Goal: Communication & Community: Answer question/provide support

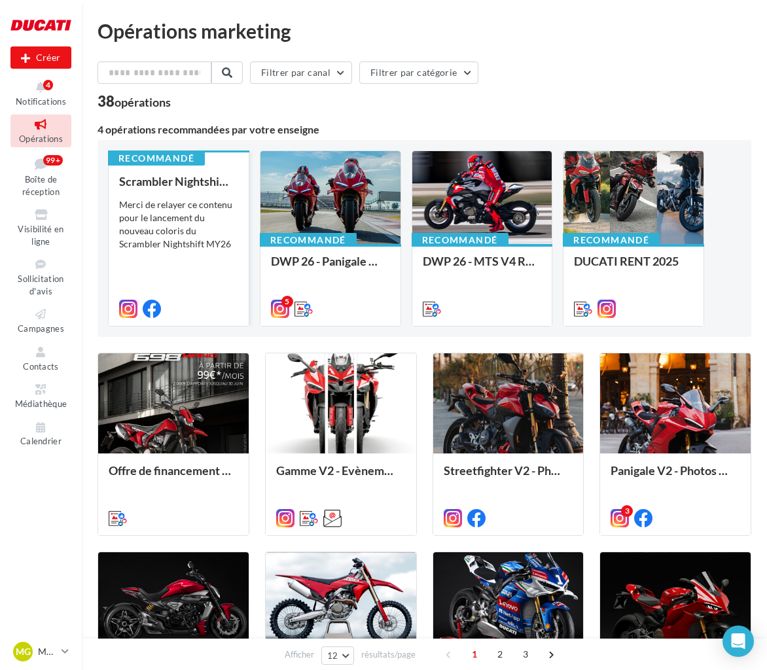
click at [168, 228] on div "Merci de relayer ce contenu pour le lancement du nouveau coloris du Scrambler N…" at bounding box center [178, 224] width 119 height 52
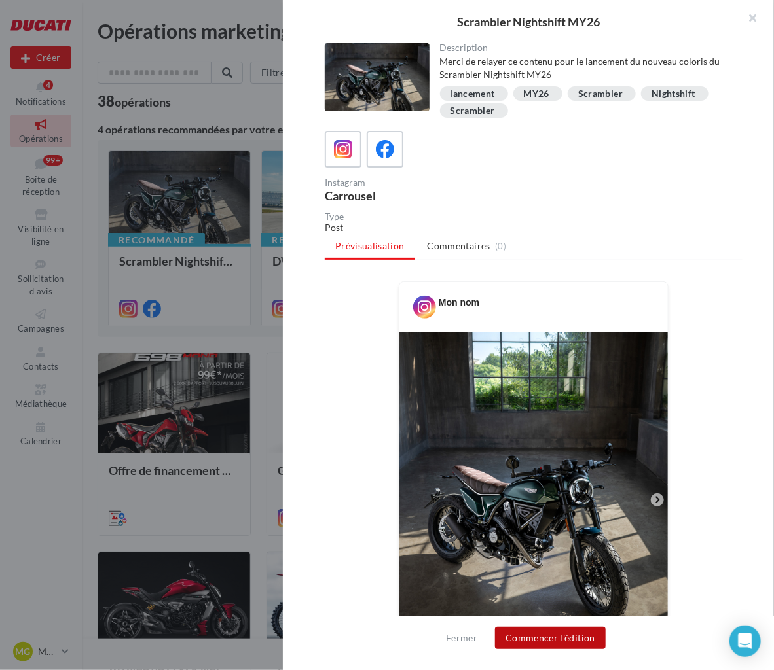
click at [545, 638] on button "Commencer l'édition" at bounding box center [550, 638] width 111 height 22
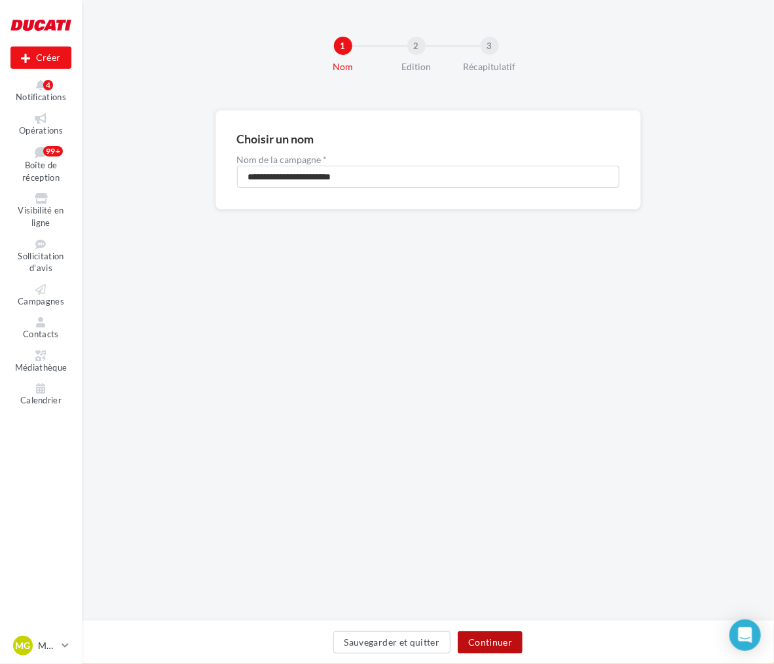
click at [488, 644] on button "Continuer" at bounding box center [489, 642] width 65 height 22
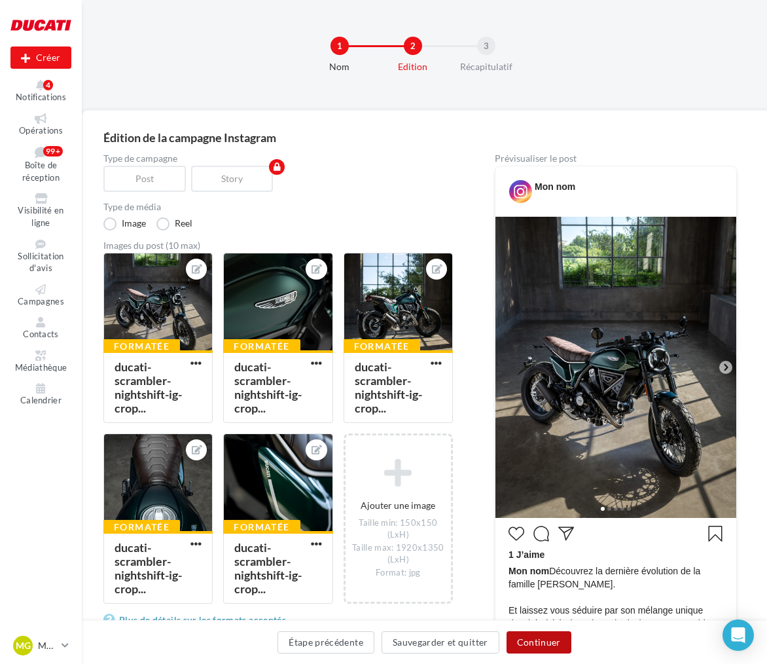
click at [533, 635] on button "Continuer" at bounding box center [539, 642] width 65 height 22
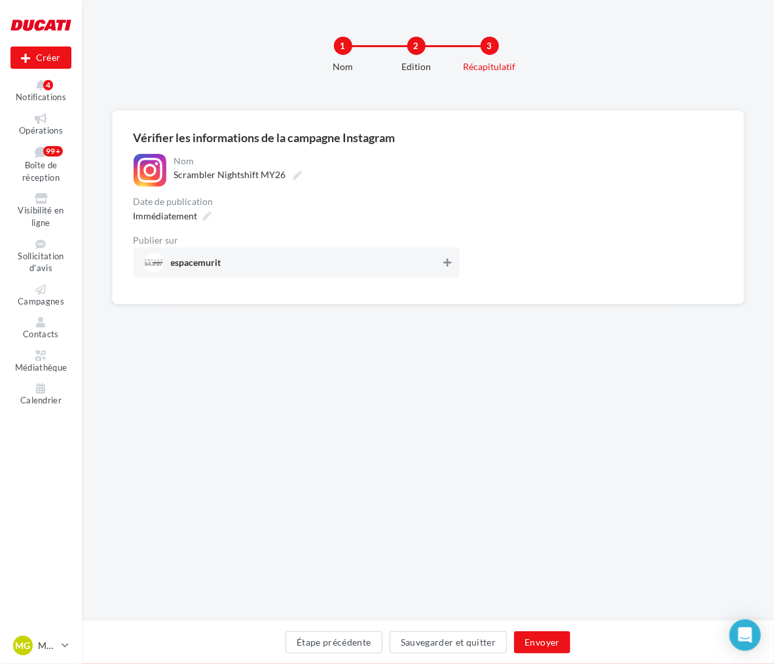
click at [447, 256] on button at bounding box center [446, 263] width 13 height 16
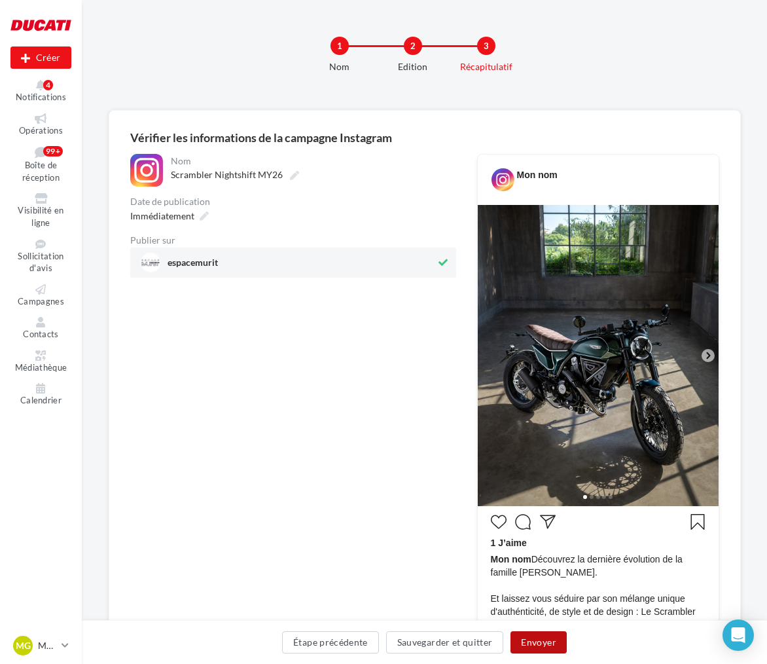
click at [547, 646] on button "Envoyer" at bounding box center [538, 642] width 56 height 22
click at [0, 0] on div at bounding box center [0, 0] width 0 height 0
click at [552, 642] on button "Envoyer" at bounding box center [538, 642] width 56 height 22
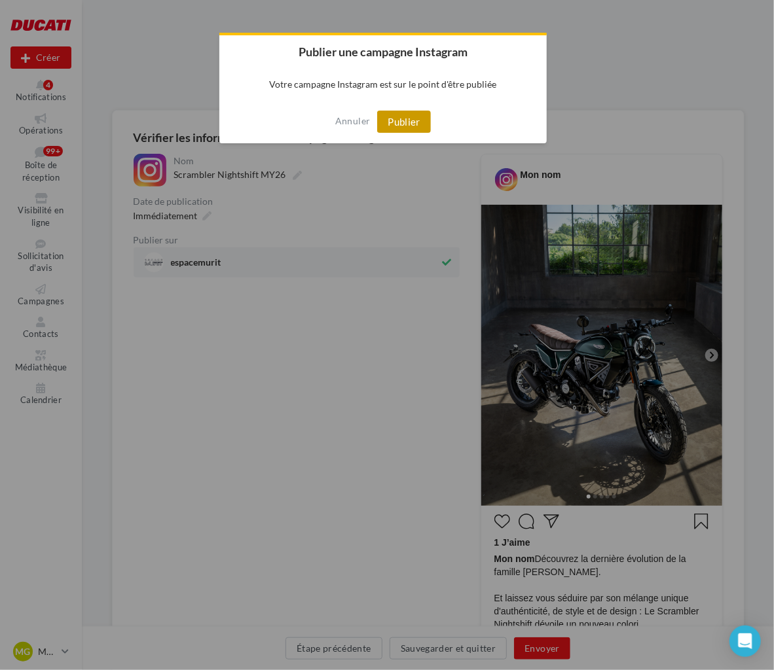
click at [395, 115] on button "Publier" at bounding box center [404, 122] width 54 height 22
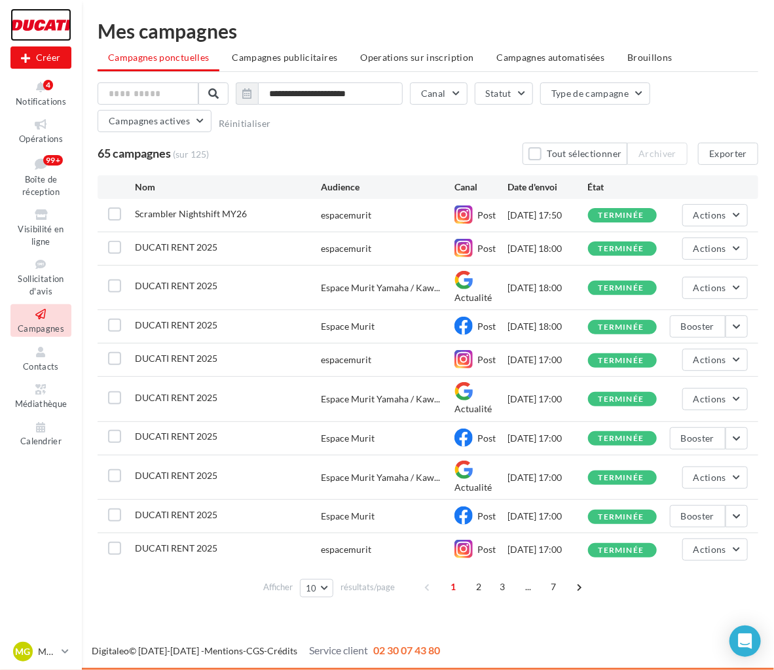
click at [58, 26] on div at bounding box center [40, 25] width 61 height 33
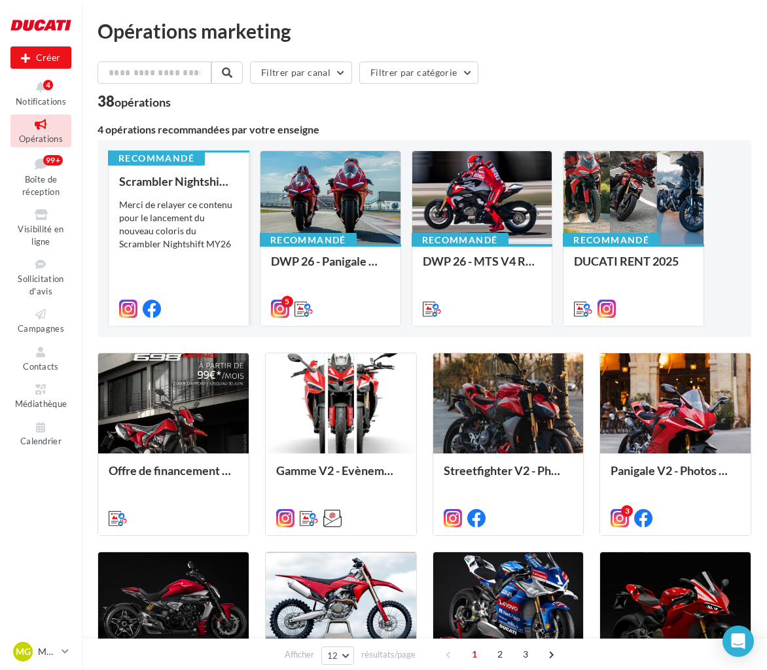
click at [183, 231] on div "Merci de relayer ce contenu pour le lancement du nouveau coloris du Scrambler N…" at bounding box center [178, 224] width 119 height 52
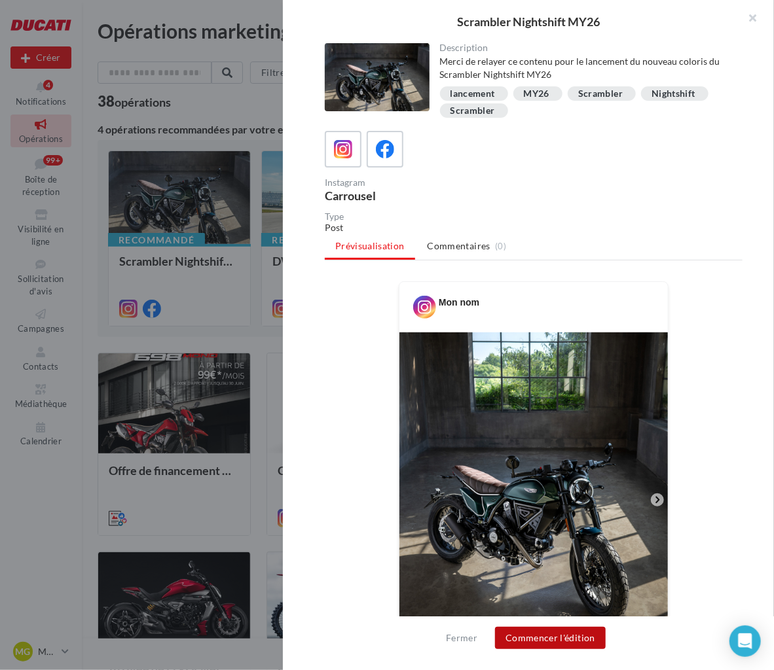
click at [567, 635] on button "Commencer l'édition" at bounding box center [550, 638] width 111 height 22
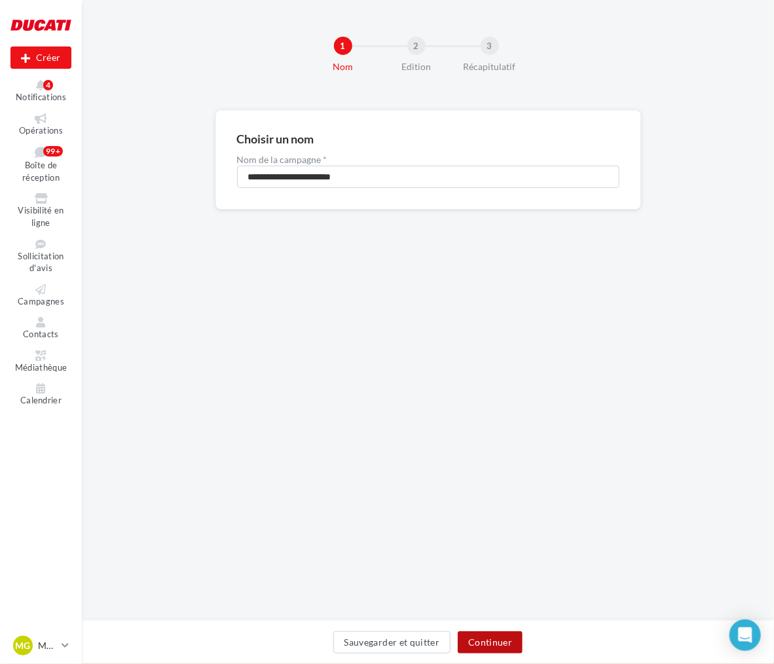
click at [493, 635] on button "Continuer" at bounding box center [489, 642] width 65 height 22
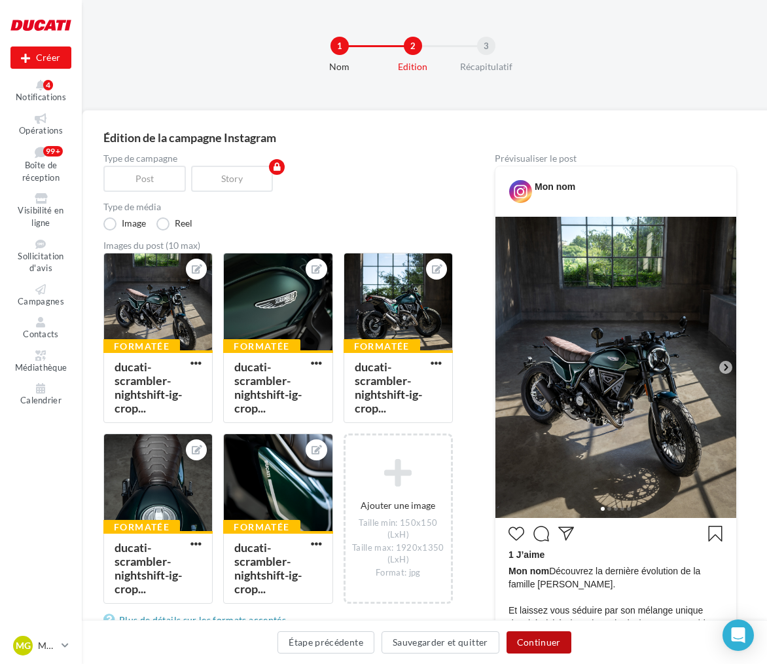
click at [554, 641] on button "Continuer" at bounding box center [539, 642] width 65 height 22
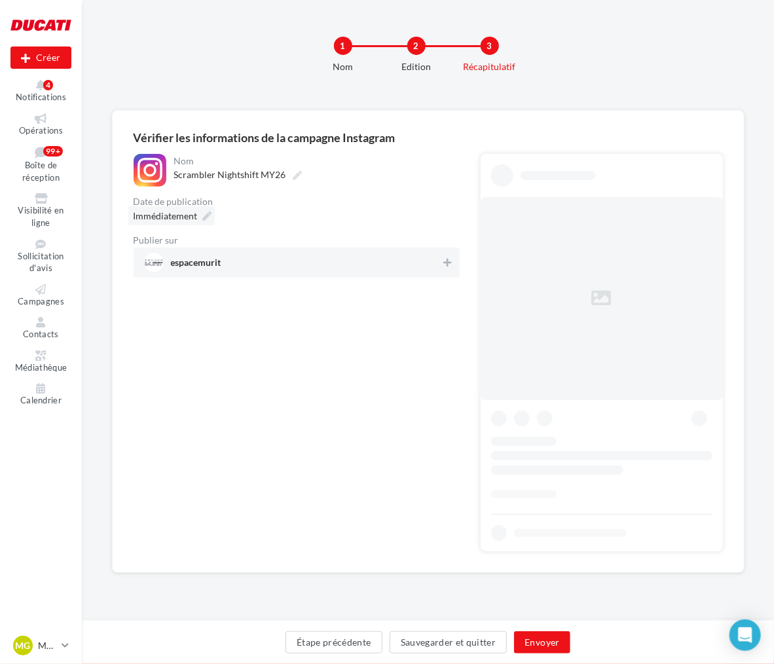
click at [212, 215] on div "Immédiatement" at bounding box center [171, 215] width 86 height 19
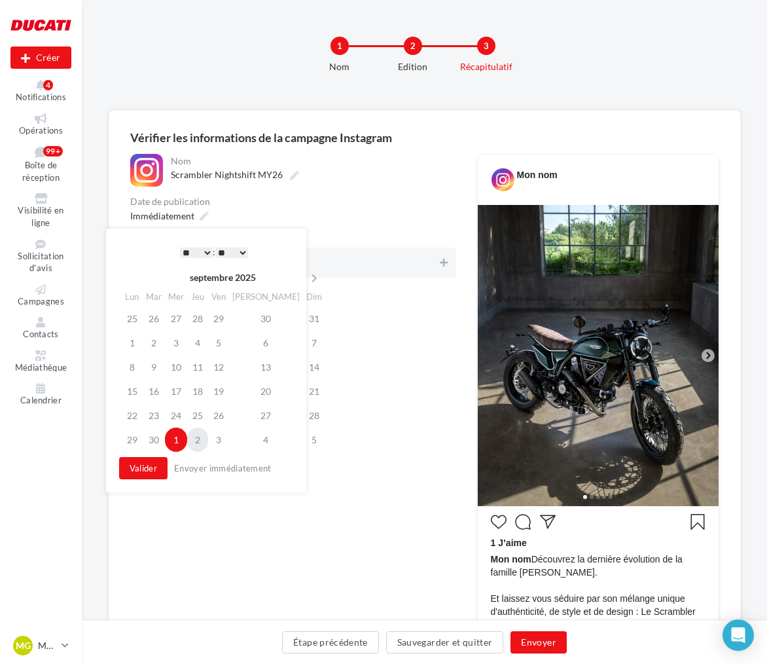
click at [207, 438] on td "2" at bounding box center [197, 439] width 21 height 24
click at [154, 464] on button "Valider" at bounding box center [140, 468] width 48 height 22
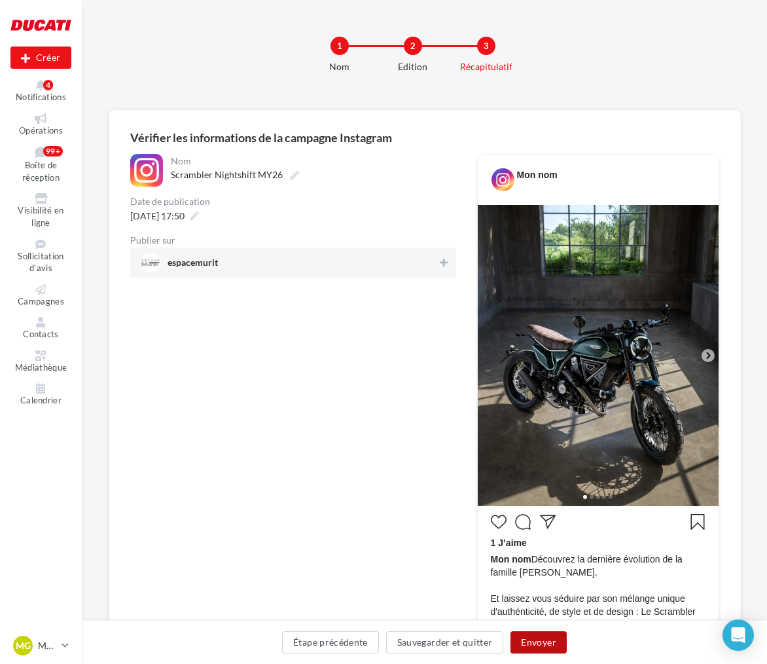
click at [524, 641] on button "Envoyer" at bounding box center [538, 642] width 56 height 22
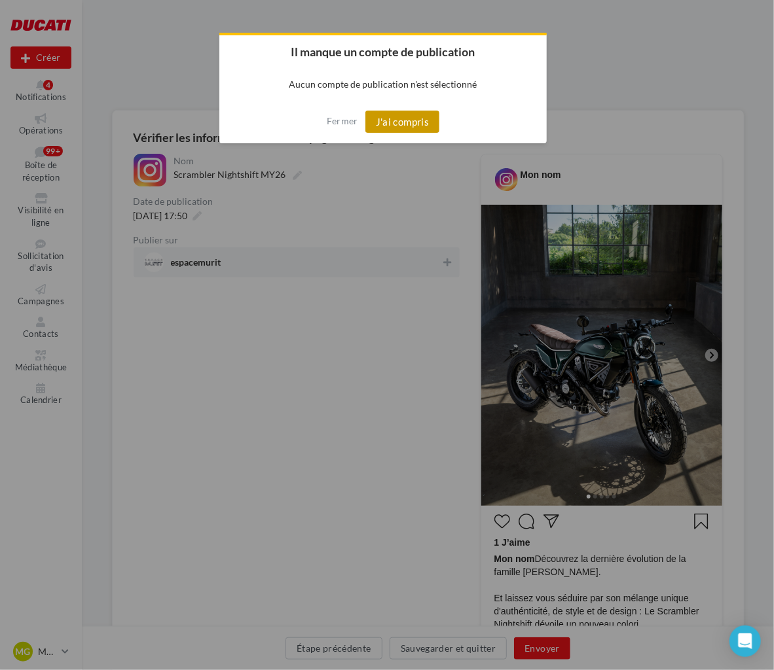
click at [399, 120] on button "J'ai compris" at bounding box center [402, 122] width 75 height 22
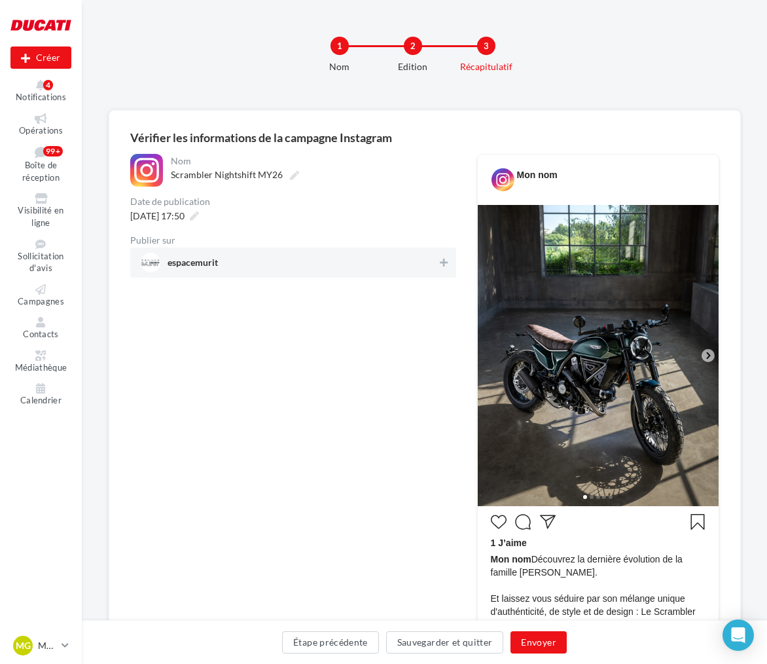
click at [380, 261] on span "espacemurit" at bounding box center [289, 263] width 297 height 20
click at [535, 635] on button "Envoyer" at bounding box center [538, 642] width 56 height 22
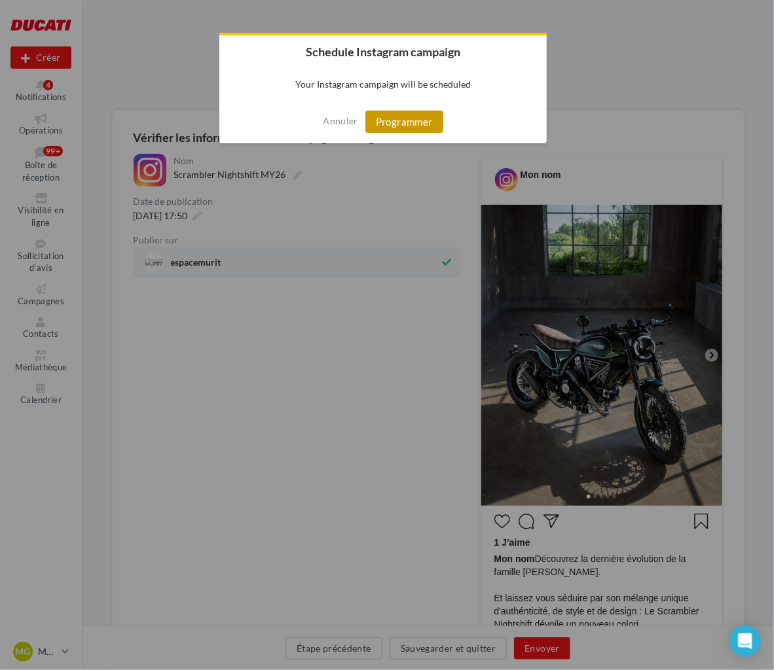
click at [413, 120] on button "Programmer" at bounding box center [404, 122] width 78 height 22
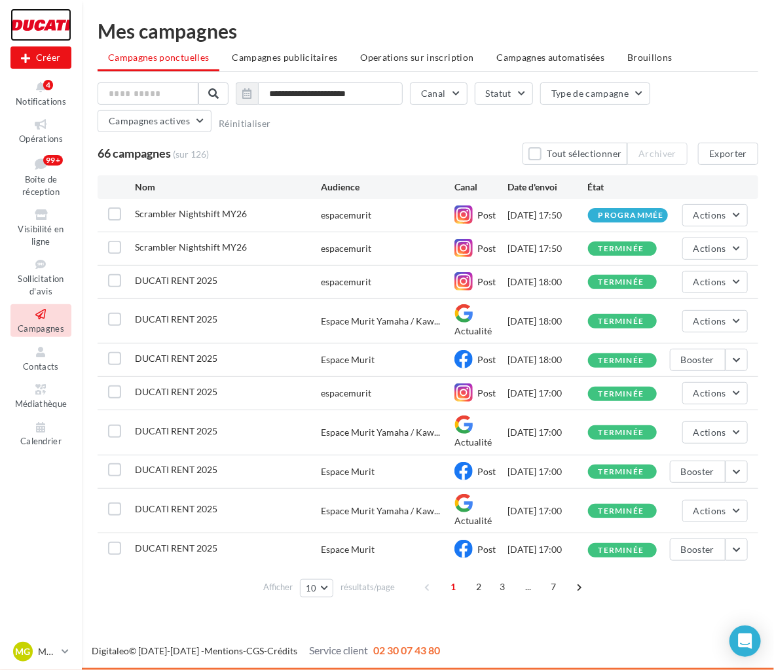
click at [39, 26] on div at bounding box center [40, 25] width 61 height 33
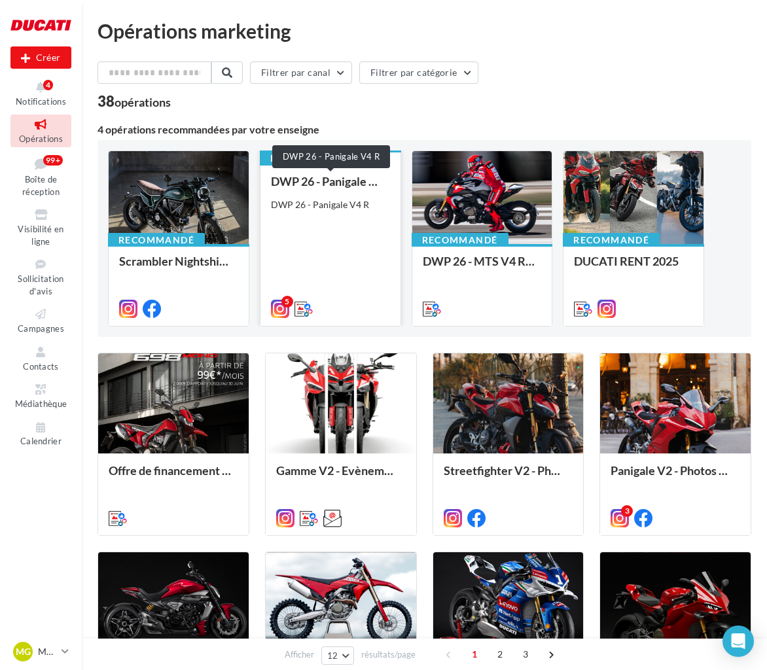
click at [317, 185] on div "DWP 26 - Panigale V4 R" at bounding box center [330, 181] width 119 height 13
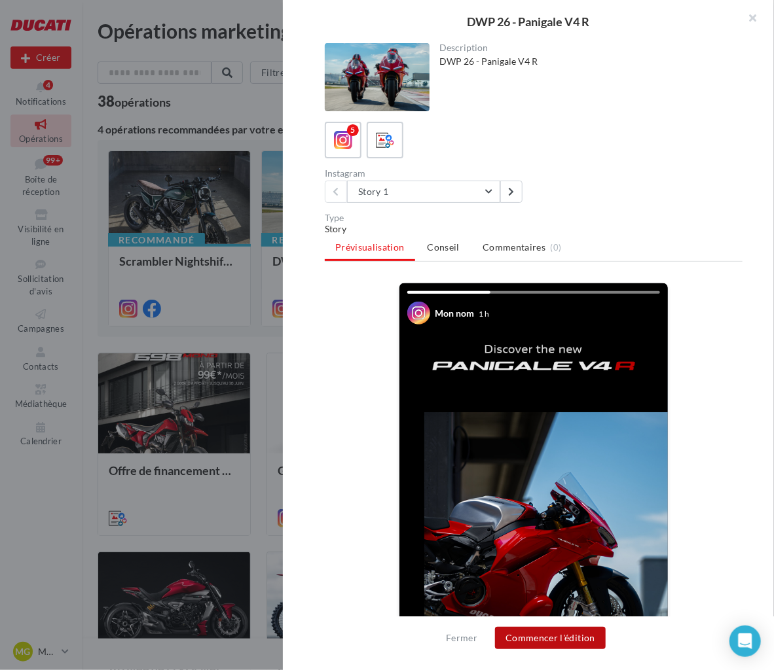
click at [582, 646] on button "Commencer l'édition" at bounding box center [550, 638] width 111 height 22
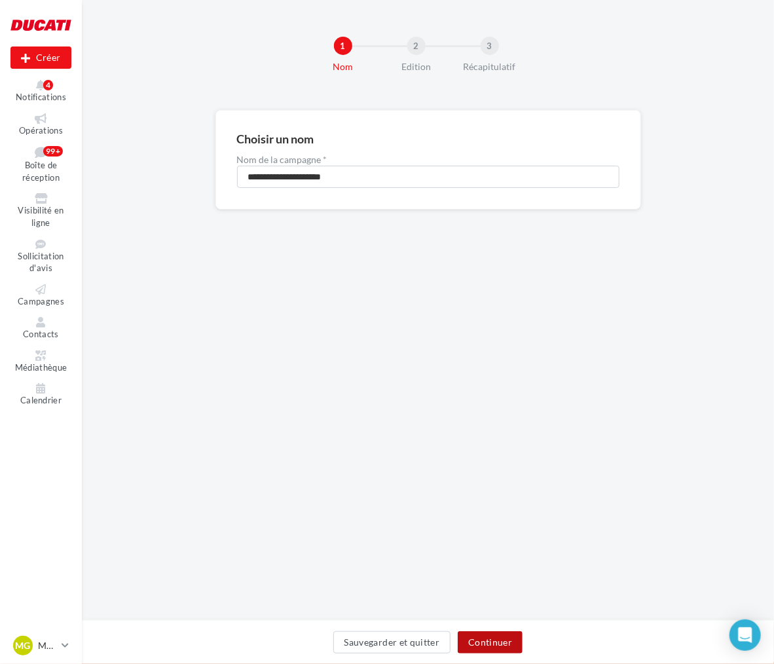
click at [501, 637] on button "Continuer" at bounding box center [489, 642] width 65 height 22
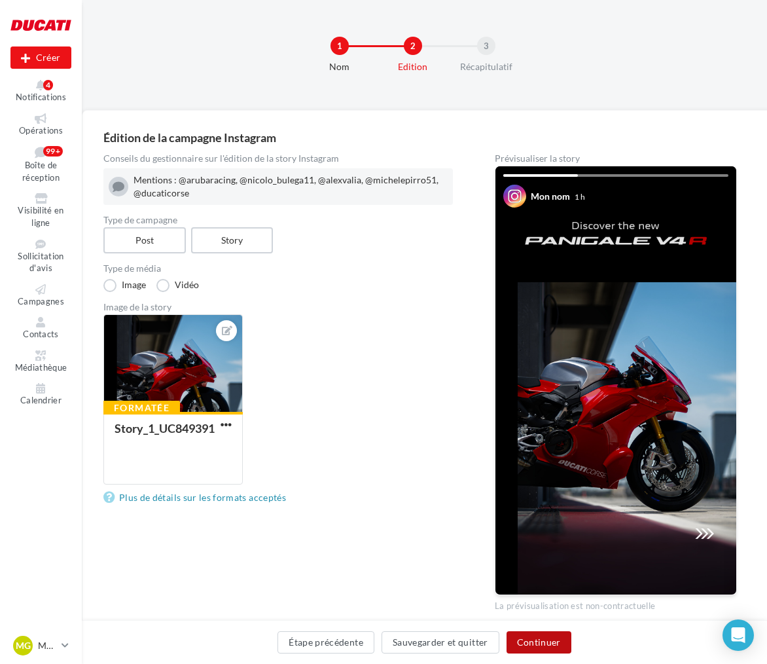
click at [541, 643] on button "Continuer" at bounding box center [539, 642] width 65 height 22
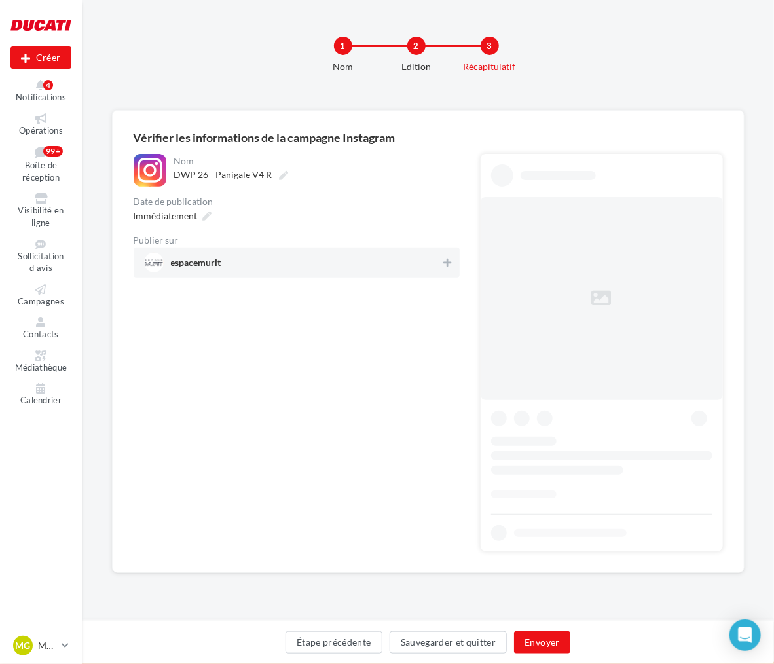
click at [408, 259] on span "espacemurit" at bounding box center [292, 263] width 297 height 20
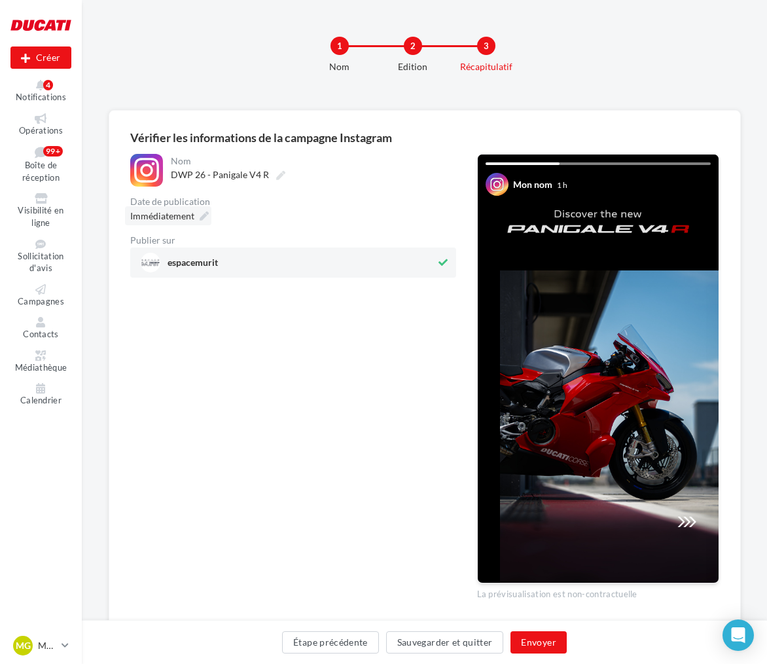
click at [168, 223] on div "Immédiatement" at bounding box center [168, 215] width 86 height 19
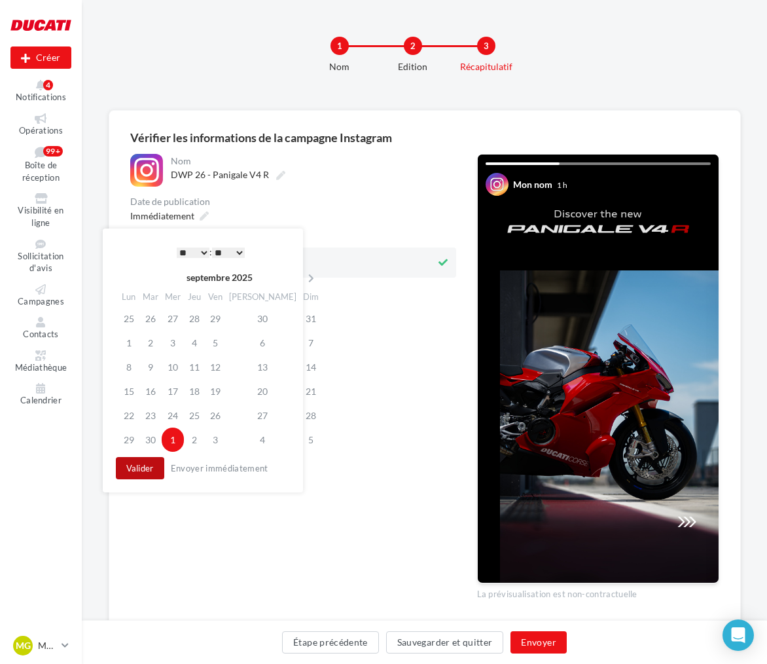
click at [141, 465] on button "Valider" at bounding box center [140, 468] width 48 height 22
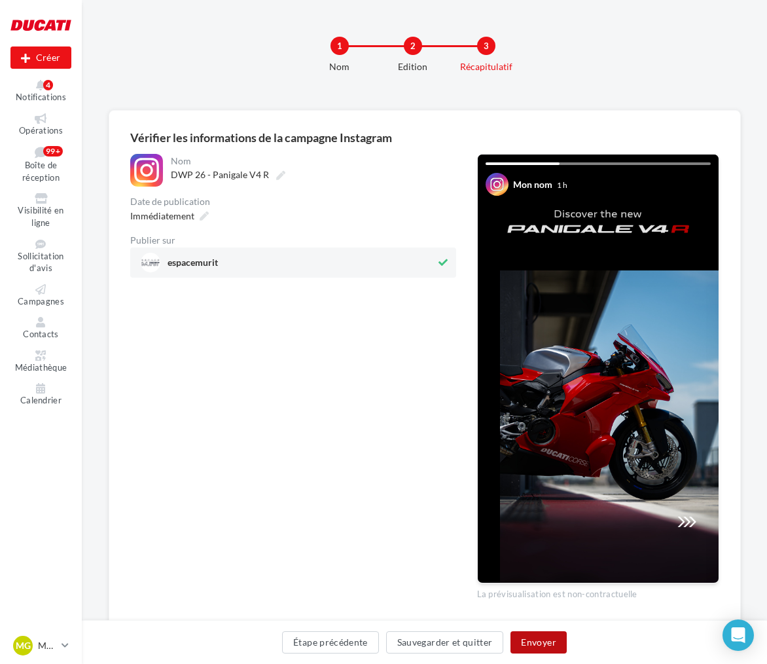
click at [544, 640] on button "Envoyer" at bounding box center [538, 642] width 56 height 22
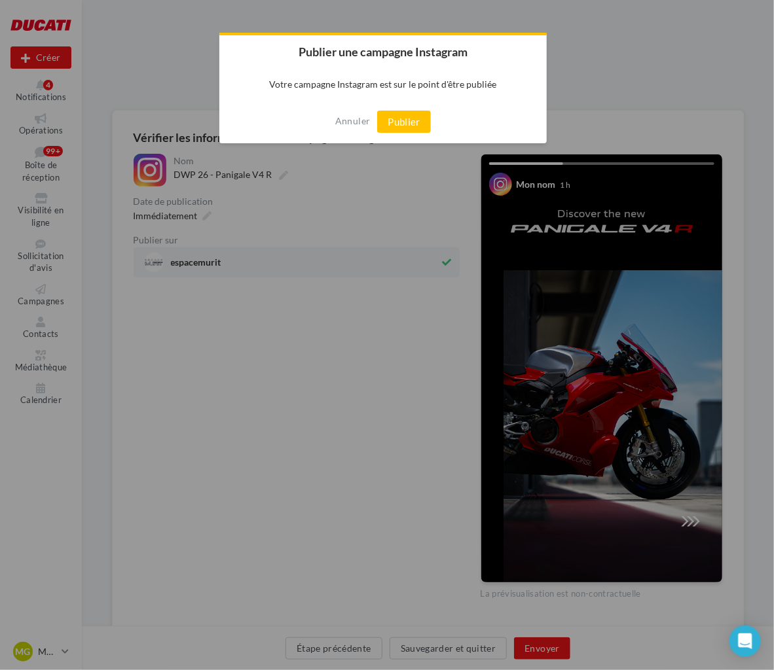
click at [415, 135] on div "Annuler Publier" at bounding box center [382, 121] width 327 height 43
click at [411, 121] on button "Publier" at bounding box center [404, 122] width 54 height 22
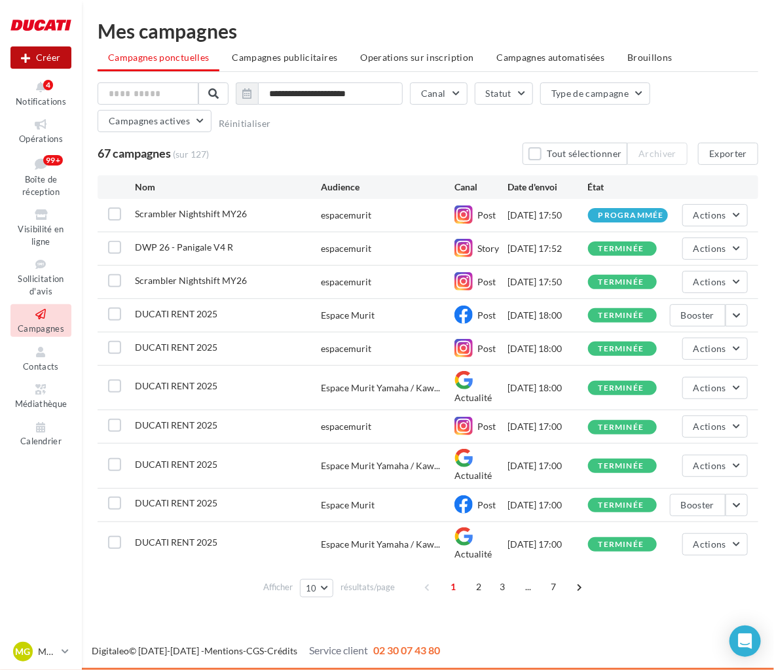
click at [41, 59] on button "Créer" at bounding box center [40, 57] width 61 height 22
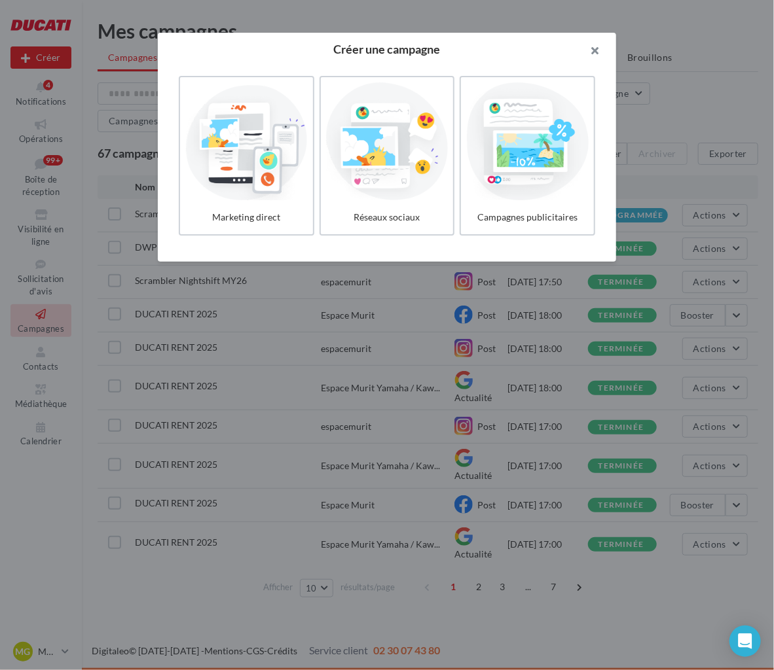
click at [590, 54] on button "button" at bounding box center [589, 52] width 52 height 39
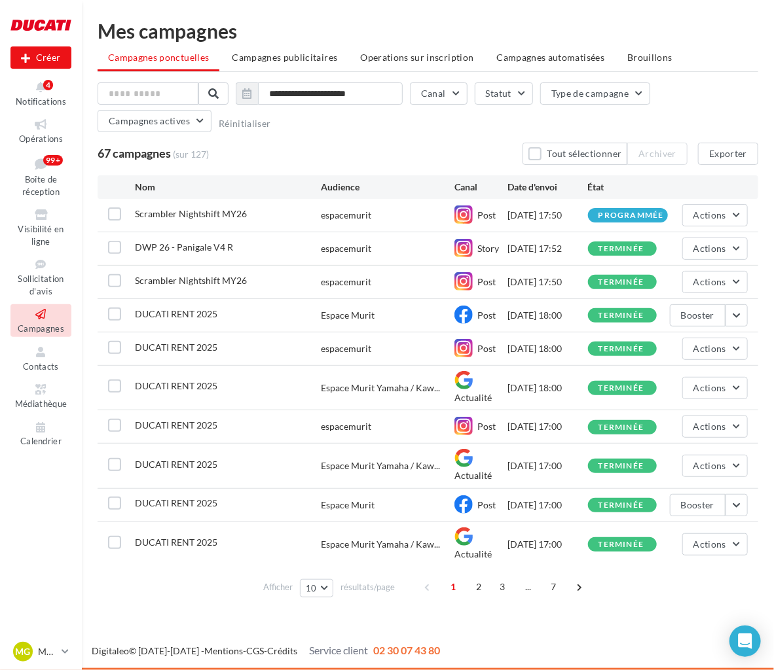
click at [590, 52] on button "button" at bounding box center [589, 32] width 52 height 39
click at [26, 33] on div at bounding box center [40, 25] width 61 height 33
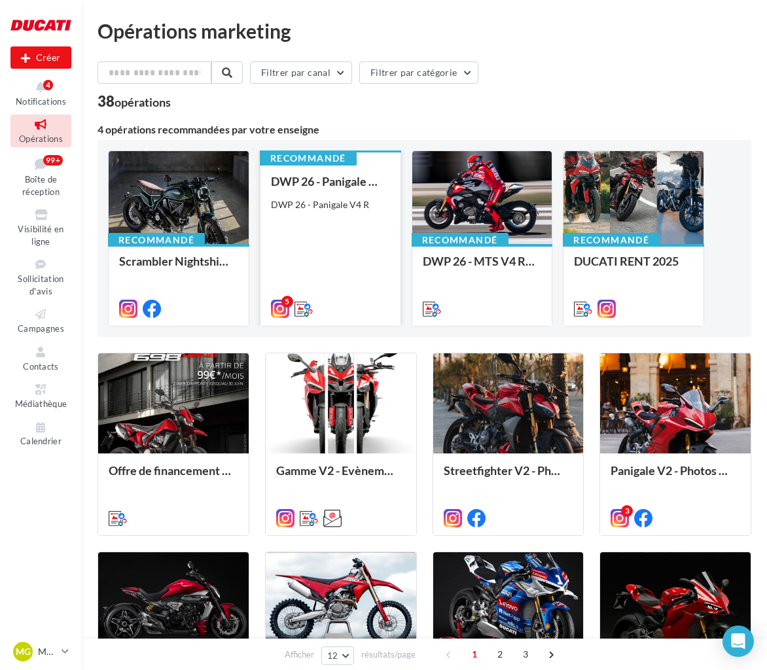
click at [325, 222] on div "DWP 26 - Panigale V4 R DWP 26 - Panigale V4 R" at bounding box center [330, 244] width 119 height 139
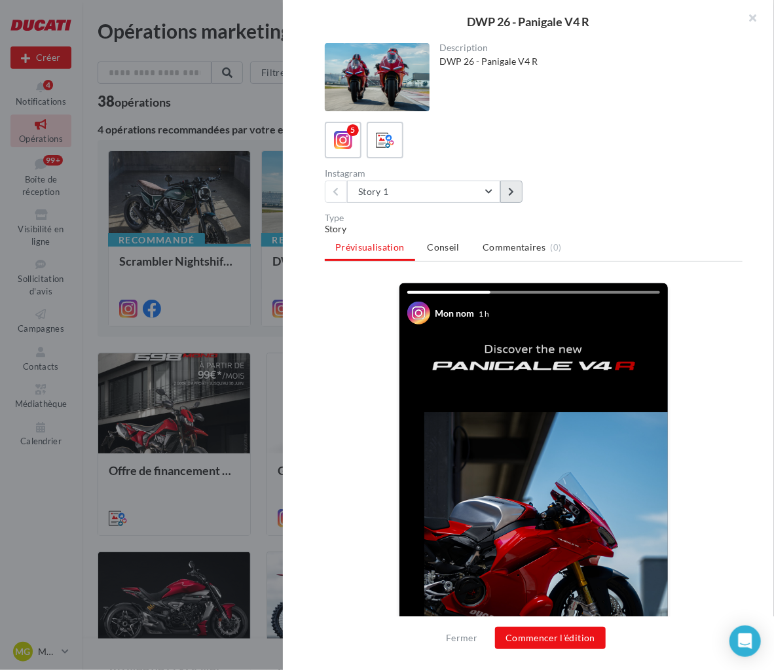
click at [512, 192] on icon at bounding box center [511, 191] width 6 height 9
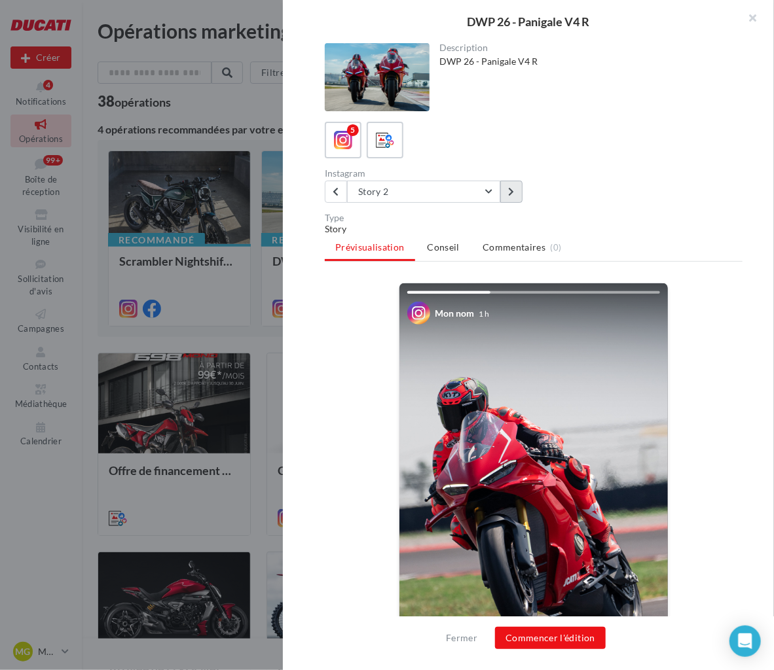
click at [512, 192] on icon at bounding box center [511, 191] width 6 height 9
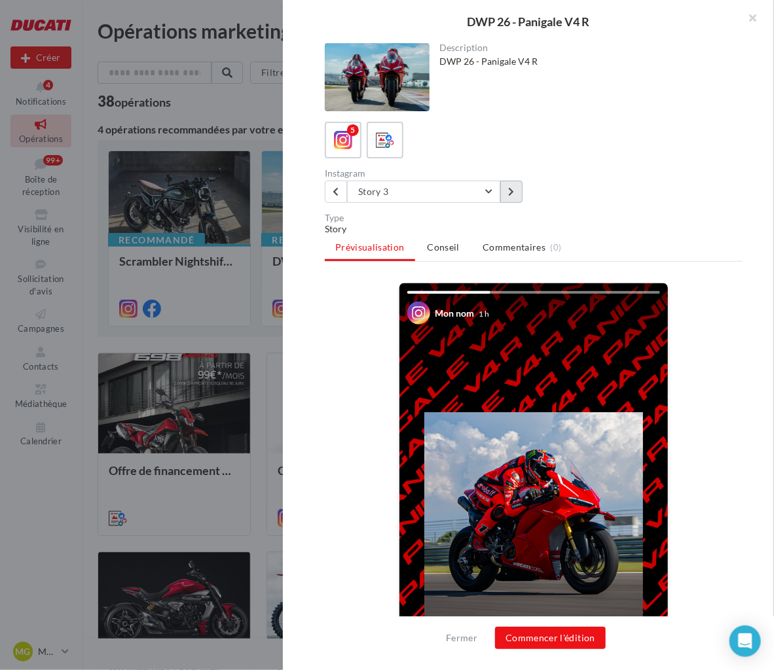
click at [512, 192] on icon at bounding box center [511, 191] width 6 height 9
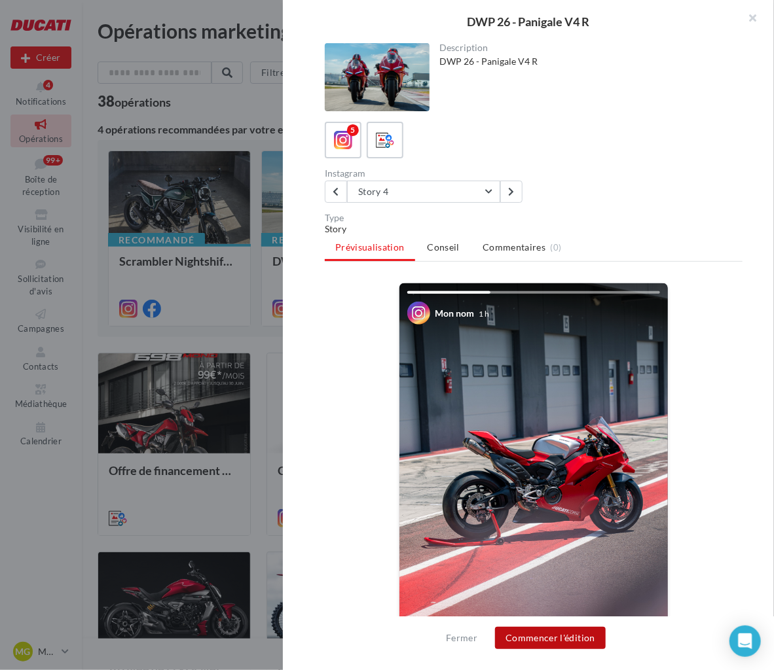
click at [576, 638] on button "Commencer l'édition" at bounding box center [550, 638] width 111 height 22
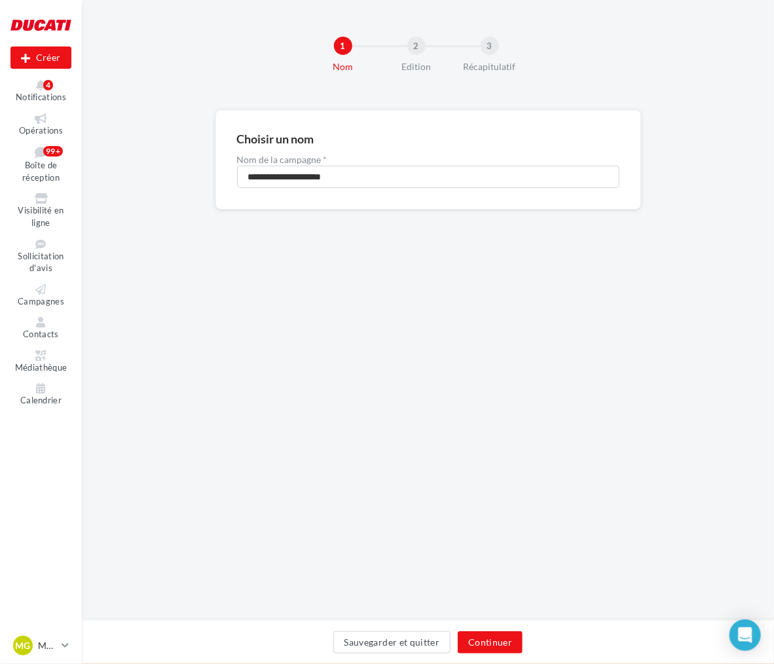
click at [478, 630] on div "Sauvegarder et quitter Continuer" at bounding box center [428, 642] width 692 height 44
click at [482, 647] on button "Continuer" at bounding box center [489, 642] width 65 height 22
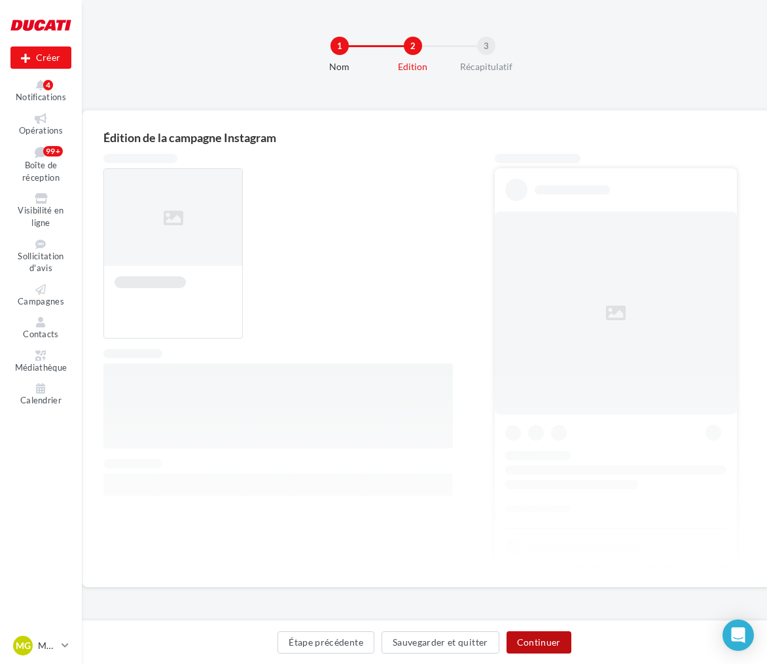
click at [509, 645] on button "Continuer" at bounding box center [539, 642] width 65 height 22
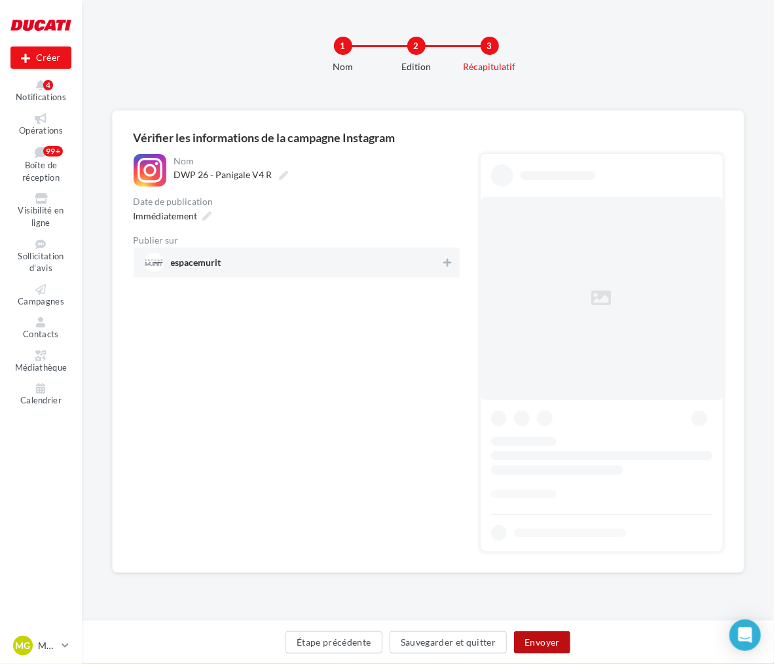
click at [528, 644] on button "Envoyer" at bounding box center [542, 642] width 56 height 22
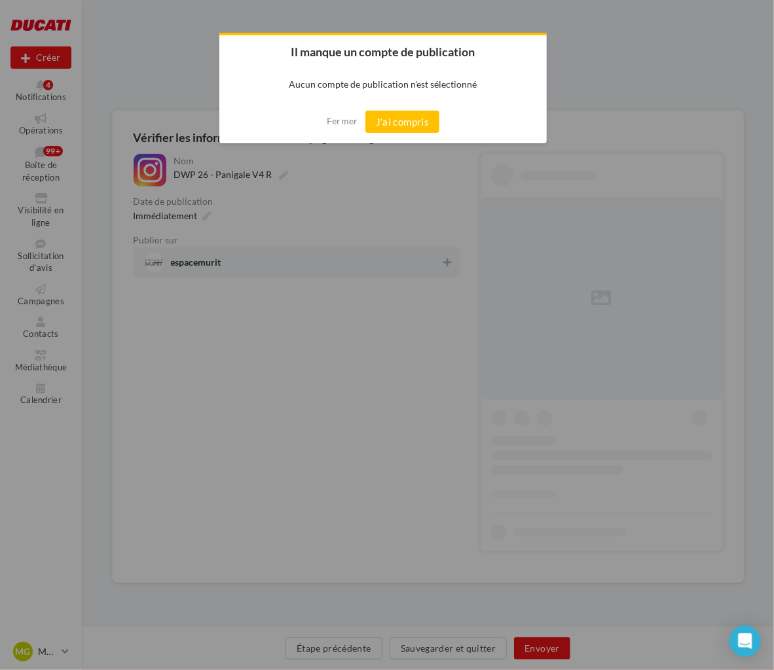
click at [382, 95] on p "Aucun compte de publication n'est sélectionné" at bounding box center [382, 84] width 327 height 32
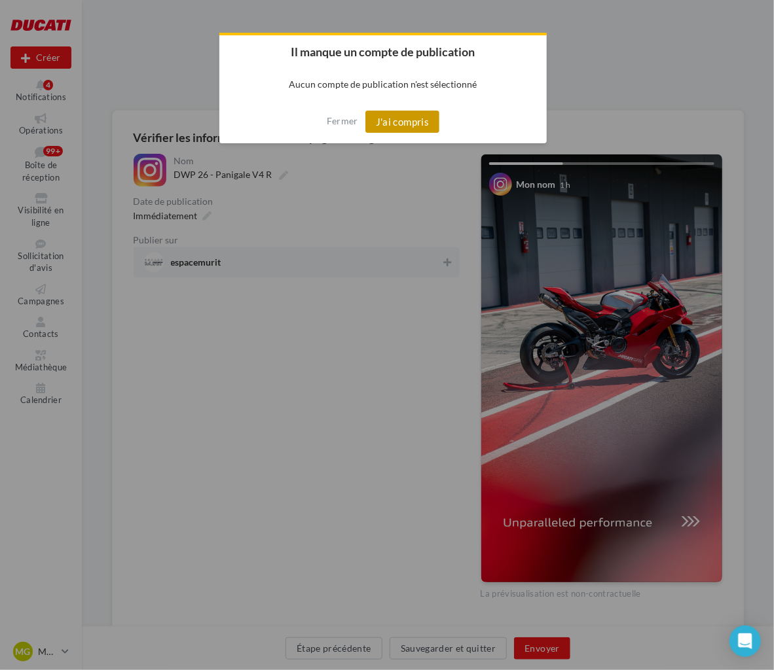
click at [393, 116] on button "J'ai compris" at bounding box center [402, 122] width 75 height 22
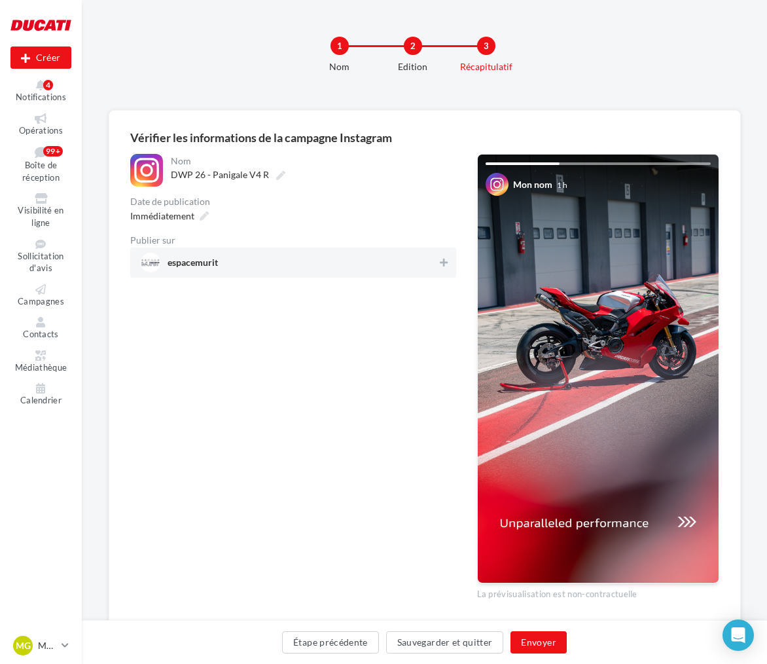
click at [230, 279] on div "**********" at bounding box center [293, 382] width 326 height 457
click at [273, 269] on span "espacemurit" at bounding box center [289, 263] width 297 height 20
click at [541, 646] on button "Envoyer" at bounding box center [538, 642] width 56 height 22
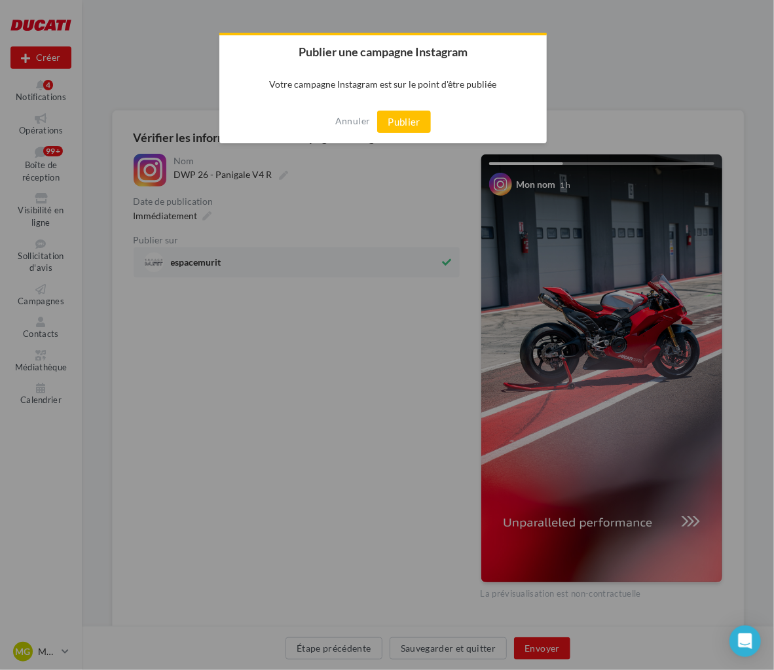
click at [541, 646] on div at bounding box center [387, 335] width 774 height 670
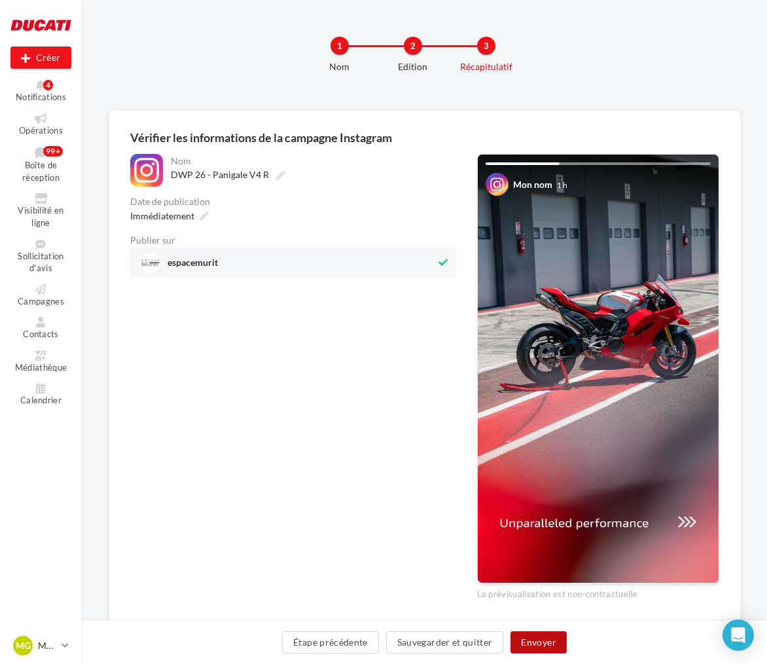
click at [526, 638] on button "Envoyer" at bounding box center [538, 642] width 56 height 22
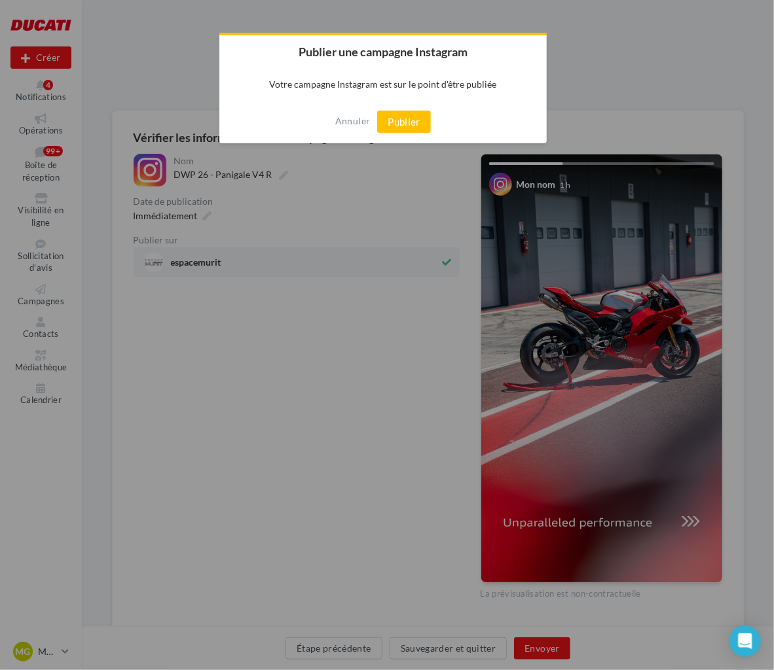
click at [406, 120] on button "Publier" at bounding box center [404, 122] width 54 height 22
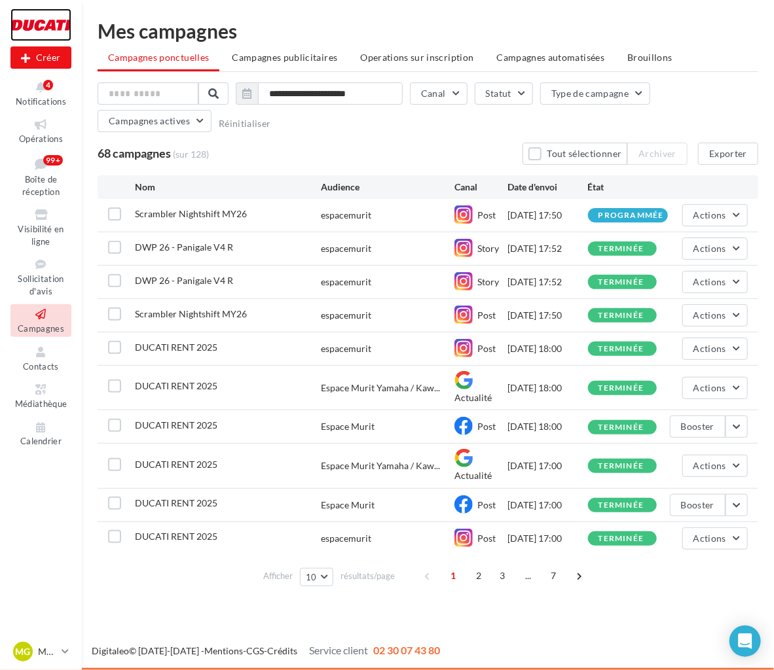
click at [47, 25] on div at bounding box center [40, 25] width 61 height 33
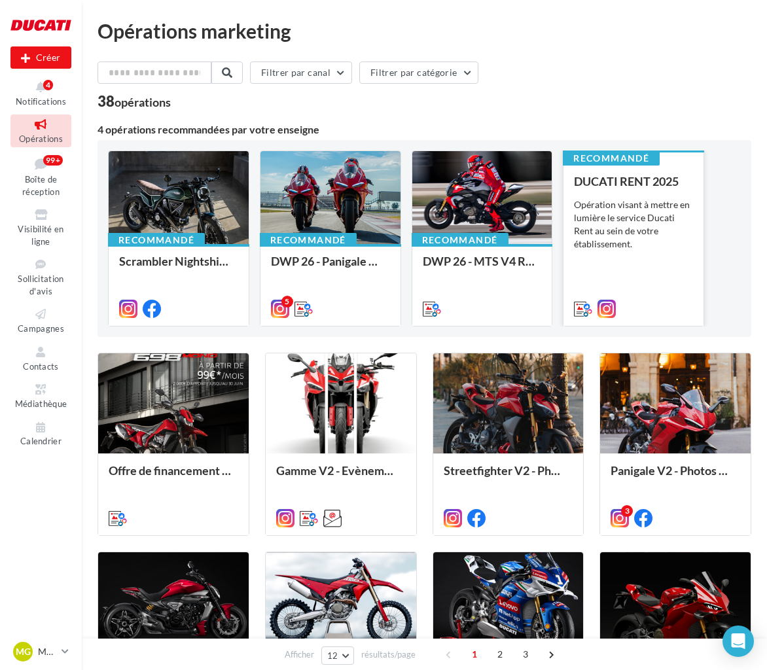
click at [595, 205] on div "Opération visant à mettre en lumière le service Ducati Rent au sein de votre ét…" at bounding box center [633, 224] width 119 height 52
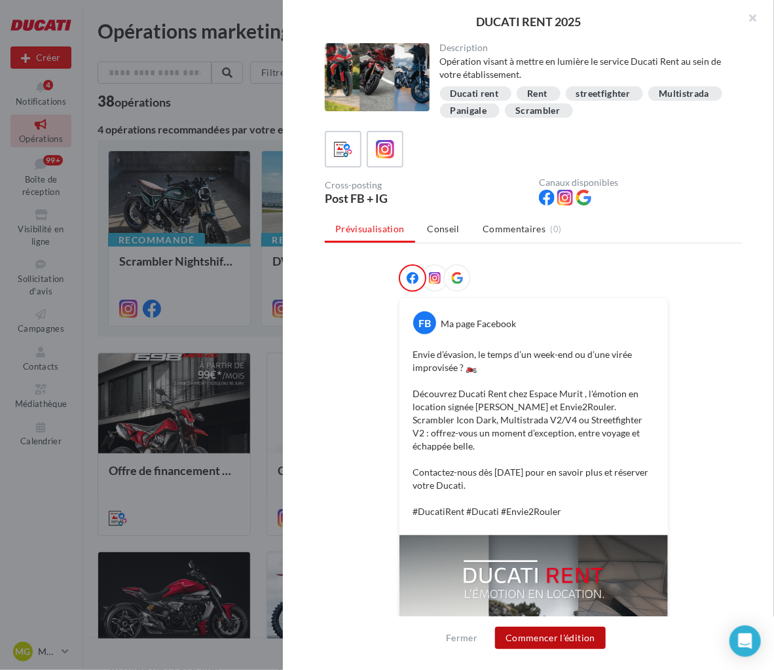
click at [552, 632] on button "Commencer l'édition" at bounding box center [550, 638] width 111 height 22
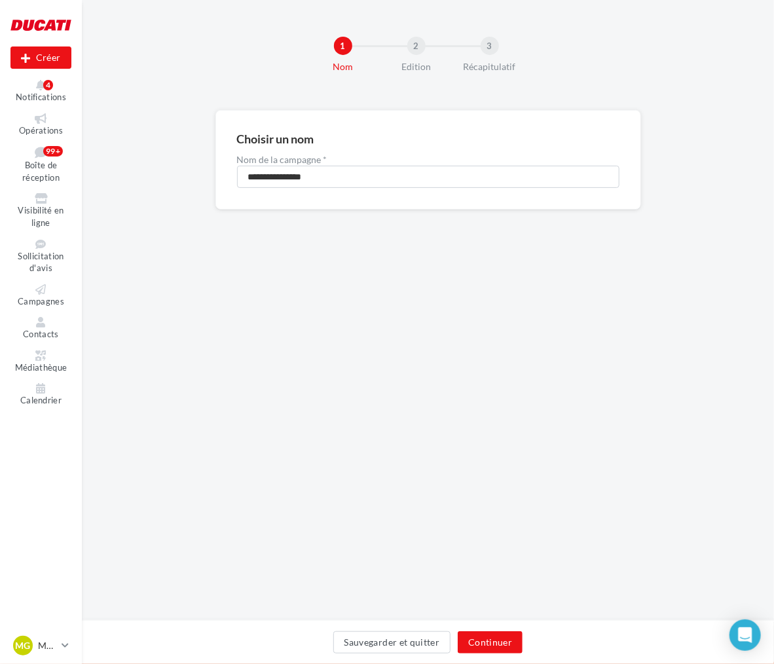
click at [473, 631] on div "Sauvegarder et quitter Continuer" at bounding box center [427, 644] width 671 height 27
click at [473, 636] on button "Continuer" at bounding box center [489, 642] width 65 height 22
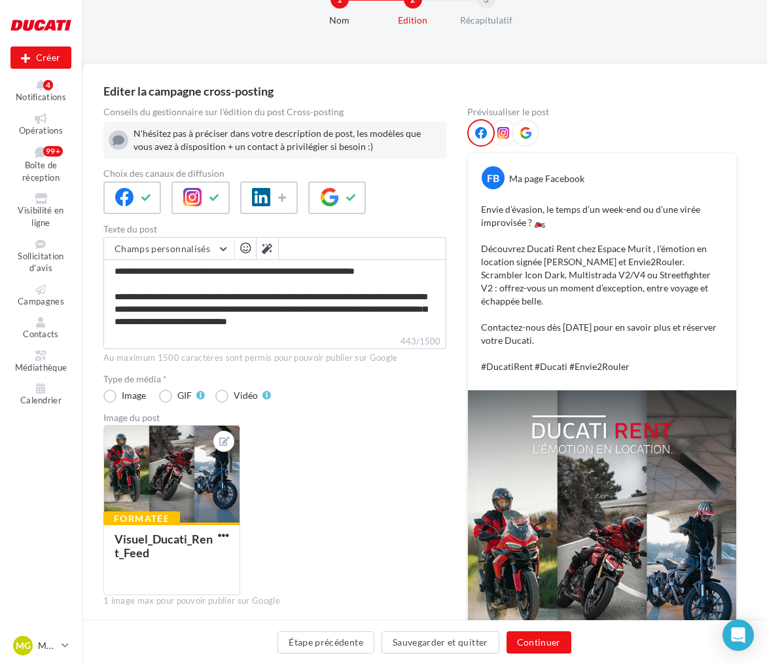
scroll to position [196, 0]
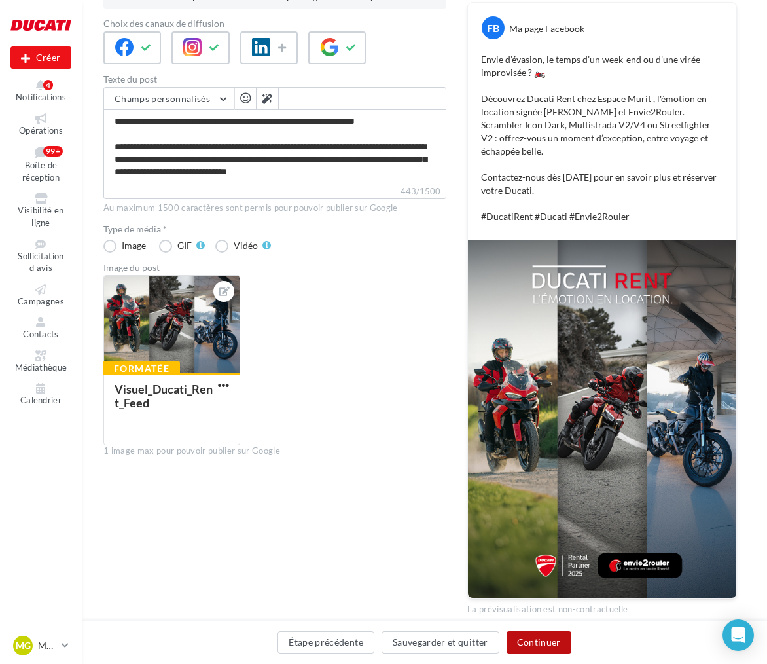
click at [545, 641] on button "Continuer" at bounding box center [539, 642] width 65 height 22
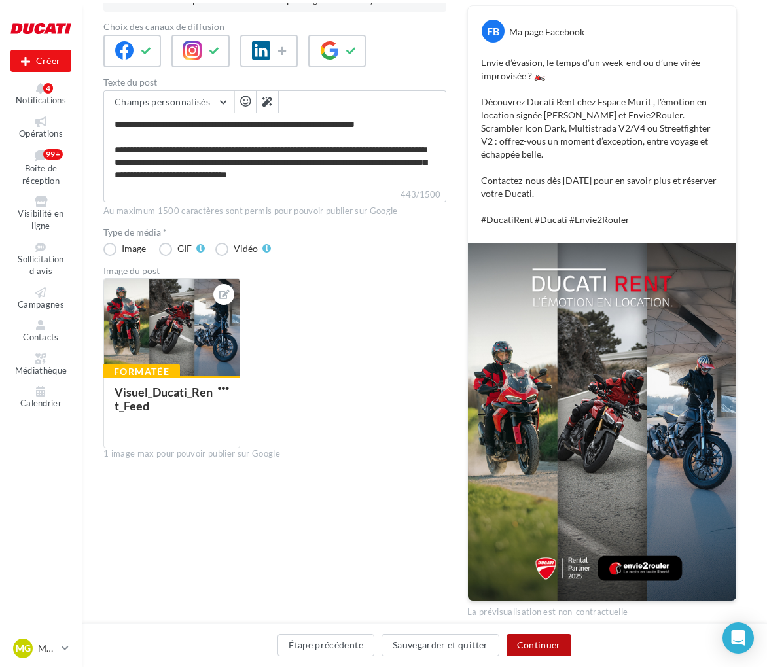
scroll to position [0, 0]
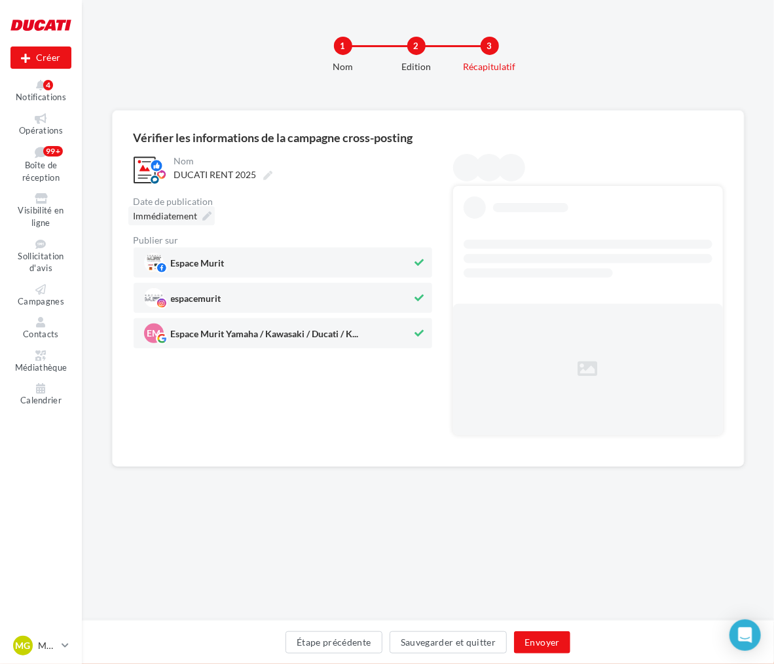
click at [205, 213] on icon at bounding box center [207, 215] width 9 height 9
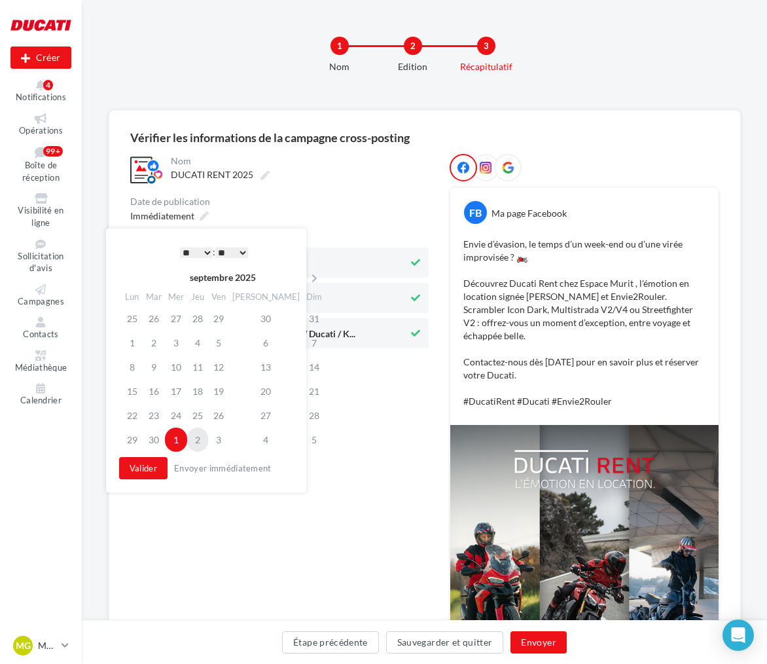
click at [197, 439] on td "2" at bounding box center [197, 439] width 21 height 24
click at [202, 251] on select "* * * * * * * * * * ** ** ** ** ** ** ** ** ** ** ** ** ** **" at bounding box center [193, 252] width 33 height 10
click at [132, 471] on button "Valider" at bounding box center [140, 468] width 48 height 22
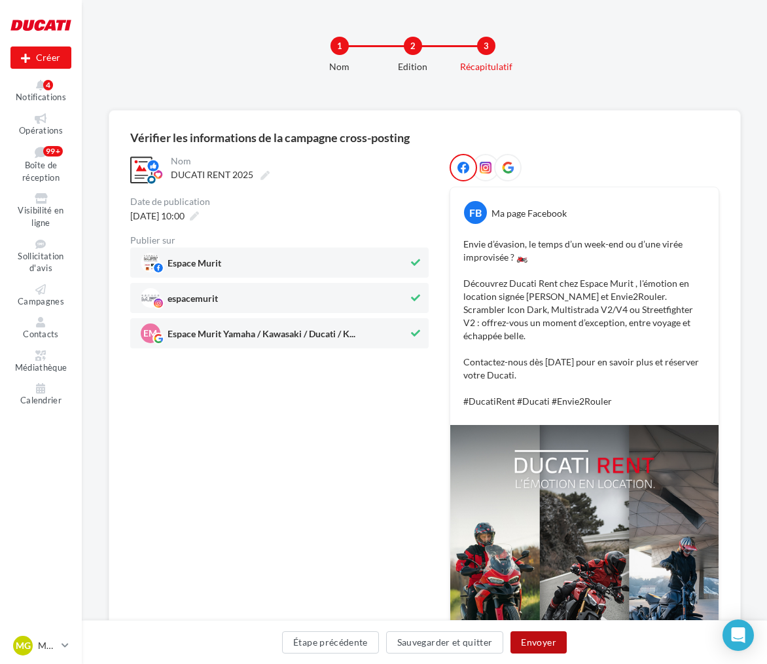
click at [559, 651] on button "Envoyer" at bounding box center [538, 642] width 56 height 22
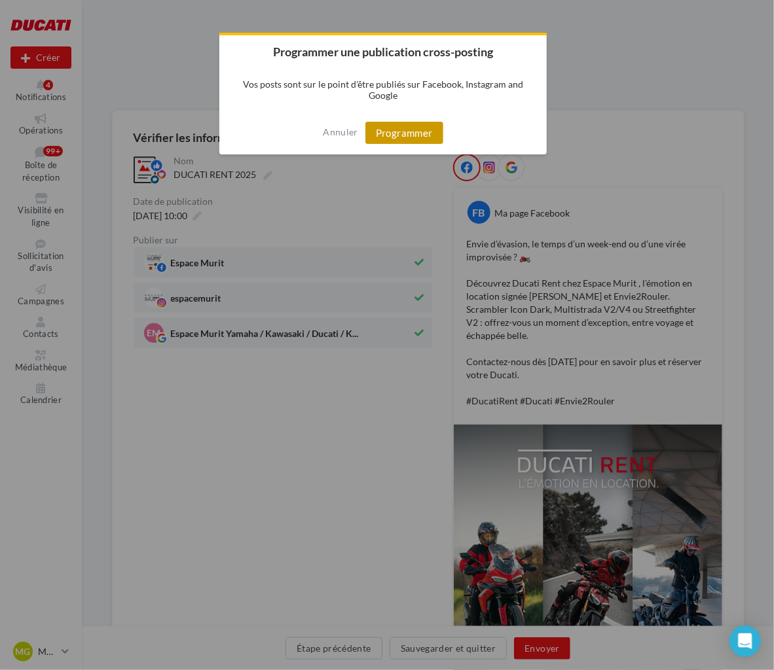
click at [392, 139] on button "Programmer" at bounding box center [404, 133] width 78 height 22
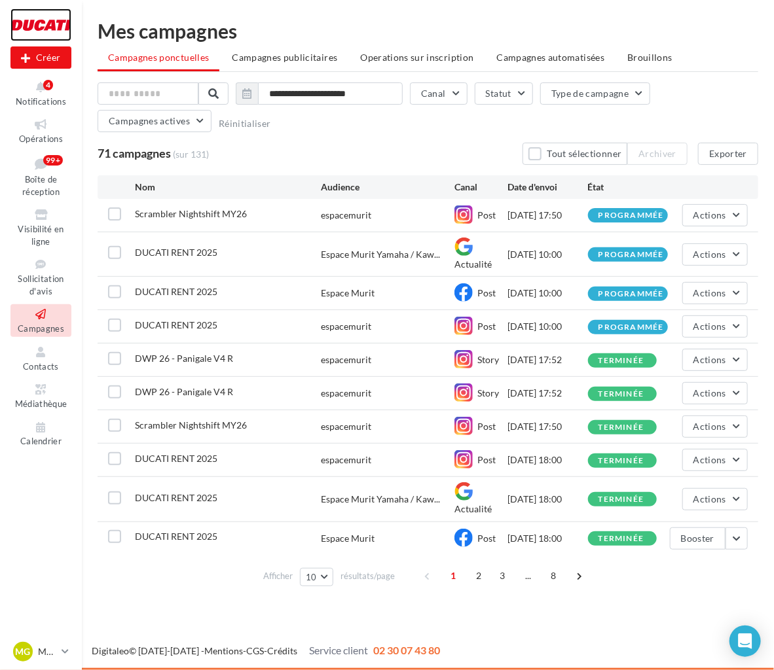
click at [45, 30] on div at bounding box center [40, 25] width 61 height 33
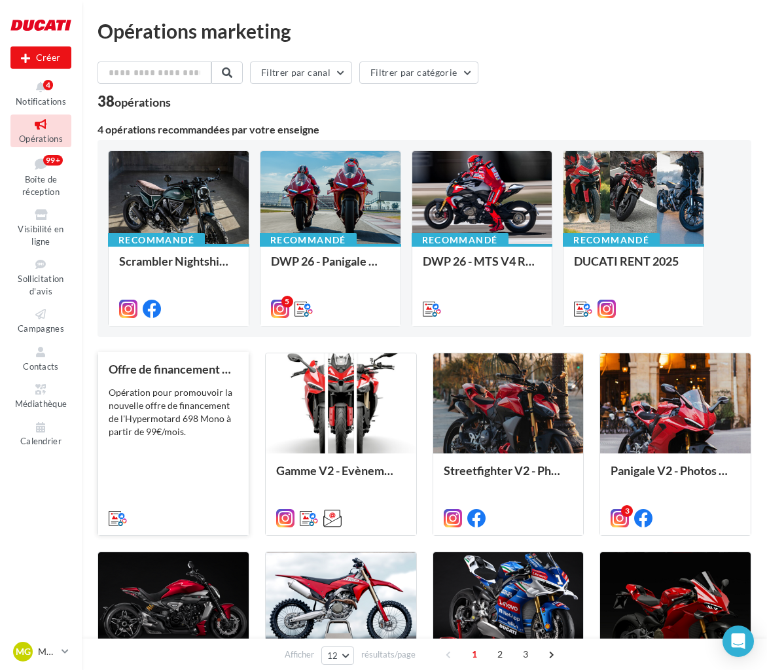
click at [152, 400] on div "Opération pour promouvoir la nouvelle offre de financement de l'Hypermotard 698…" at bounding box center [174, 412] width 130 height 52
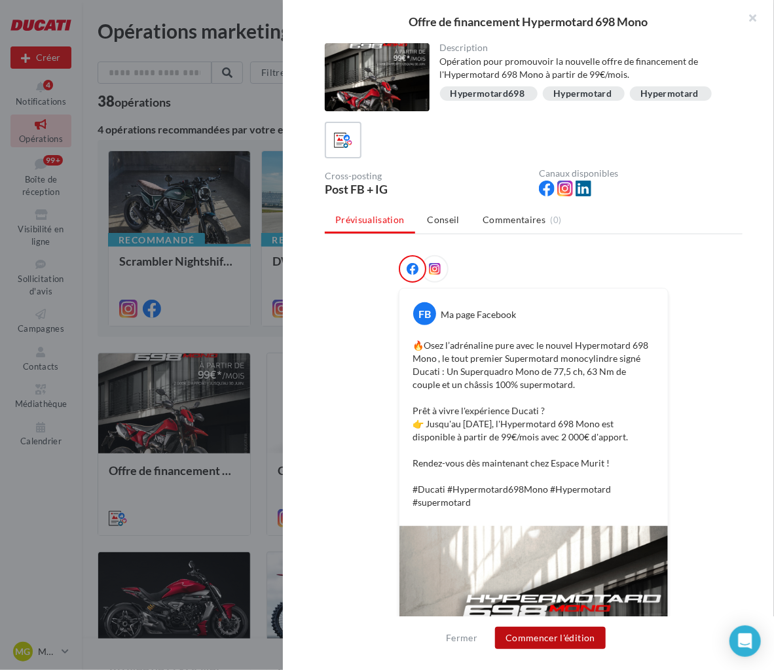
click at [551, 638] on button "Commencer l'édition" at bounding box center [550, 638] width 111 height 22
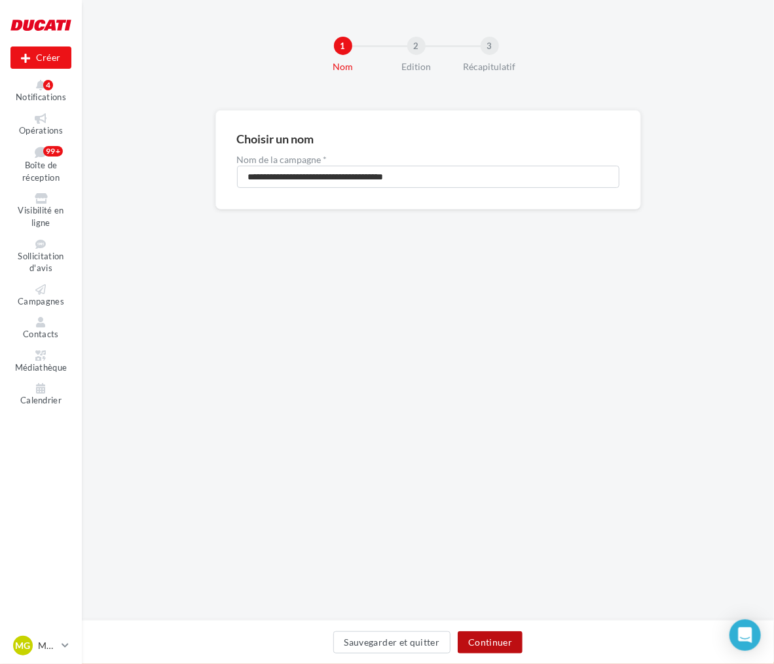
click at [517, 635] on button "Continuer" at bounding box center [489, 642] width 65 height 22
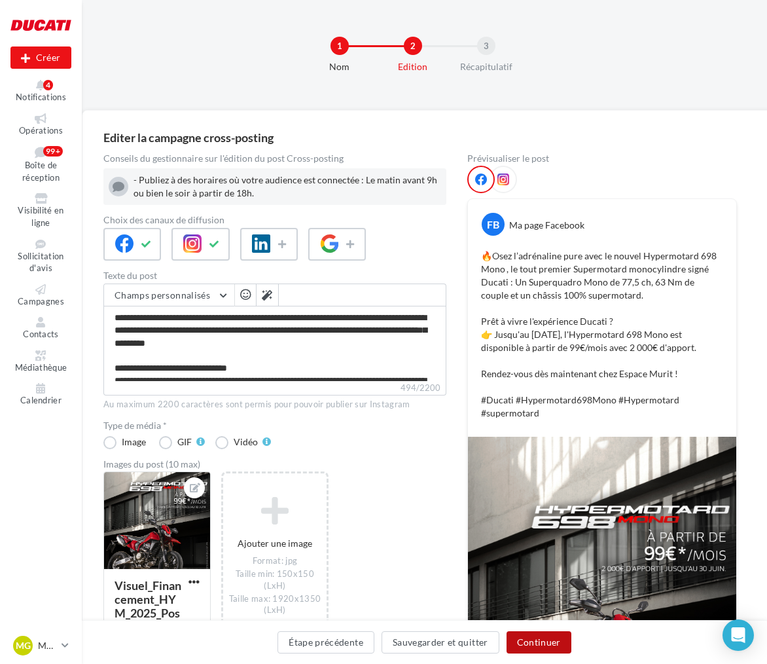
click at [514, 643] on button "Continuer" at bounding box center [539, 642] width 65 height 22
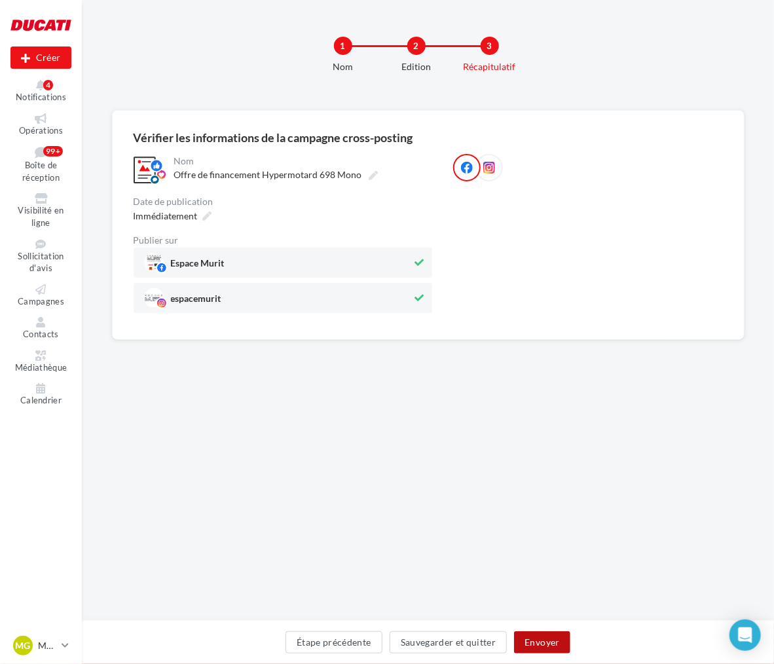
click at [527, 632] on button "Envoyer" at bounding box center [542, 642] width 56 height 22
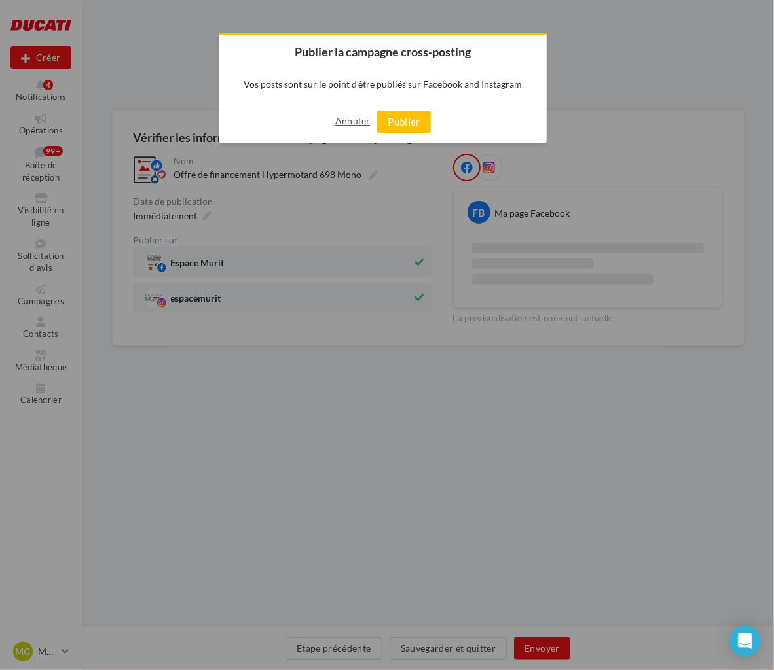
click at [348, 115] on button "Annuler" at bounding box center [352, 121] width 35 height 21
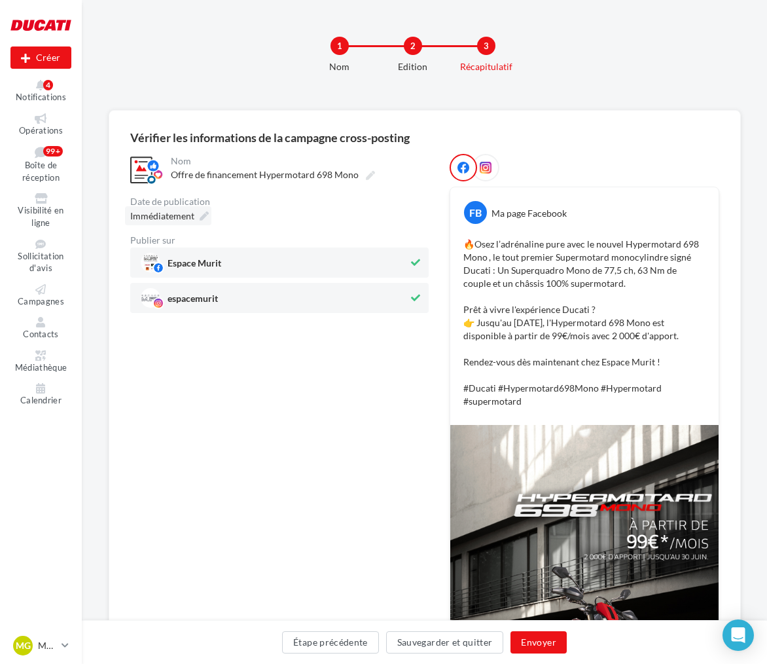
click at [194, 209] on div "Immédiatement" at bounding box center [168, 215] width 86 height 19
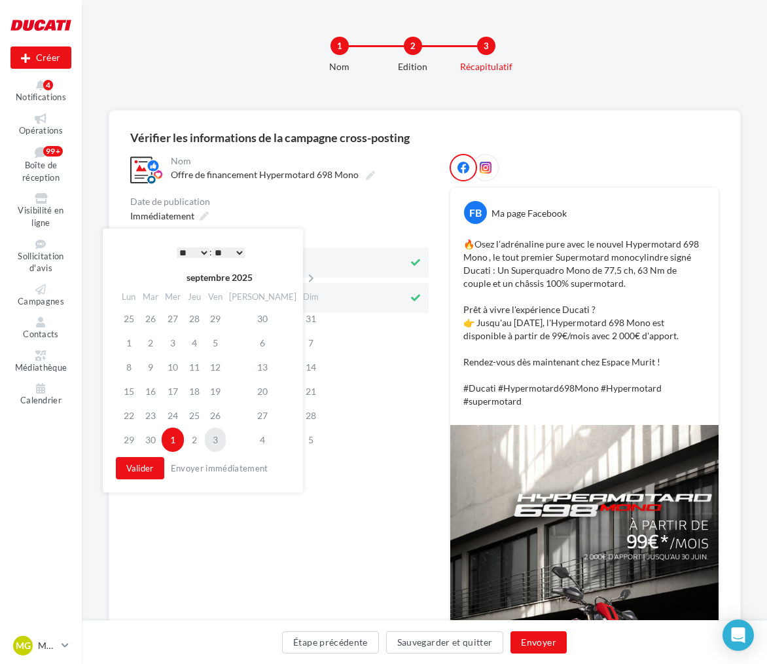
click at [226, 437] on td "3" at bounding box center [215, 439] width 21 height 24
click at [154, 465] on button "Valider" at bounding box center [140, 468] width 48 height 22
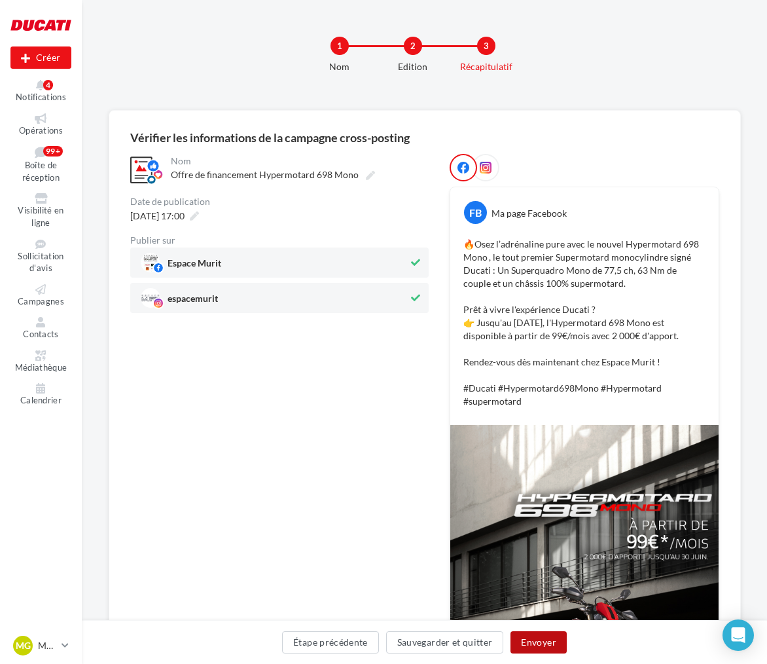
click at [516, 649] on button "Envoyer" at bounding box center [538, 642] width 56 height 22
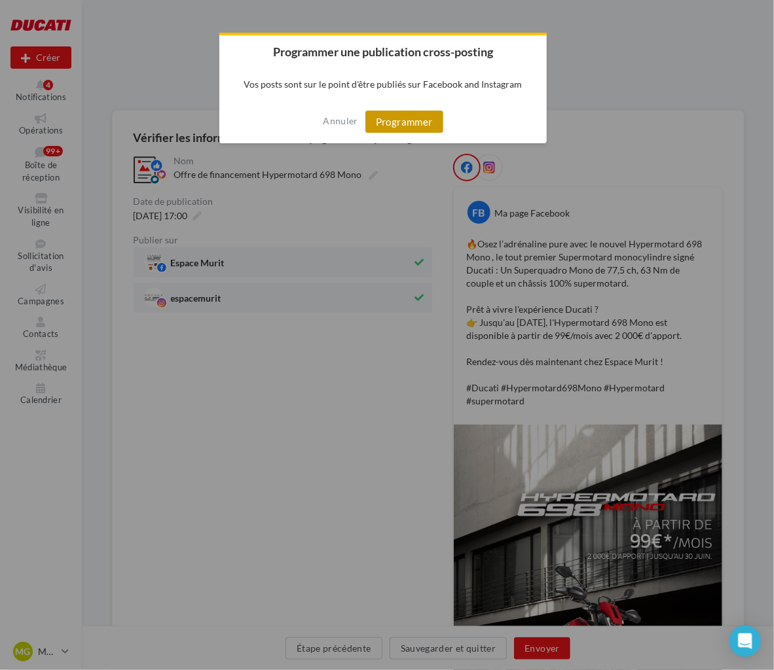
click at [427, 120] on button "Programmer" at bounding box center [404, 122] width 78 height 22
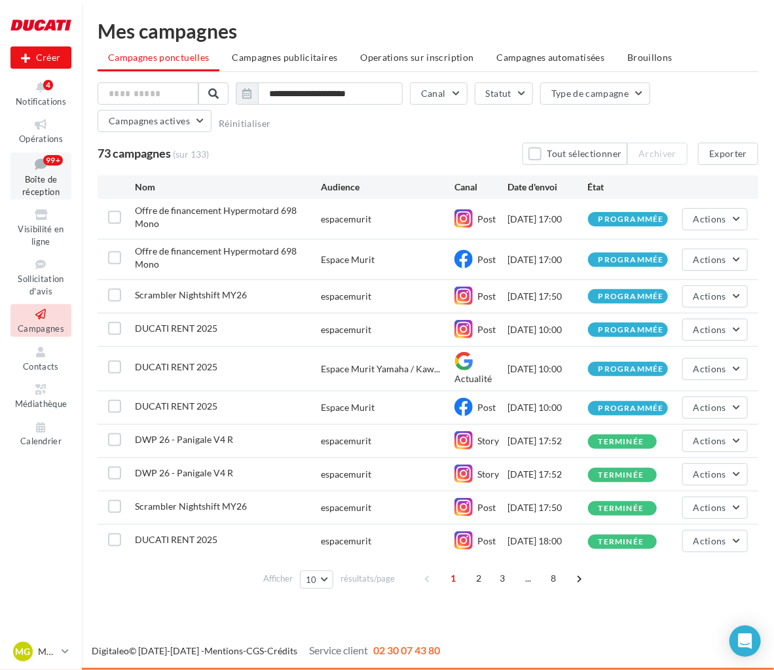
click at [50, 177] on span "Boîte de réception" at bounding box center [40, 185] width 37 height 23
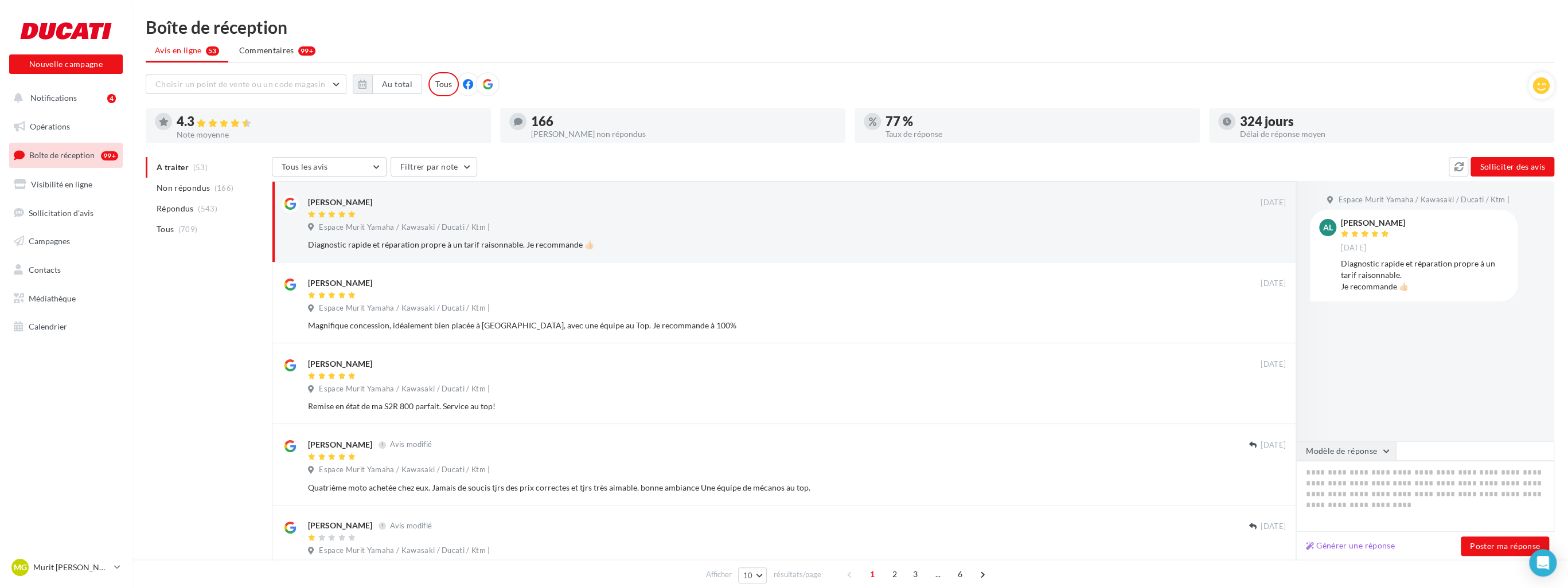
click at [678, 457] on button "Modèle de réponse" at bounding box center [1346, 451] width 100 height 19
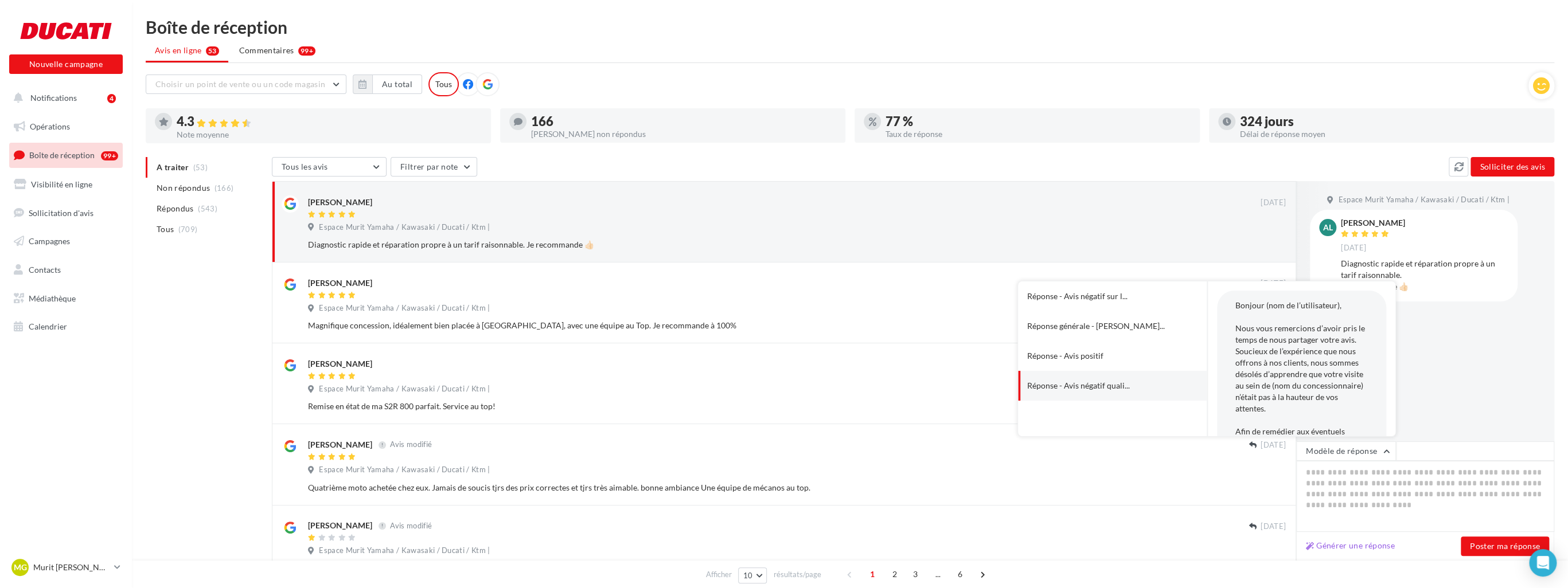
click at [678, 351] on div "Espace Murit Yamaha / Kawasaki / Ducati / Ktm | Al Auréliern Dupont 27 sept. Di…" at bounding box center [1425, 311] width 259 height 259
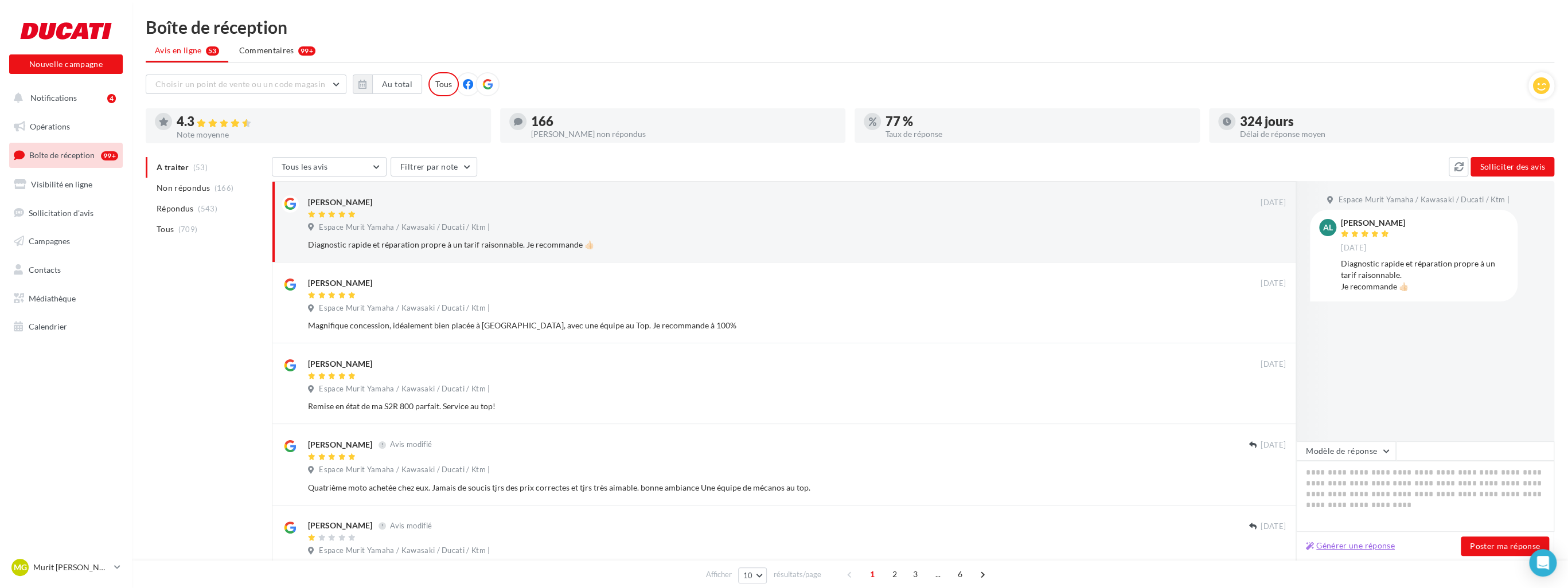
click at [678, 549] on button "Générer une réponse" at bounding box center [1351, 546] width 98 height 14
type textarea "**********"
click at [678, 543] on button "Poster ma réponse" at bounding box center [1505, 547] width 89 height 19
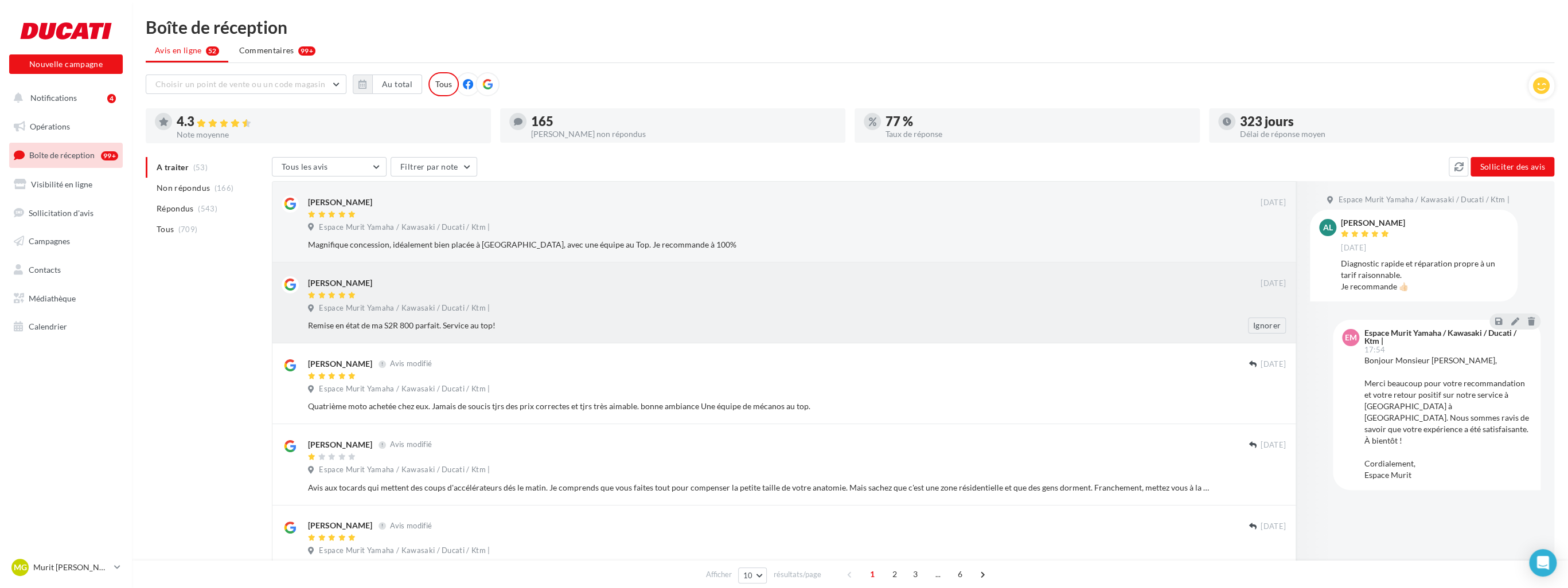
click at [436, 280] on div "xavier b" at bounding box center [784, 282] width 953 height 12
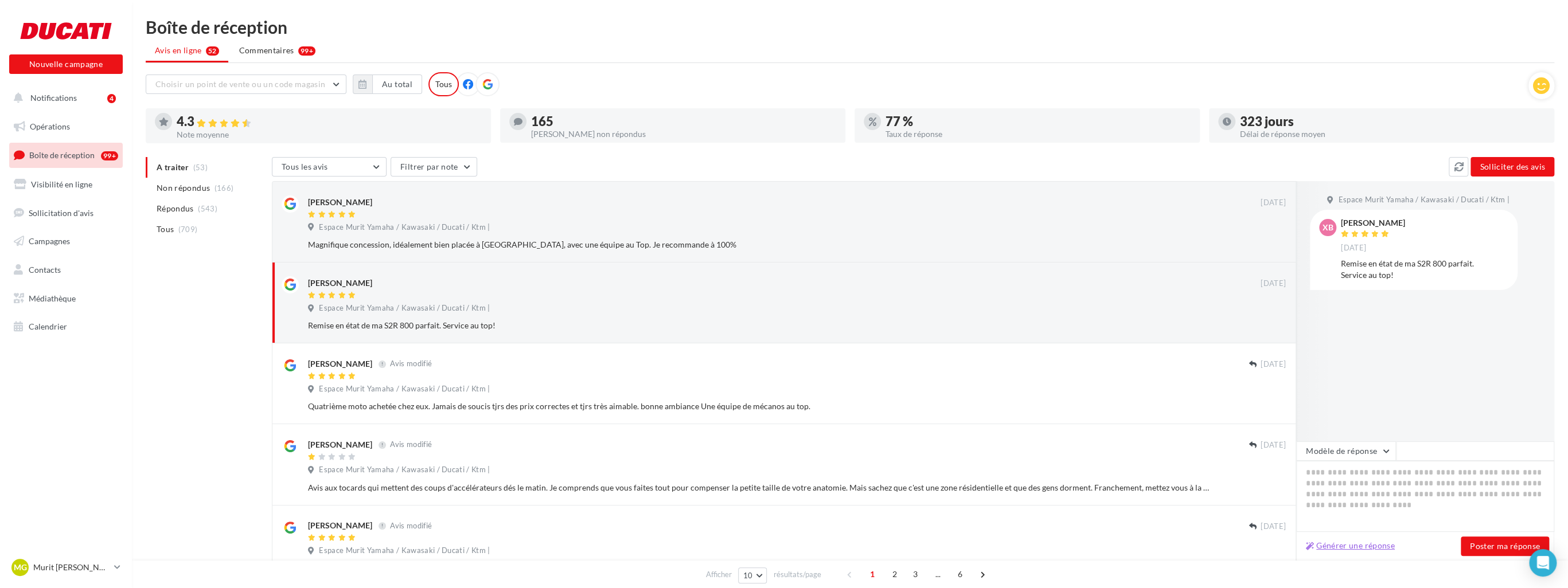
click at [678, 544] on button "Générer une réponse" at bounding box center [1351, 546] width 98 height 14
type textarea "**********"
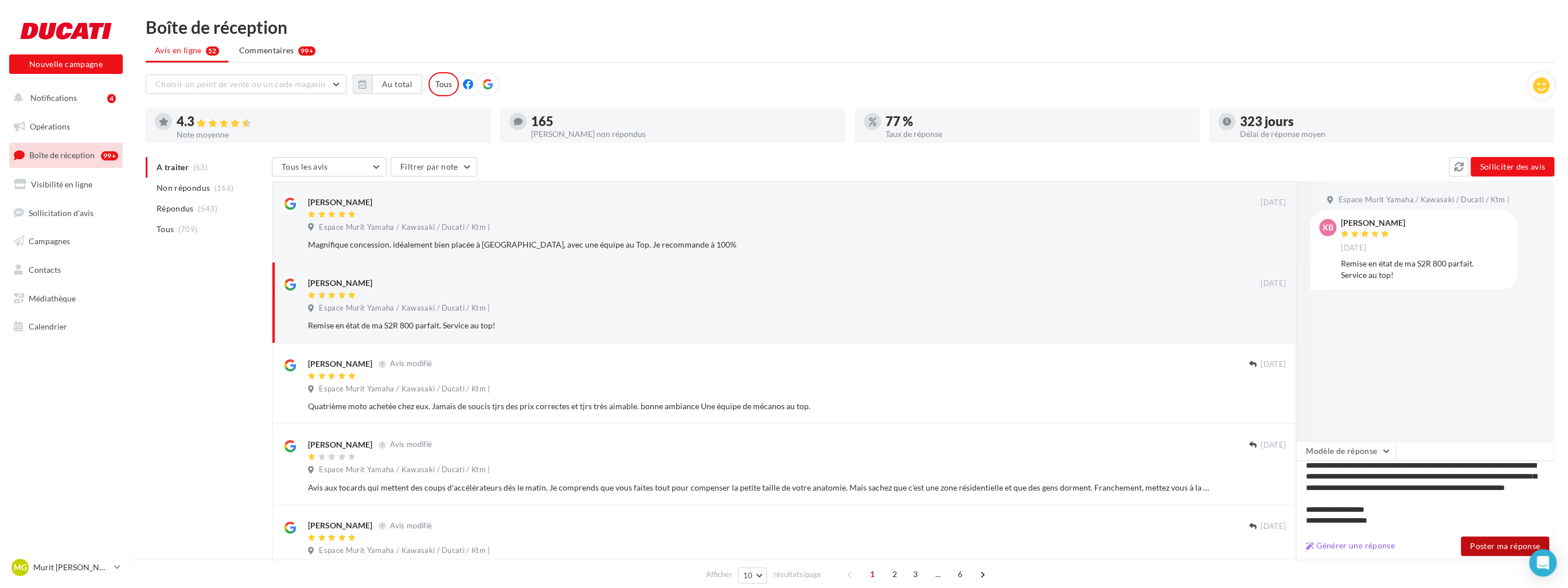
click at [678, 545] on button "Poster ma réponse" at bounding box center [1505, 547] width 89 height 19
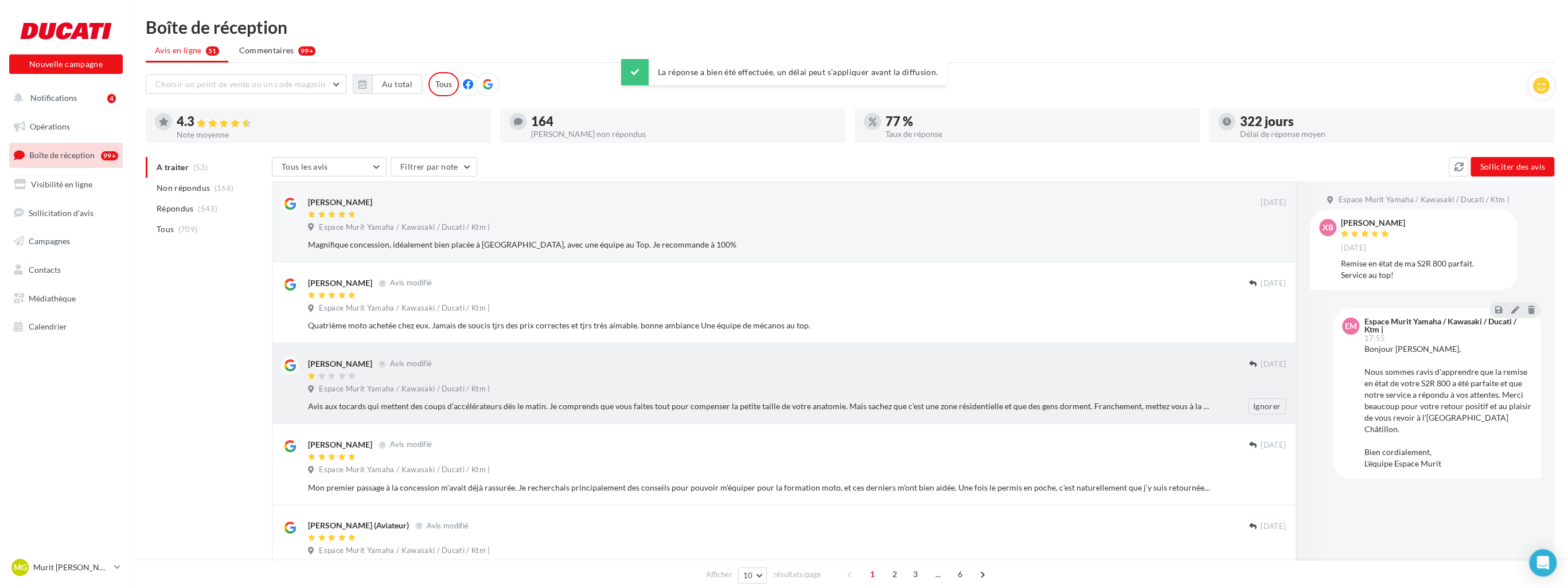
click at [444, 369] on div "Thomas Cacciatore Avis modifié" at bounding box center [777, 364] width 940 height 12
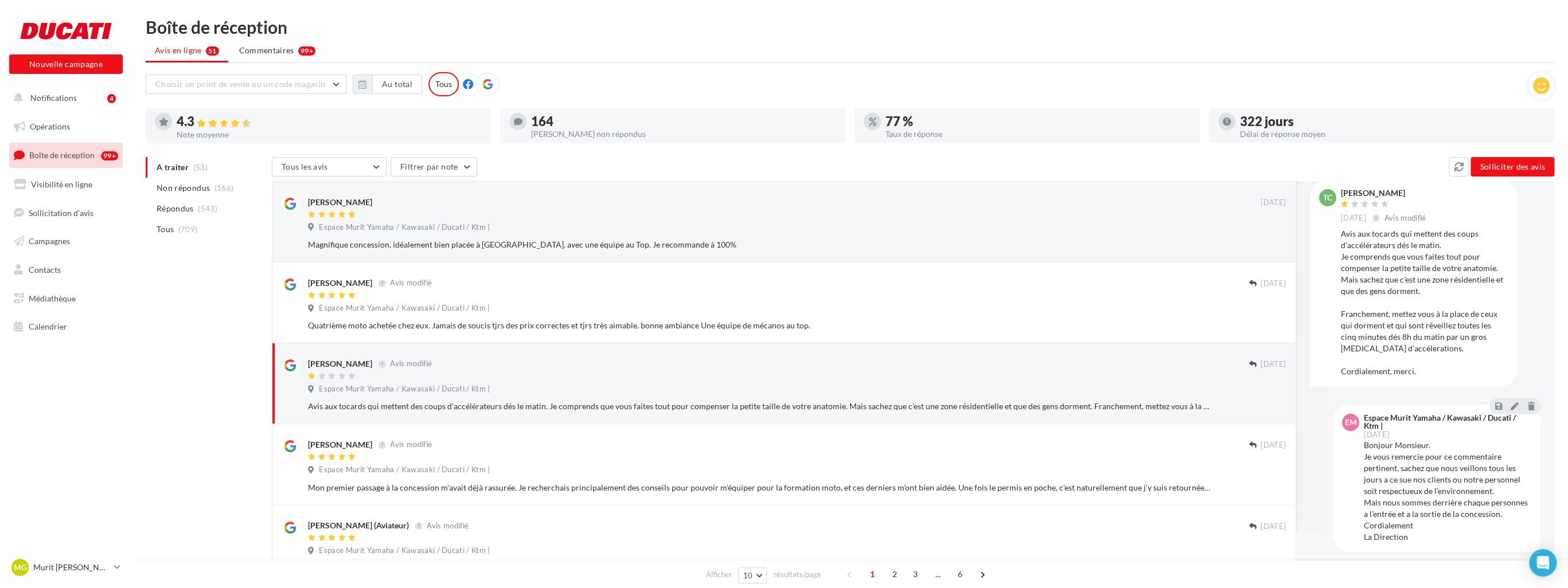
scroll to position [46, 0]
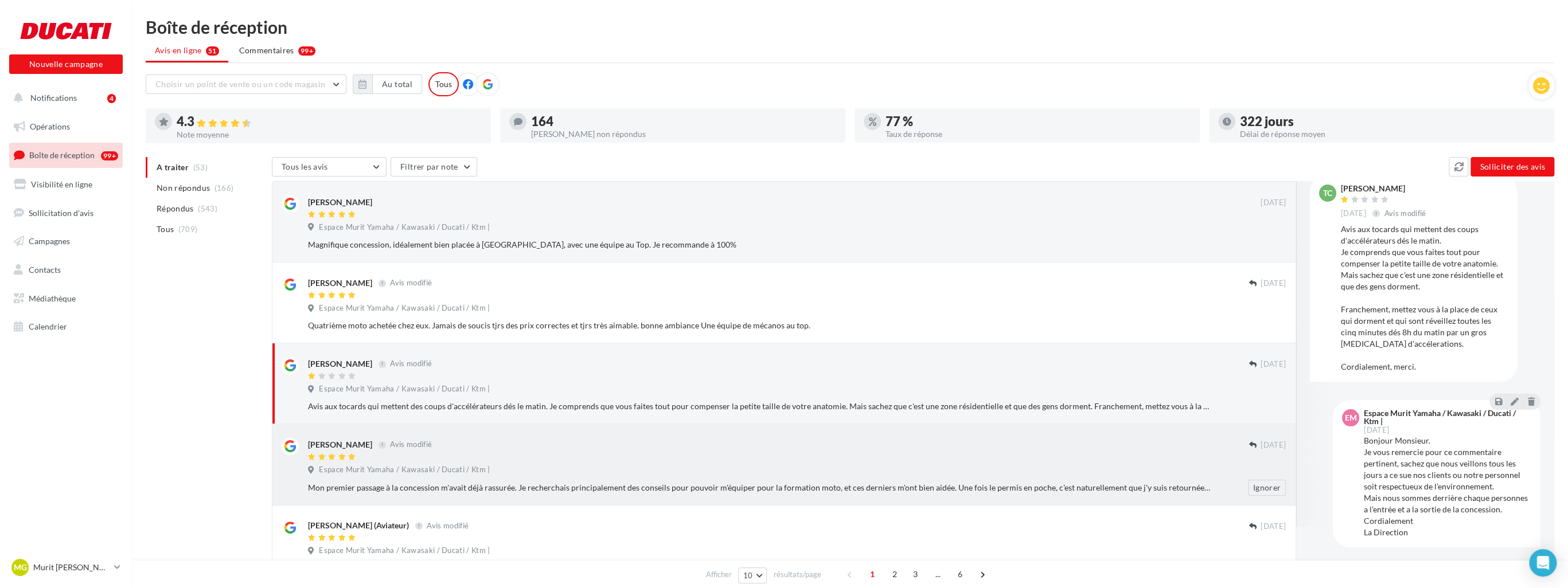
click at [392, 450] on div "Karen Bariselle Avis modifié" at bounding box center [777, 444] width 940 height 12
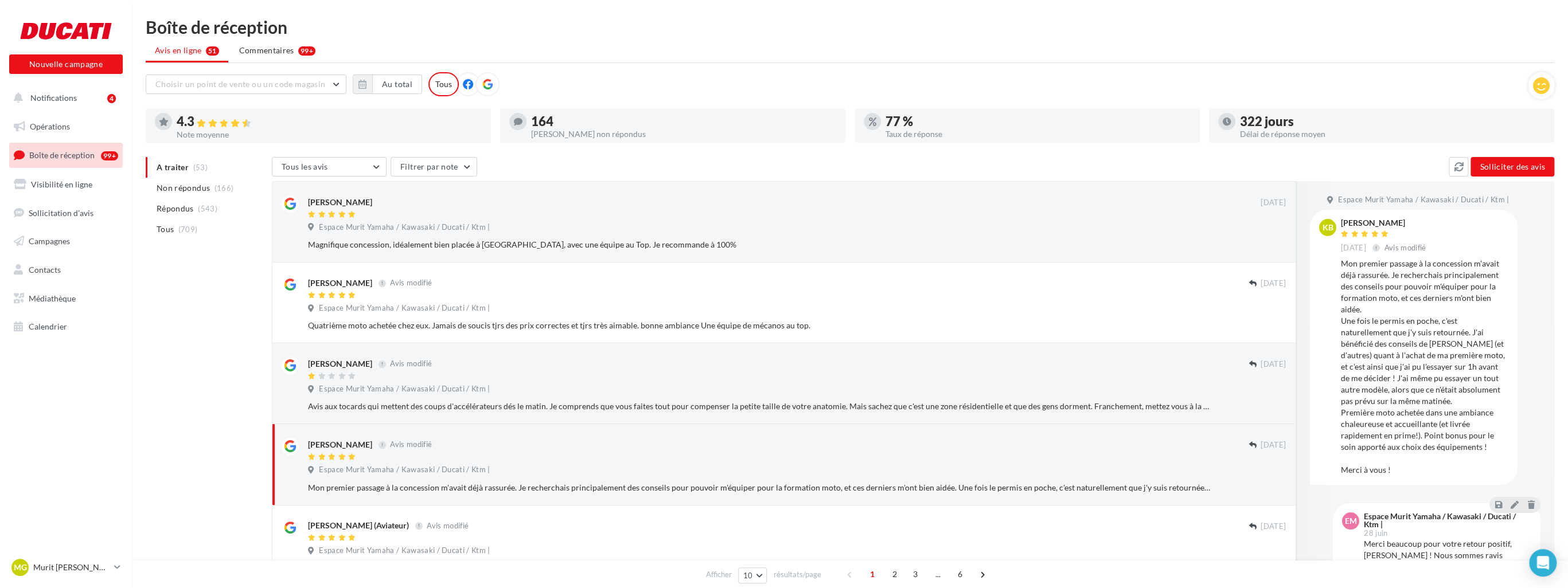
click at [170, 165] on ul "A traiter (53) Non répondus (166) Répondus (543) Tous (709)" at bounding box center [206, 198] width 122 height 82
click at [678, 228] on div "Espace Murit Yamaha / Kawasaki / Ducati / Ktm |" at bounding box center [797, 229] width 978 height 12
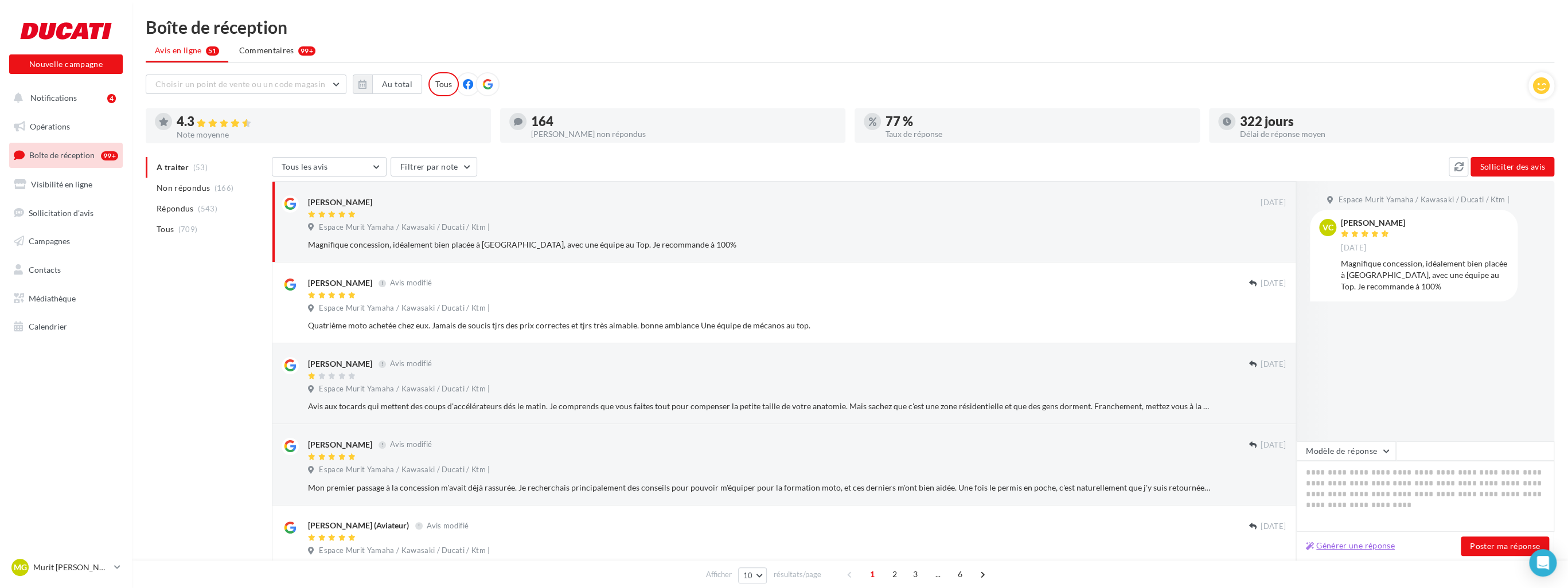
click at [678, 544] on button "Générer une réponse" at bounding box center [1351, 546] width 98 height 14
type textarea "**********"
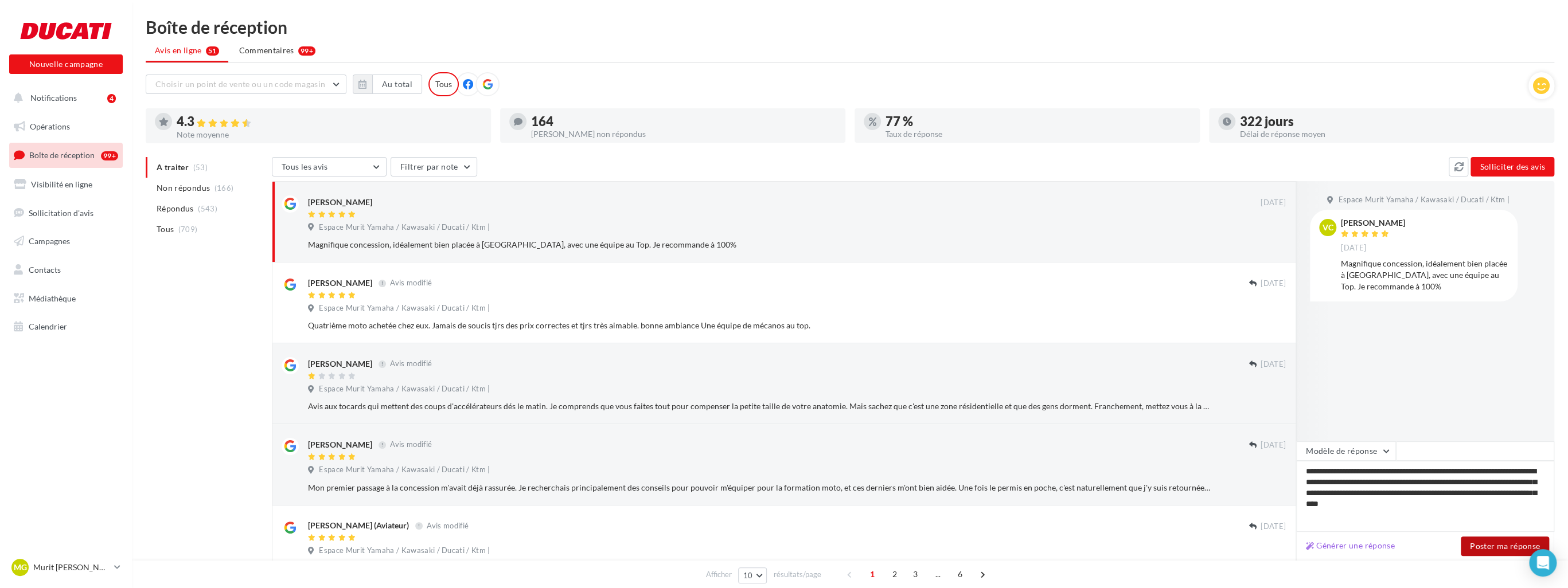
click at [678, 549] on button "Poster ma réponse" at bounding box center [1505, 547] width 89 height 19
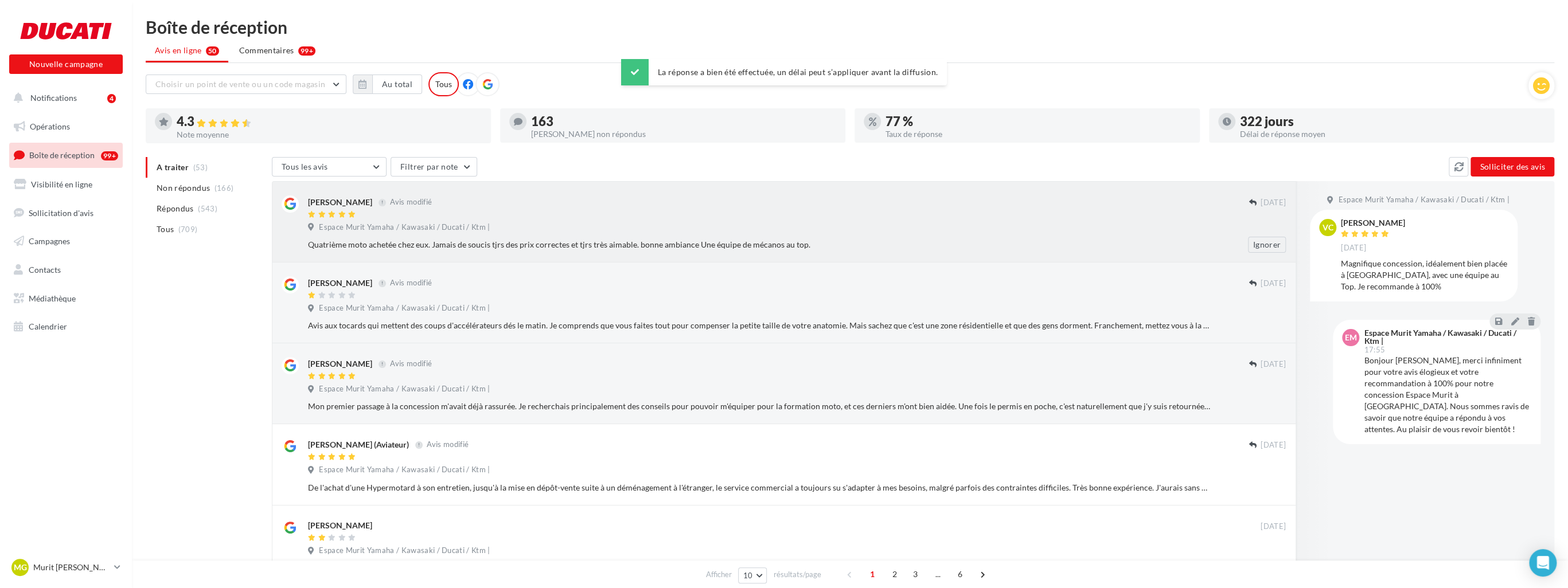
click at [678, 244] on div "Quatrième moto achetée chez eux. Jamais de soucis tjrs des prix correctes et tj…" at bounding box center [759, 244] width 904 height 11
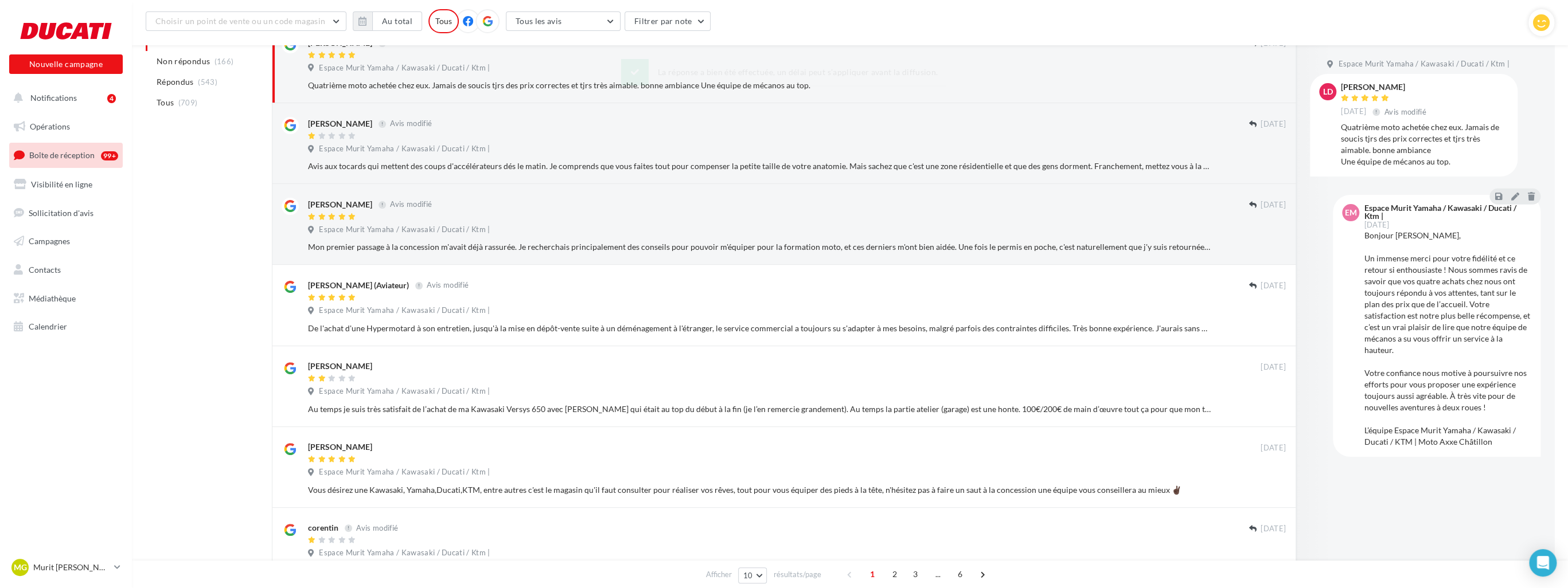
scroll to position [0, 0]
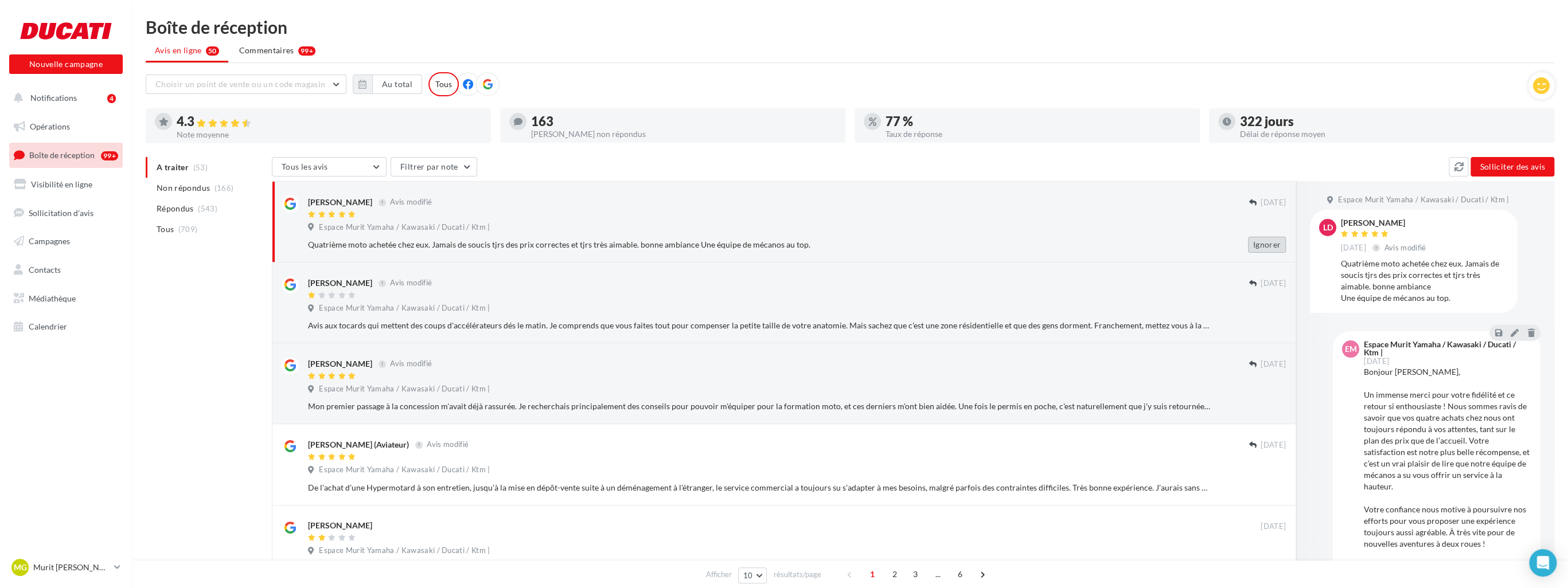
click at [678, 247] on button "Ignorer" at bounding box center [1266, 244] width 38 height 16
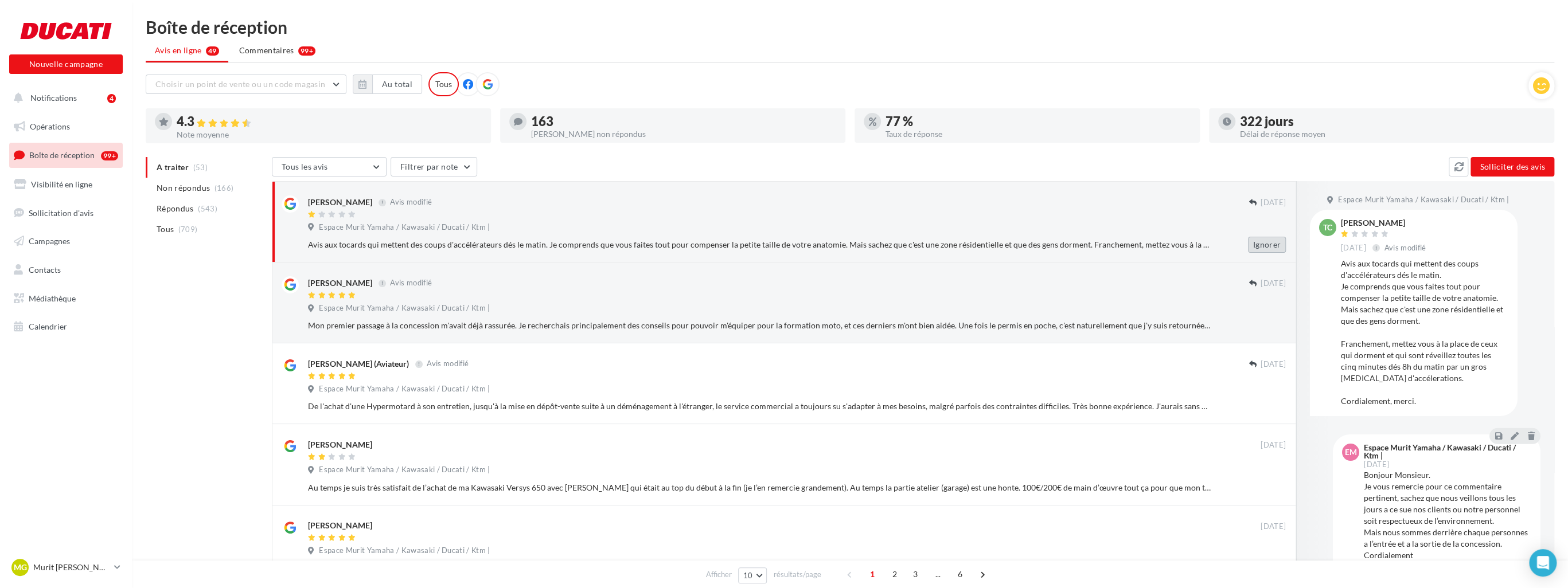
click at [678, 246] on button "Ignorer" at bounding box center [1266, 244] width 38 height 16
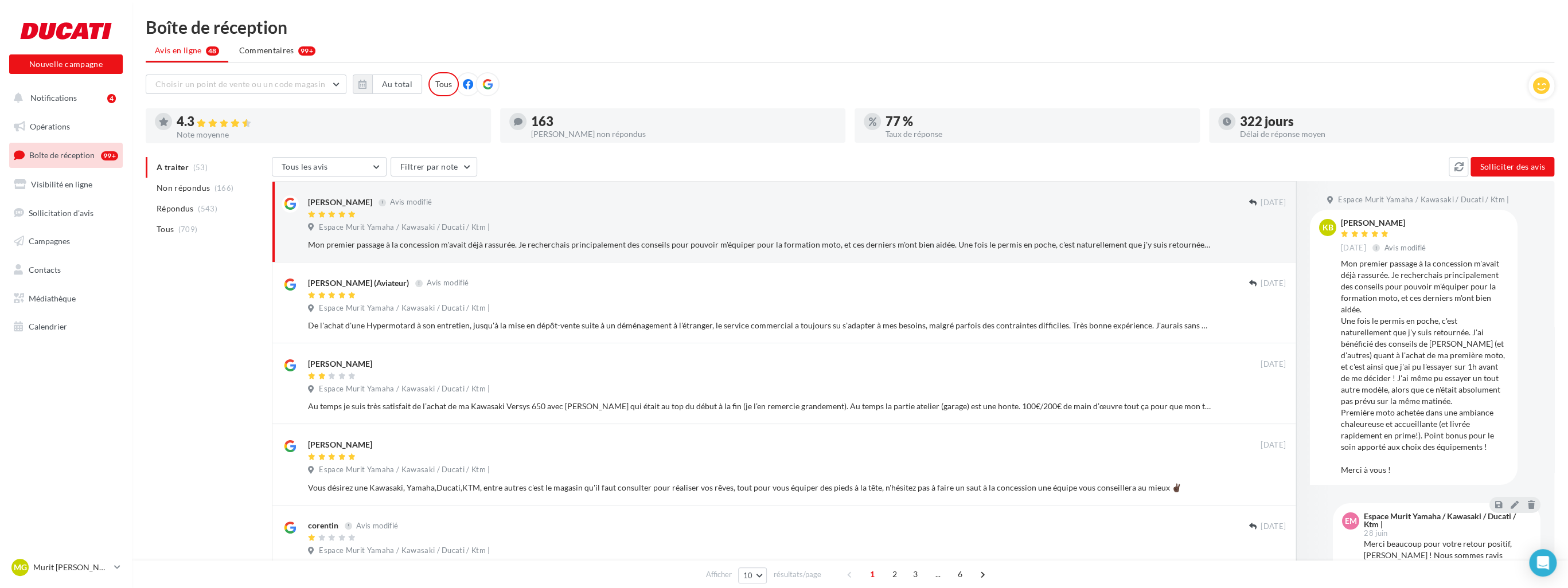
click at [678, 246] on button "Ignorer" at bounding box center [1266, 244] width 38 height 16
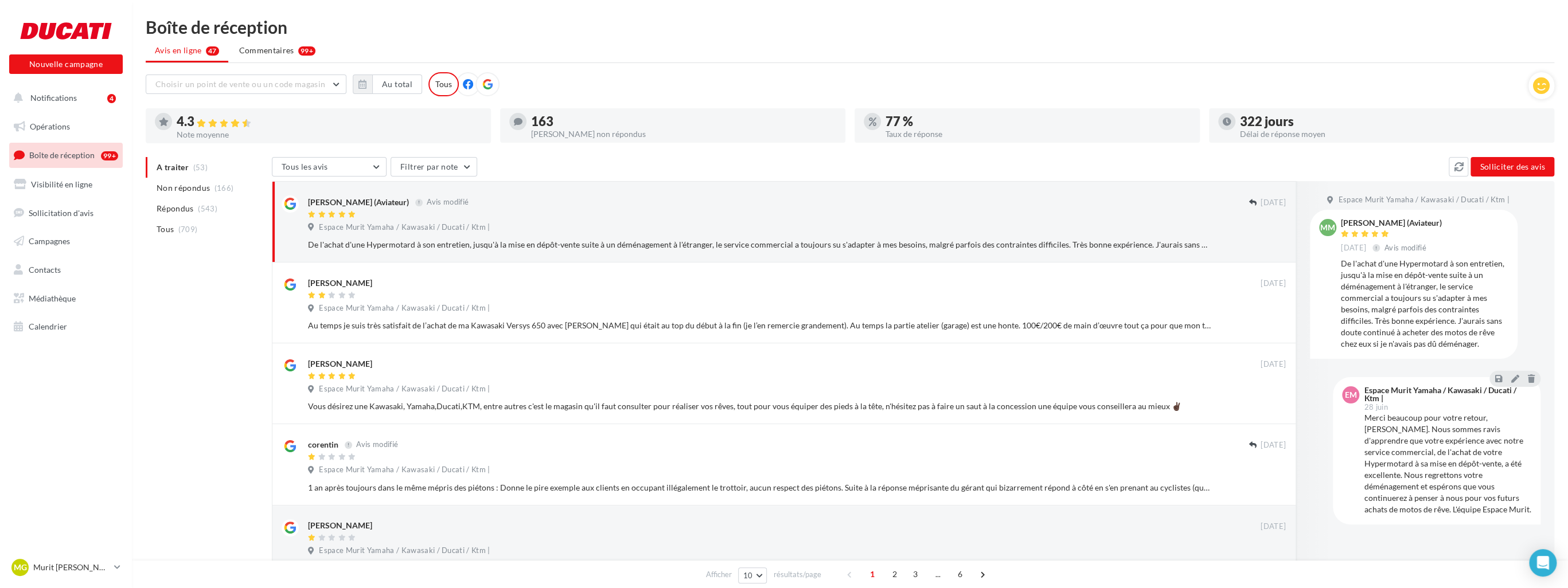
click at [678, 246] on button "Ignorer" at bounding box center [1266, 244] width 38 height 16
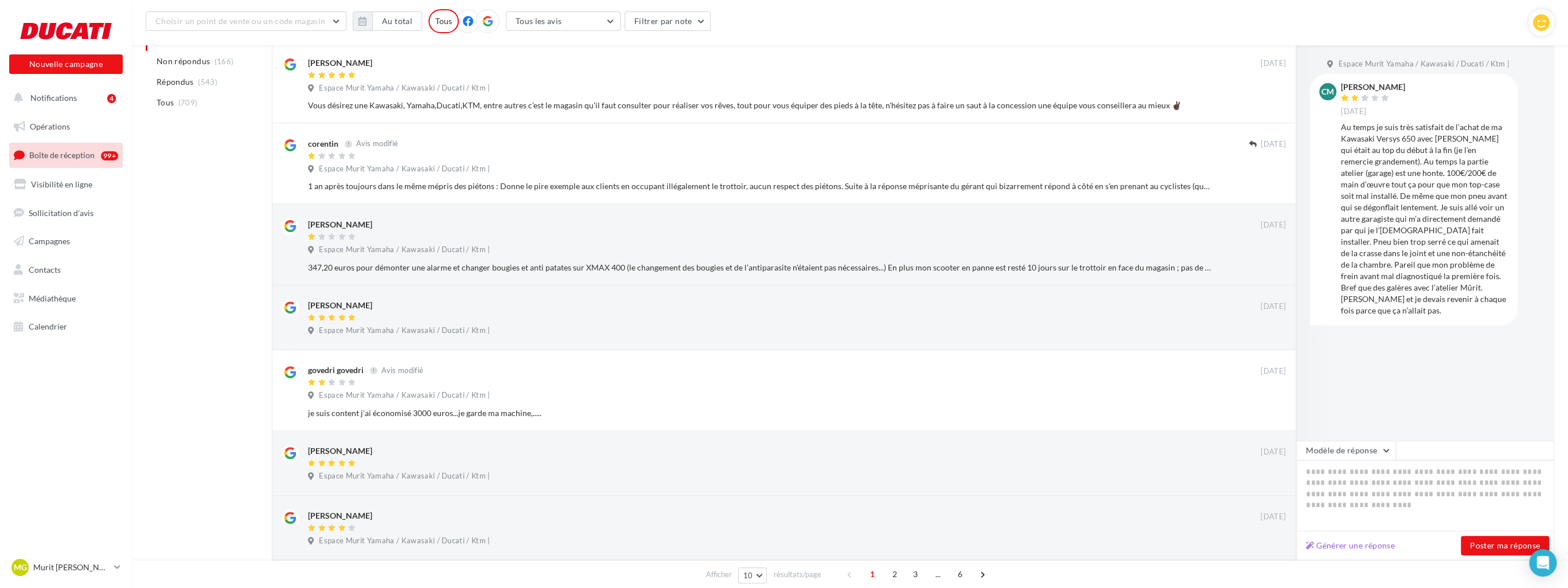
scroll to position [172, 0]
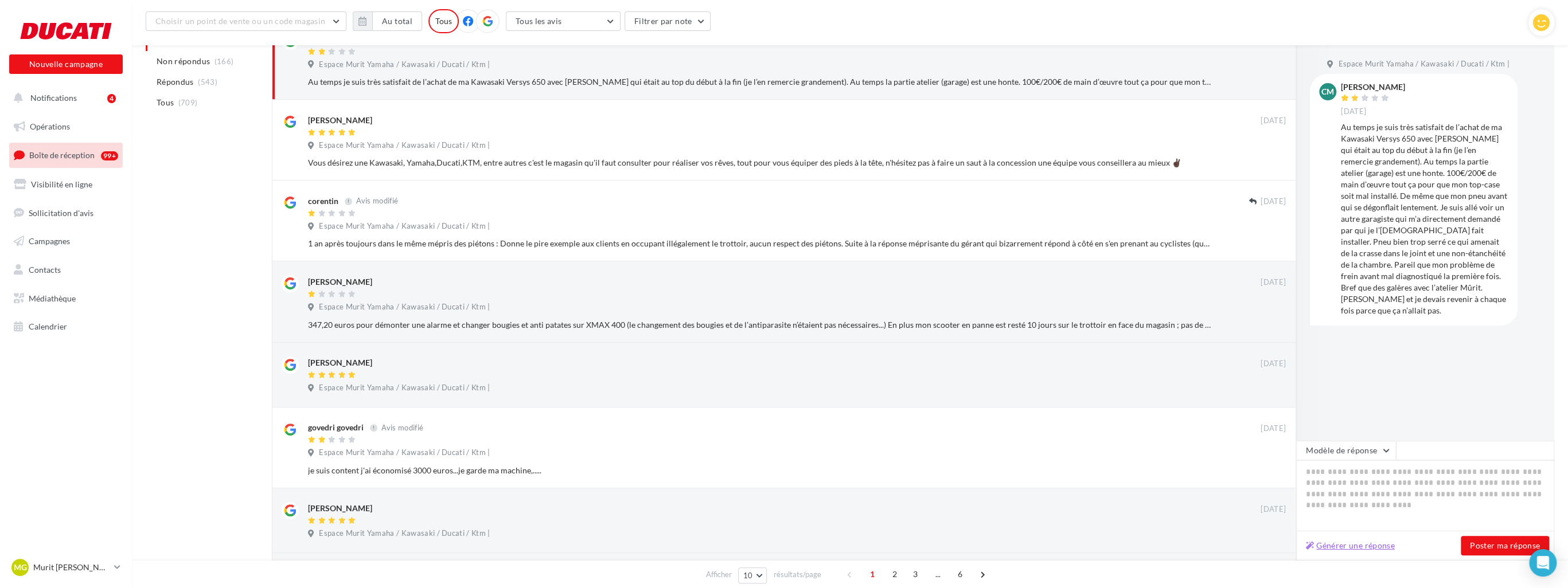
click at [678, 543] on button "Générer une réponse" at bounding box center [1351, 546] width 98 height 14
type textarea "**********"
click at [678, 506] on textarea "**********" at bounding box center [1425, 496] width 259 height 71
type textarea "**********"
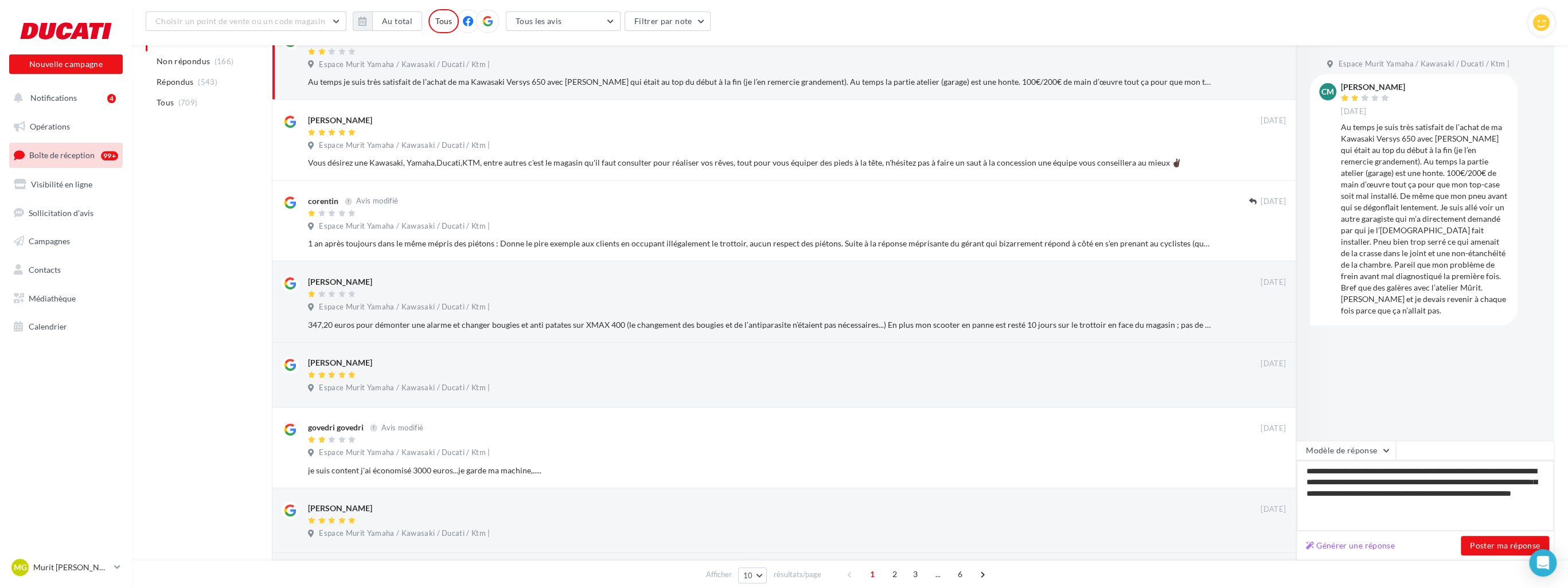
type textarea "**********"
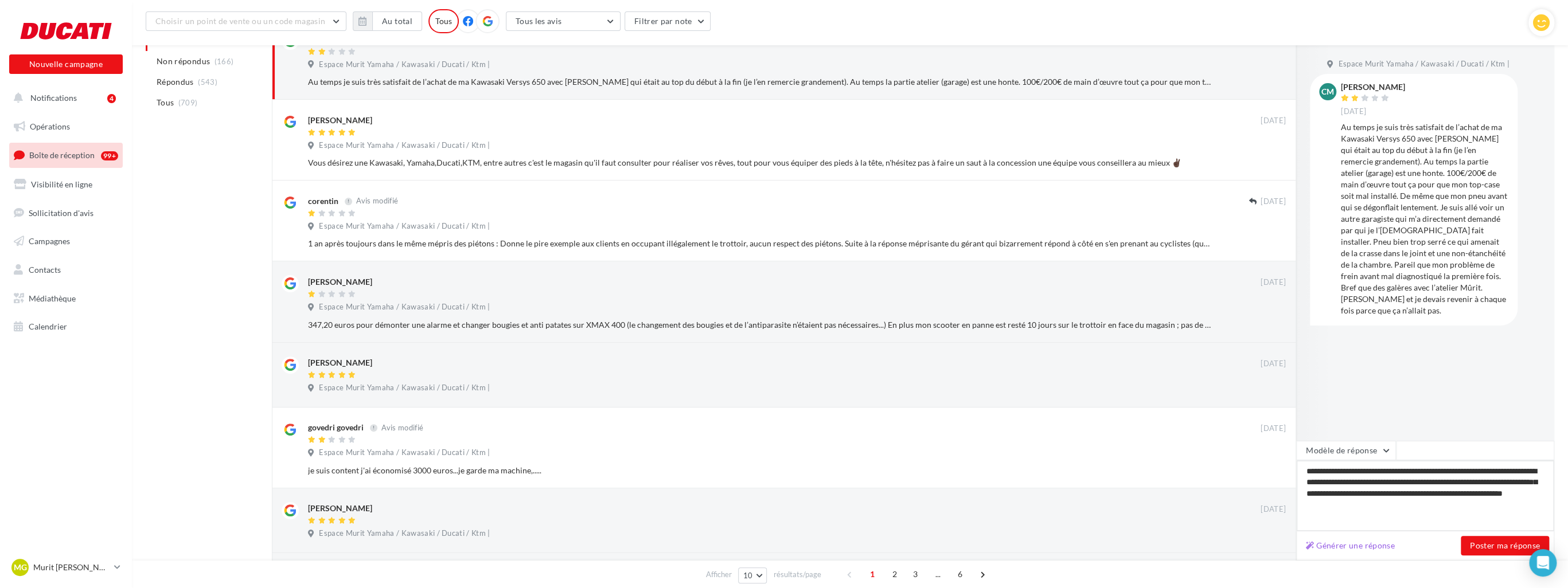
type textarea "**********"
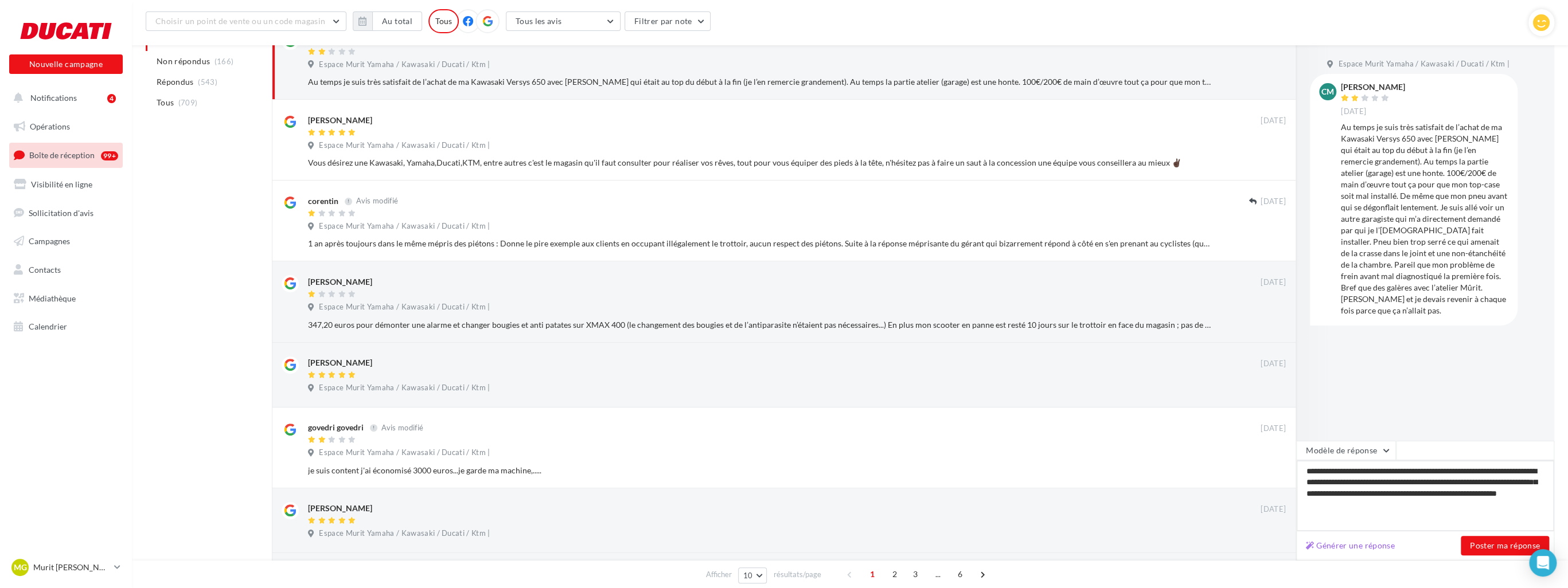
type textarea "**********"
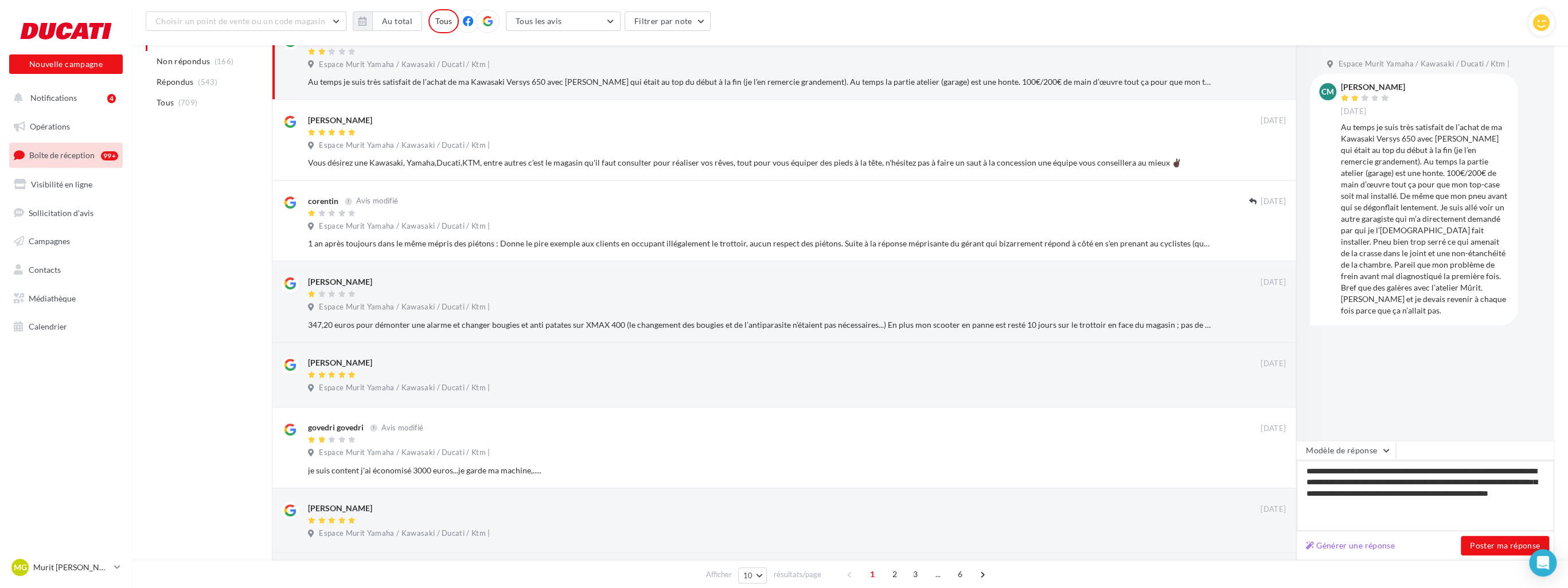
type textarea "**********"
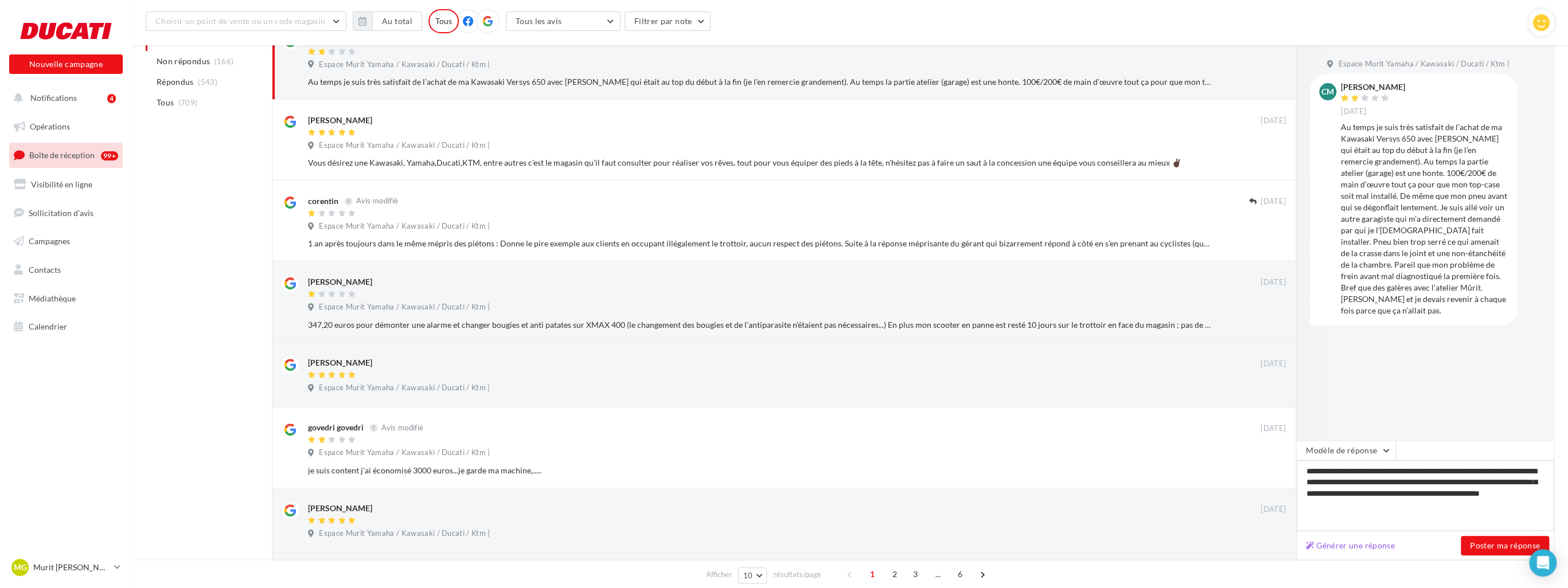
type textarea "**********"
click at [678, 558] on div "Générer une réponse Poster ma réponse" at bounding box center [1425, 546] width 259 height 29
click at [678, 550] on button "Poster ma réponse" at bounding box center [1505, 546] width 89 height 19
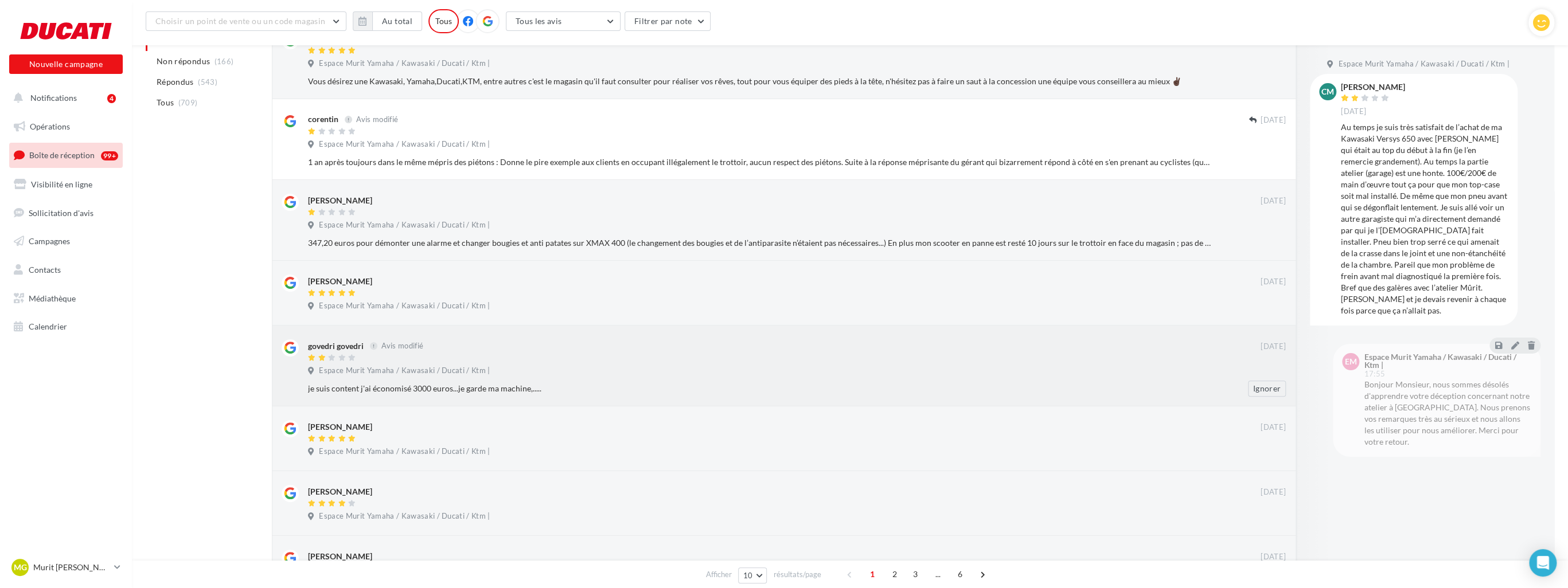
scroll to position [172, 0]
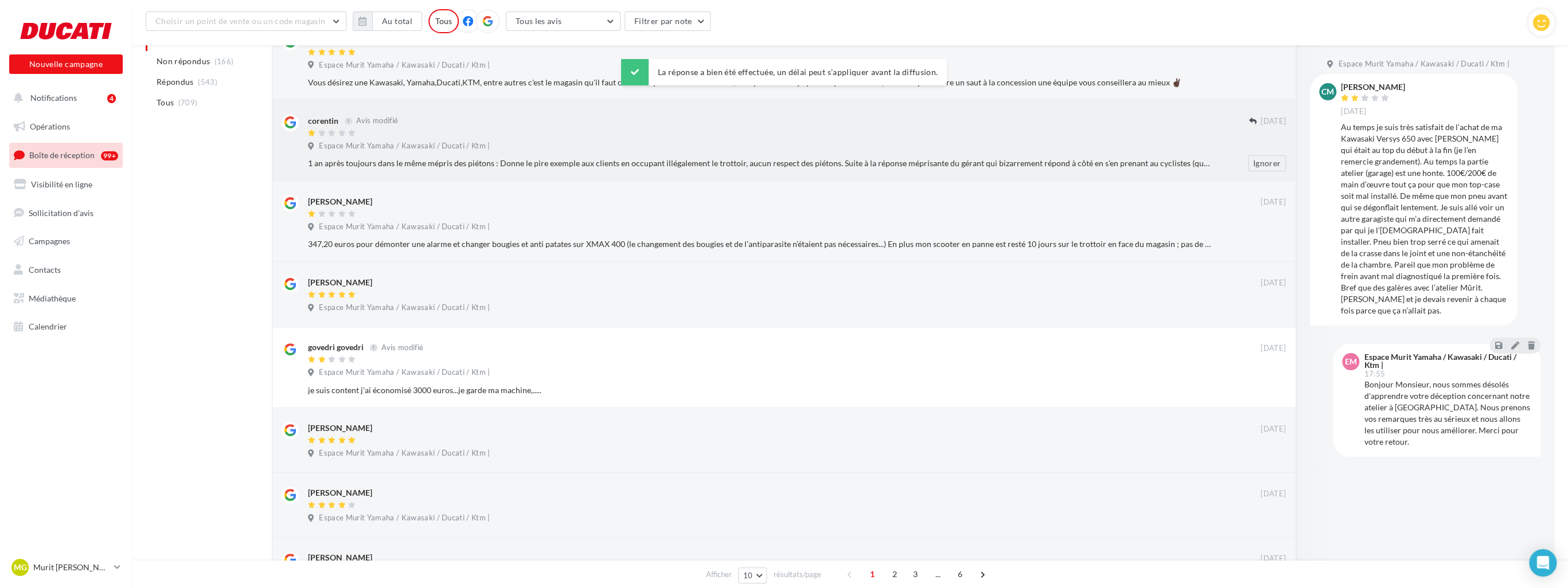
click at [628, 141] on div "Espace Murit Yamaha / Kawasaki / Ducati / Ktm |" at bounding box center [797, 147] width 978 height 12
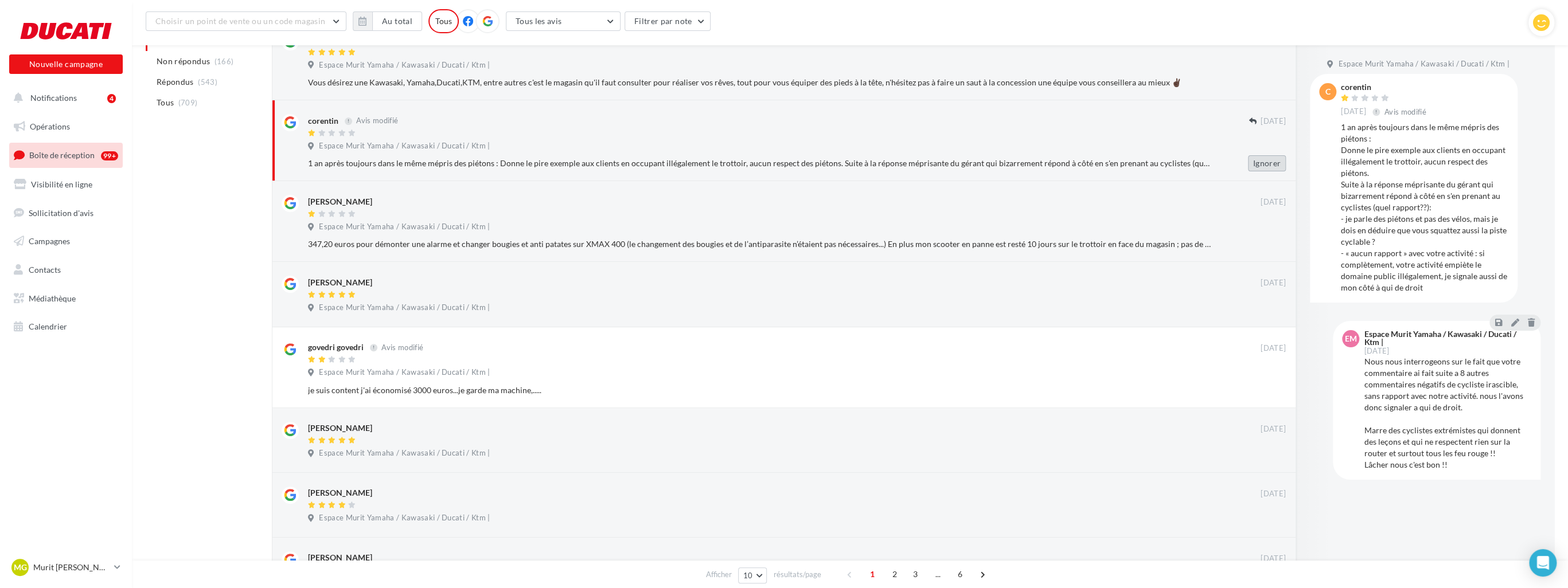
click at [678, 160] on button "Ignorer" at bounding box center [1266, 163] width 38 height 16
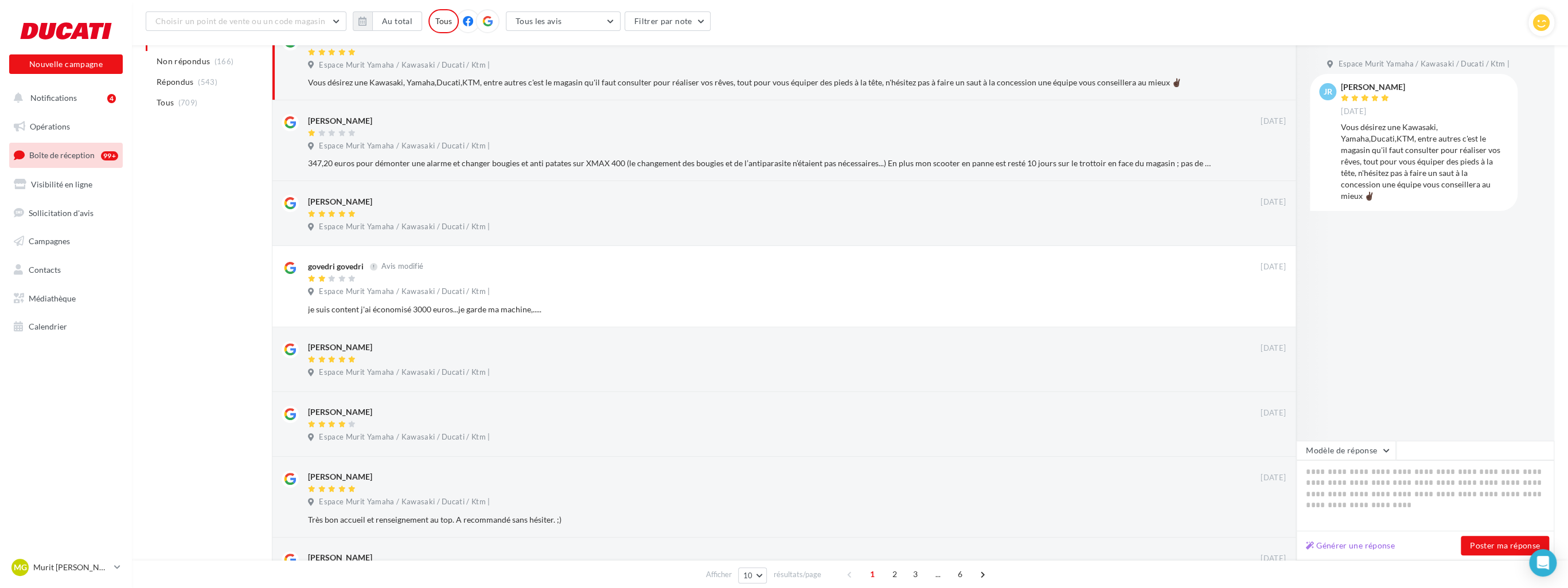
click at [678, 160] on button "Ignorer" at bounding box center [1266, 163] width 38 height 16
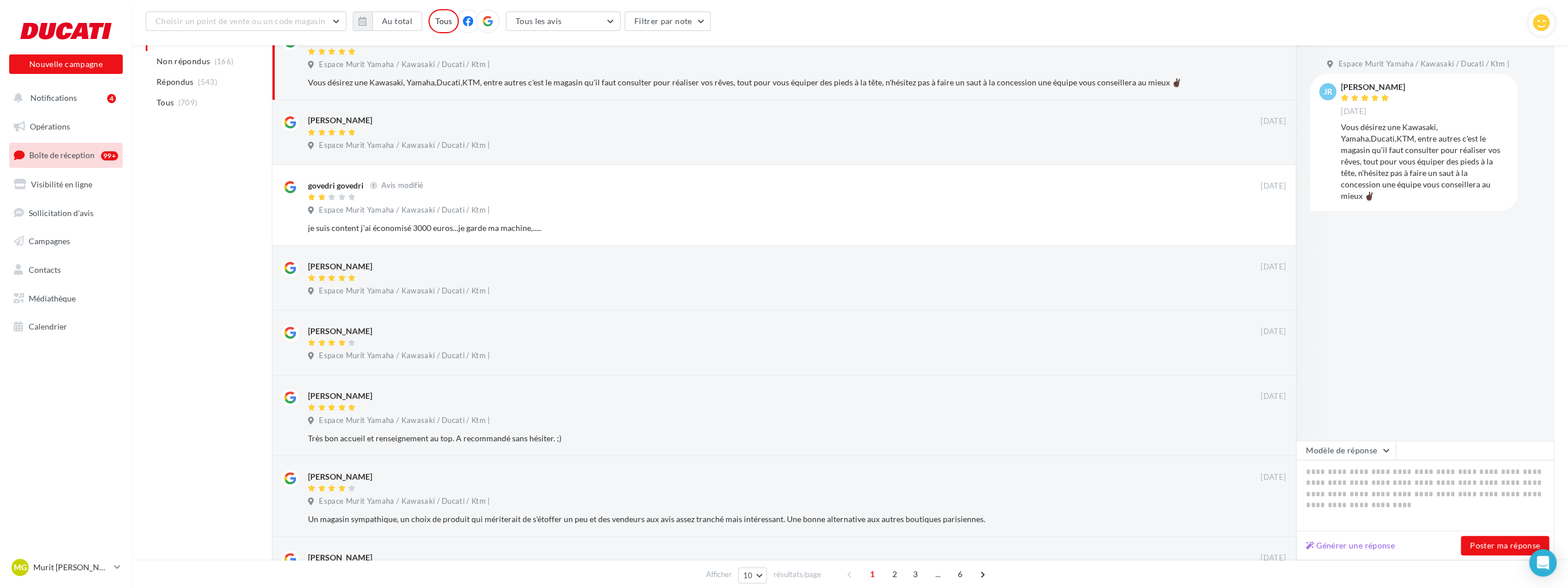
click at [678, 160] on div "Ignorer" at bounding box center [1267, 147] width 56 height 34
click at [678, 152] on button "Ignorer" at bounding box center [1267, 147] width 38 height 16
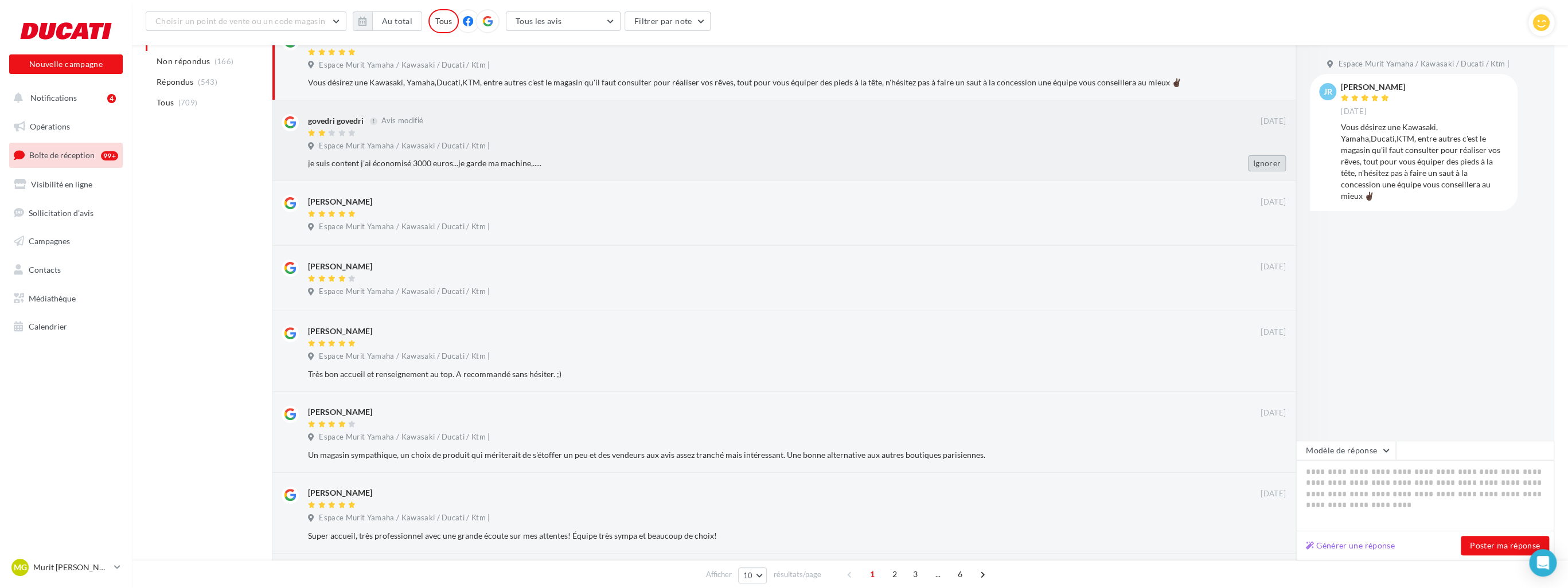
click at [678, 160] on button "Ignorer" at bounding box center [1266, 163] width 38 height 16
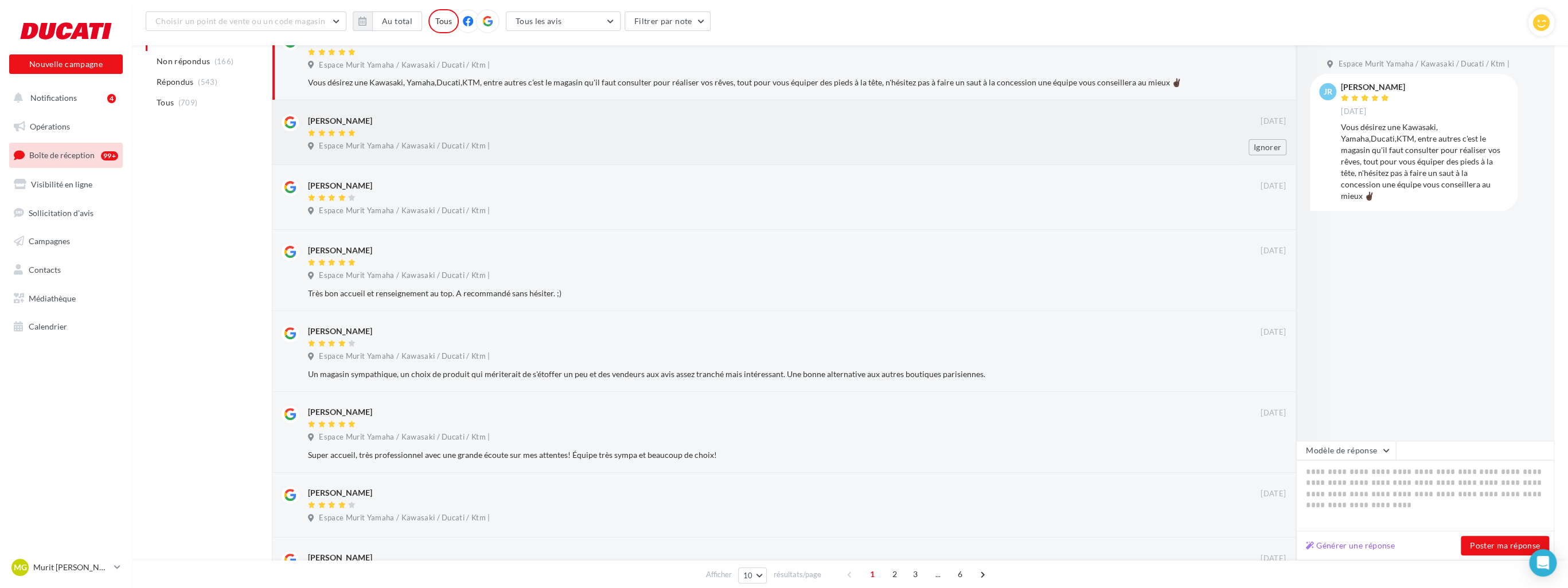
click at [678, 125] on div "Nayel BRIHI" at bounding box center [784, 120] width 953 height 12
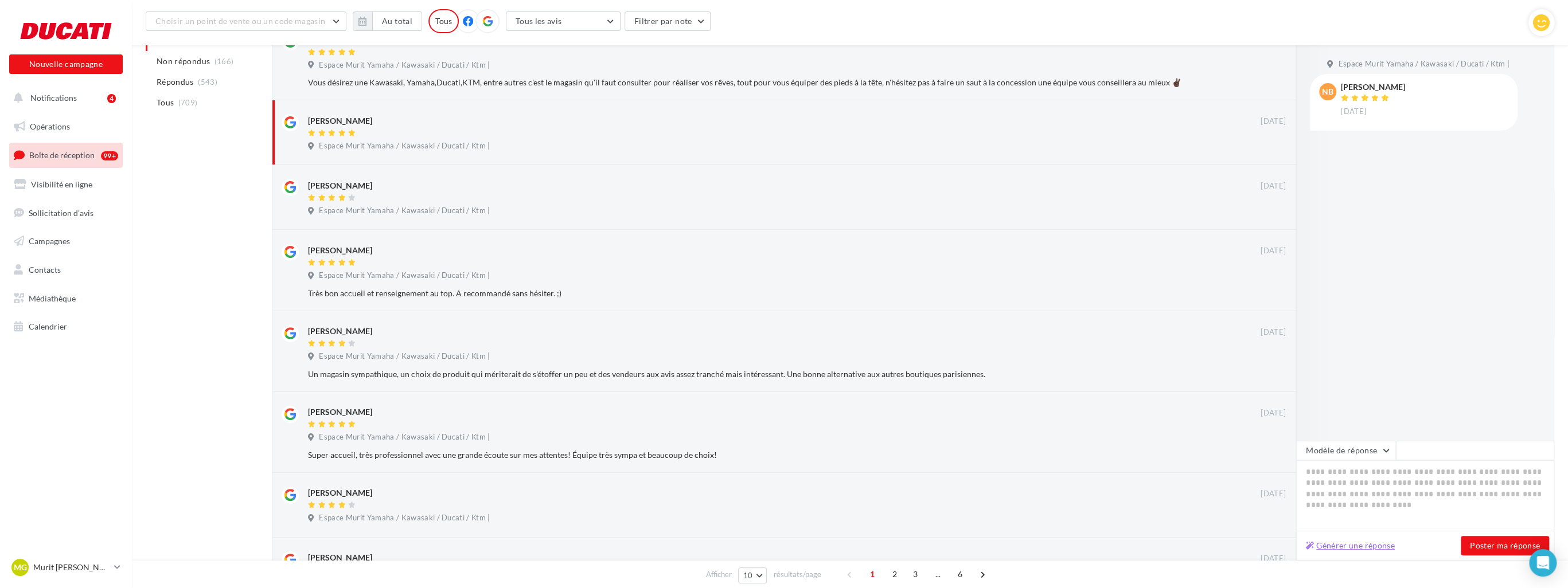
click at [678, 542] on button "Générer une réponse" at bounding box center [1351, 546] width 98 height 14
type textarea "**********"
click at [678, 549] on button "Poster ma réponse" at bounding box center [1505, 546] width 89 height 19
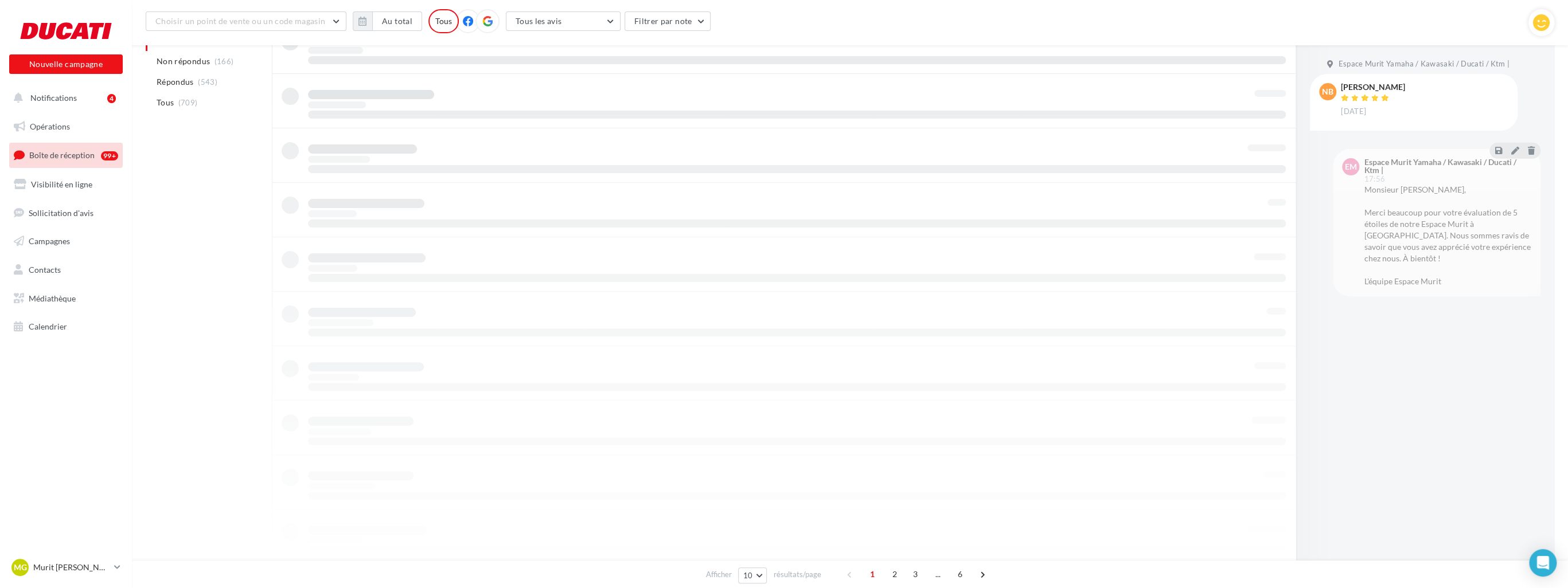
scroll to position [171, 0]
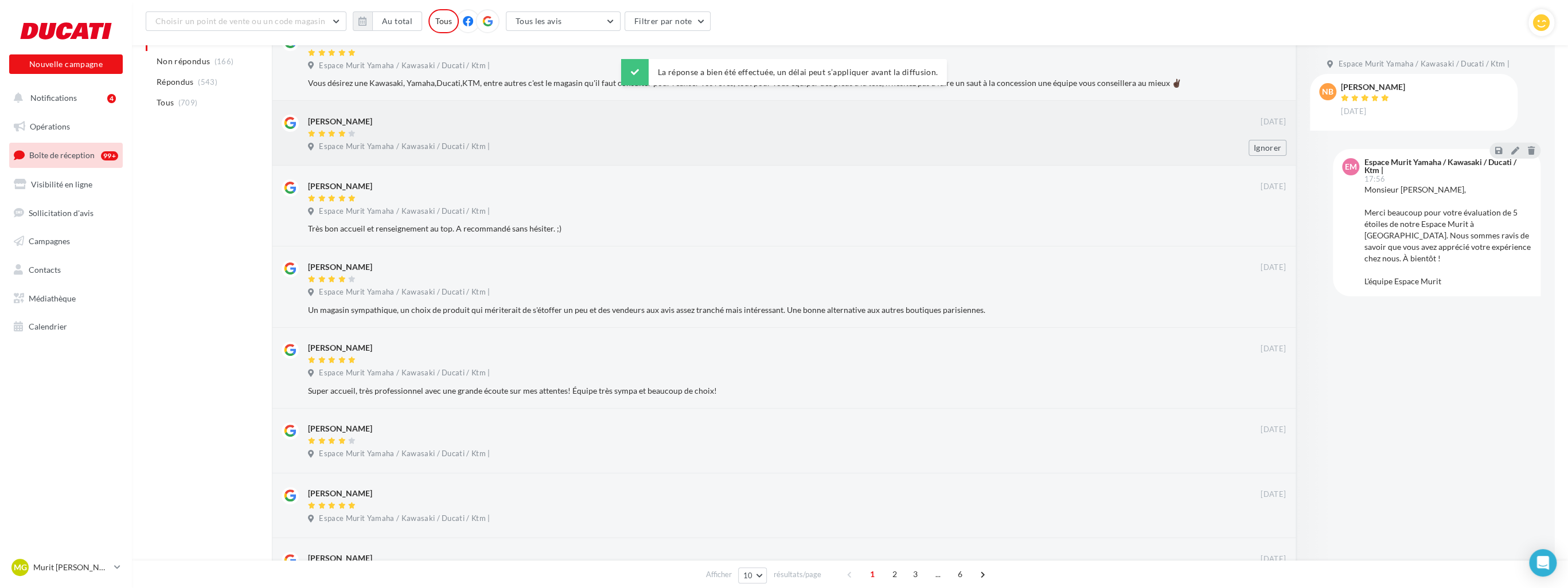
click at [678, 134] on div at bounding box center [784, 134] width 953 height 10
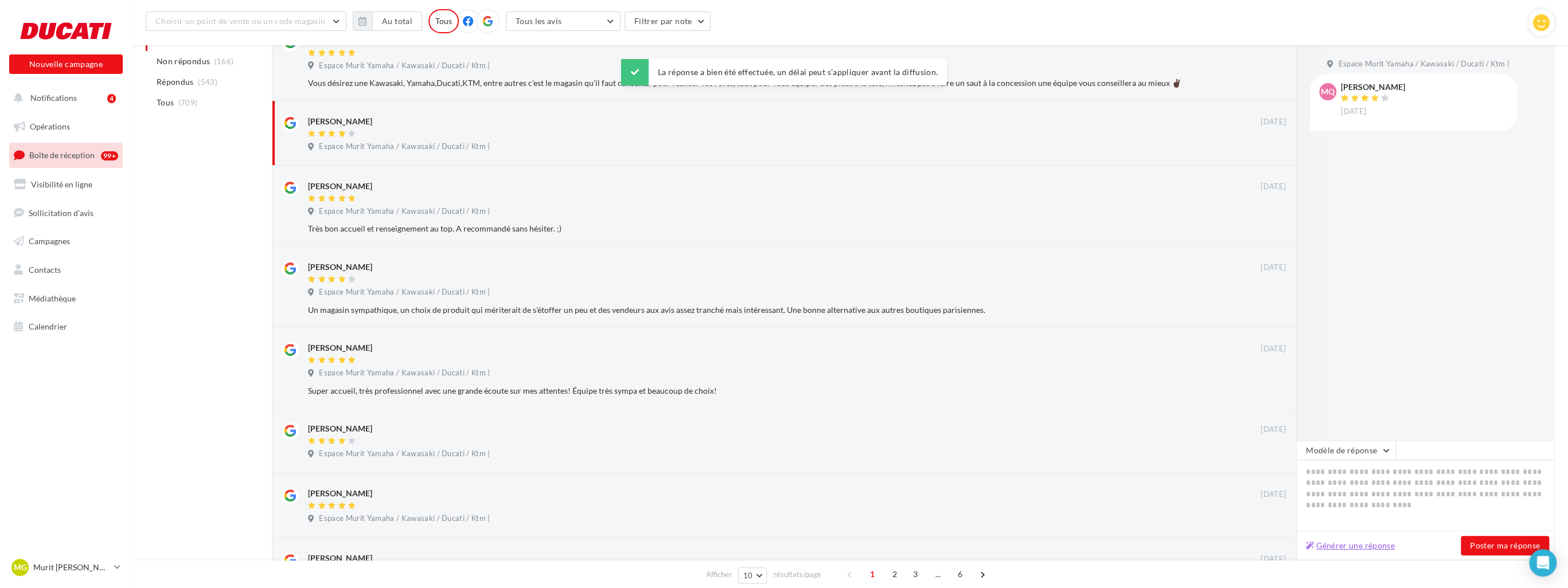
click at [678, 549] on button "Générer une réponse" at bounding box center [1351, 546] width 98 height 14
type textarea "**********"
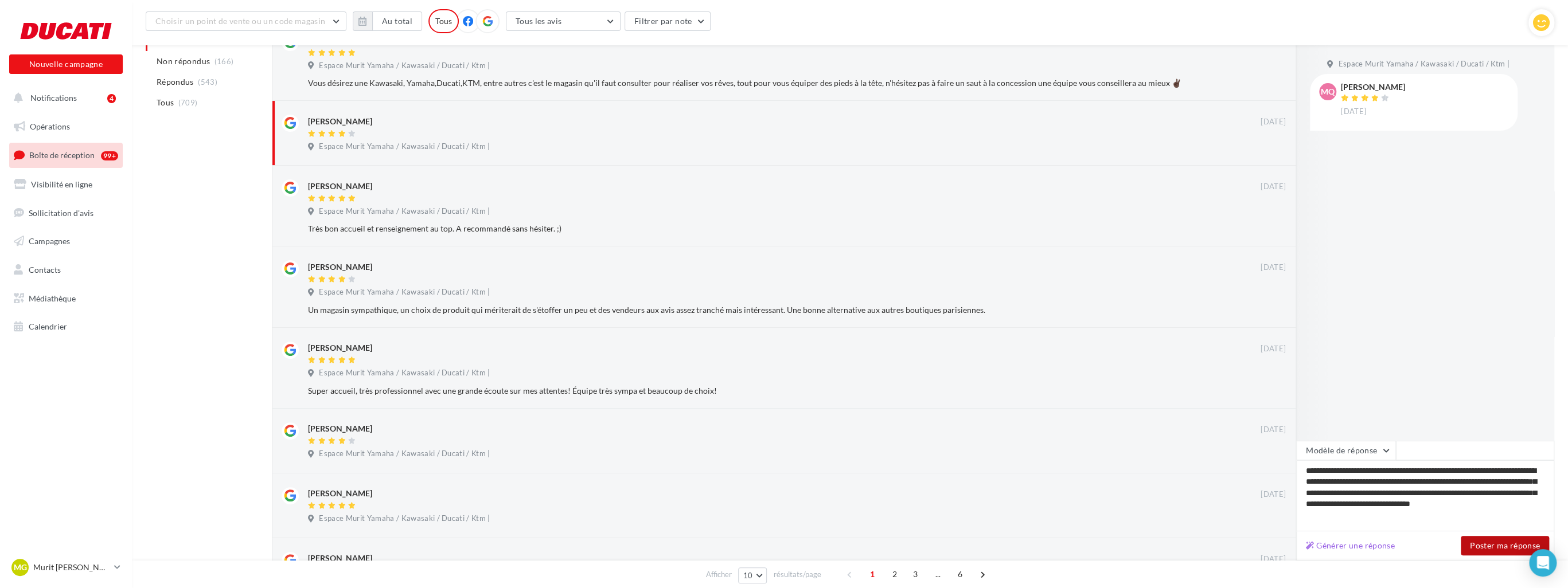
click at [678, 552] on button "Poster ma réponse" at bounding box center [1505, 546] width 89 height 19
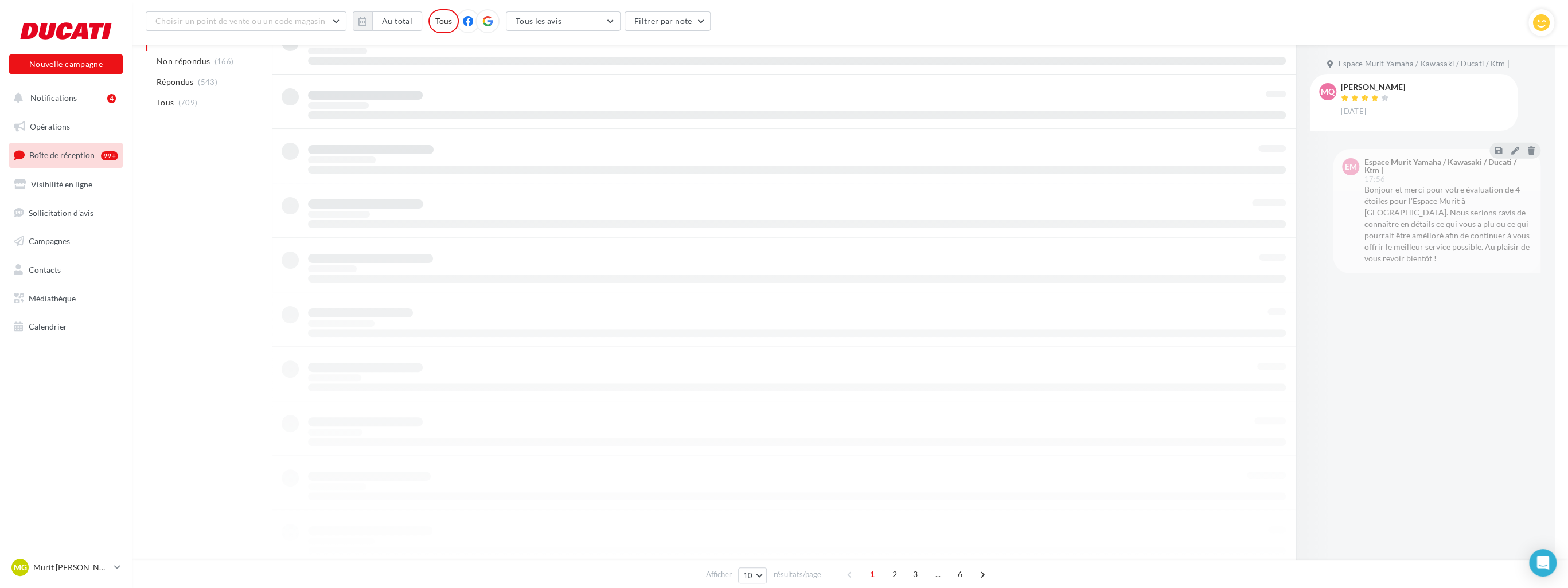
scroll to position [170, 0]
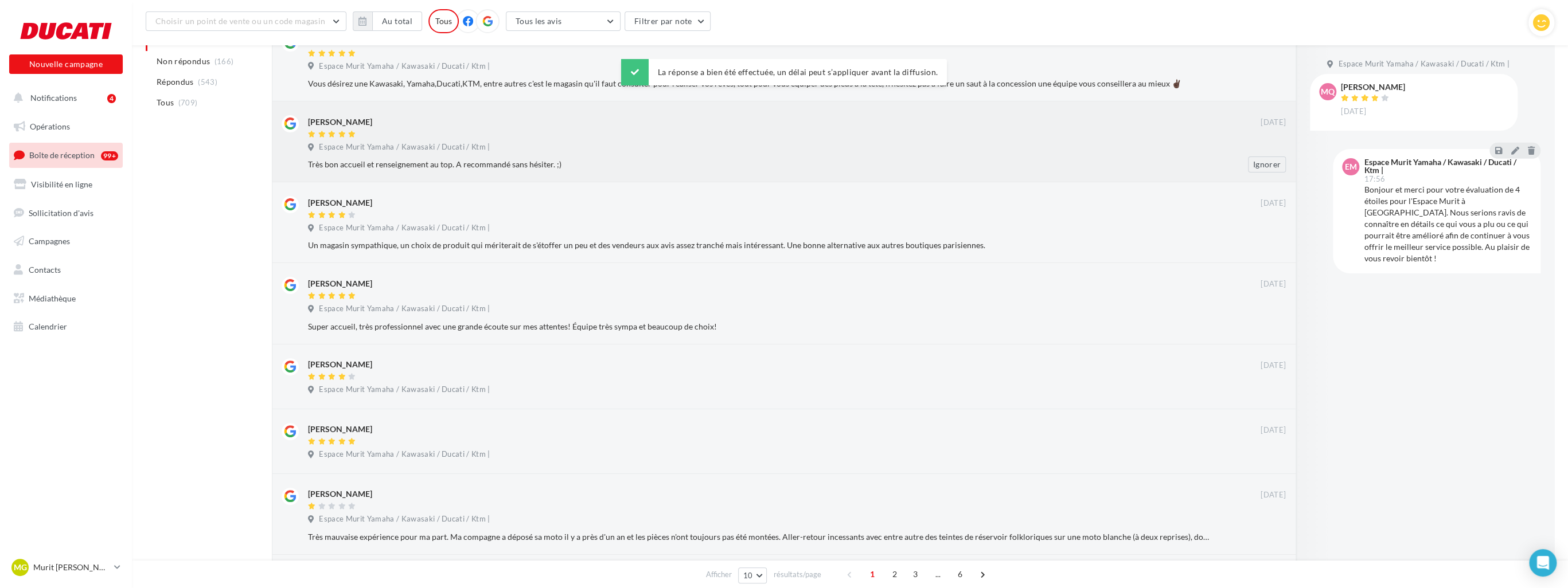
click at [640, 117] on div "David Gindre" at bounding box center [784, 122] width 953 height 12
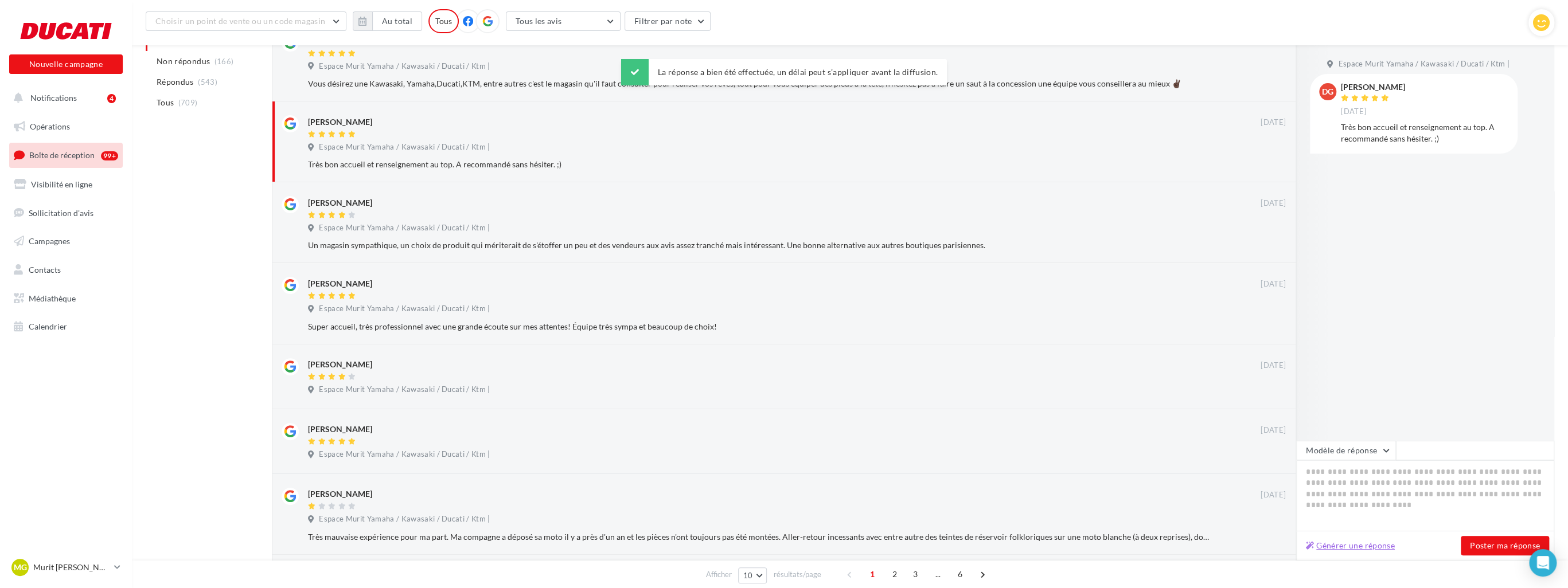
click at [678, 542] on button "Générer une réponse" at bounding box center [1351, 546] width 98 height 14
type textarea "**********"
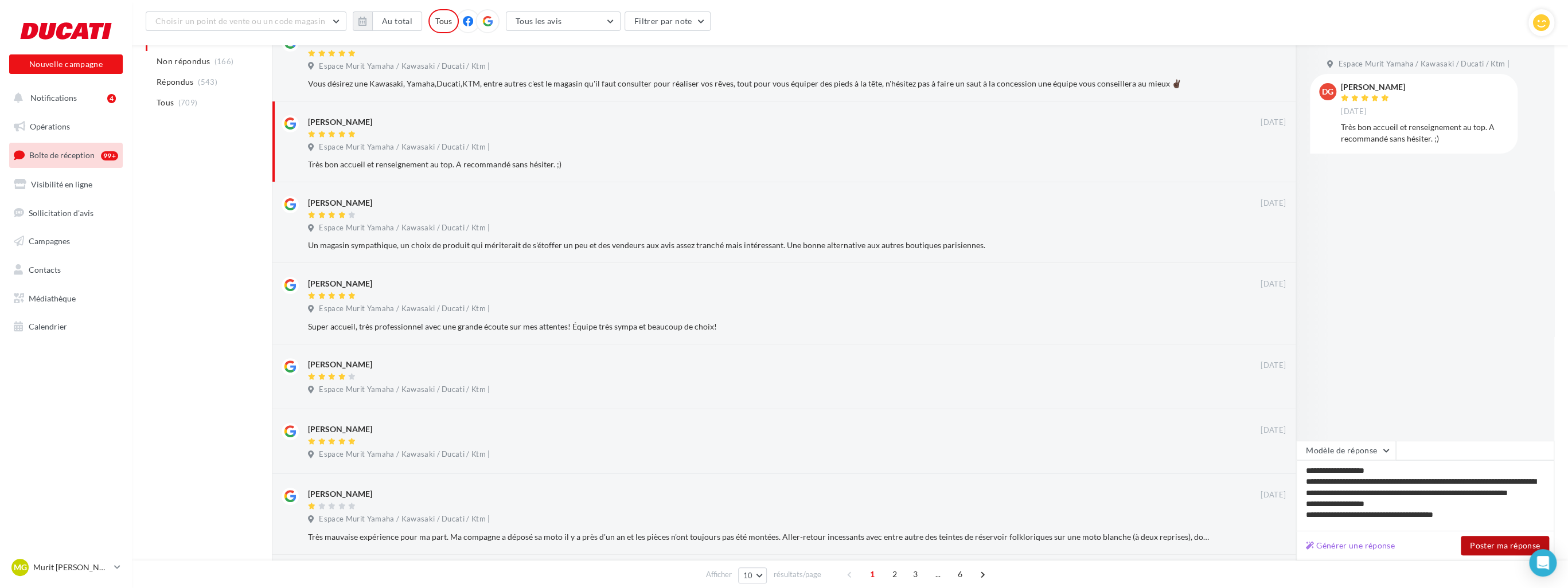
click at [678, 549] on button "Poster ma réponse" at bounding box center [1505, 546] width 89 height 19
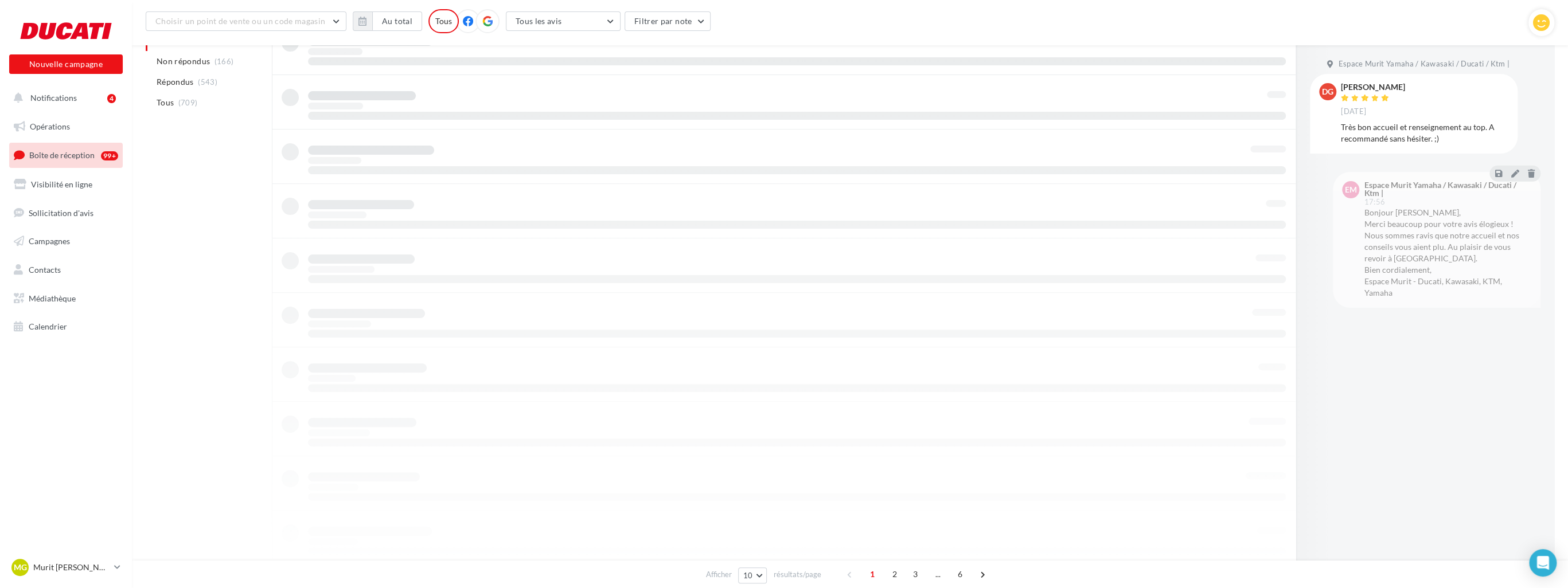
scroll to position [170, 0]
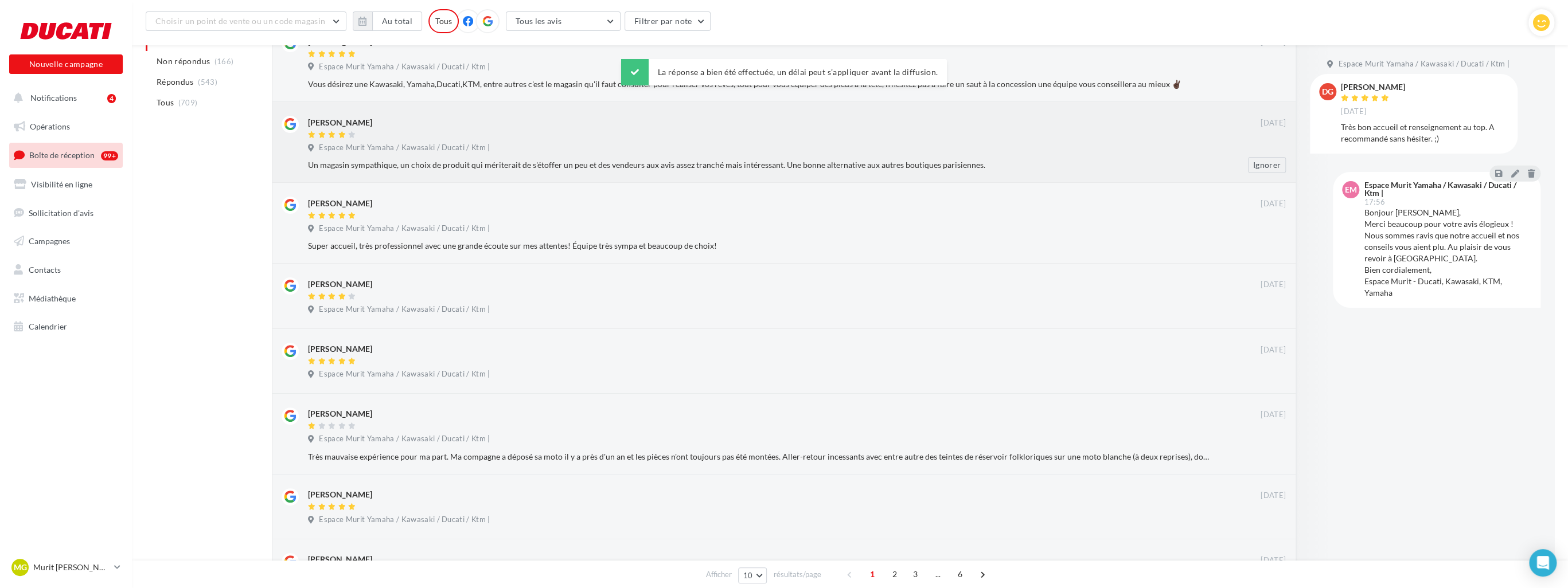
click at [663, 131] on div at bounding box center [784, 135] width 953 height 10
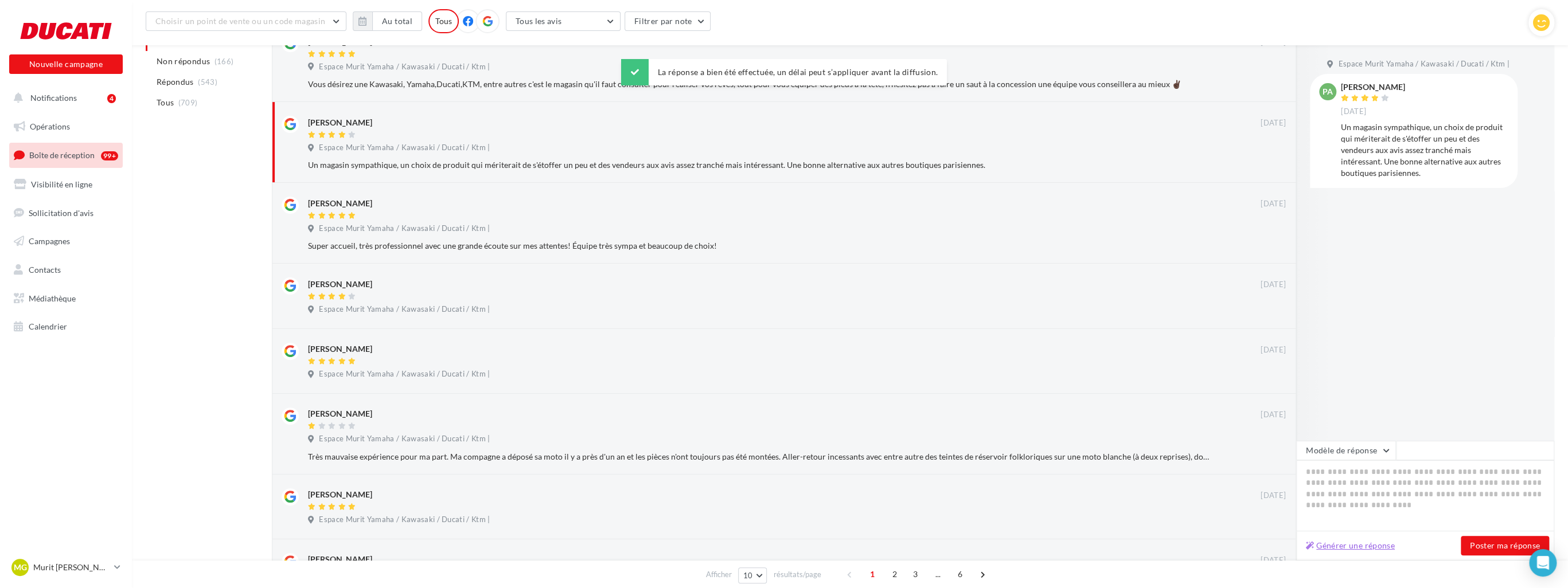
click at [678, 542] on button "Générer une réponse" at bounding box center [1351, 546] width 98 height 14
type textarea "**********"
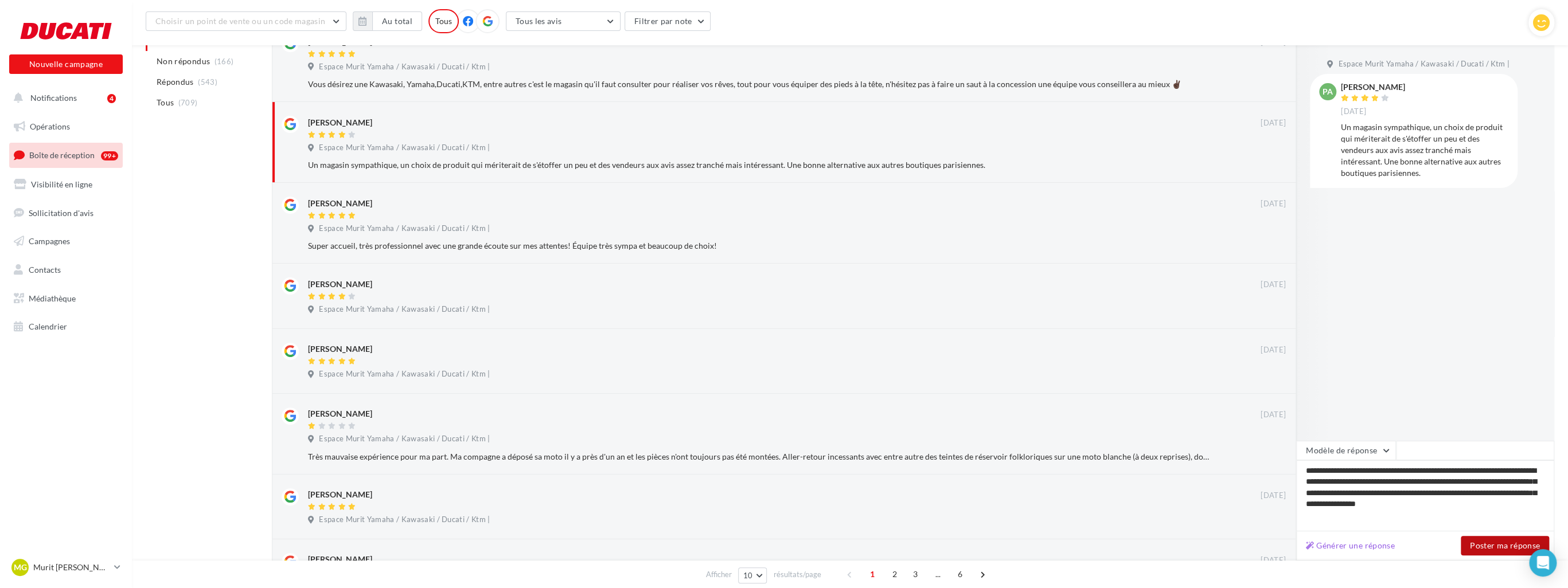
click at [678, 550] on button "Poster ma réponse" at bounding box center [1505, 546] width 89 height 19
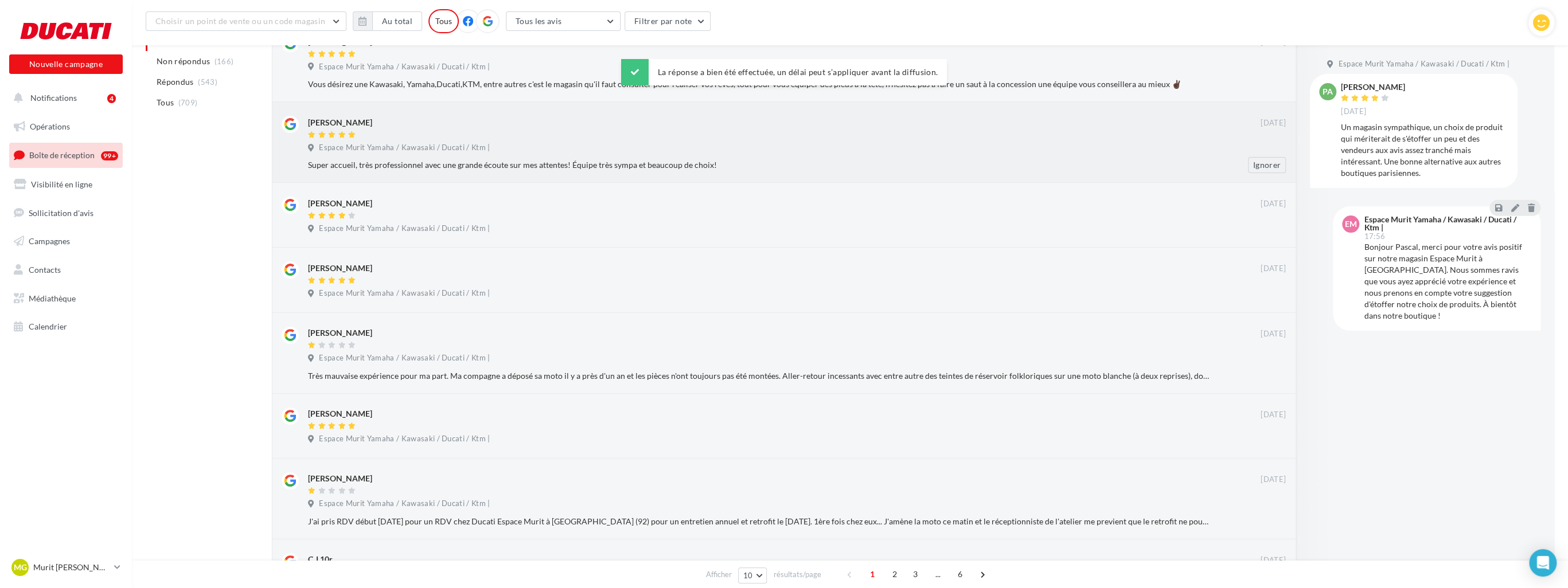
click at [550, 119] on div "Julia Sieskind" at bounding box center [784, 122] width 953 height 12
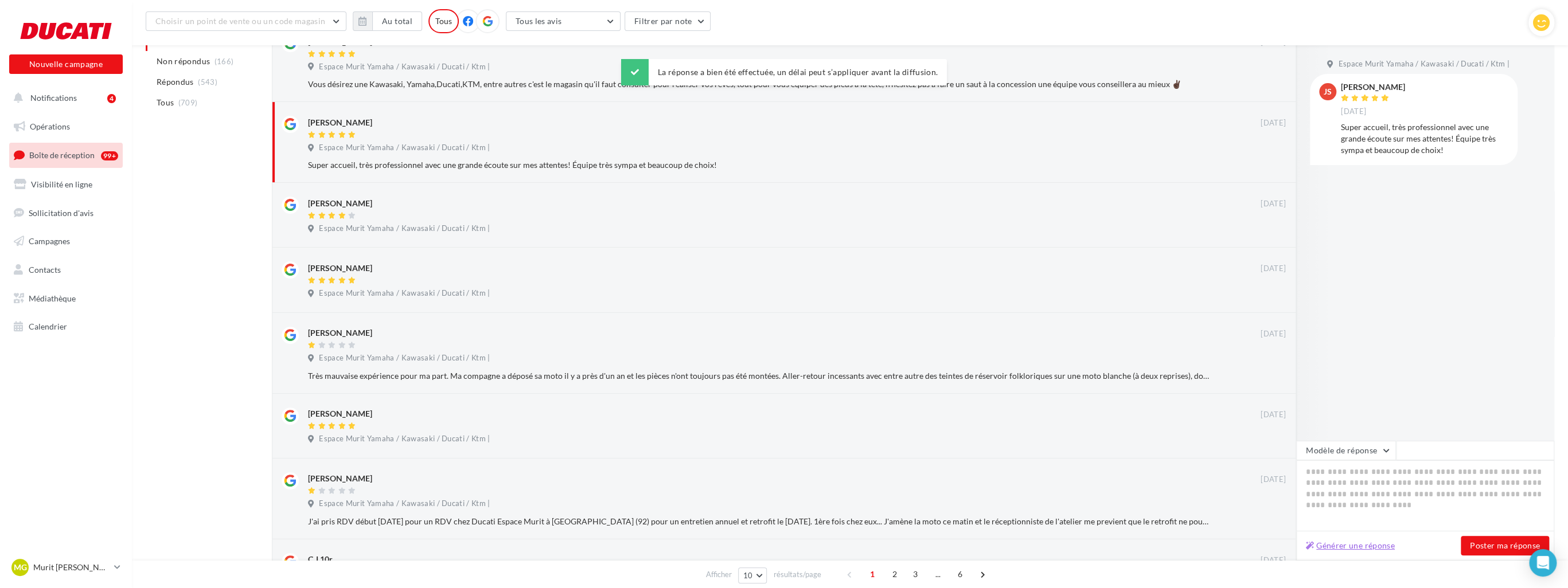
drag, startPoint x: 1305, startPoint y: 546, endPoint x: 1324, endPoint y: 547, distance: 19.0
click at [678, 547] on button "Générer une réponse" at bounding box center [1351, 546] width 98 height 14
type textarea "**********"
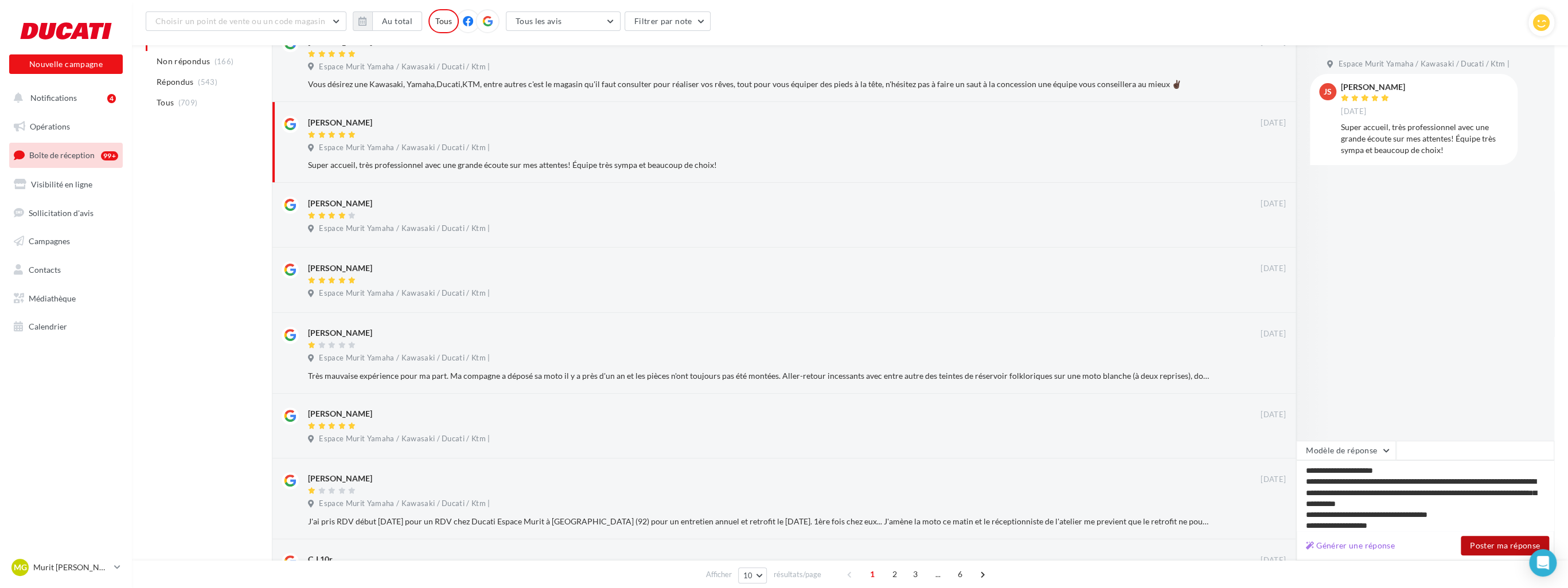
click at [678, 549] on button "Poster ma réponse" at bounding box center [1505, 546] width 89 height 19
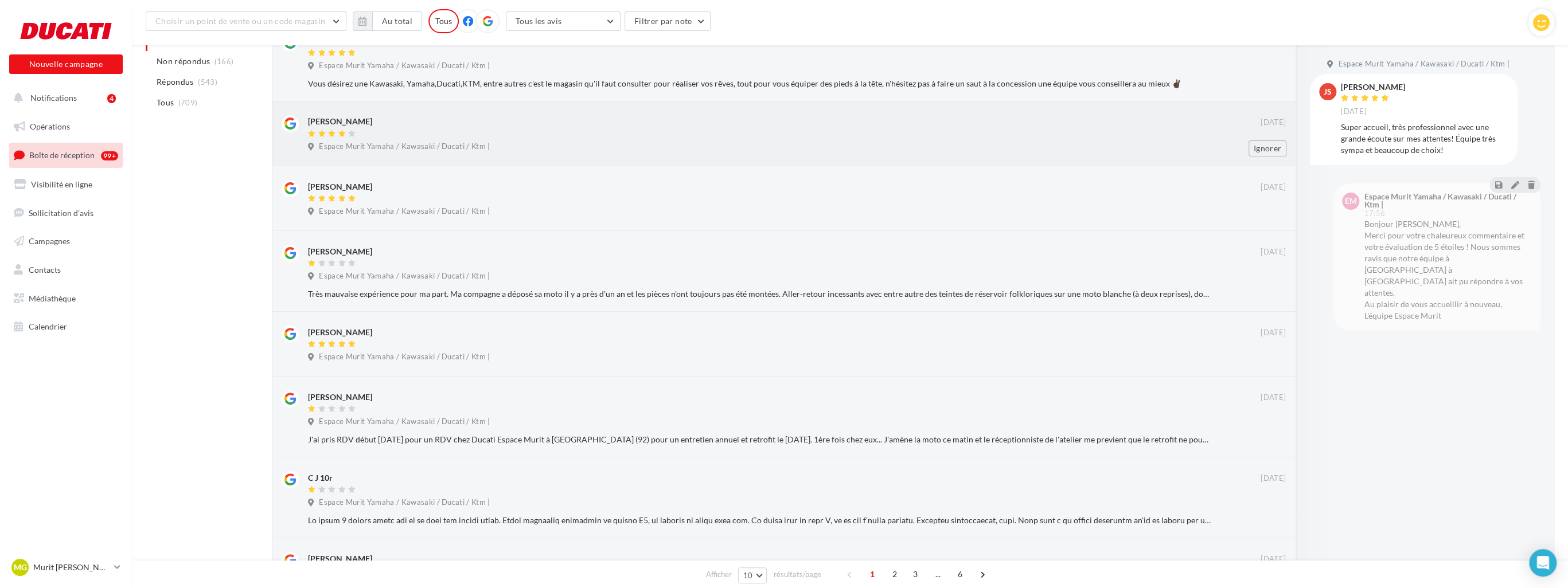
scroll to position [169, 0]
click at [602, 138] on div at bounding box center [784, 136] width 953 height 10
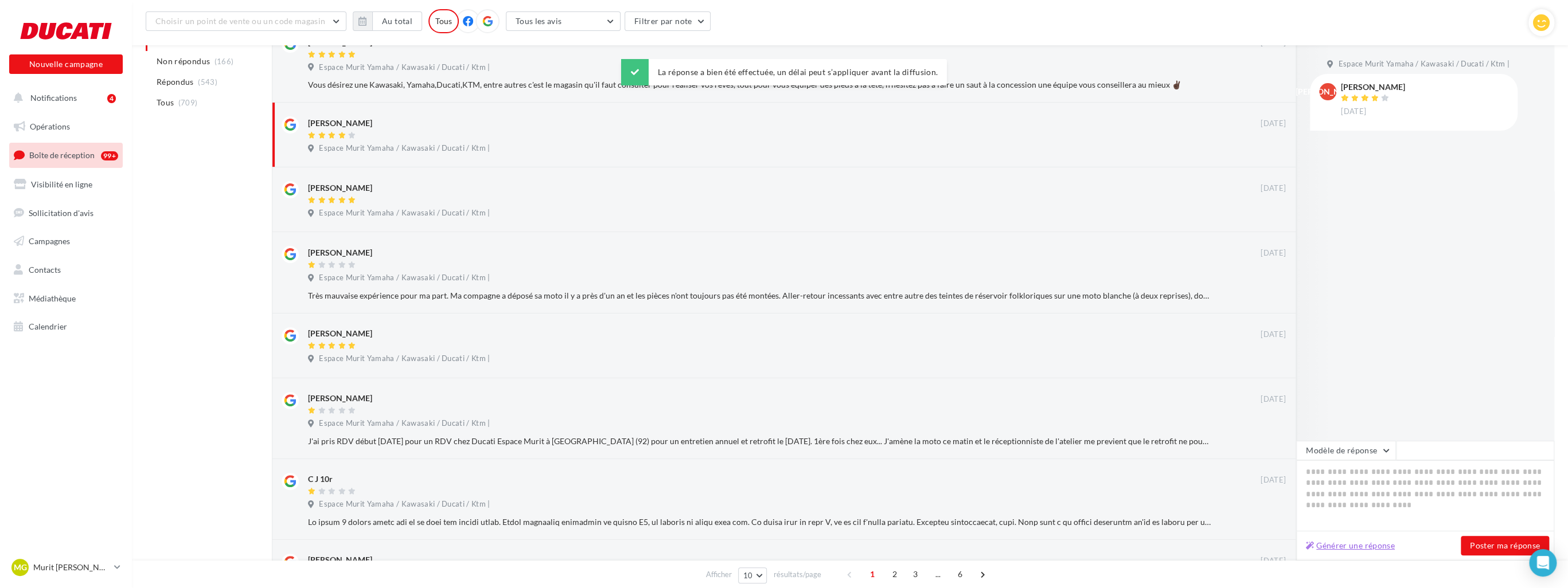
click at [678, 542] on button "Générer une réponse" at bounding box center [1351, 546] width 98 height 14
type textarea "**********"
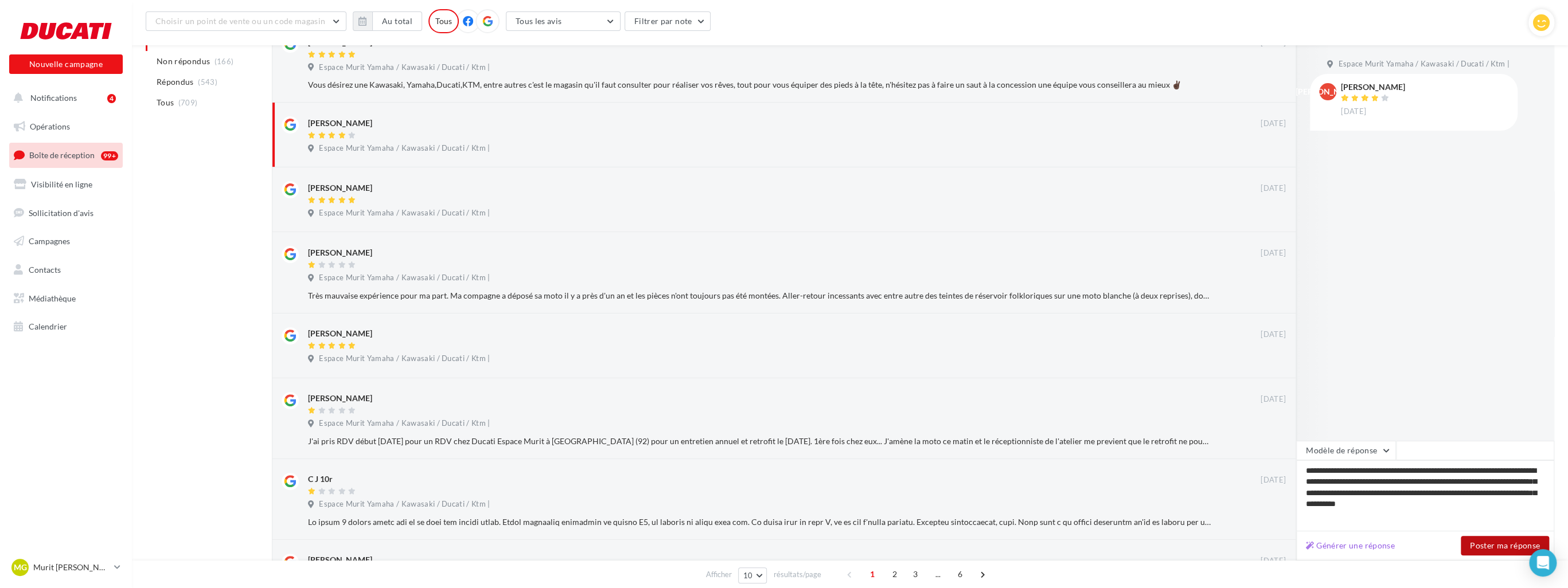
click at [678, 549] on button "Poster ma réponse" at bounding box center [1505, 546] width 89 height 19
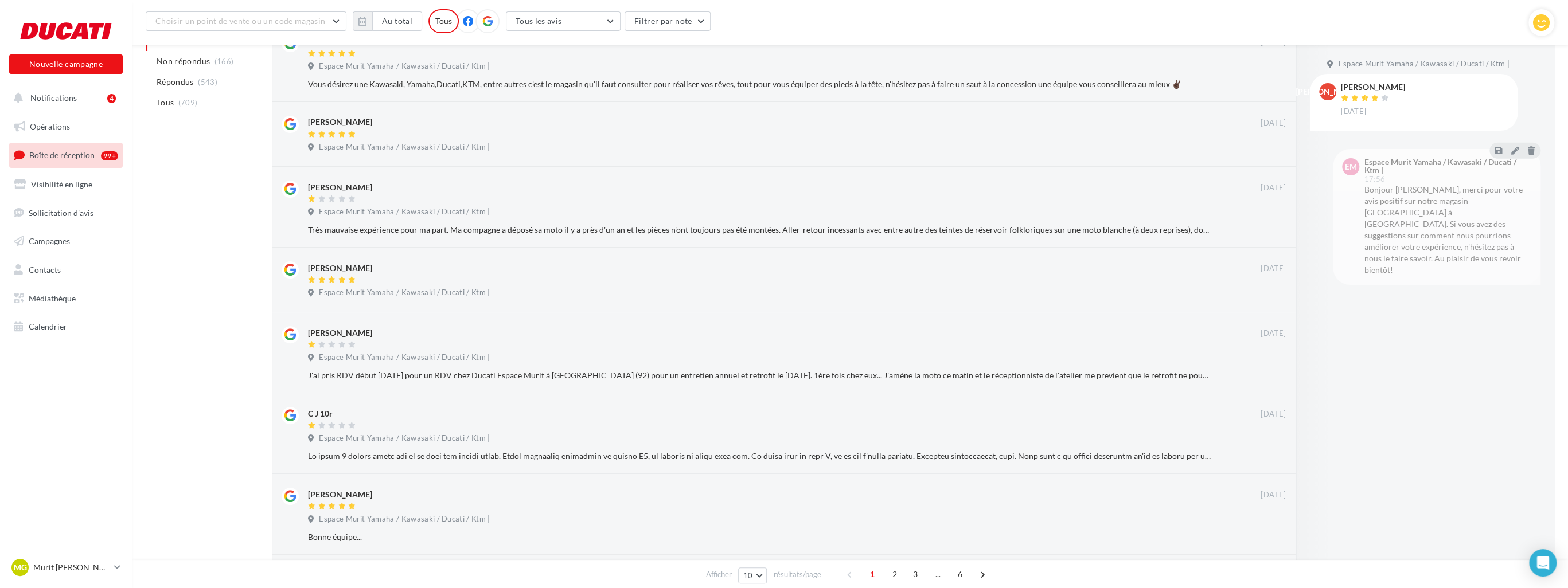
scroll to position [168, 0]
click at [461, 132] on div at bounding box center [784, 137] width 953 height 10
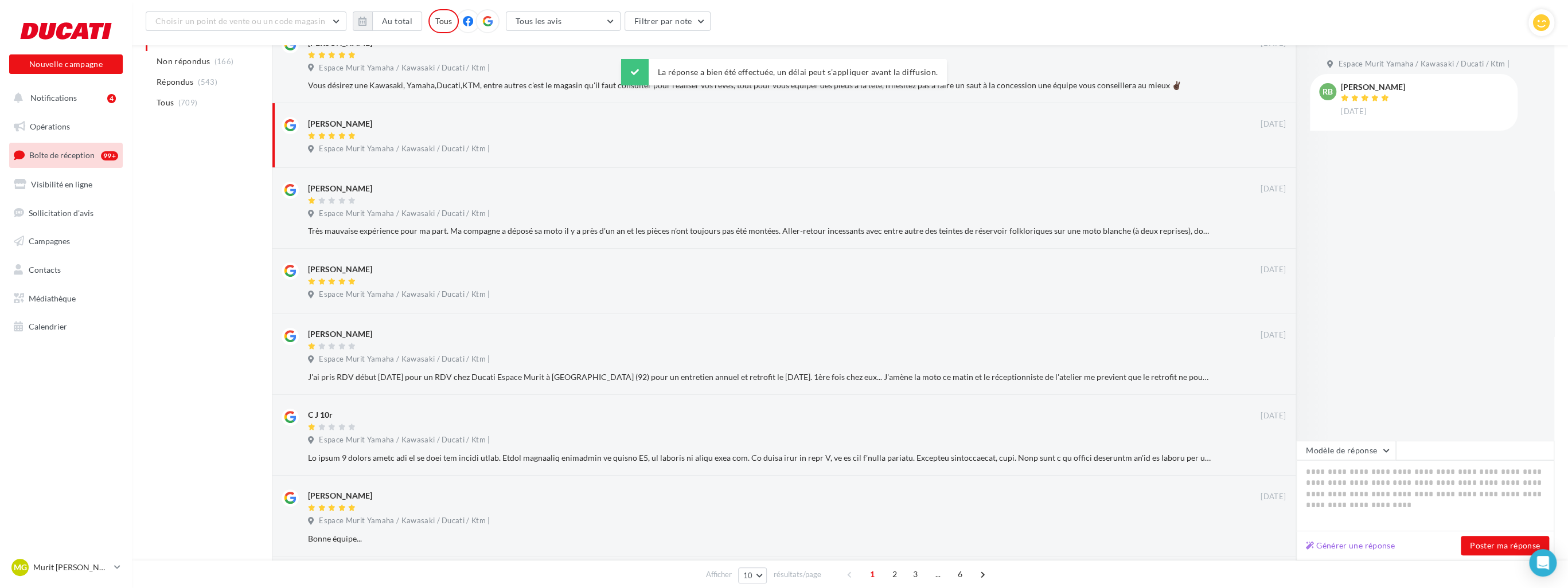
click at [678, 535] on div "Générer une réponse Poster ma réponse" at bounding box center [1425, 546] width 259 height 29
click at [678, 545] on button "Générer une réponse" at bounding box center [1351, 546] width 98 height 14
type textarea "**********"
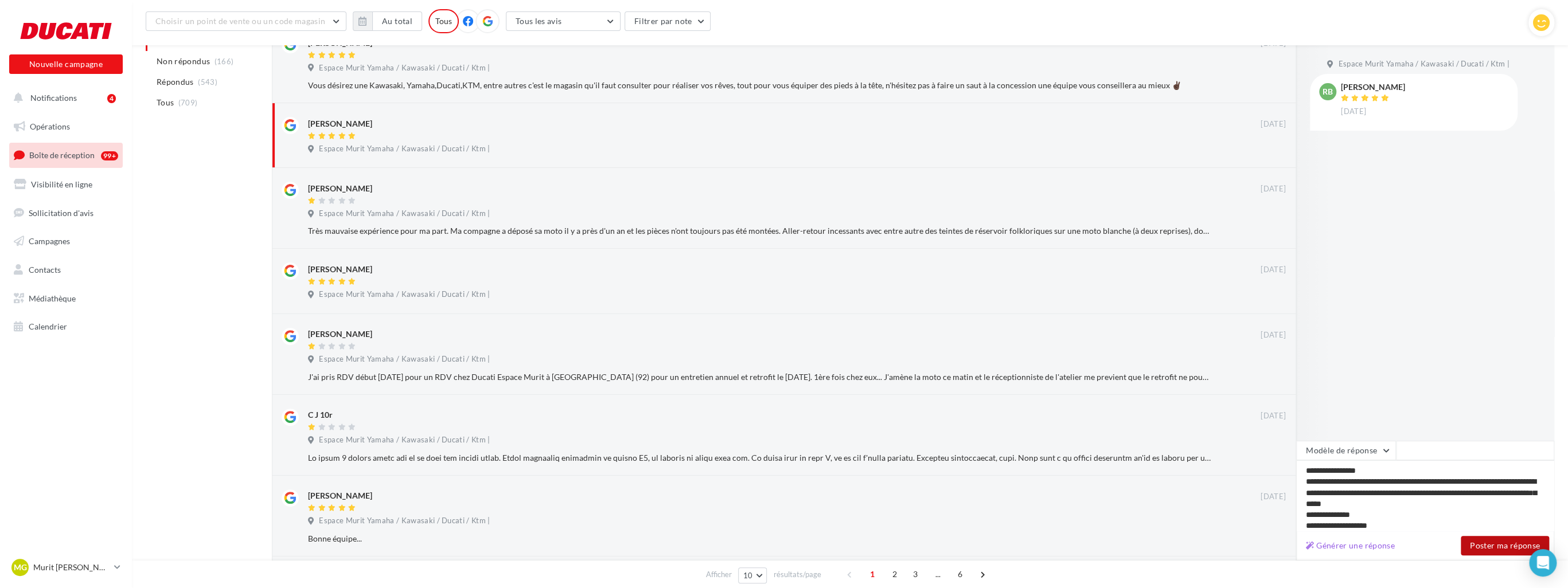
drag, startPoint x: 1469, startPoint y: 545, endPoint x: 1465, endPoint y: 540, distance: 6.4
click at [678, 542] on button "Poster ma réponse" at bounding box center [1505, 546] width 89 height 19
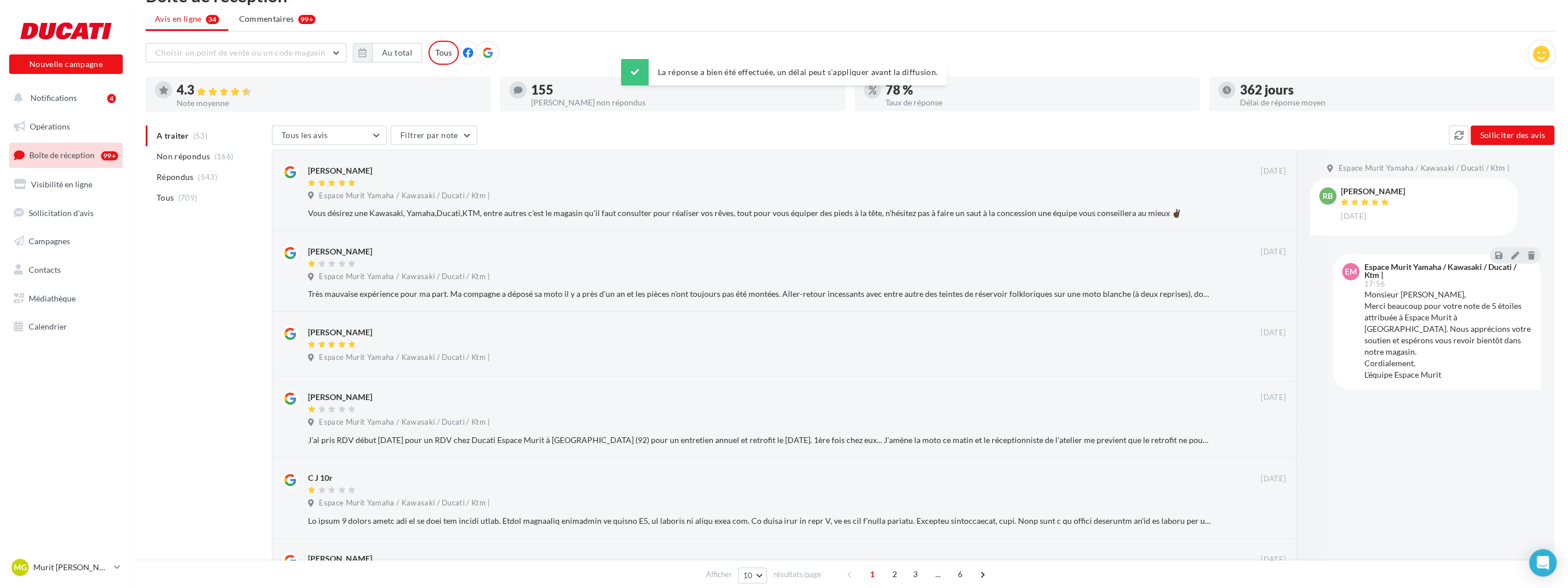
scroll to position [0, 0]
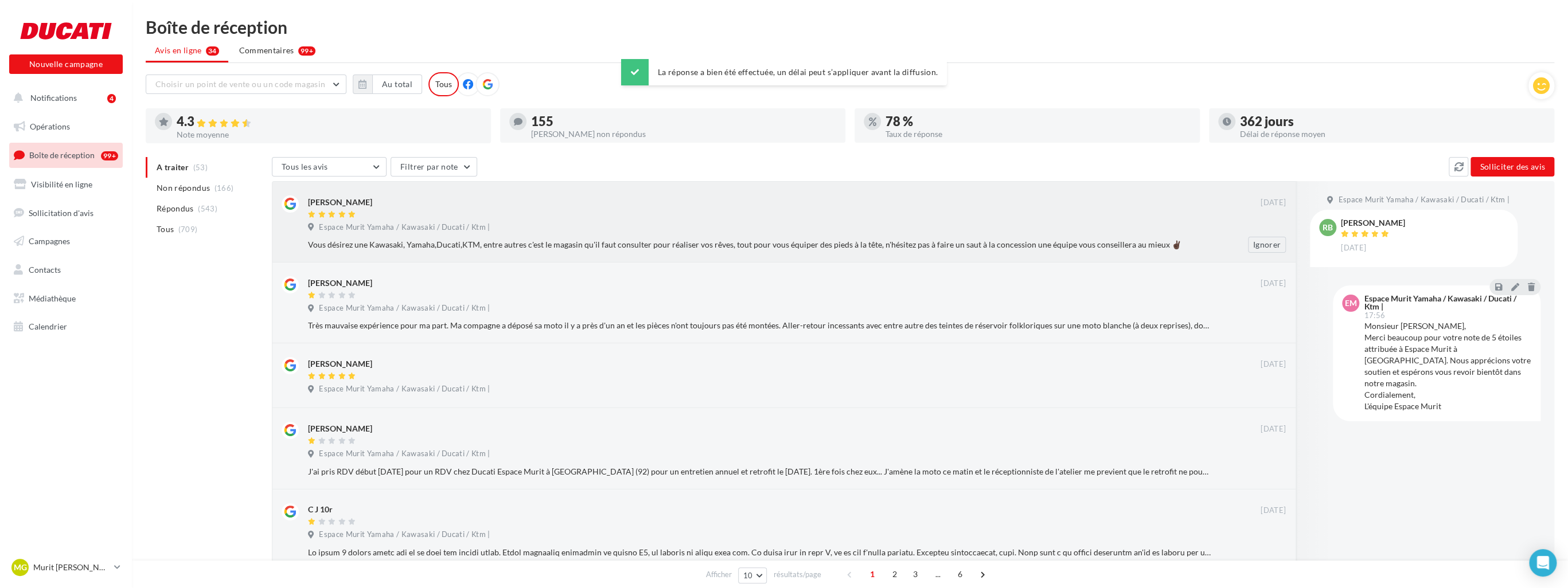
click at [612, 223] on div "Espace Murit Yamaha / Kawasaki / Ducati / Ktm |" at bounding box center [797, 229] width 978 height 12
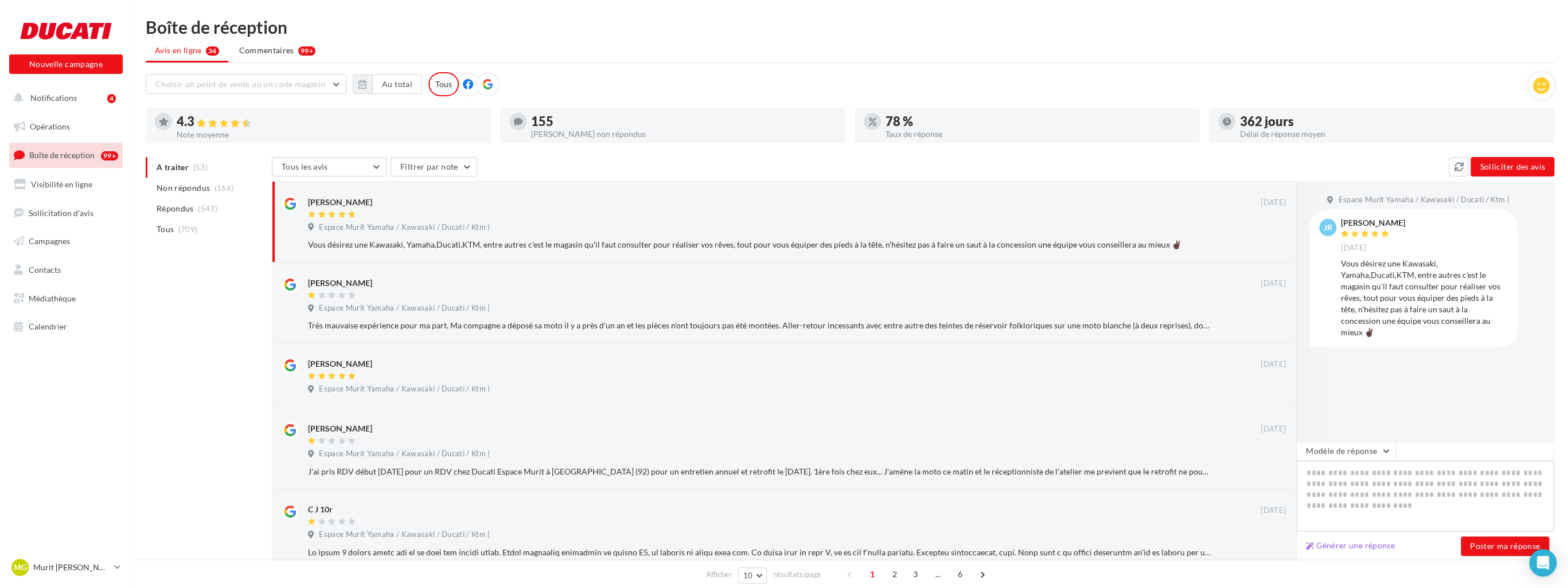
click at [678, 530] on textarea at bounding box center [1425, 496] width 259 height 71
click at [678, 540] on button "Générer une réponse" at bounding box center [1351, 546] width 98 height 14
type textarea "**********"
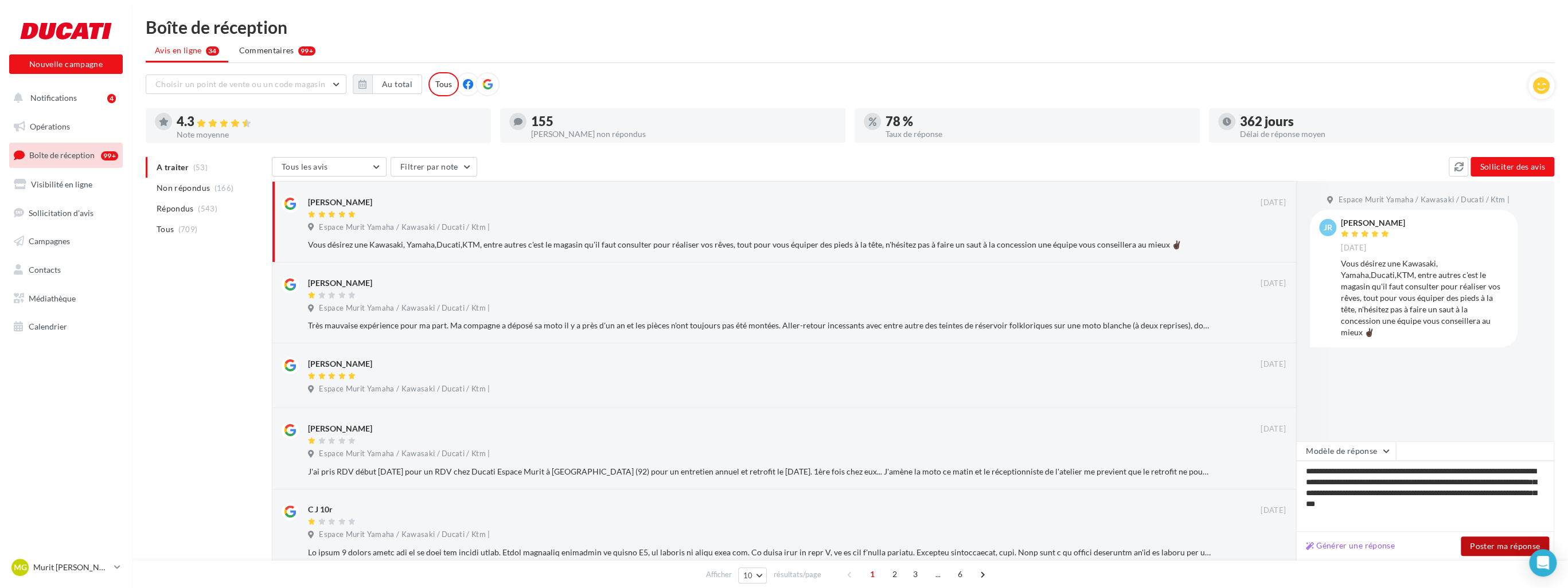
click at [678, 542] on button "Poster ma réponse" at bounding box center [1505, 547] width 89 height 19
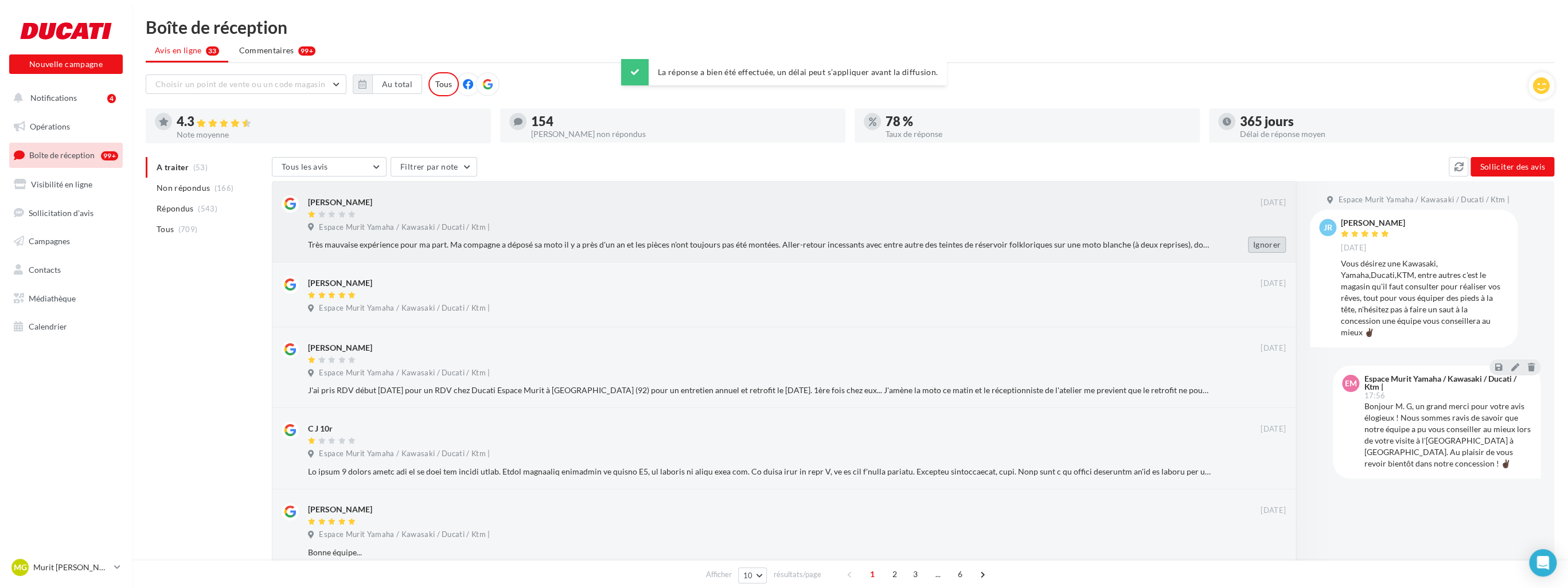
click at [678, 241] on button "Ignorer" at bounding box center [1266, 244] width 38 height 16
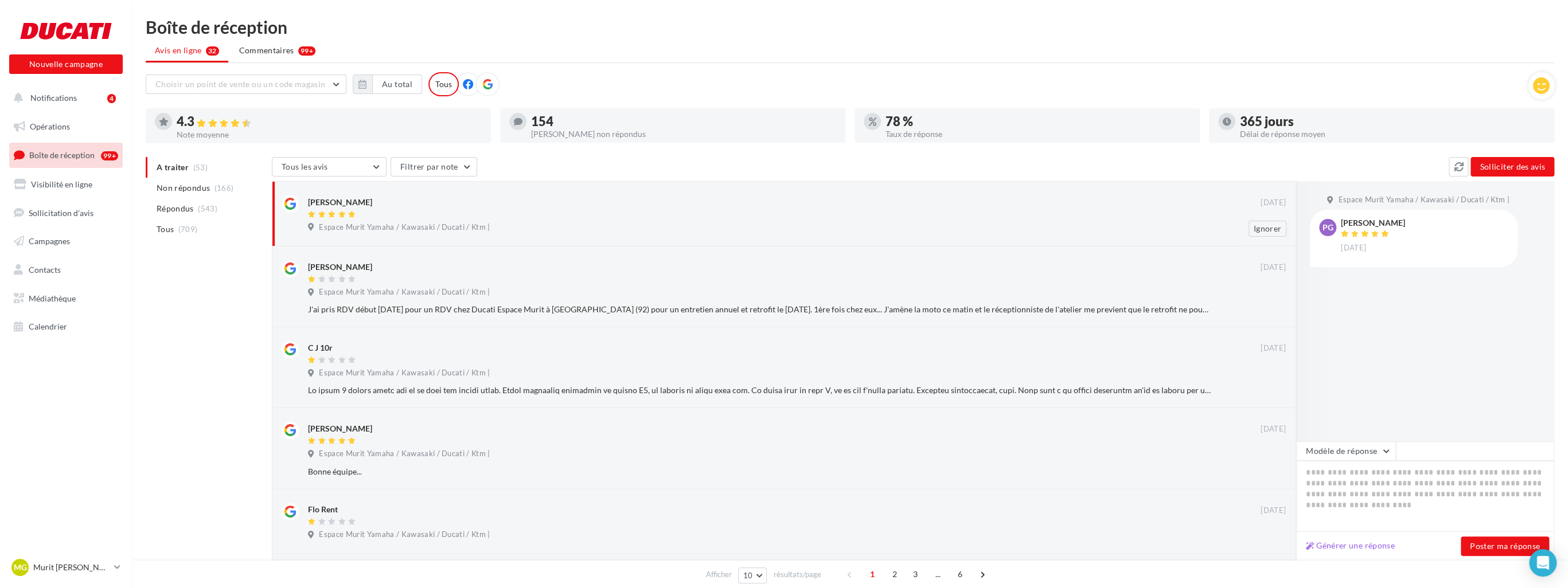
click at [678, 244] on div "Pierre Gilet 10/09/2016 Espace Murit Yamaha / Kawasaki / Ducati / Ktm | Ignorer" at bounding box center [784, 214] width 1025 height 66
click at [678, 549] on button "Générer une réponse" at bounding box center [1351, 546] width 98 height 14
type textarea "**********"
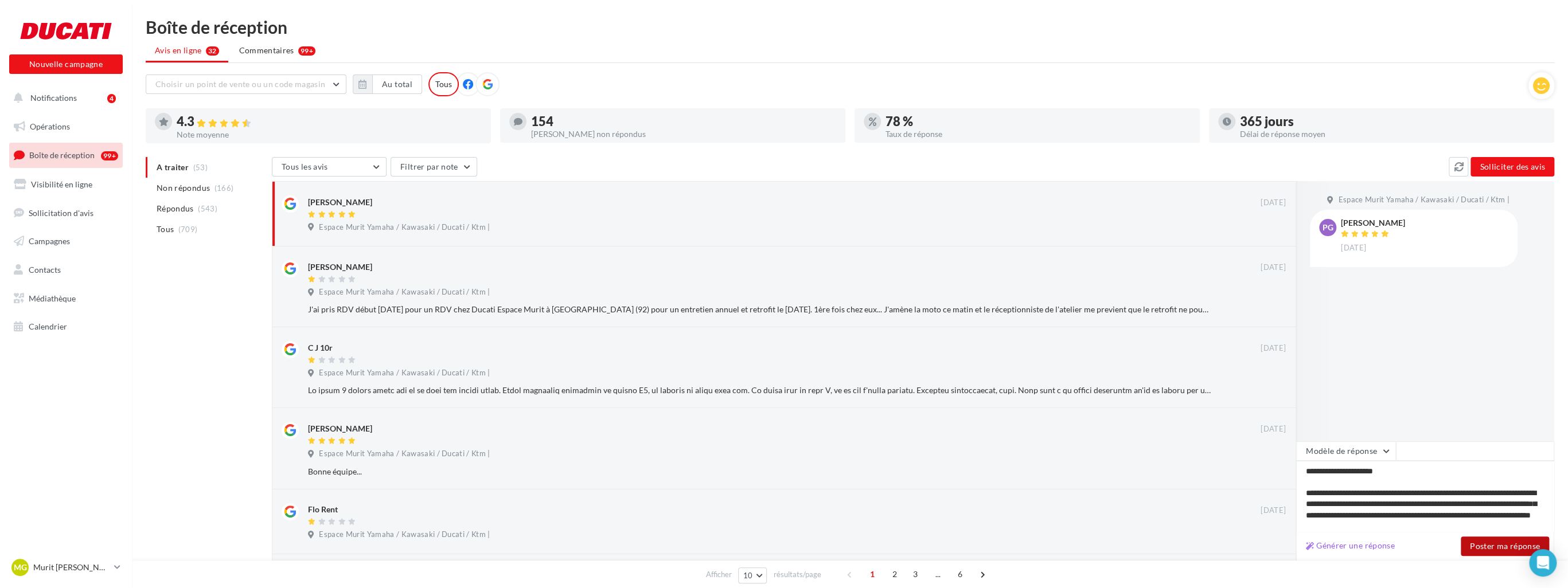
click at [678, 548] on button "Poster ma réponse" at bounding box center [1505, 547] width 89 height 19
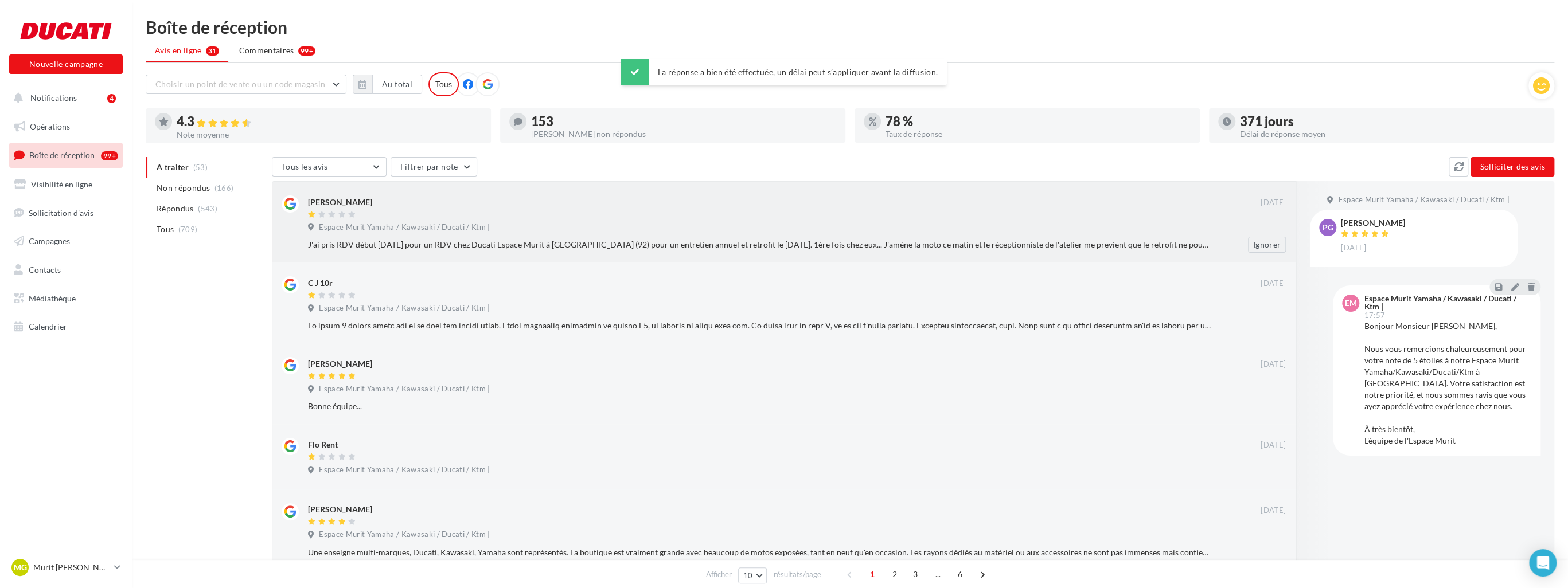
click at [423, 223] on span "Espace Murit Yamaha / Kawasaki / Ducati / Ktm |" at bounding box center [404, 228] width 171 height 11
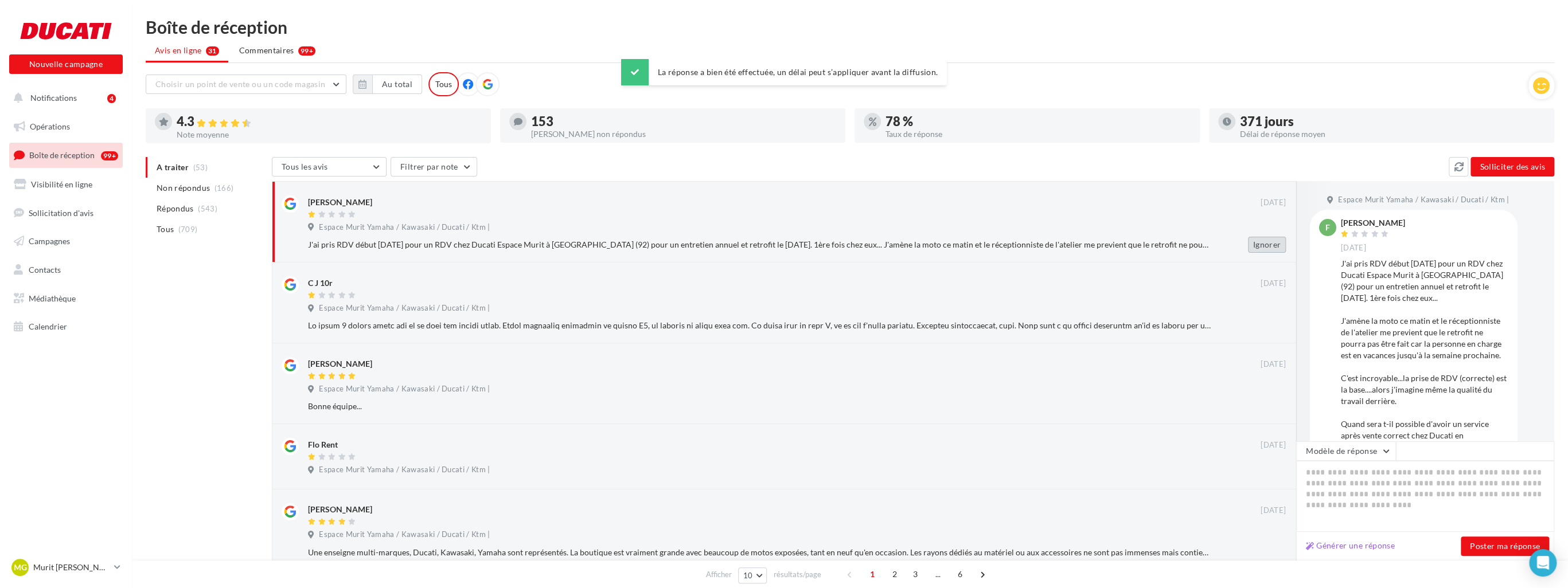
click at [678, 246] on button "Ignorer" at bounding box center [1266, 244] width 38 height 16
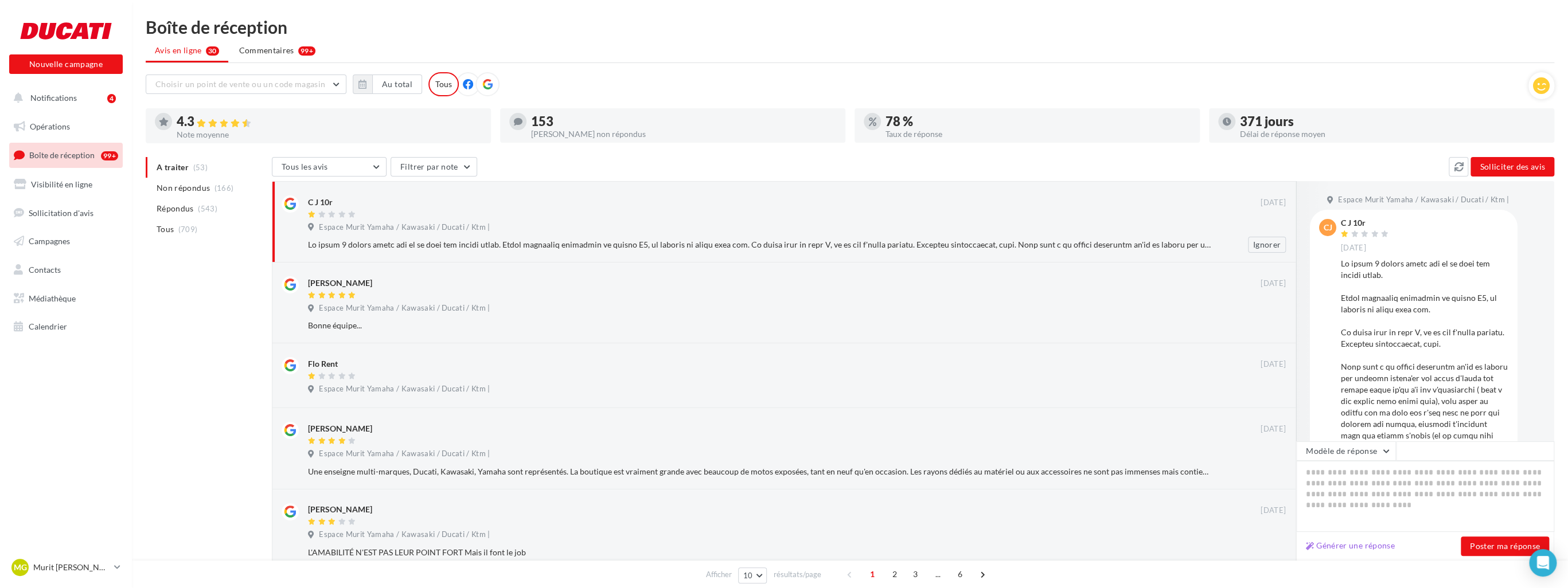
click at [471, 232] on div "Espace Murit Yamaha / Kawasaki / Ducati / Ktm |" at bounding box center [797, 229] width 978 height 12
click at [678, 243] on button "Ignorer" at bounding box center [1266, 244] width 38 height 16
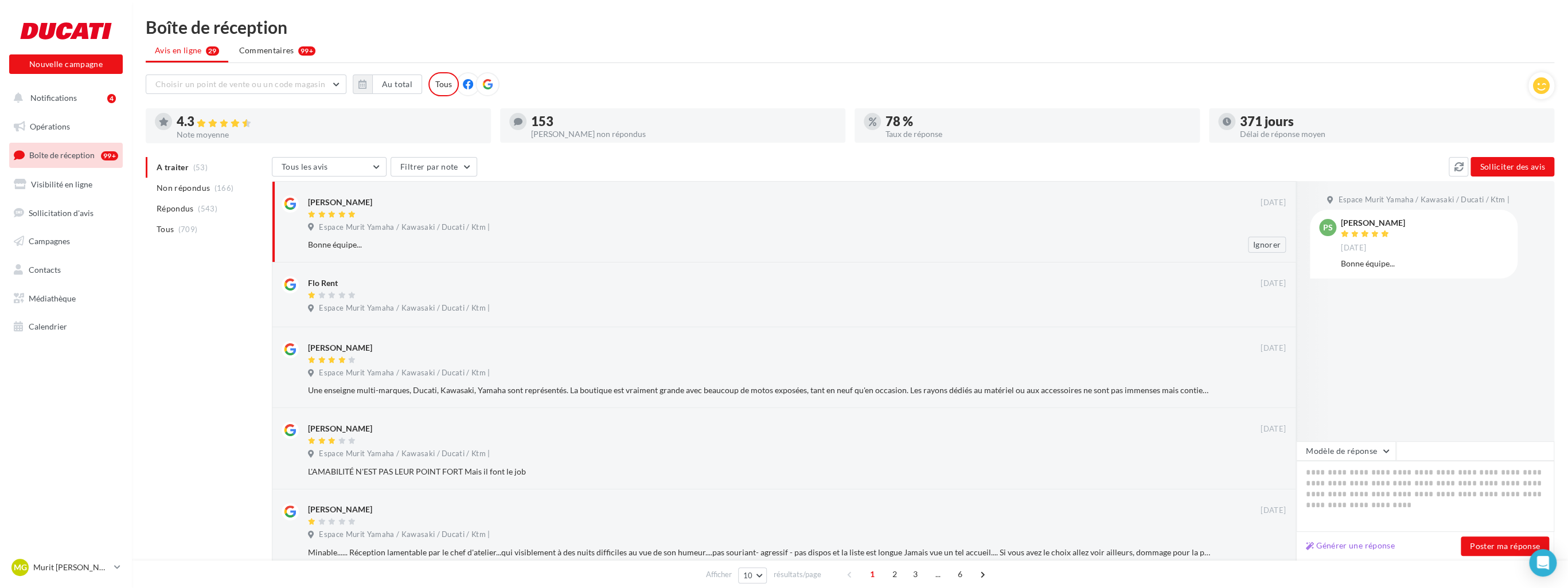
click at [678, 230] on div "Espace Murit Yamaha / Kawasaki / Ducati / Ktm |" at bounding box center [797, 229] width 978 height 12
click at [678, 549] on button "Générer une réponse" at bounding box center [1351, 546] width 98 height 14
type textarea "**********"
click at [678, 545] on button "Poster ma réponse" at bounding box center [1505, 547] width 89 height 19
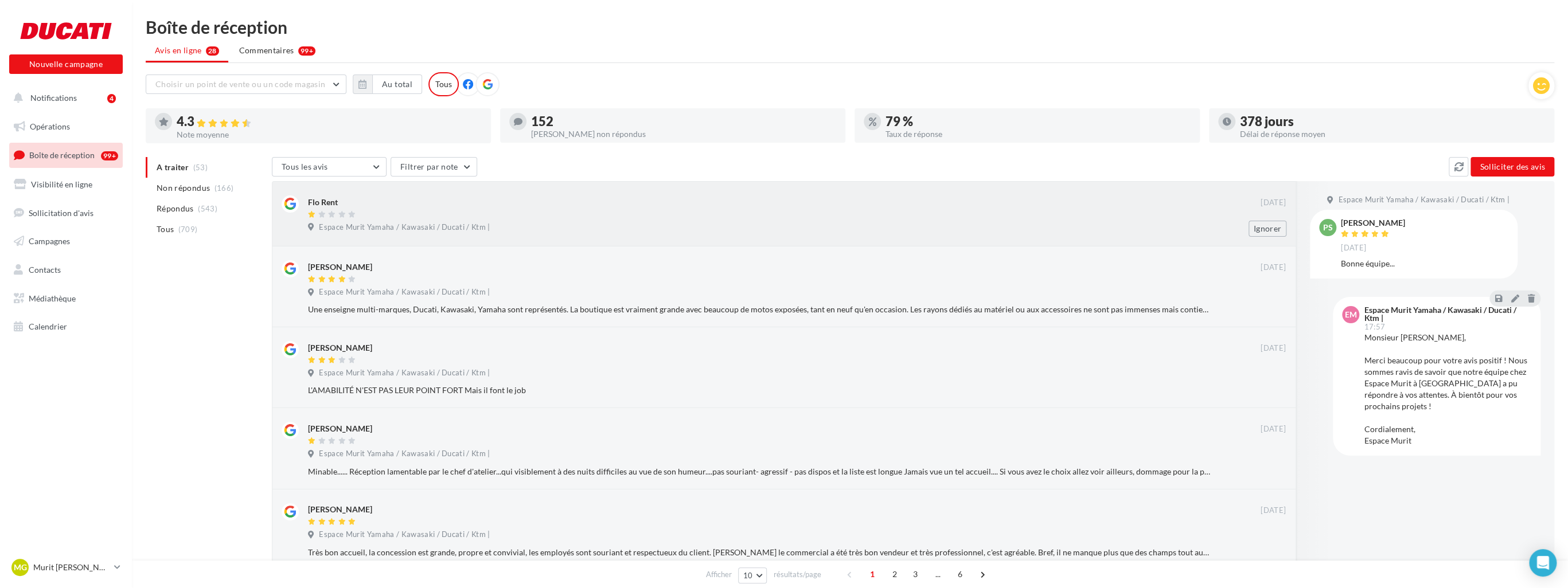
click at [472, 227] on span "Espace Murit Yamaha / Kawasaki / Ducati / Ktm |" at bounding box center [404, 228] width 171 height 11
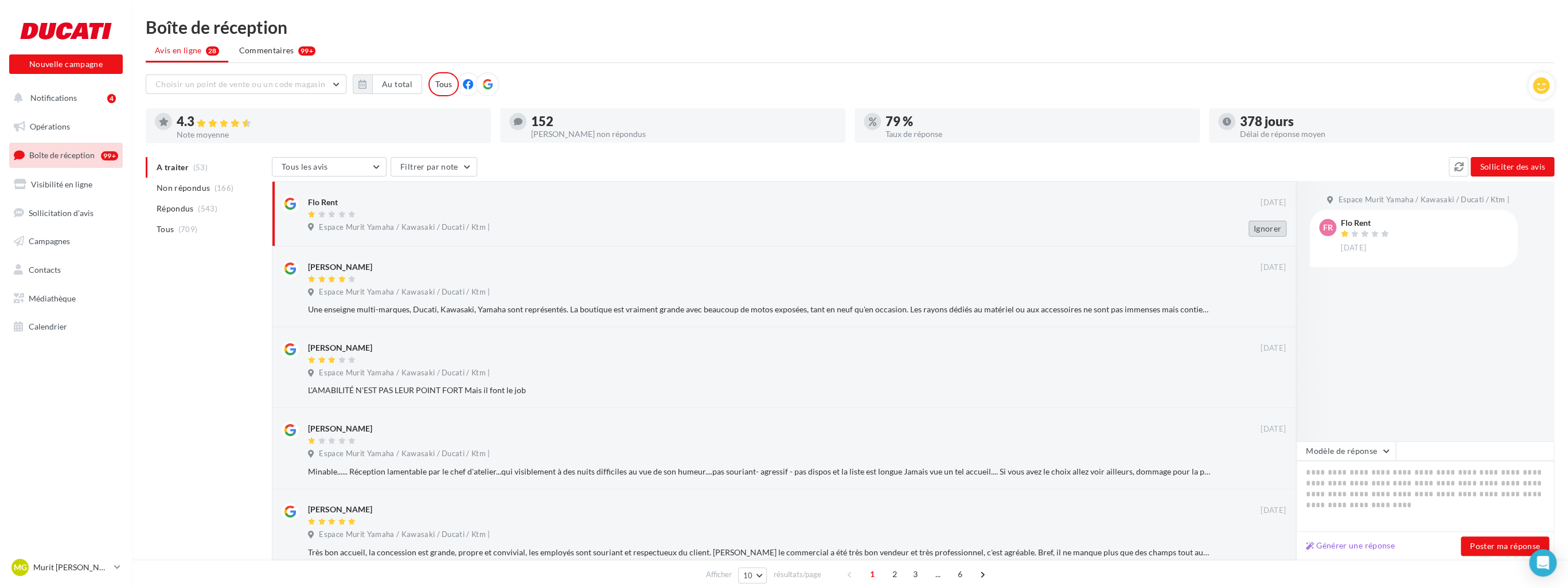
click at [678, 225] on button "Ignorer" at bounding box center [1267, 229] width 38 height 16
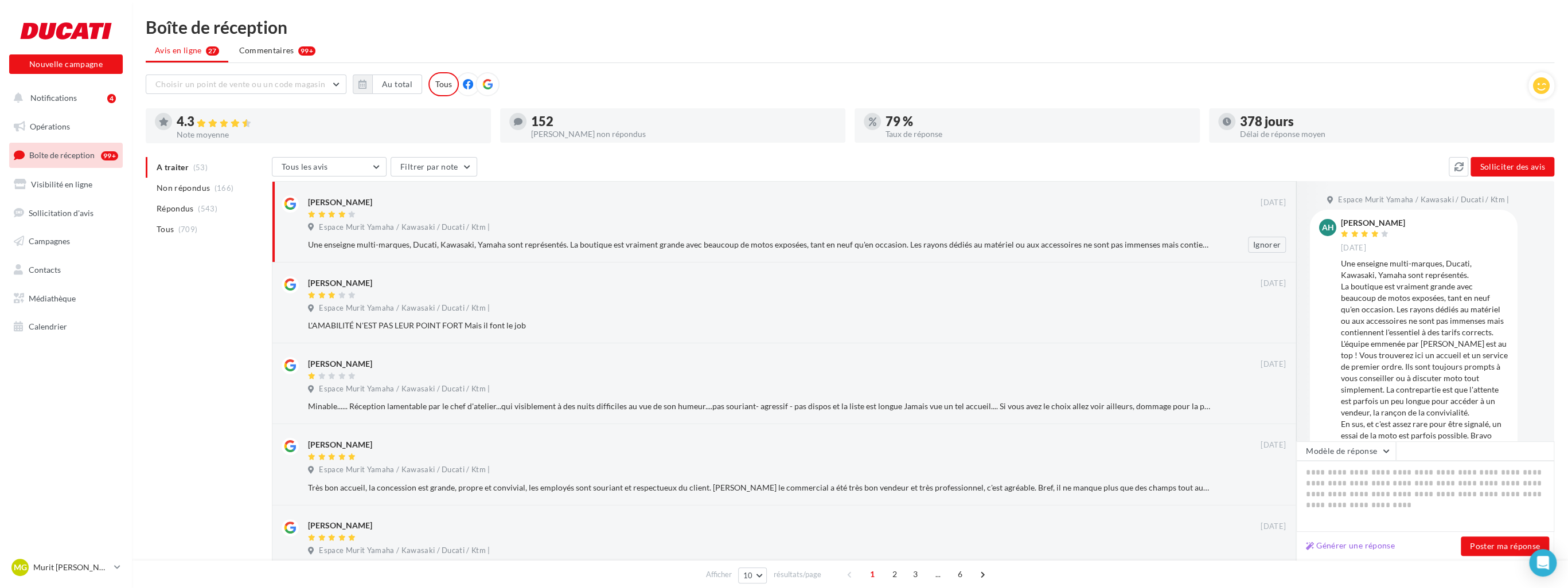
click at [519, 233] on div "Espace Murit Yamaha / Kawasaki / Ducati / Ktm |" at bounding box center [797, 229] width 978 height 12
click at [678, 547] on button "Générer une réponse" at bounding box center [1351, 546] width 98 height 14
type textarea "**********"
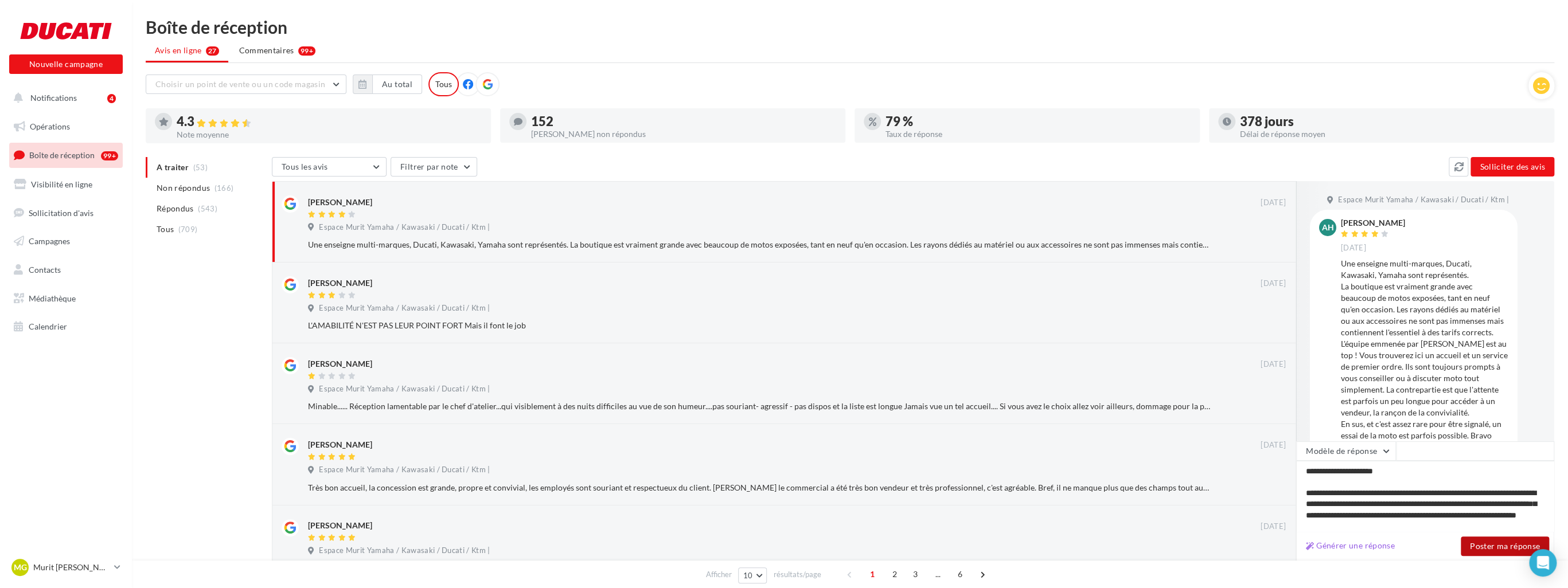
click at [678, 547] on button "Poster ma réponse" at bounding box center [1505, 547] width 89 height 19
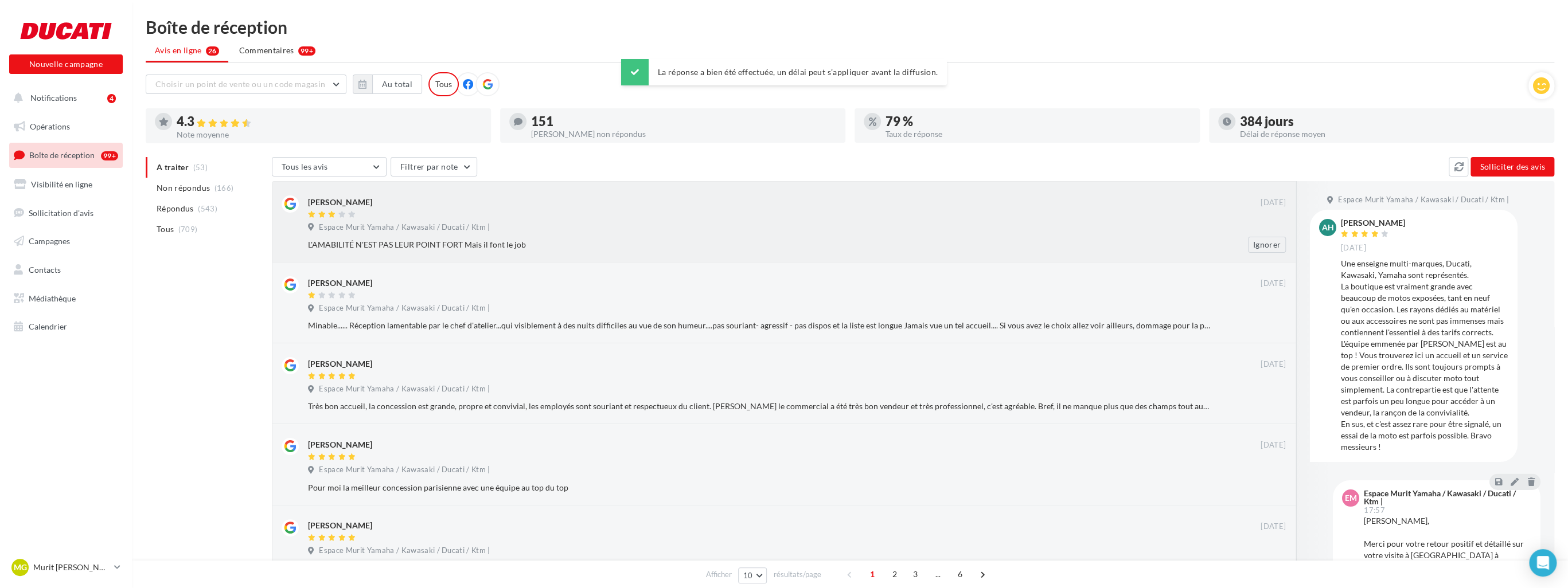
click at [623, 236] on div "JIMMY DOS SANTOS 09/07/2016 Espace Murit Yamaha / Kawasaki / Ducati / Ktm | L'A…" at bounding box center [797, 223] width 978 height 57
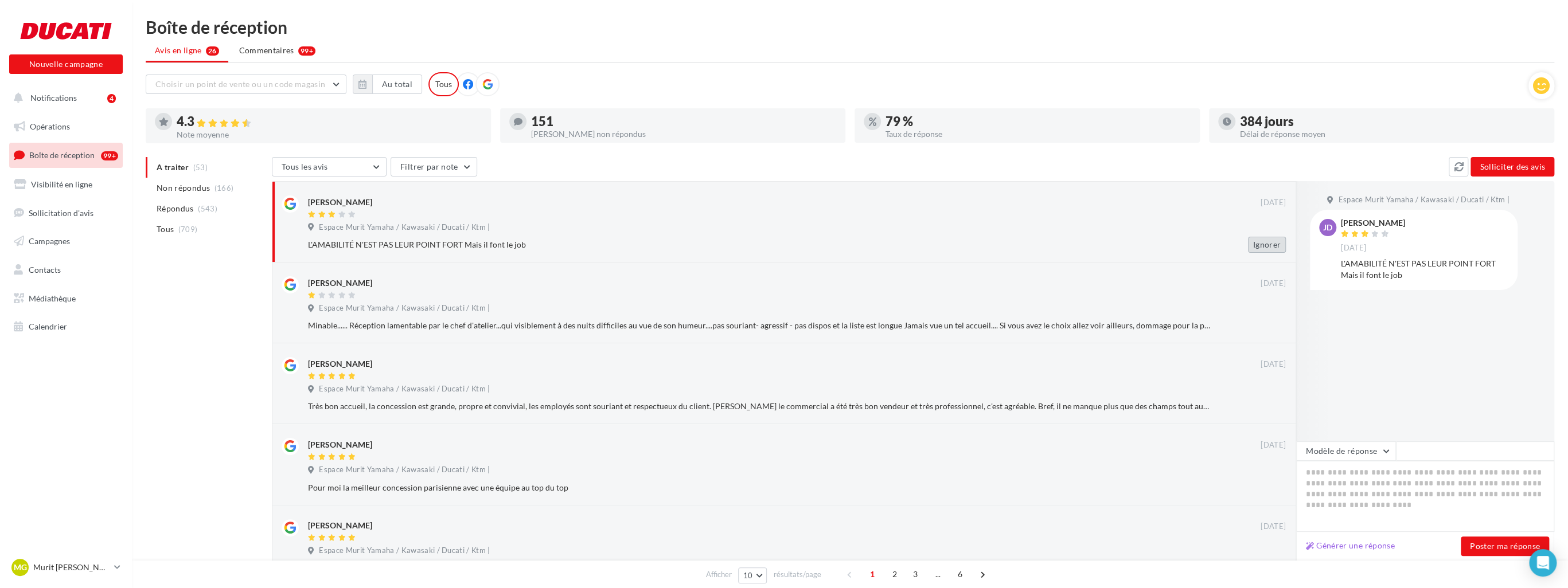
click at [678, 242] on button "Ignorer" at bounding box center [1266, 244] width 38 height 16
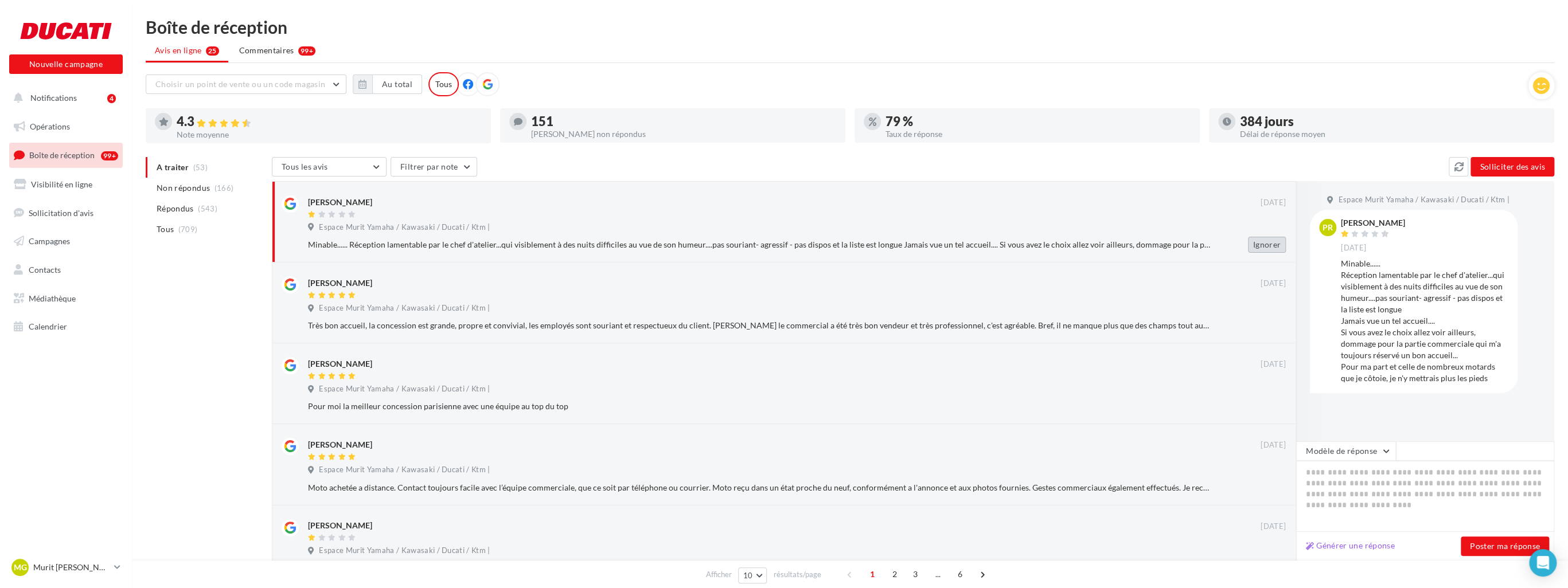
click at [678, 242] on button "Ignorer" at bounding box center [1266, 244] width 38 height 16
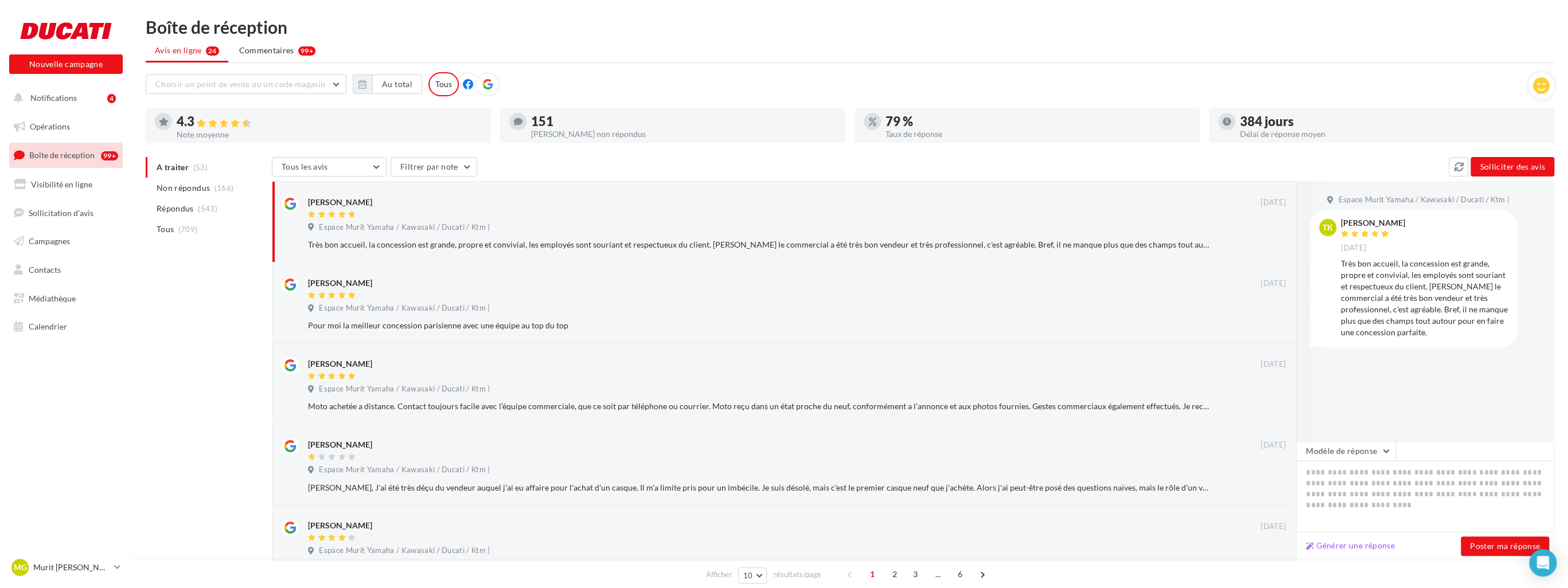
click at [678, 242] on button "Ignorer" at bounding box center [1266, 244] width 38 height 16
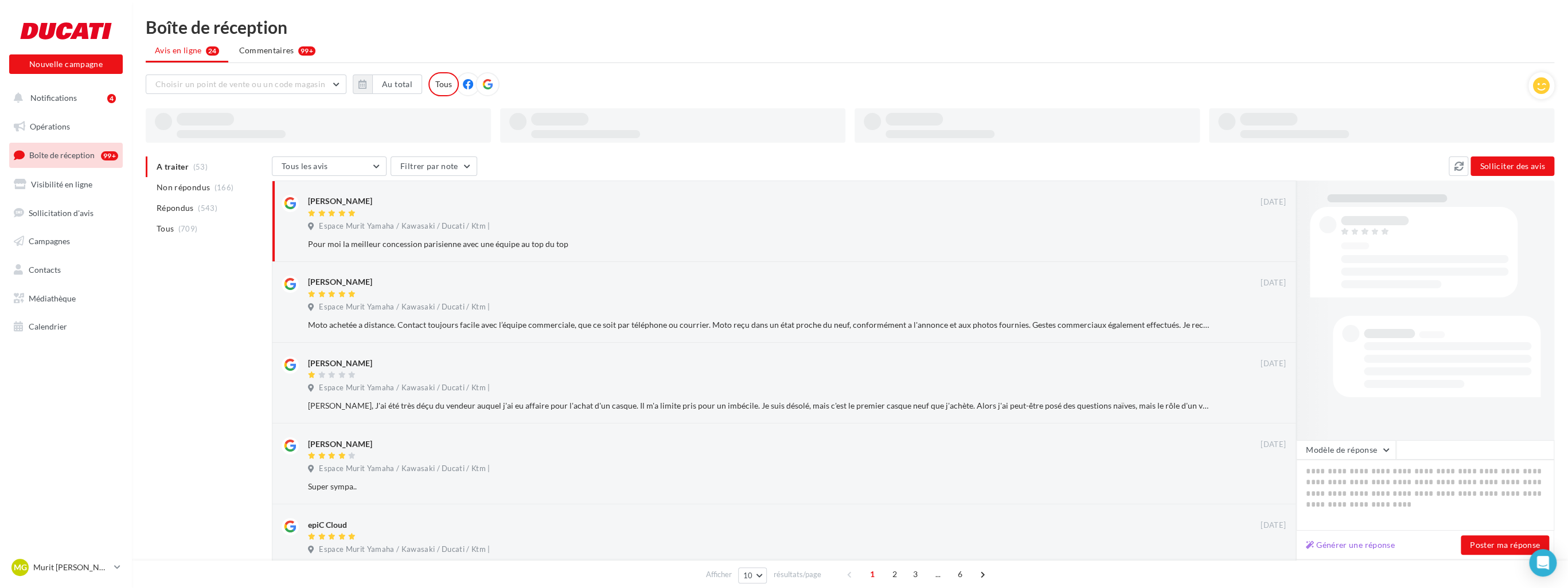
click at [678, 242] on button "Ignorer" at bounding box center [1266, 244] width 38 height 16
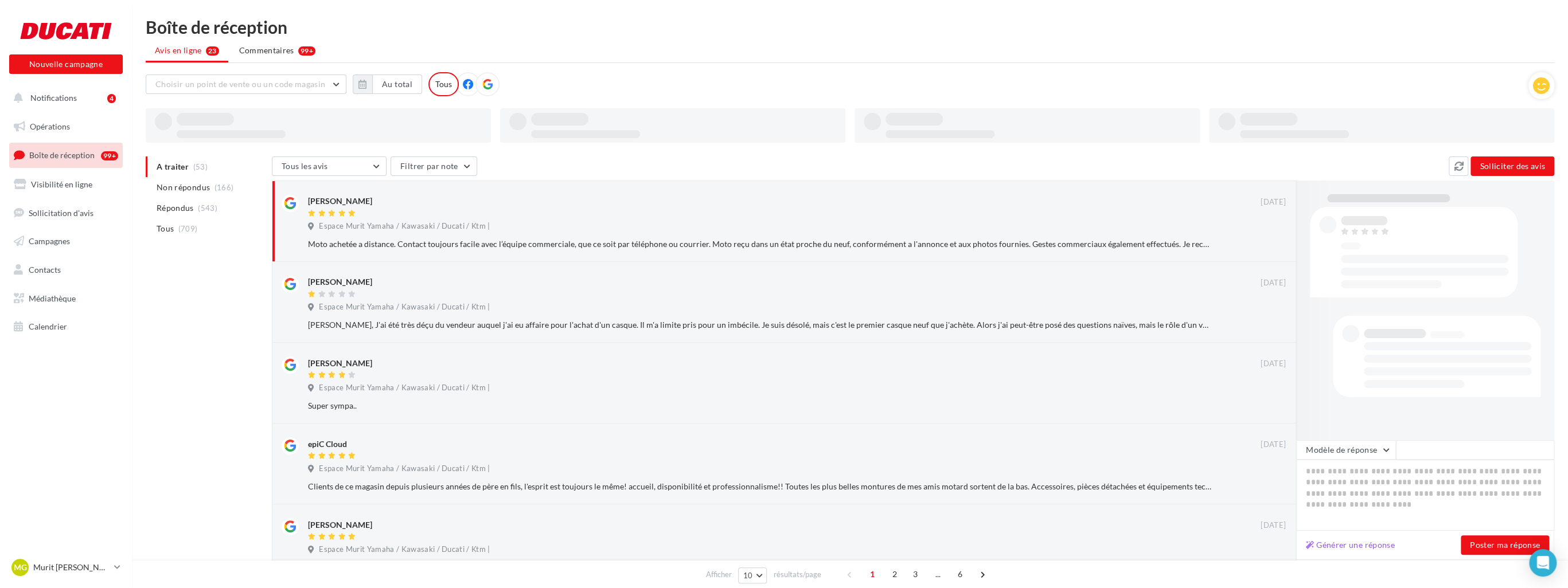
click at [678, 242] on button "Ignorer" at bounding box center [1266, 244] width 38 height 16
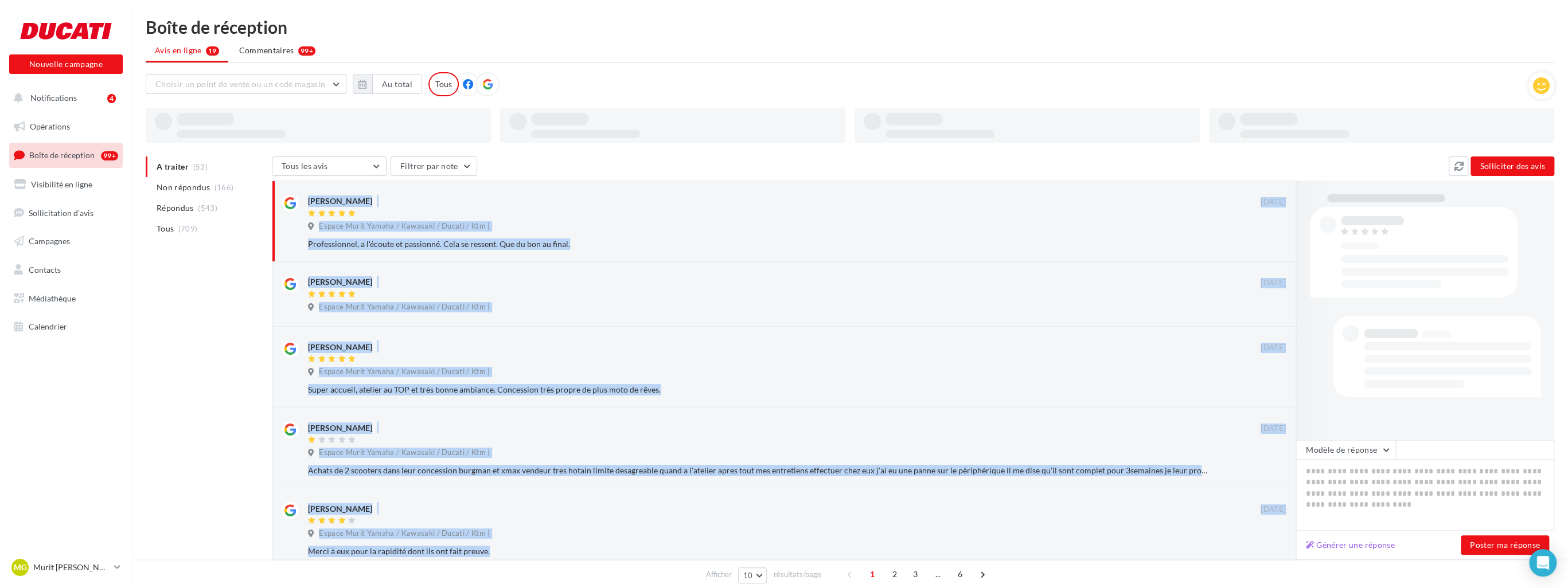
click at [678, 242] on button "Ignorer" at bounding box center [1266, 244] width 38 height 16
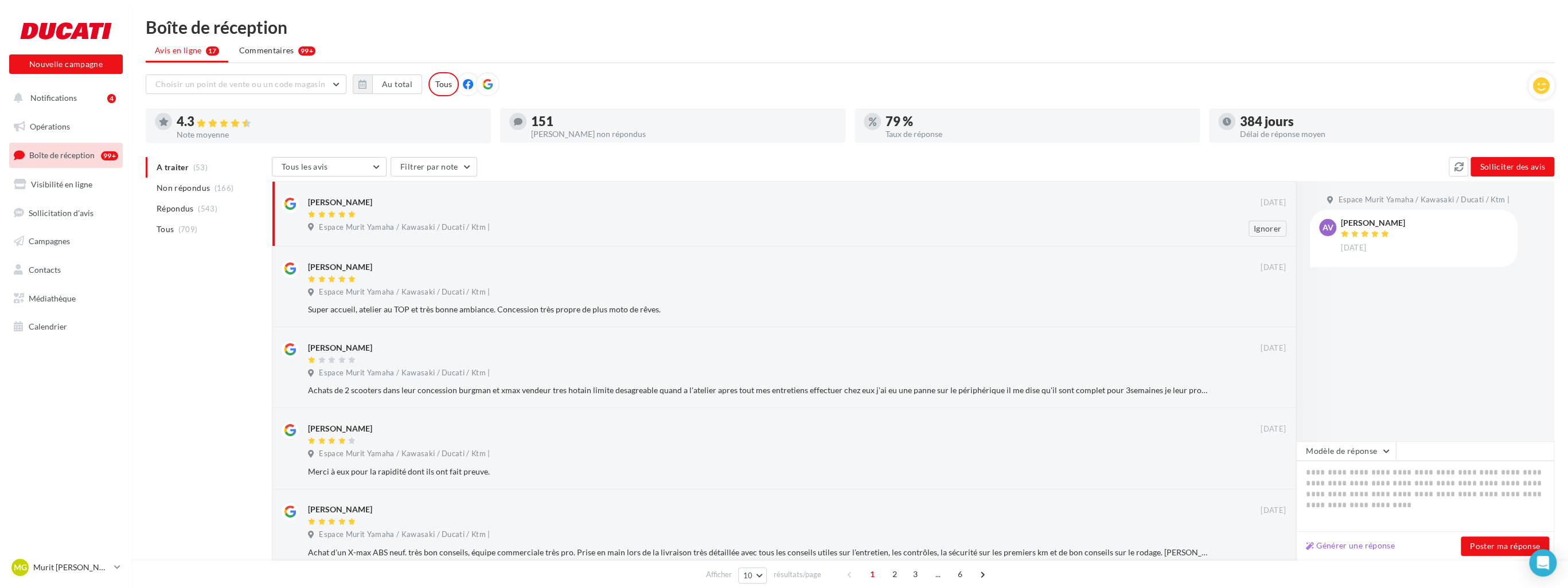
click at [475, 211] on div at bounding box center [784, 215] width 953 height 10
click at [678, 545] on button "Générer une réponse" at bounding box center [1351, 546] width 98 height 14
type textarea "**********"
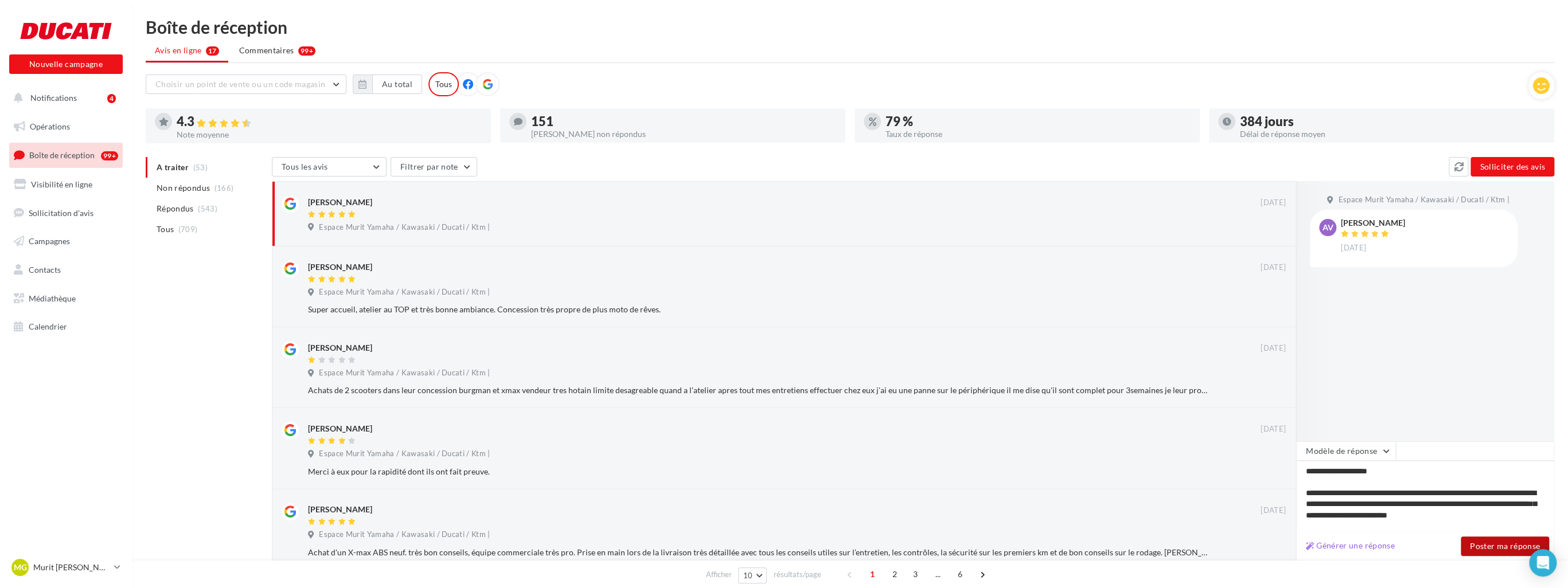
click at [678, 549] on button "Poster ma réponse" at bounding box center [1505, 547] width 89 height 19
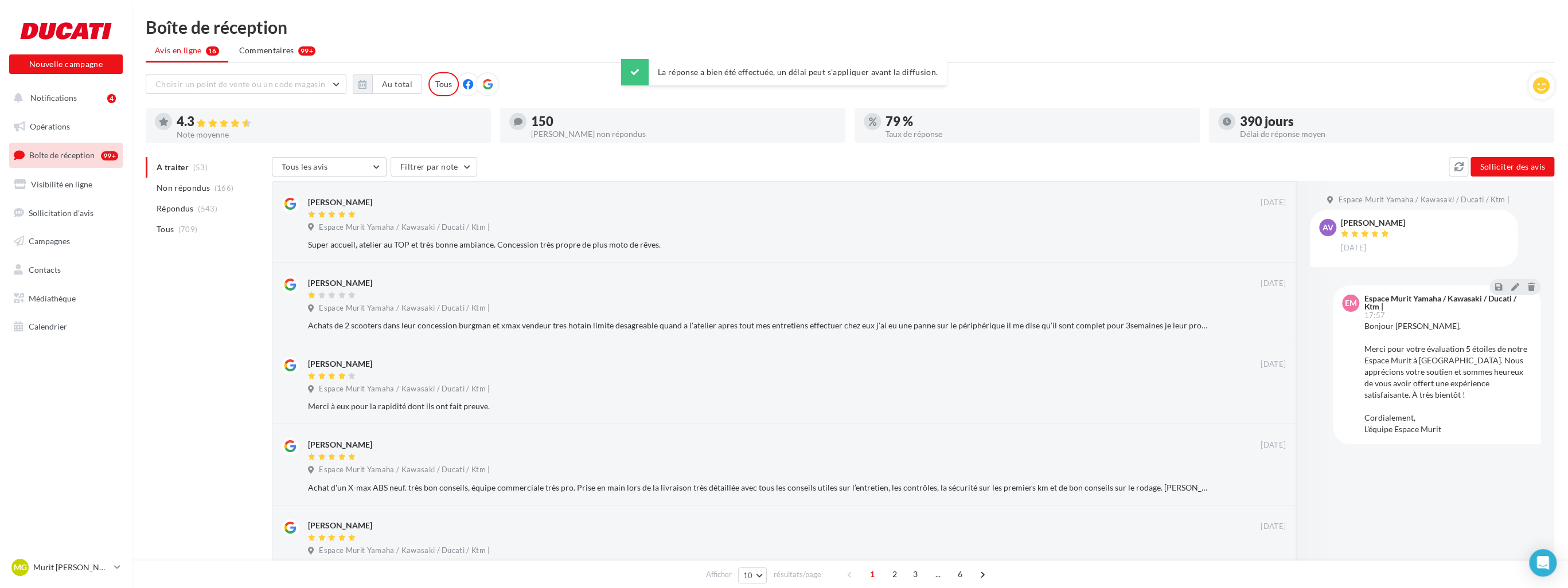
click at [172, 166] on ul "A traiter (53) Non répondus (166) Répondus (543) Tous (709)" at bounding box center [206, 198] width 122 height 82
click at [212, 169] on ul "A traiter (53) Non répondus (166) Répondus (543) Tous (709)" at bounding box center [206, 198] width 122 height 82
click at [387, 220] on div "Sultan Yann 11/09/2015 Espace Murit Yamaha / Kawasaki / Ducati / Ktm | Super ac…" at bounding box center [797, 223] width 978 height 57
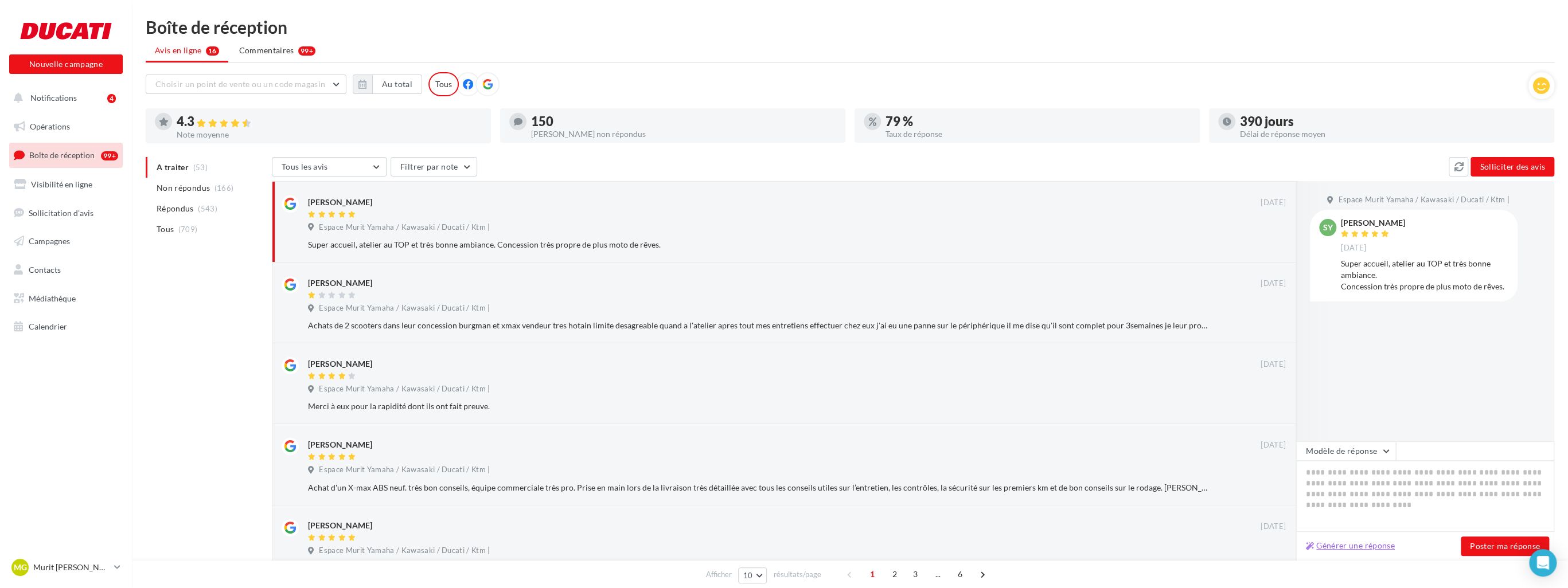
click at [678, 546] on button "Générer une réponse" at bounding box center [1351, 546] width 98 height 14
type textarea "**********"
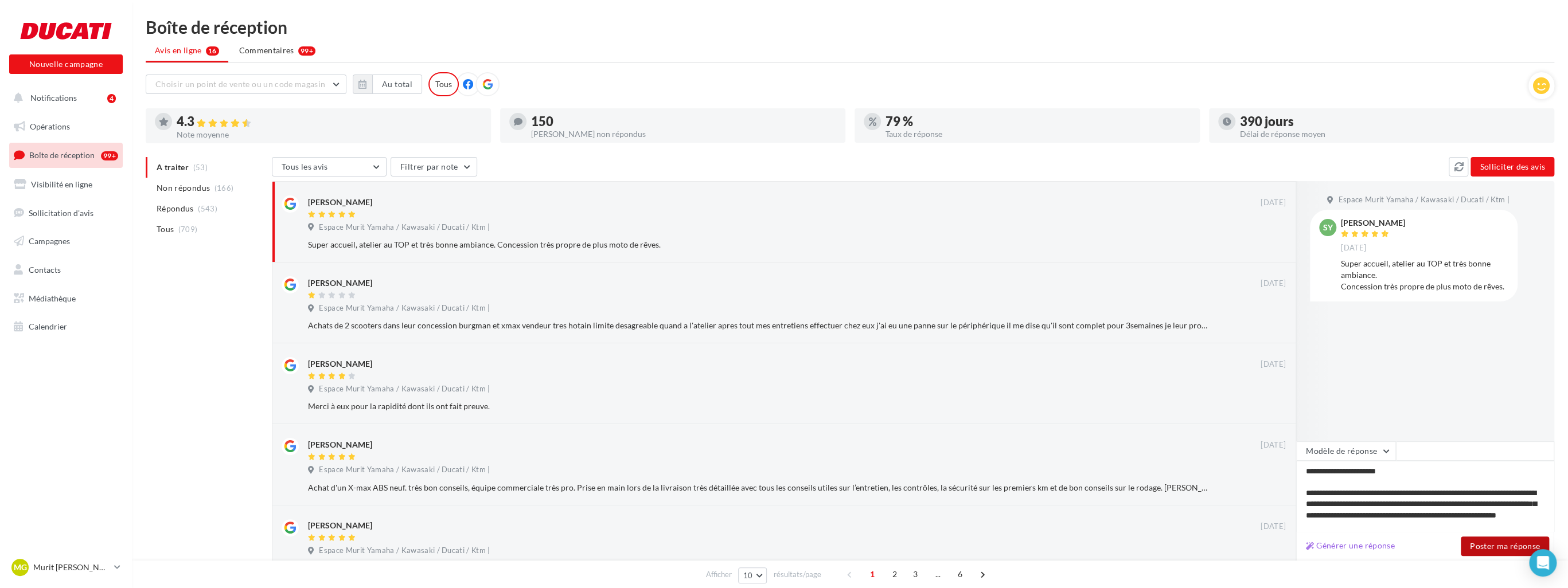
click at [678, 554] on button "Poster ma réponse" at bounding box center [1505, 547] width 89 height 19
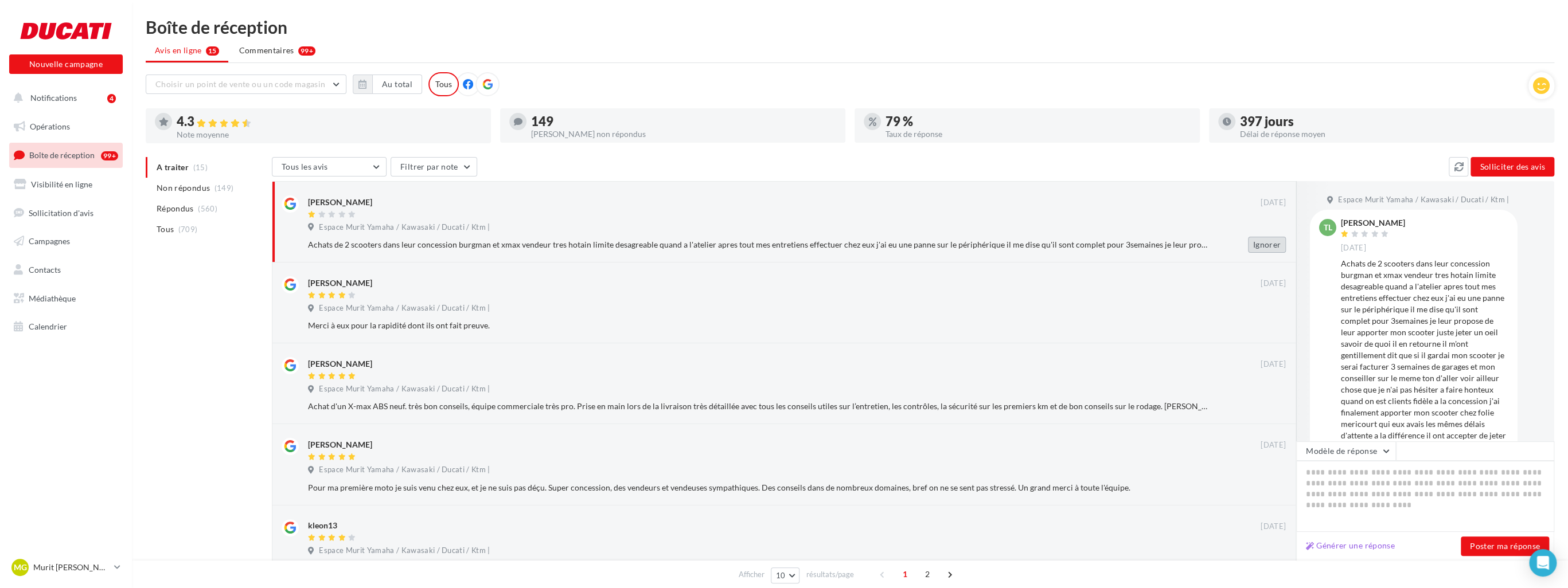
click at [1263, 238] on button "Ignorer" at bounding box center [1266, 244] width 38 height 16
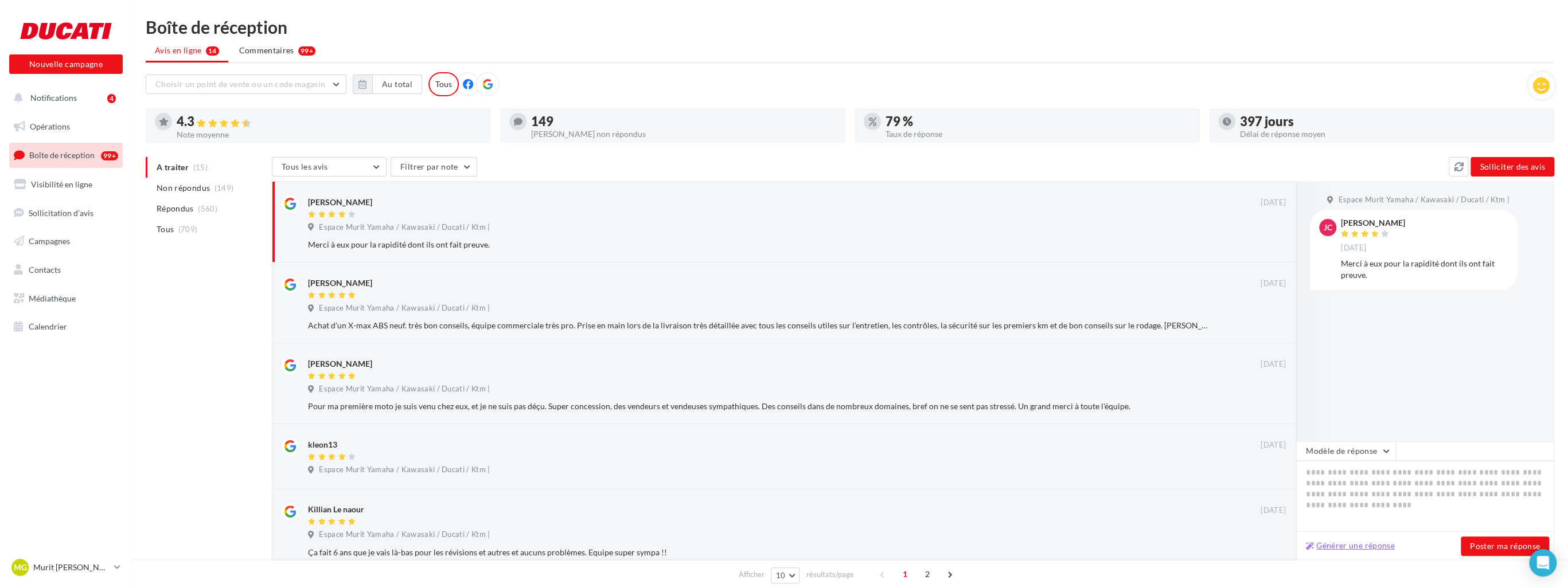
click at [1336, 543] on button "Générer une réponse" at bounding box center [1351, 546] width 98 height 14
type textarea "**********"
click at [1475, 545] on button "Poster ma réponse" at bounding box center [1505, 547] width 89 height 19
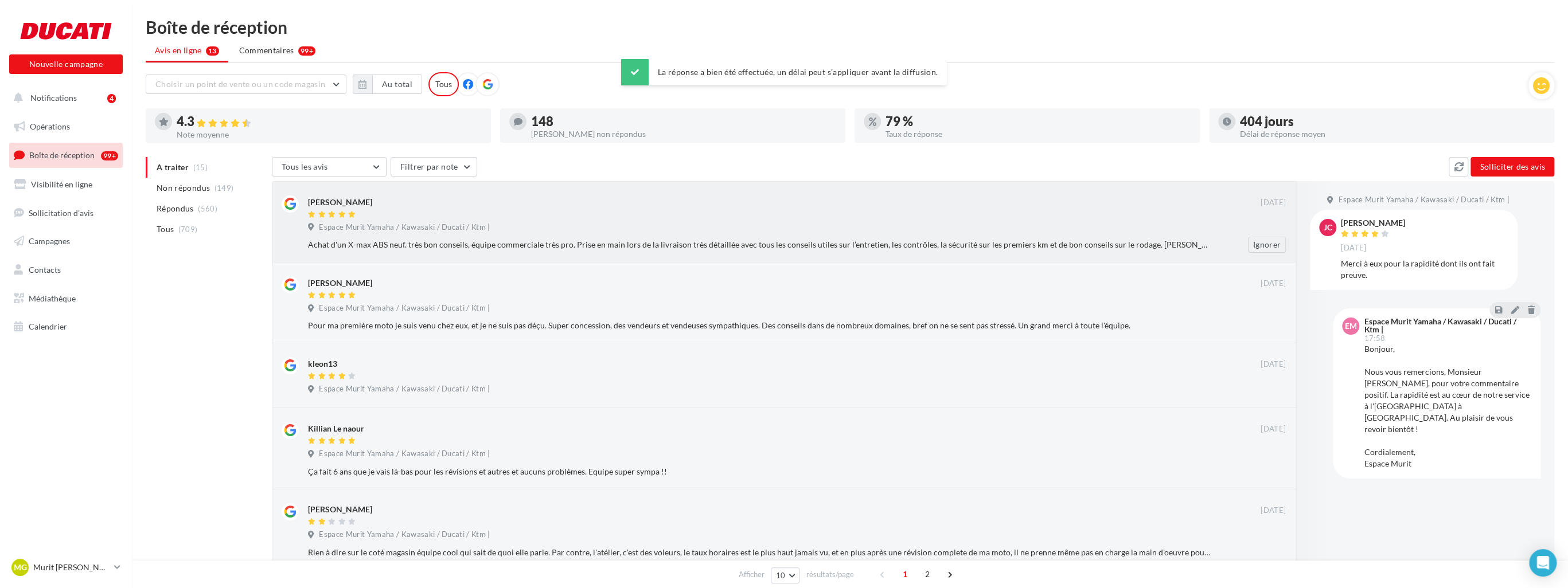
click at [661, 222] on div "[PERSON_NAME] [DATE] Espace Murit Yamaha / Kawasaki / Ducati / Ktm | Achat d'un…" at bounding box center [797, 223] width 978 height 57
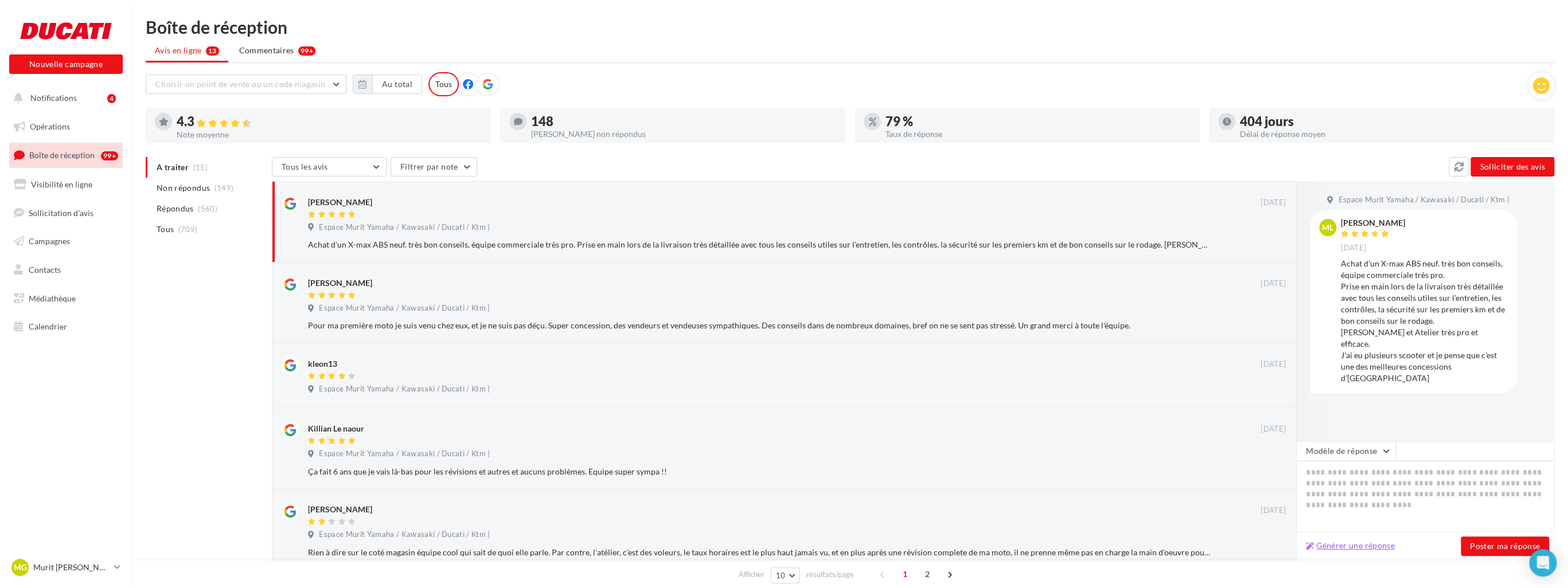
click at [1377, 543] on button "Générer une réponse" at bounding box center [1351, 546] width 98 height 14
type textarea "**********"
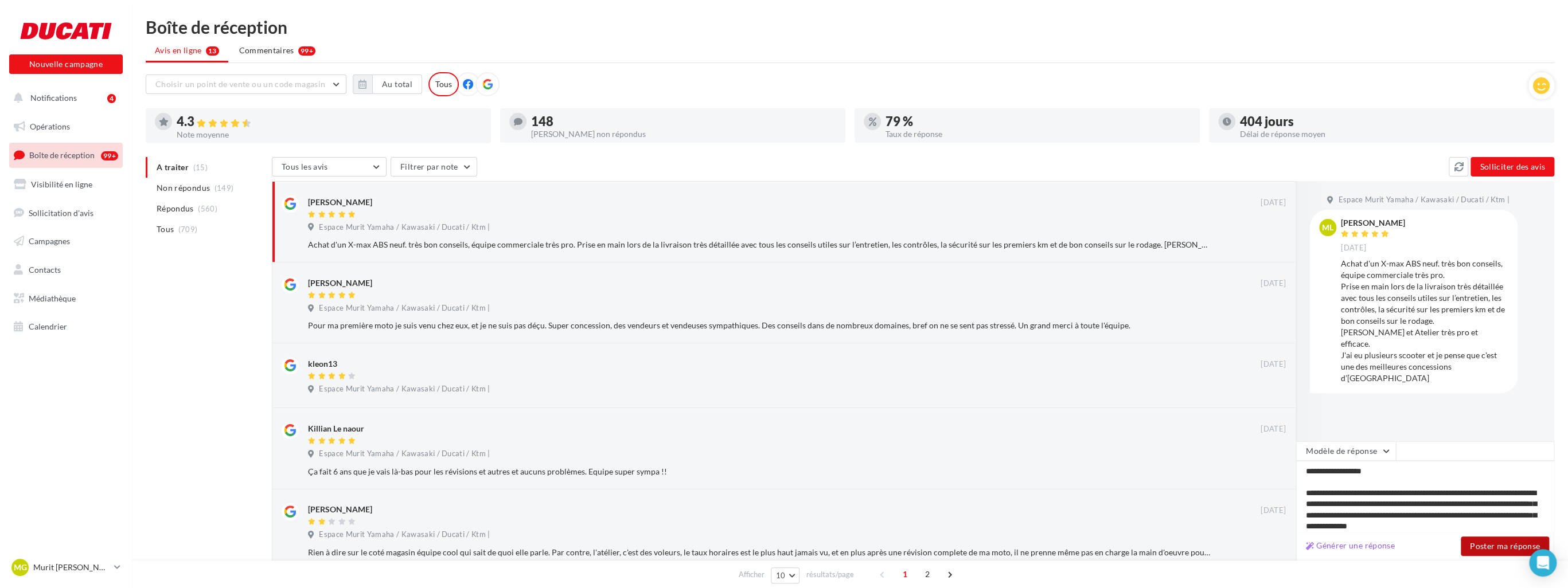
click at [1475, 550] on button "Poster ma réponse" at bounding box center [1505, 547] width 89 height 19
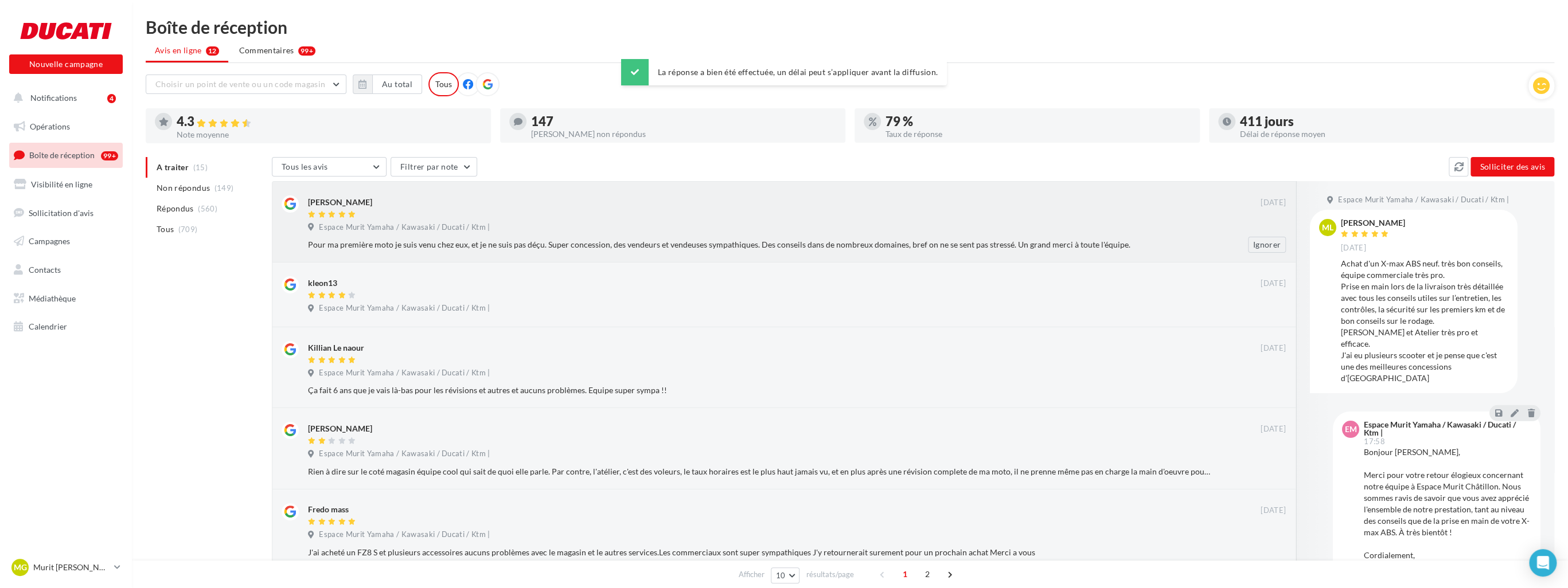
click at [934, 236] on div "Laurent Devaux 07/07/2015 Espace Murit Yamaha / Kawasaki / Ducati / Ktm | Pour …" at bounding box center [797, 223] width 978 height 57
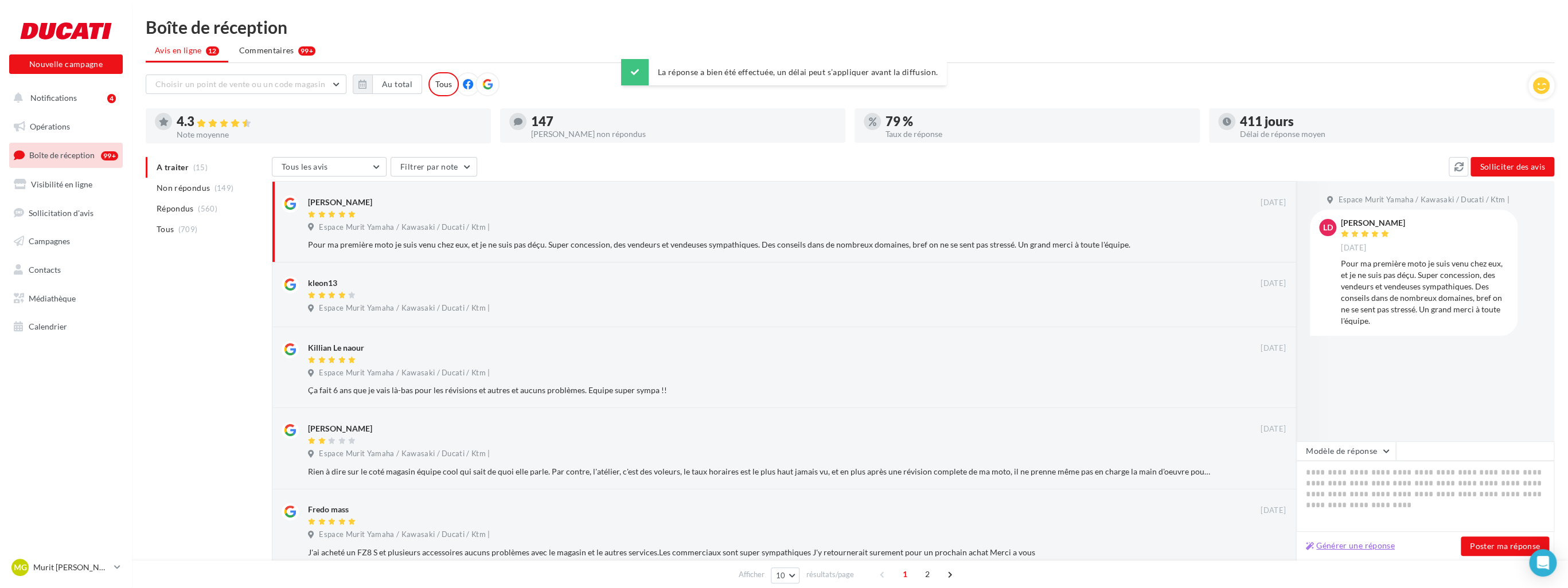
click at [1380, 548] on button "Générer une réponse" at bounding box center [1351, 546] width 98 height 14
type textarea "**********"
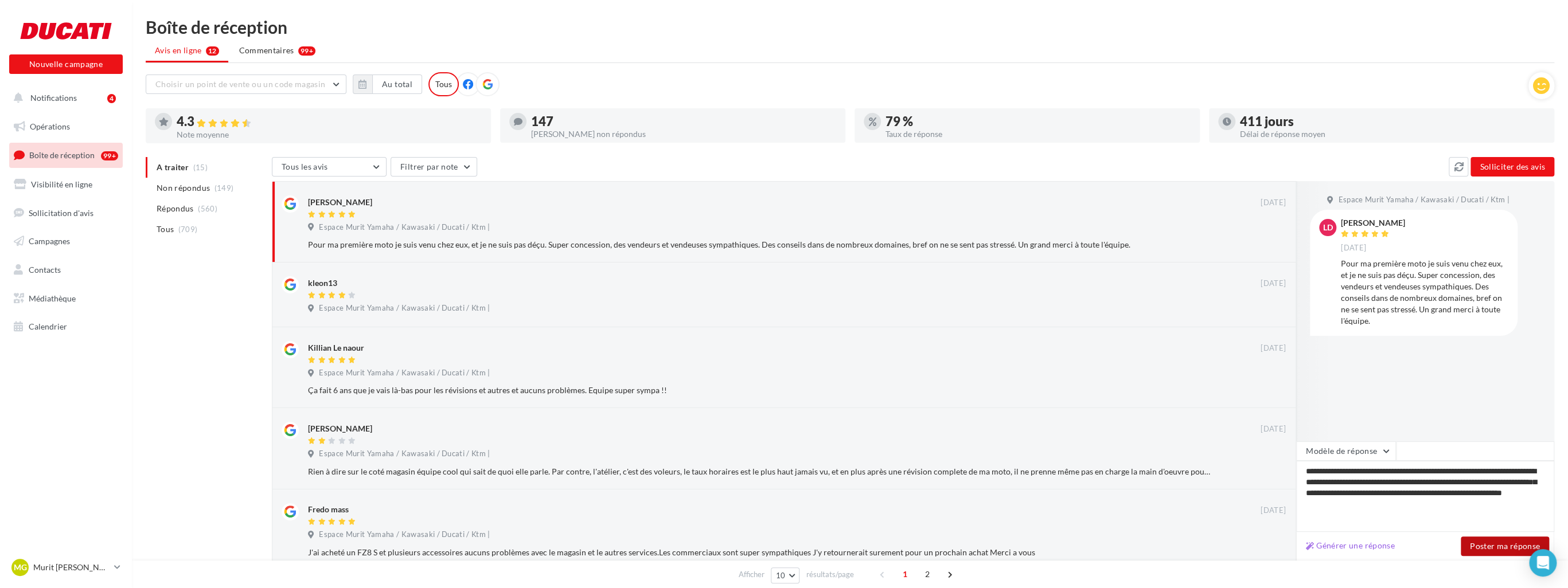
click at [1479, 552] on button "Poster ma réponse" at bounding box center [1505, 547] width 89 height 19
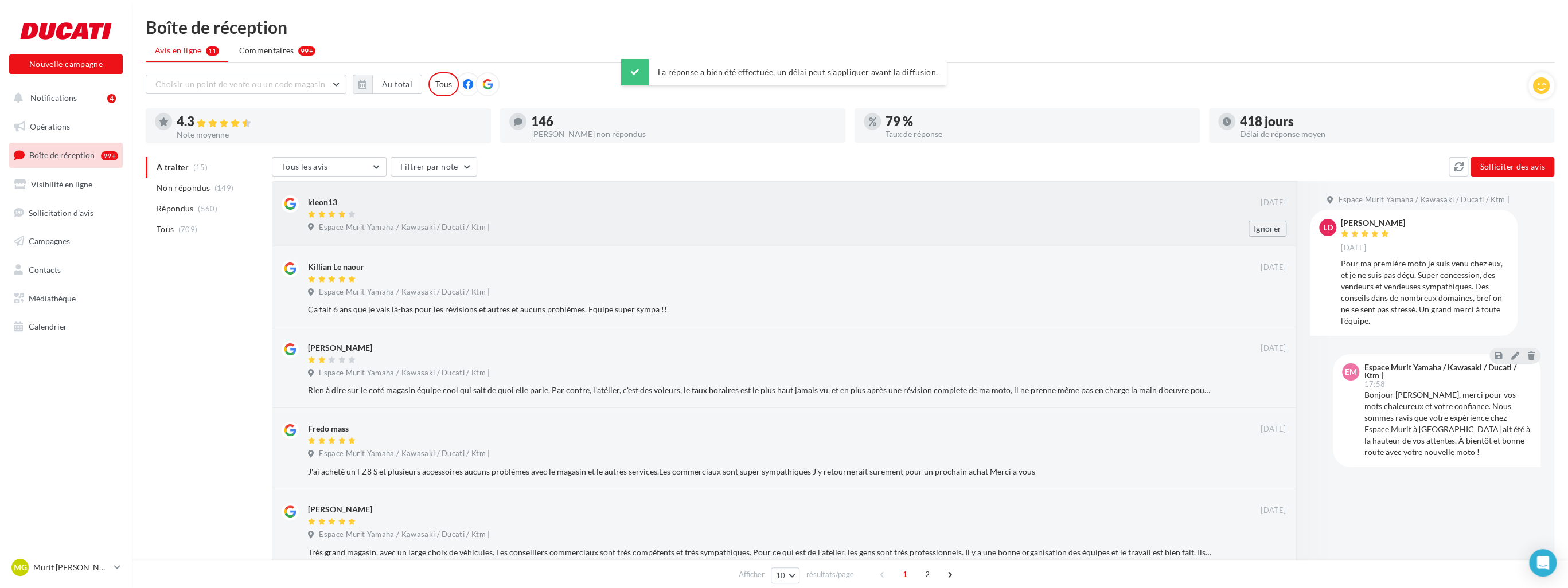
click at [595, 218] on div at bounding box center [784, 215] width 953 height 10
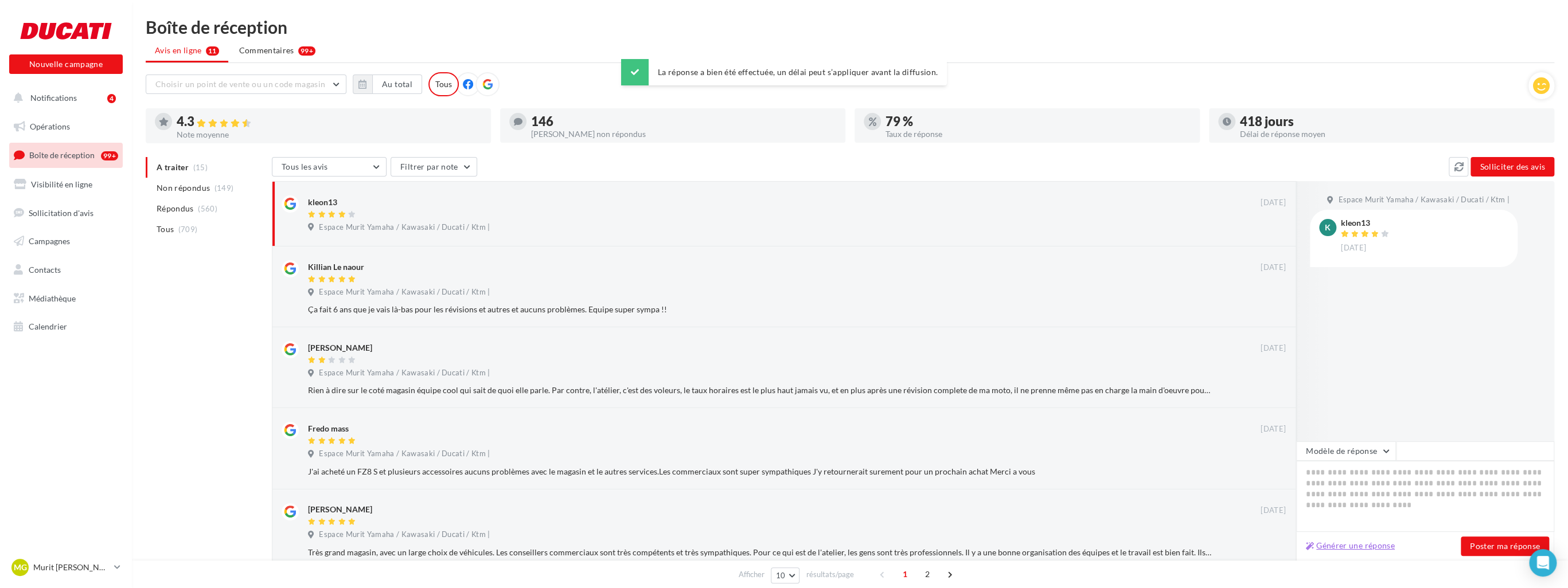
click at [1359, 543] on button "Générer une réponse" at bounding box center [1351, 546] width 98 height 14
type textarea "**********"
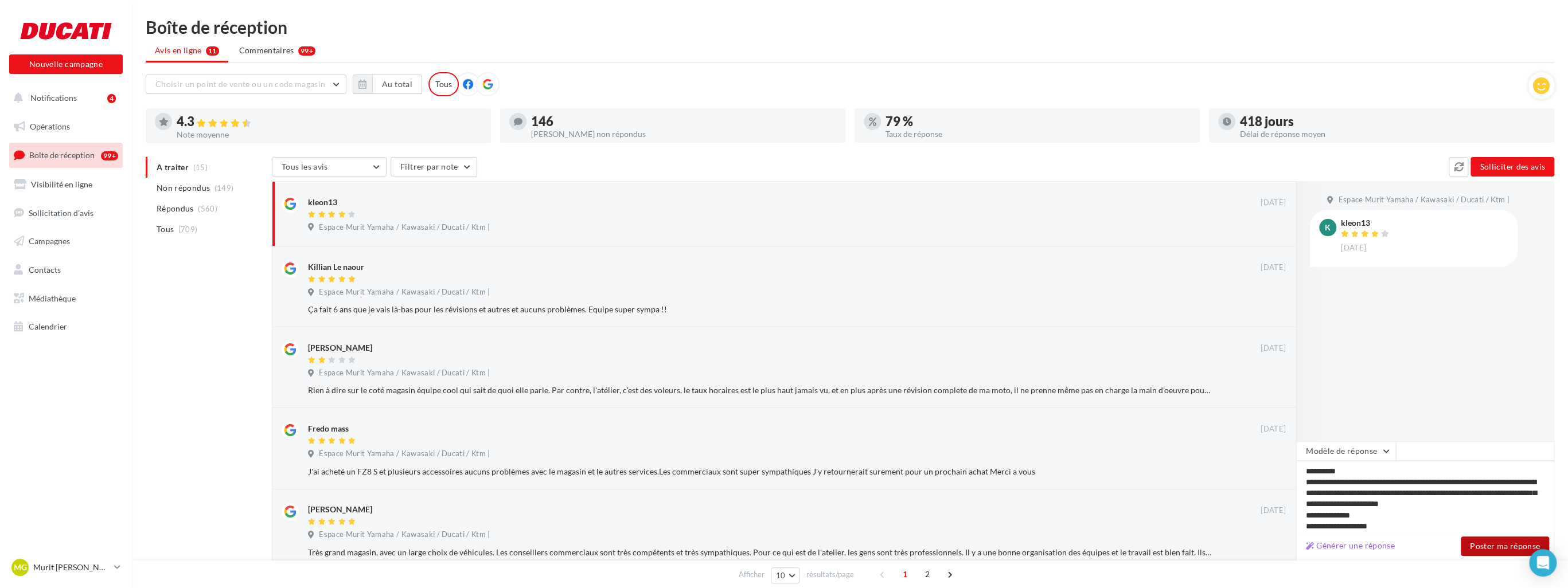
click at [1478, 547] on button "Poster ma réponse" at bounding box center [1505, 547] width 89 height 19
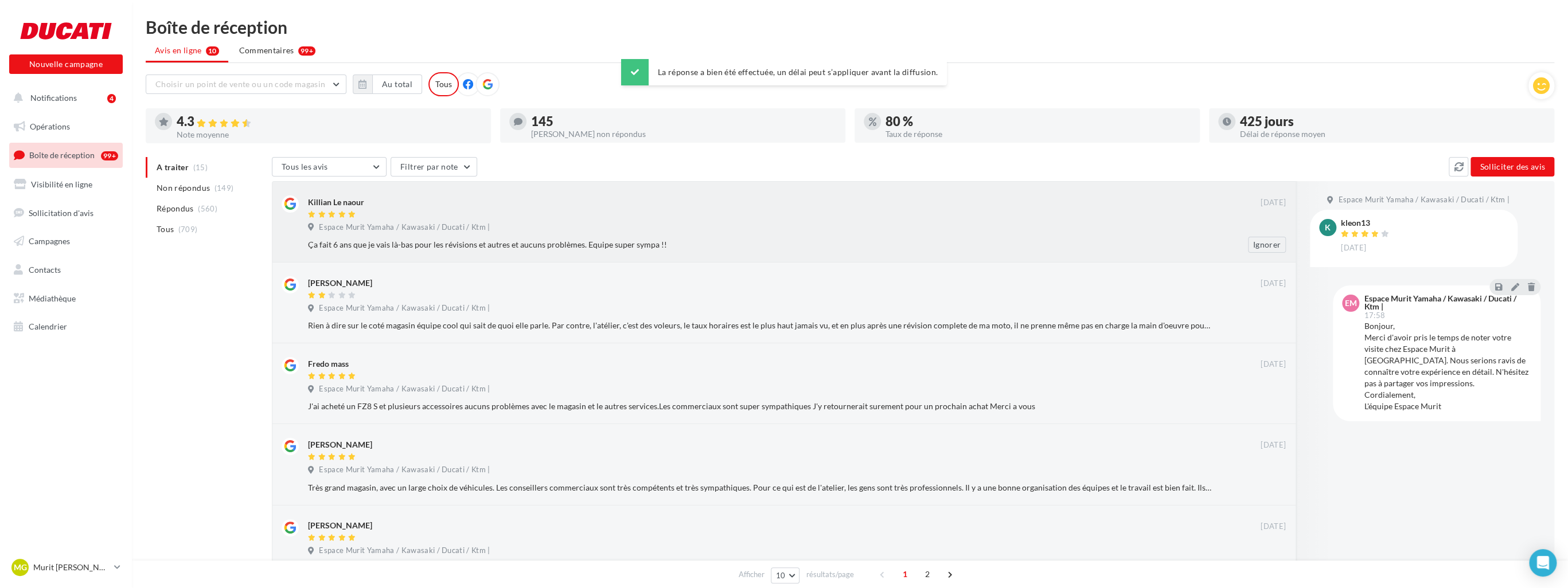
click at [769, 219] on div at bounding box center [784, 215] width 953 height 10
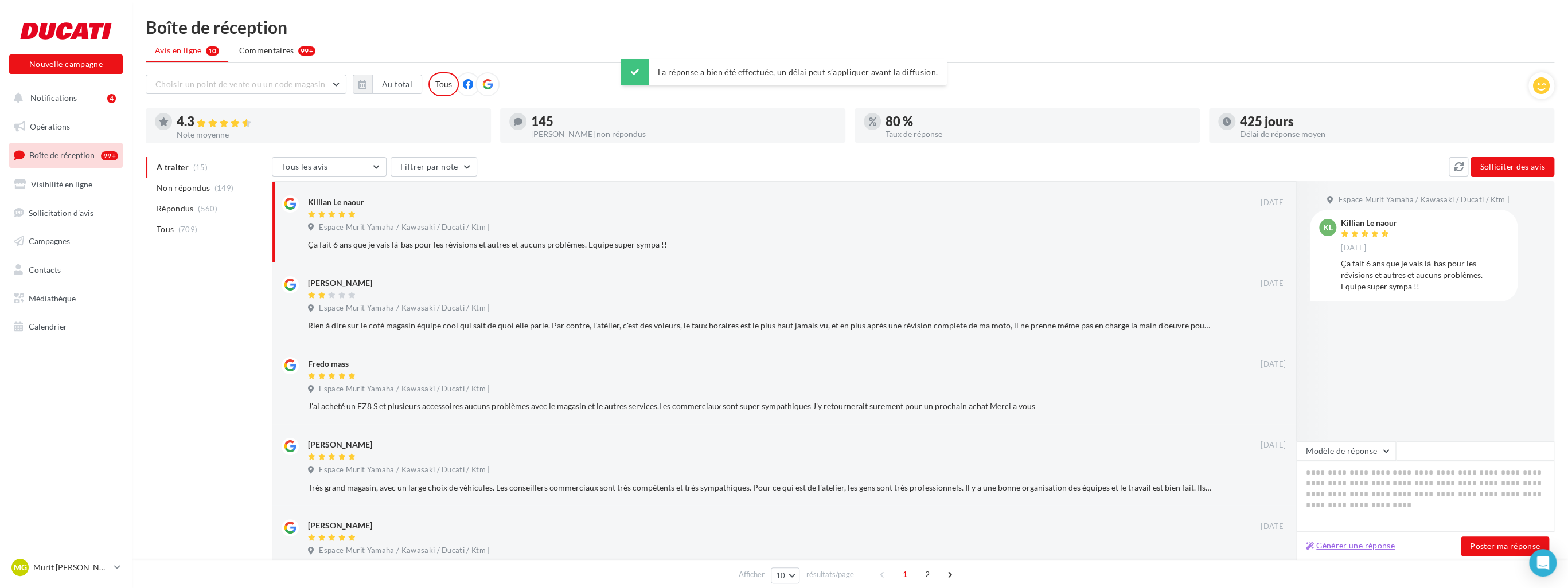
click at [1370, 543] on button "Générer une réponse" at bounding box center [1351, 546] width 98 height 14
type textarea "**********"
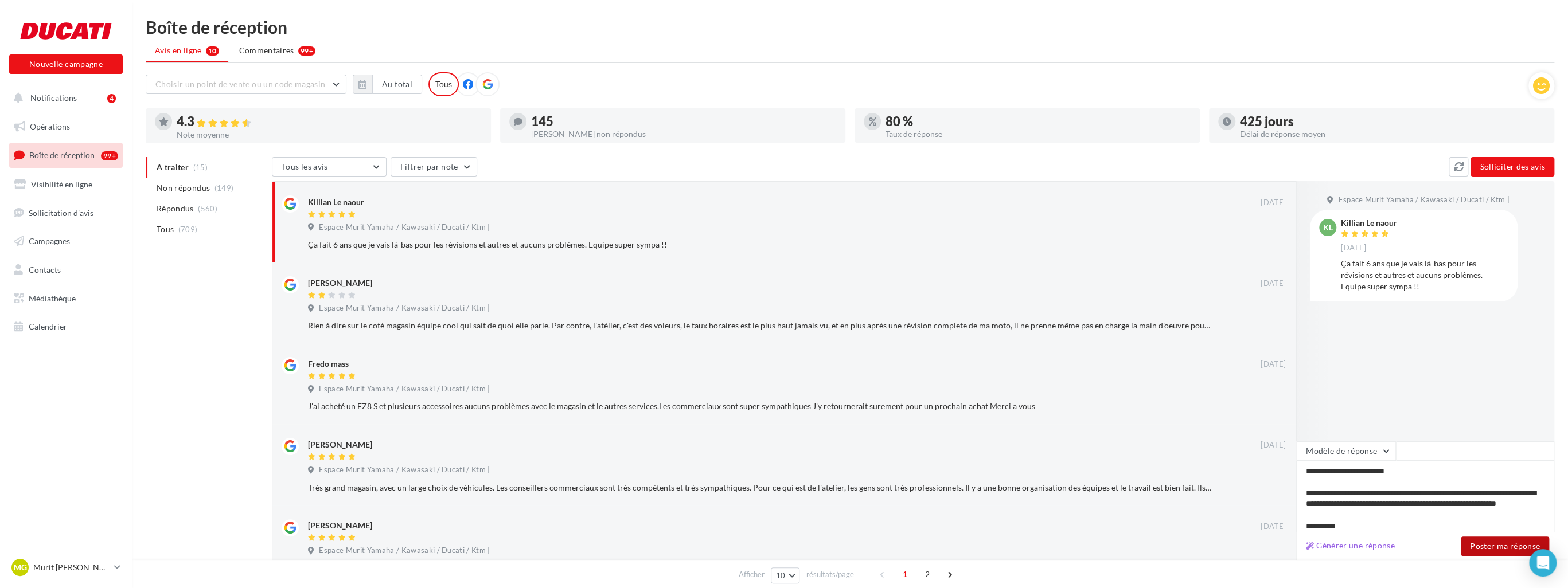
click at [1472, 549] on button "Poster ma réponse" at bounding box center [1505, 547] width 89 height 19
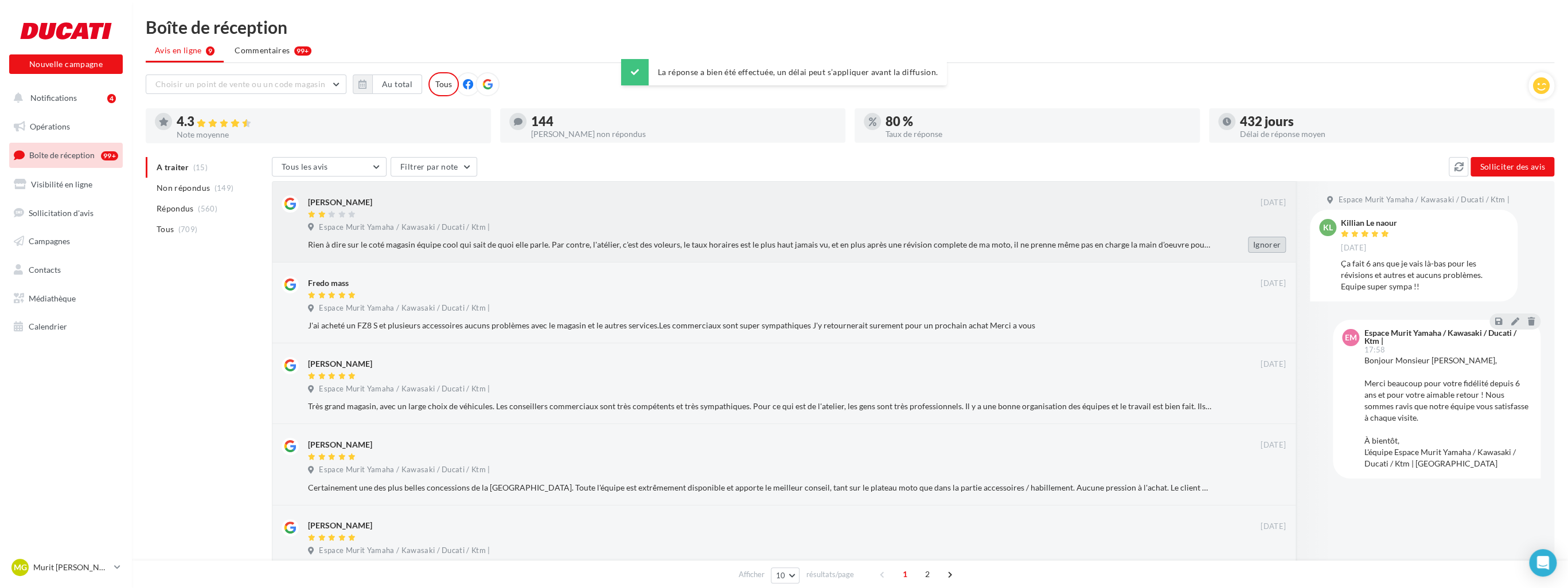
click at [1269, 244] on button "Ignorer" at bounding box center [1266, 244] width 38 height 16
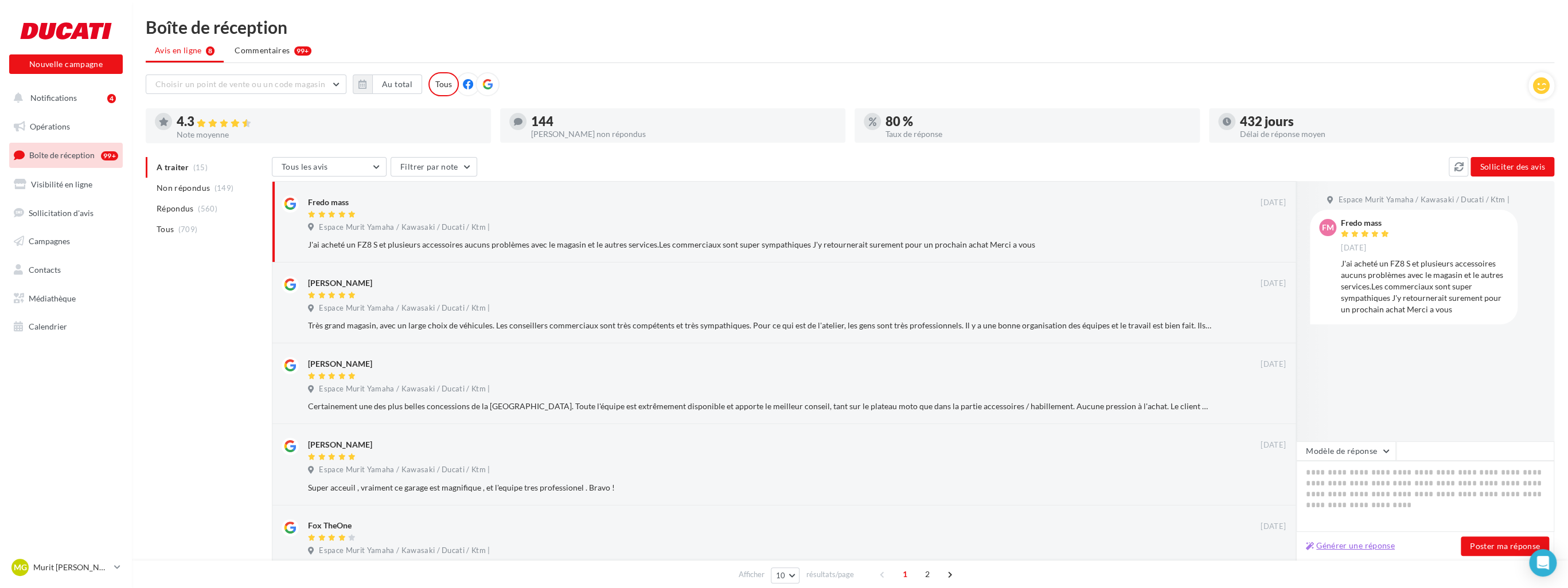
click at [1377, 545] on button "Générer une réponse" at bounding box center [1351, 546] width 98 height 14
type textarea "**********"
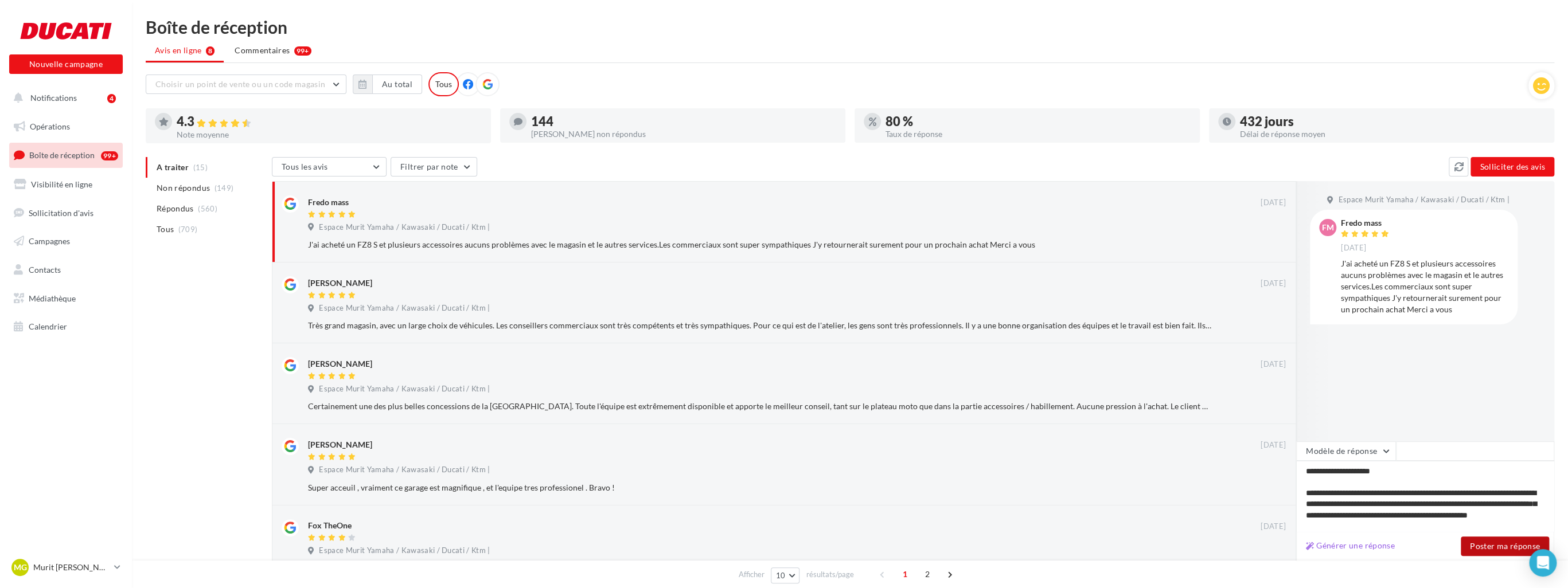
click at [1475, 546] on button "Poster ma réponse" at bounding box center [1505, 547] width 89 height 19
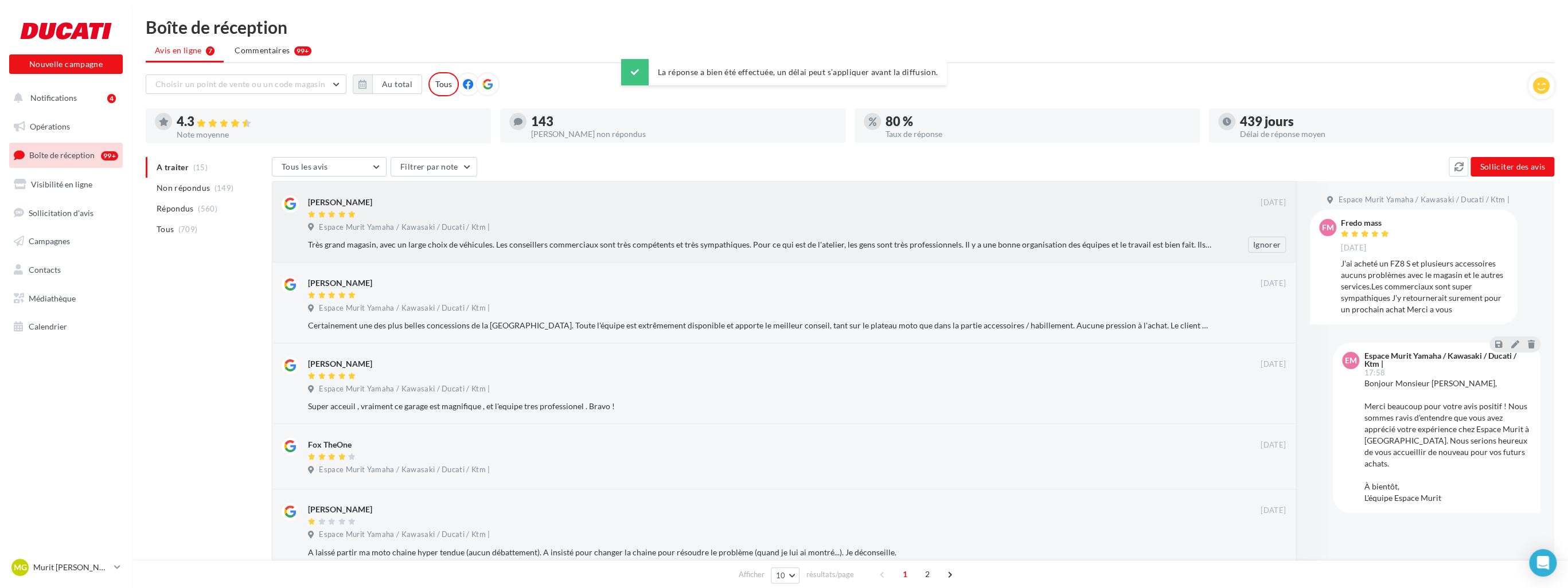
click at [594, 202] on div "Luc Bernard" at bounding box center [784, 202] width 953 height 12
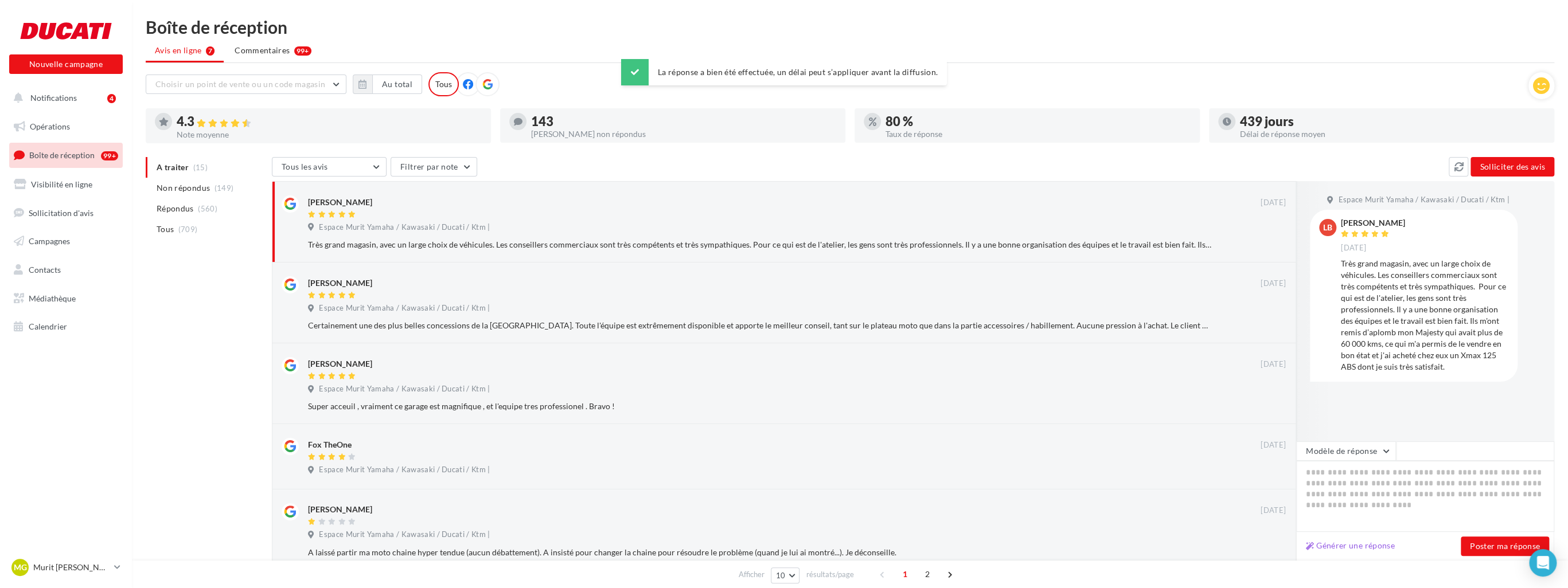
click at [1363, 538] on div "Générer une réponse Poster ma réponse" at bounding box center [1425, 546] width 259 height 29
click at [1364, 548] on button "Générer une réponse" at bounding box center [1351, 546] width 98 height 14
type textarea "**********"
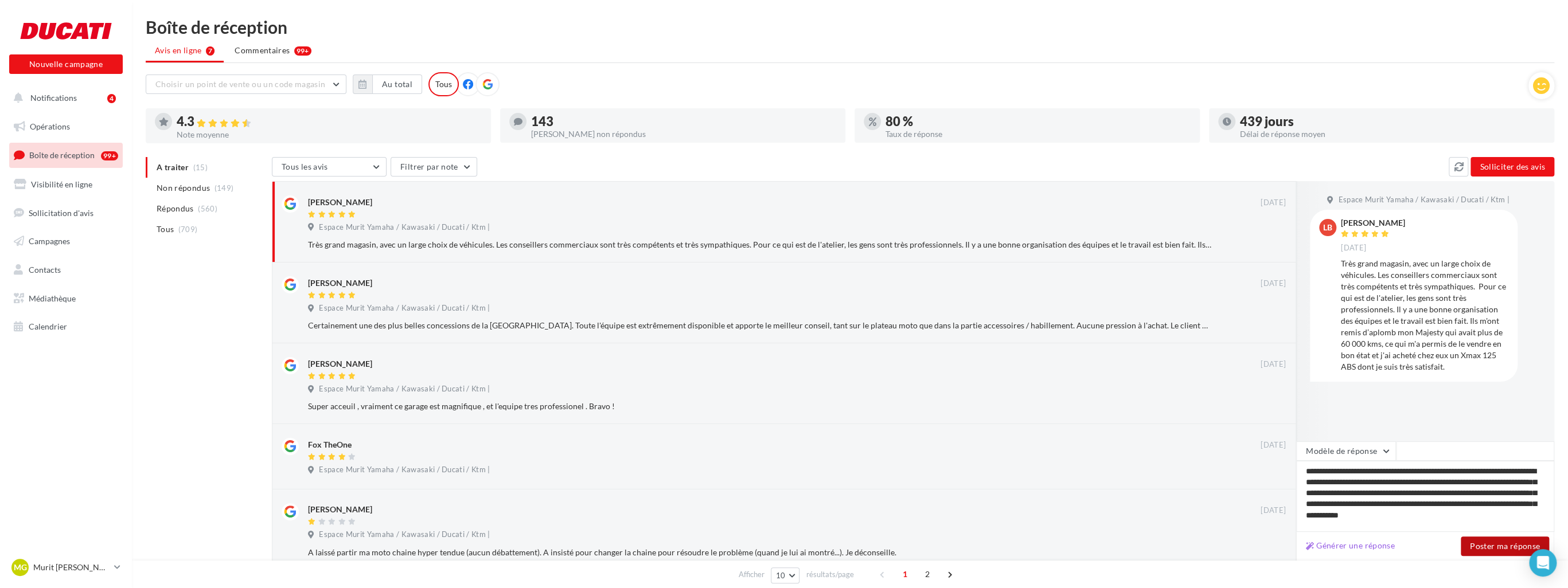
click at [1483, 544] on button "Poster ma réponse" at bounding box center [1505, 547] width 89 height 19
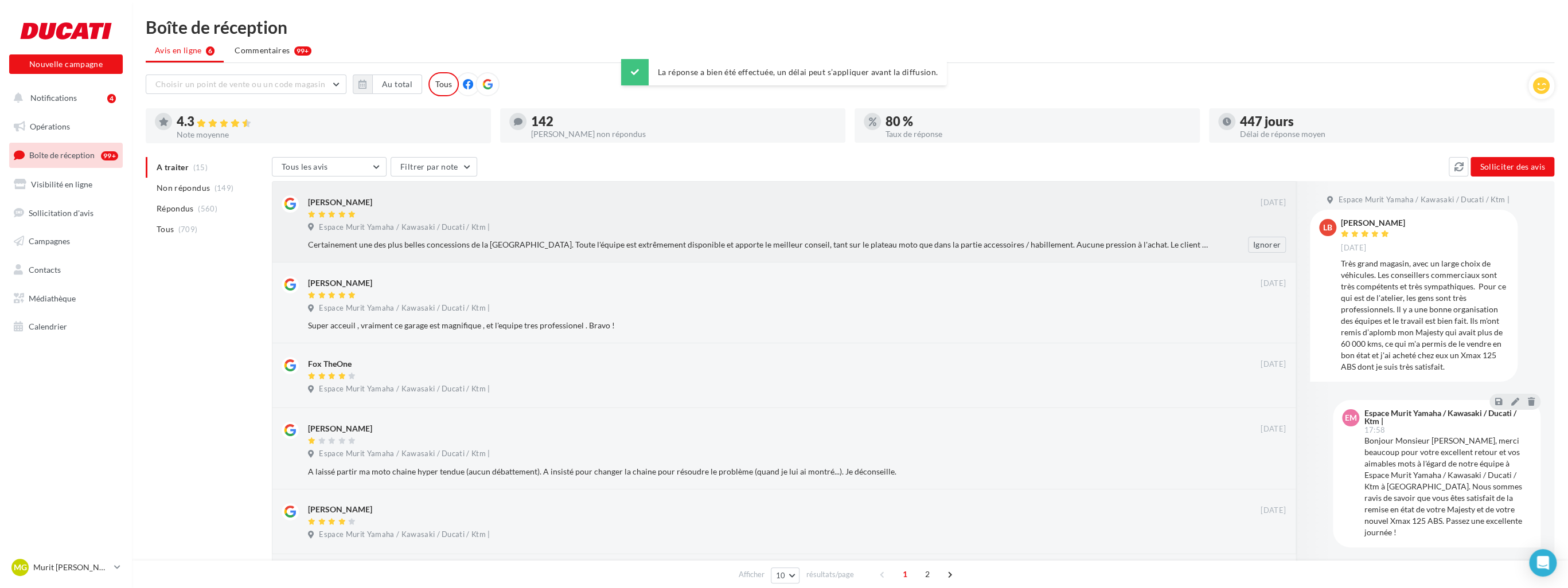
click at [965, 226] on div "Espace Murit Yamaha / Kawasaki / Ducati / Ktm |" at bounding box center [797, 229] width 978 height 12
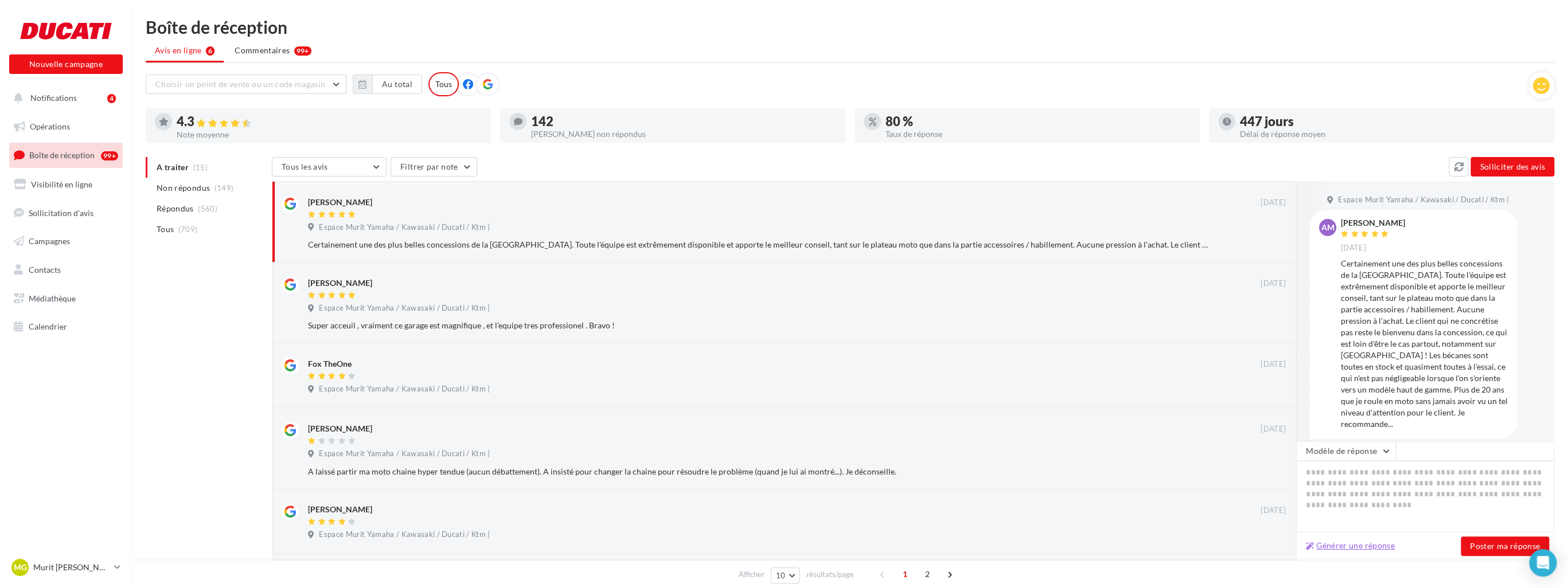
click at [1380, 547] on button "Générer une réponse" at bounding box center [1351, 546] width 98 height 14
type textarea "**********"
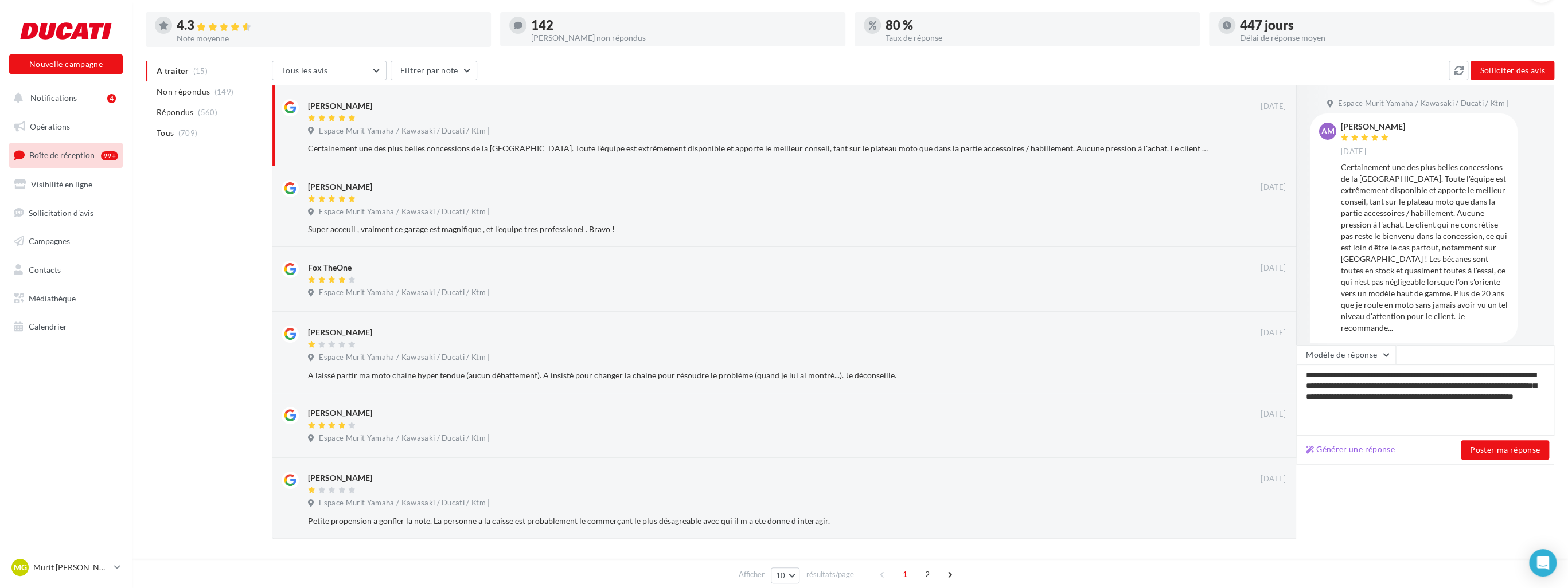
scroll to position [115, 0]
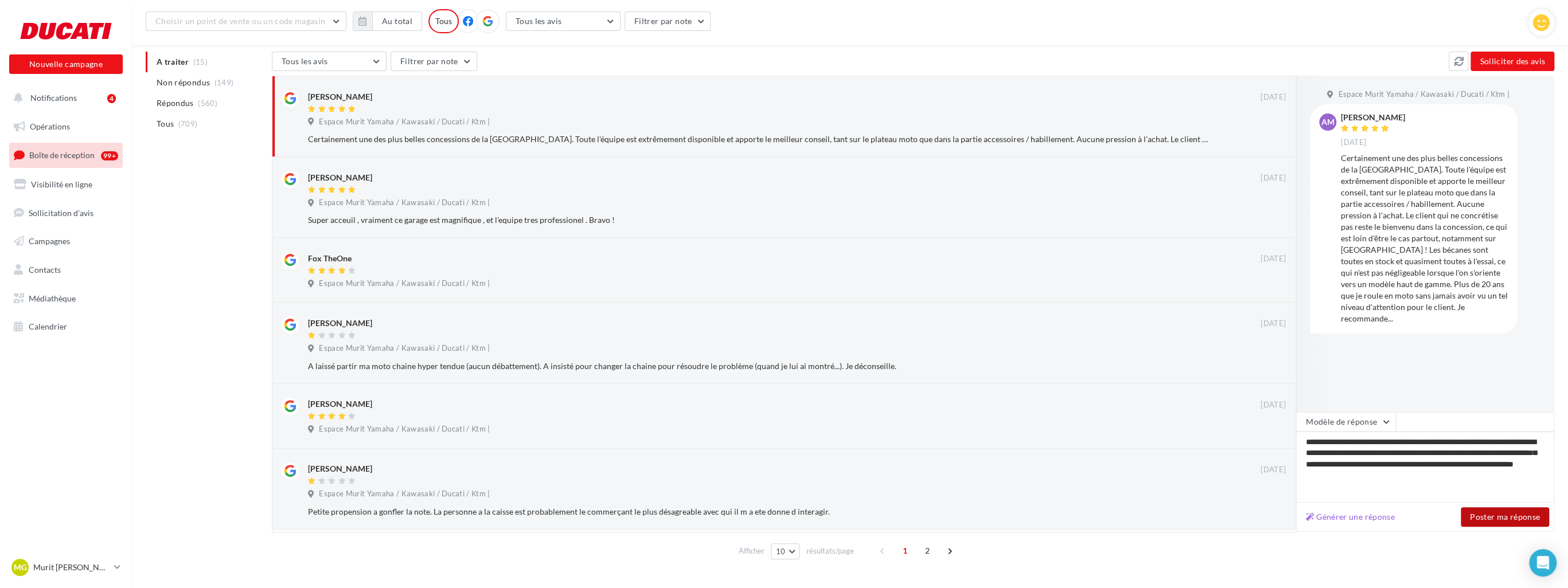
click at [1497, 515] on button "Poster ma réponse" at bounding box center [1505, 517] width 89 height 19
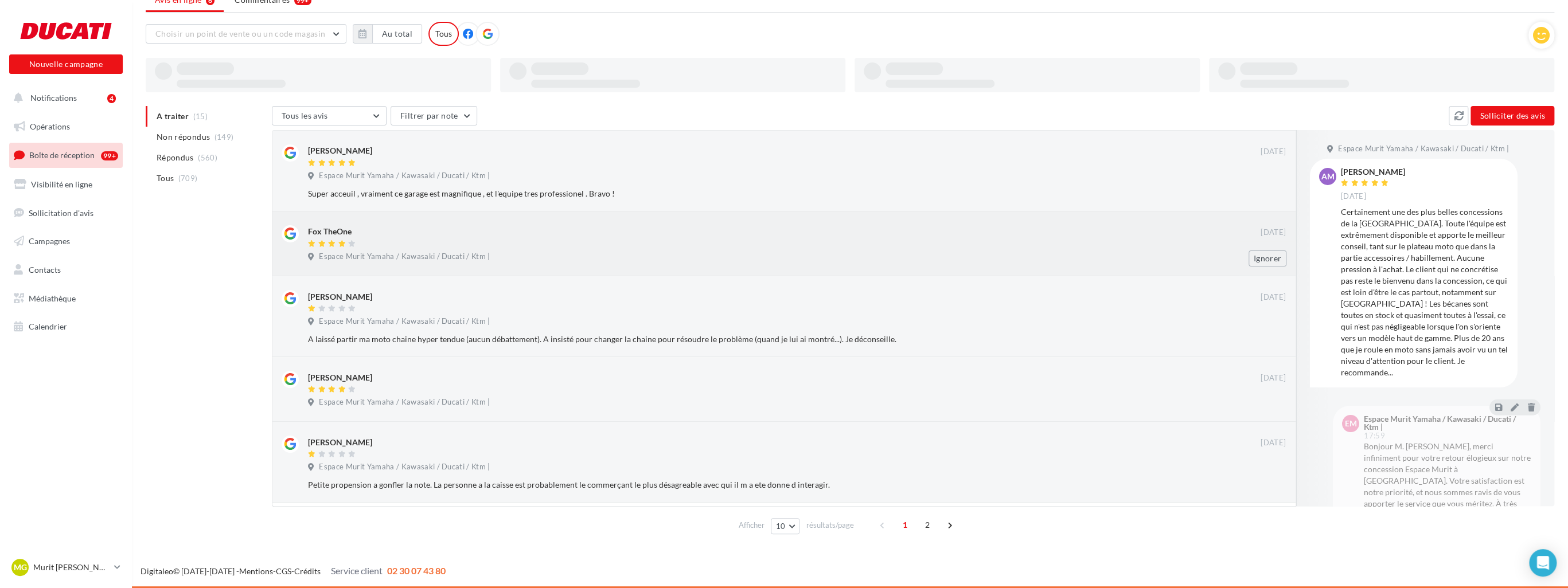
scroll to position [56, 0]
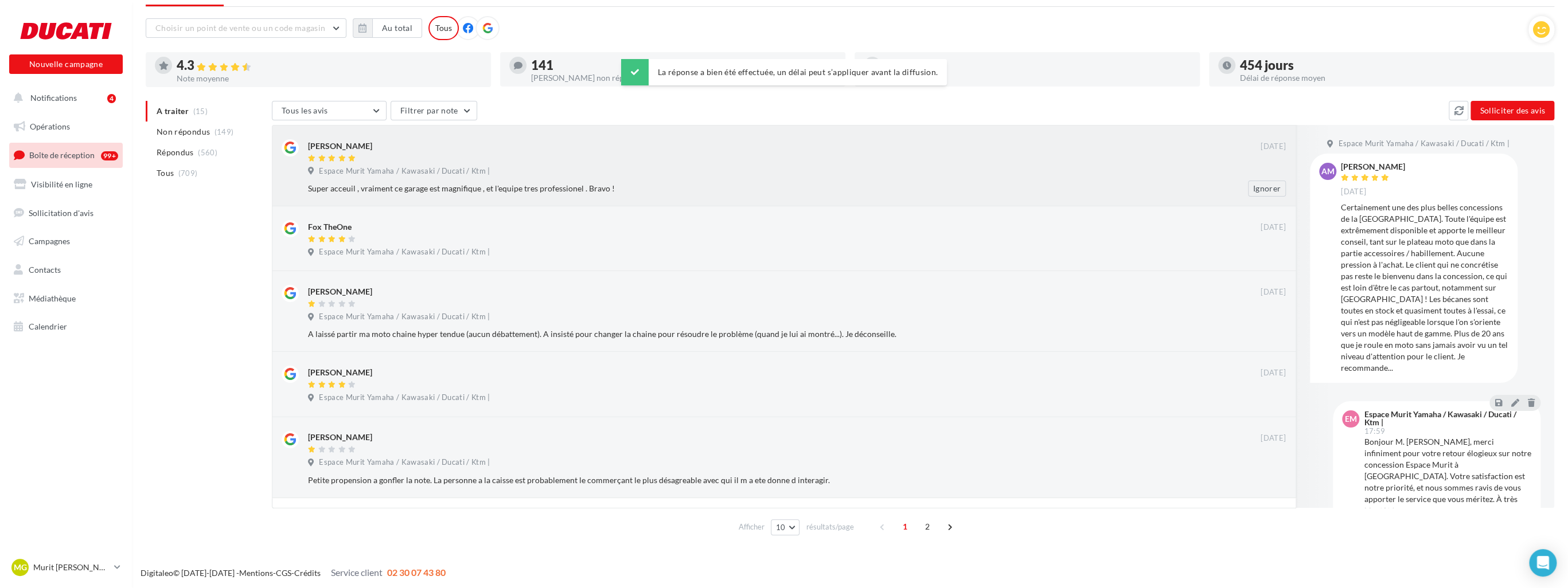
click at [632, 177] on div "Espace Murit Yamaha / Kawasaki / Ducati / Ktm |" at bounding box center [797, 173] width 978 height 12
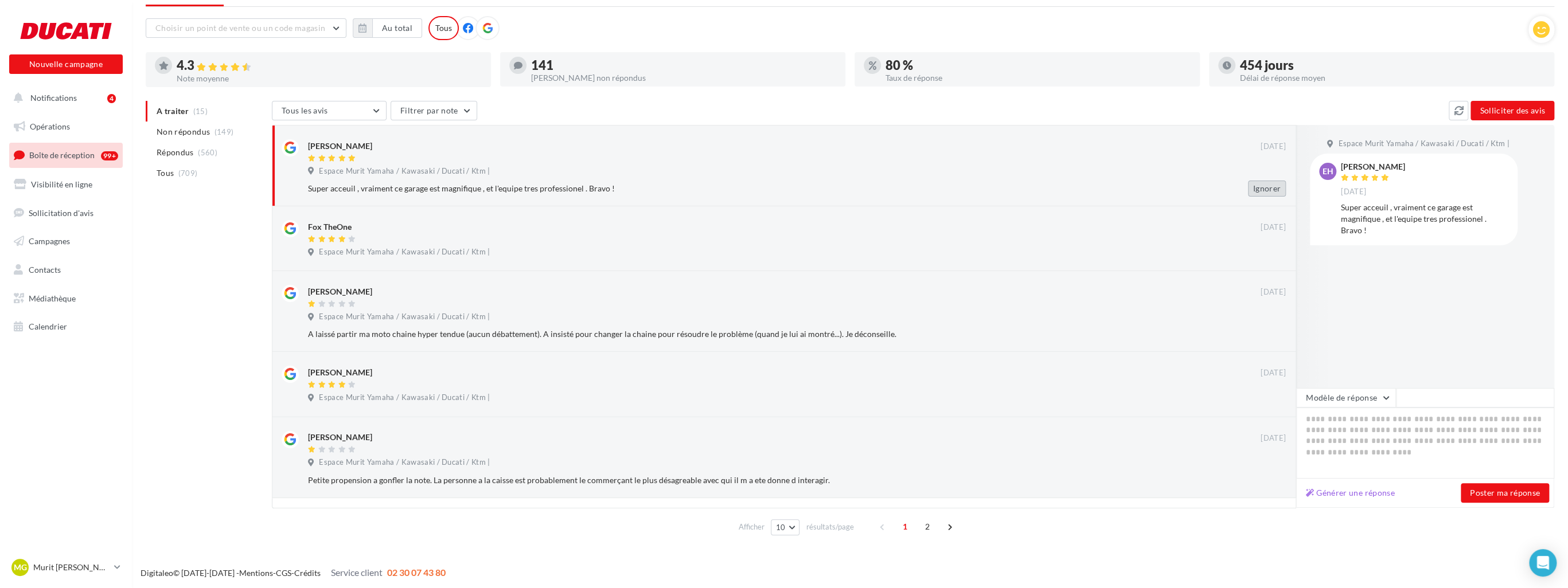
click at [1263, 186] on button "Ignorer" at bounding box center [1266, 188] width 38 height 16
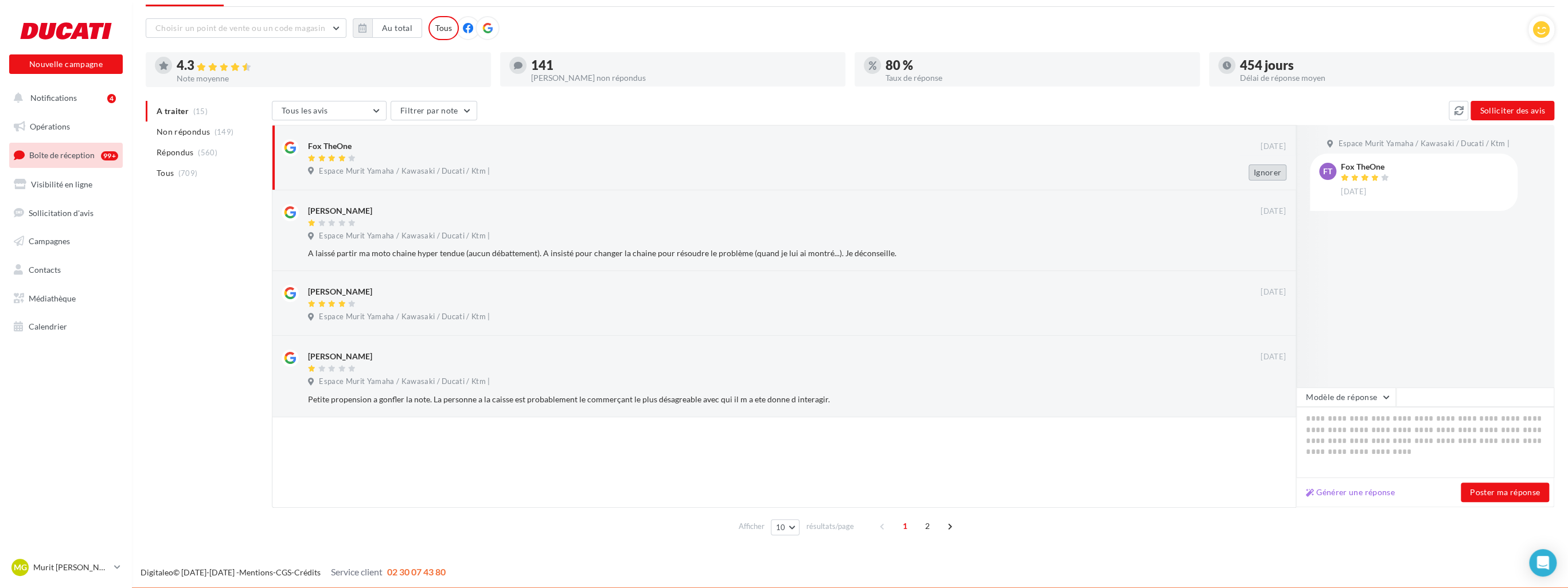
click at [1262, 174] on button "Ignorer" at bounding box center [1267, 173] width 38 height 16
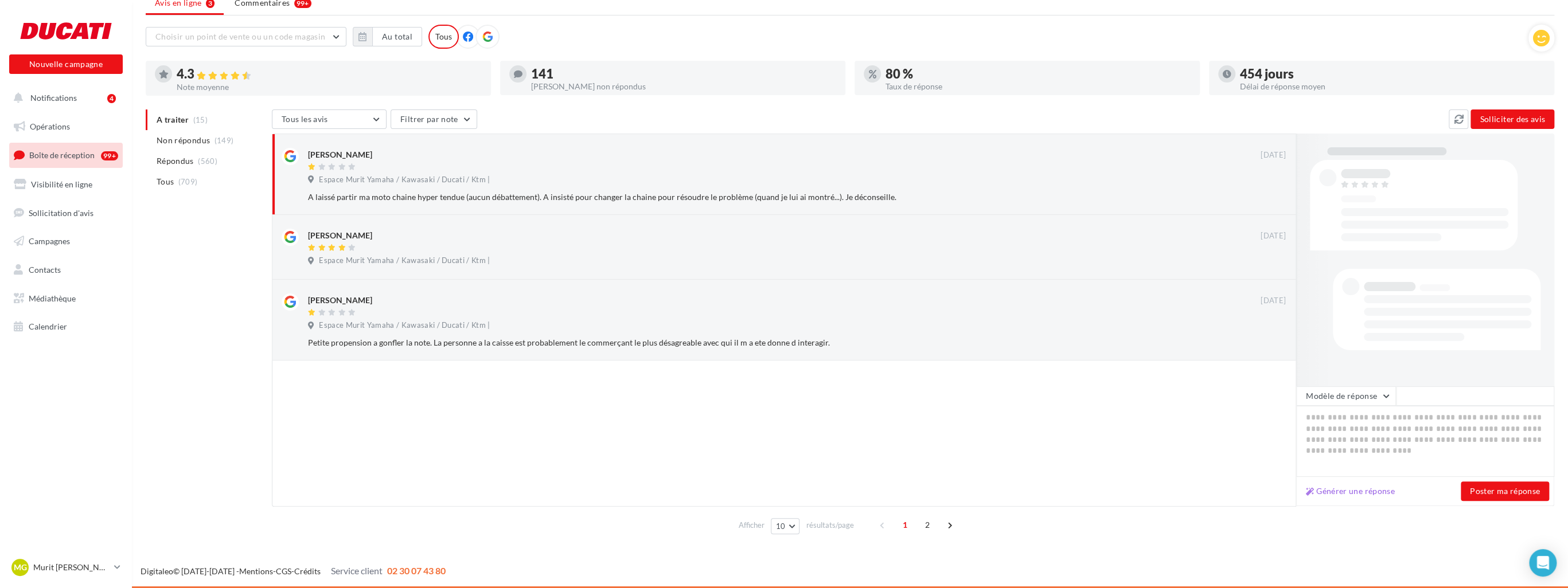
click at [1262, 175] on div "Espace Murit Yamaha / Kawasaki / Ducati / Ktm |" at bounding box center [797, 181] width 978 height 12
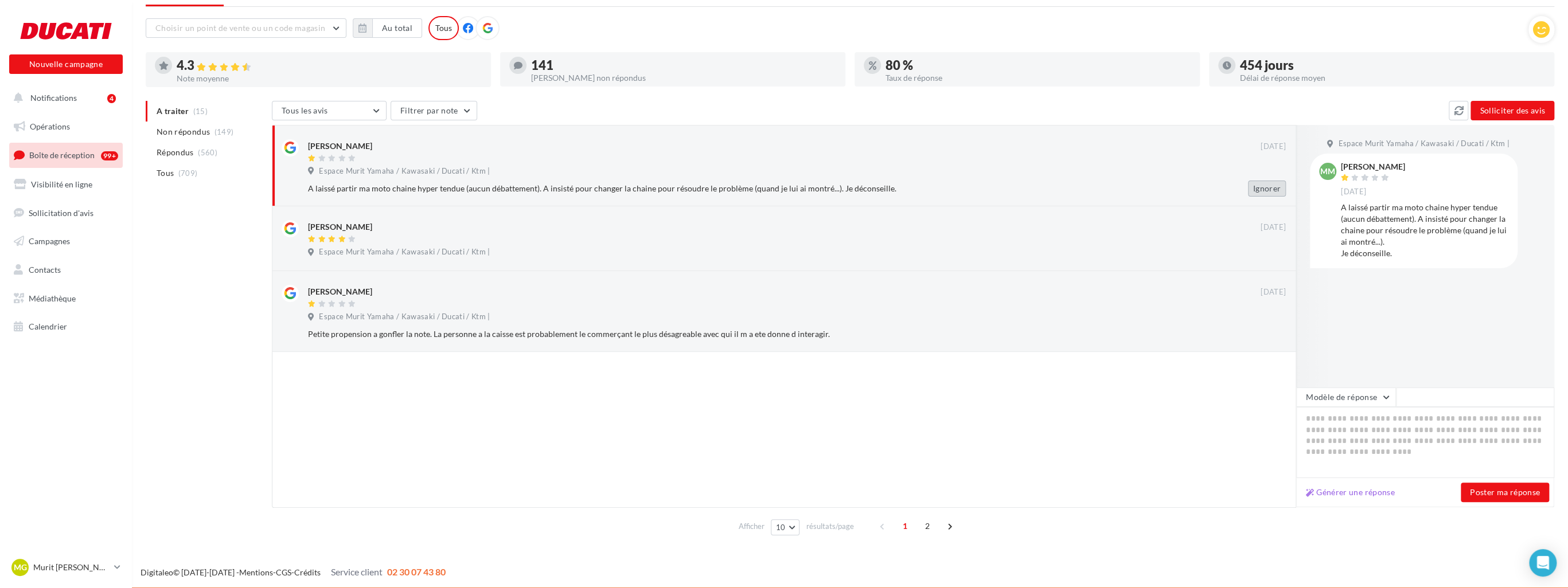
click at [1260, 183] on button "Ignorer" at bounding box center [1266, 188] width 38 height 16
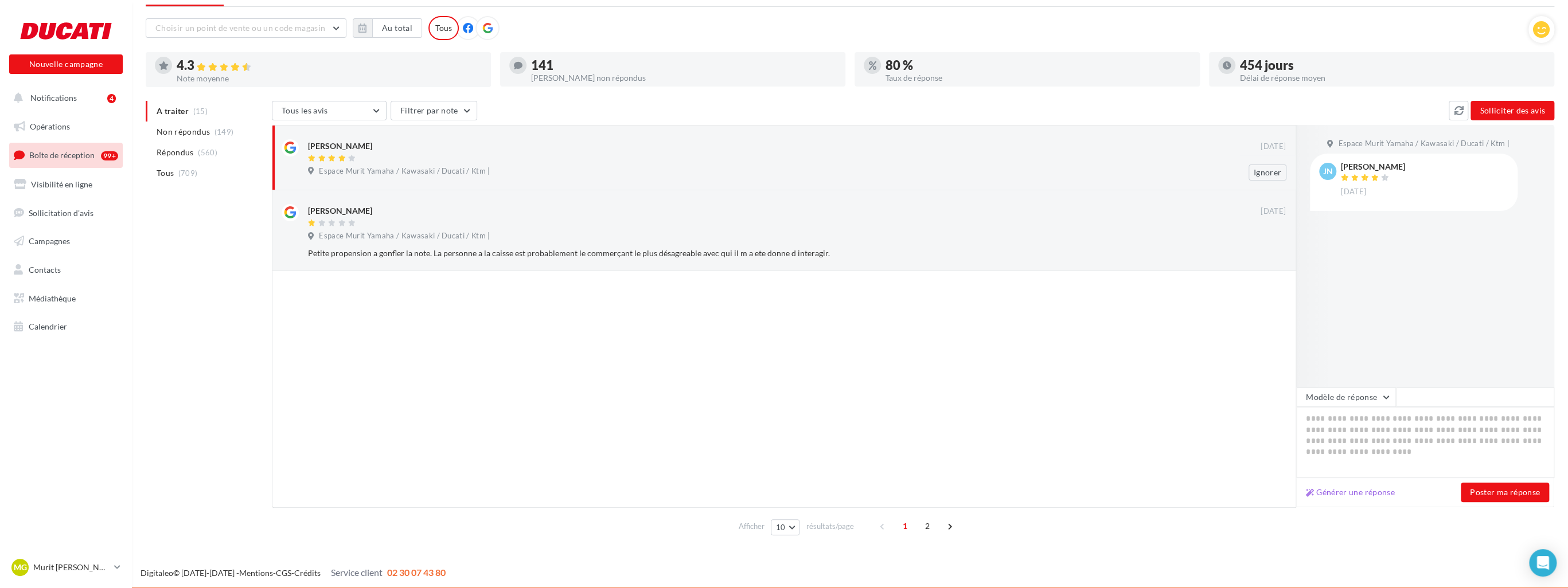
click at [1268, 188] on div "Ignorer" at bounding box center [1267, 172] width 56 height 34
click at [1260, 174] on button "Ignorer" at bounding box center [1267, 173] width 38 height 16
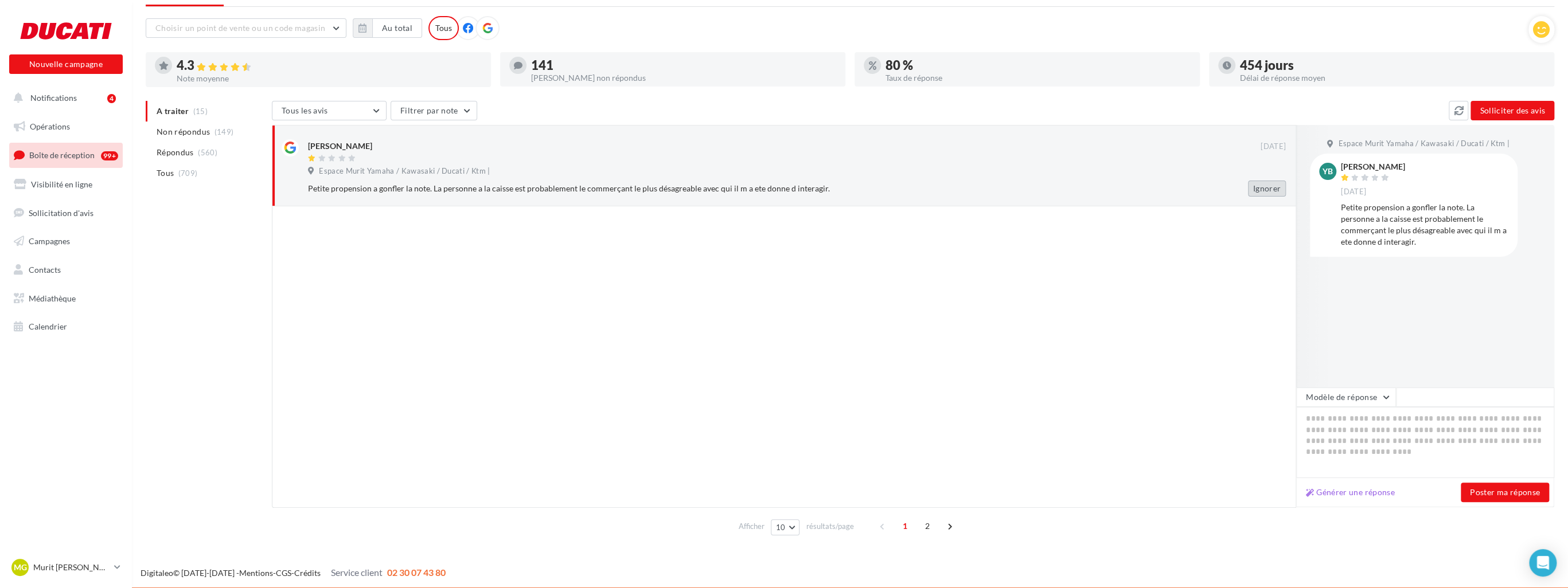
click at [1264, 187] on button "Ignorer" at bounding box center [1266, 188] width 38 height 16
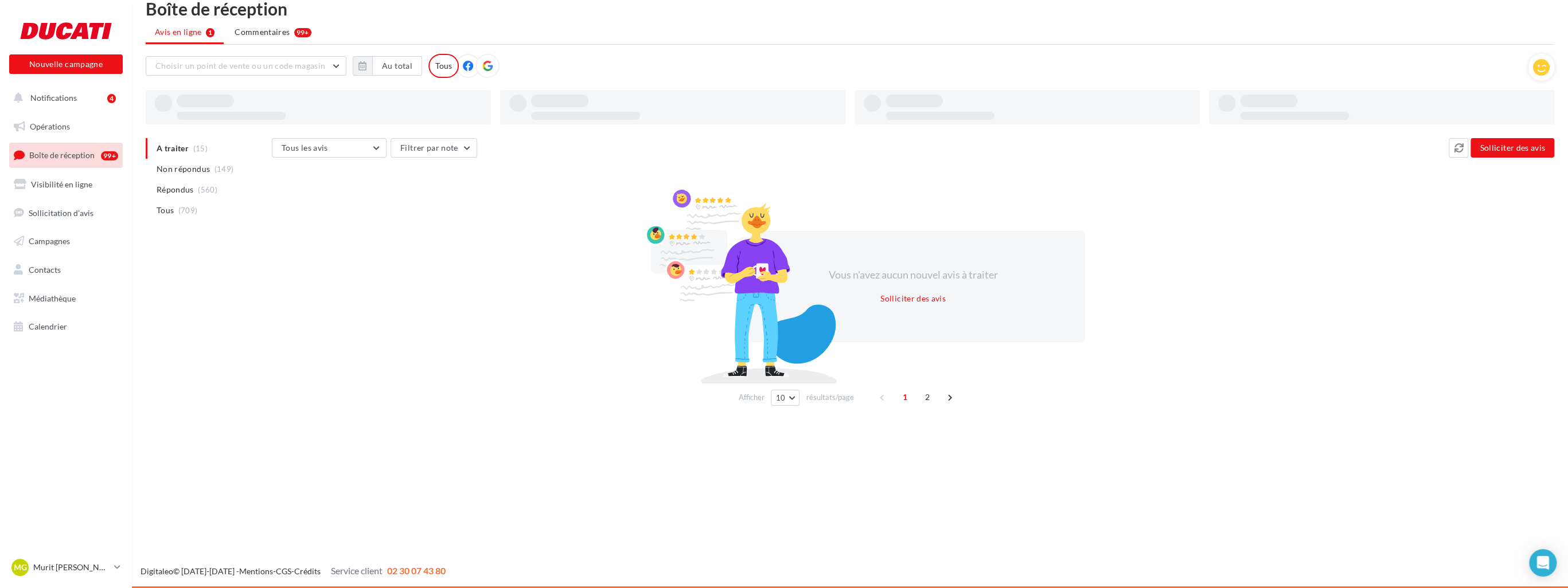
scroll to position [18, 0]
click at [202, 171] on span "Non répondus" at bounding box center [183, 169] width 53 height 11
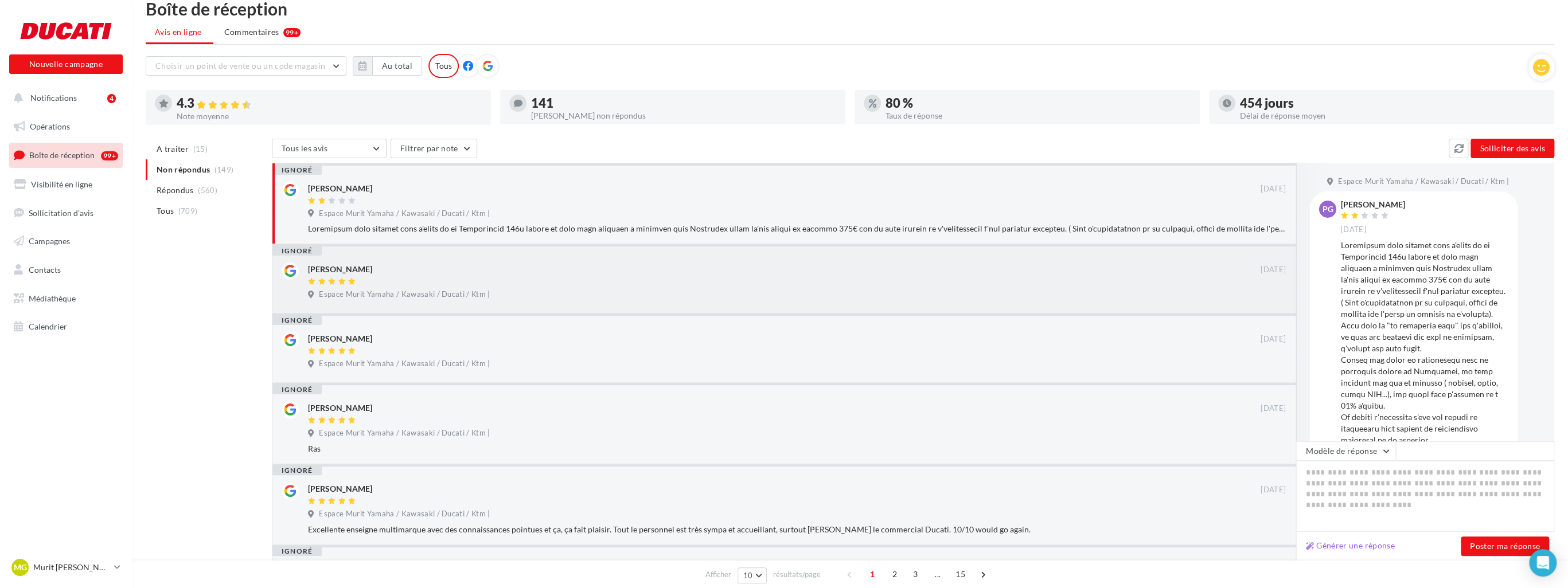
click at [655, 286] on div at bounding box center [784, 282] width 953 height 10
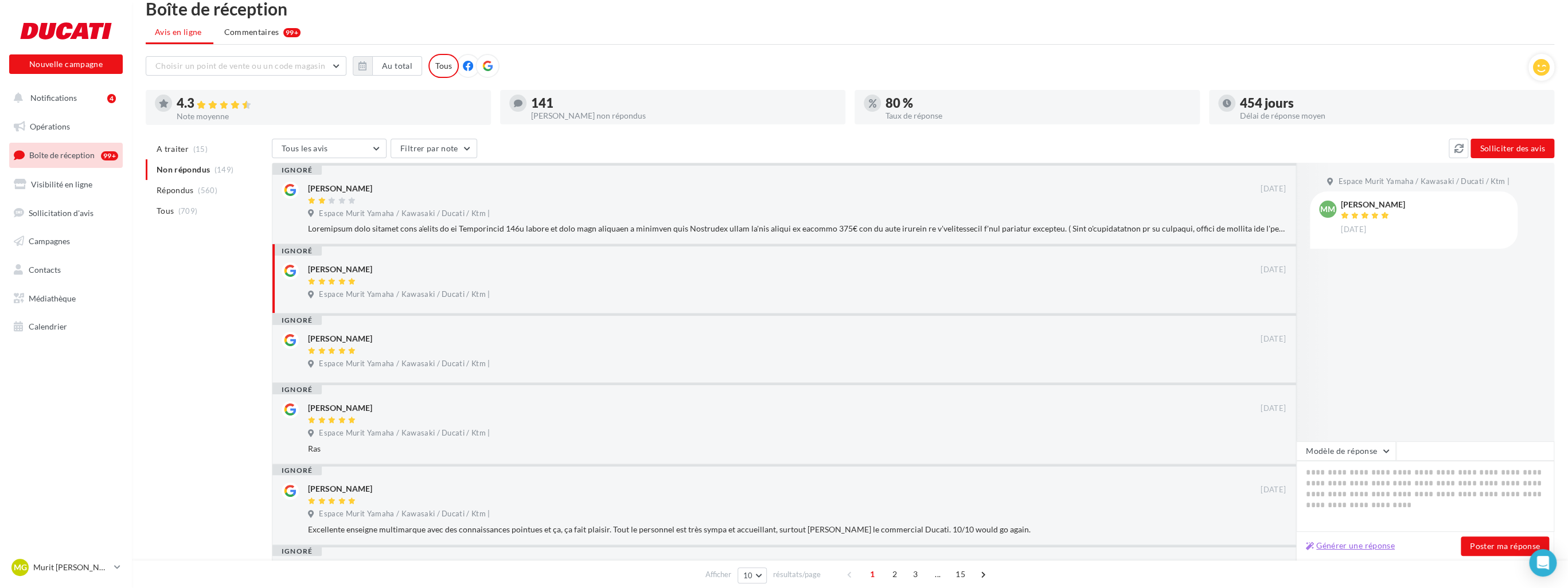
click at [1372, 543] on button "Générer une réponse" at bounding box center [1351, 546] width 98 height 14
type textarea "**********"
click at [1492, 550] on button "Poster ma réponse" at bounding box center [1505, 547] width 89 height 19
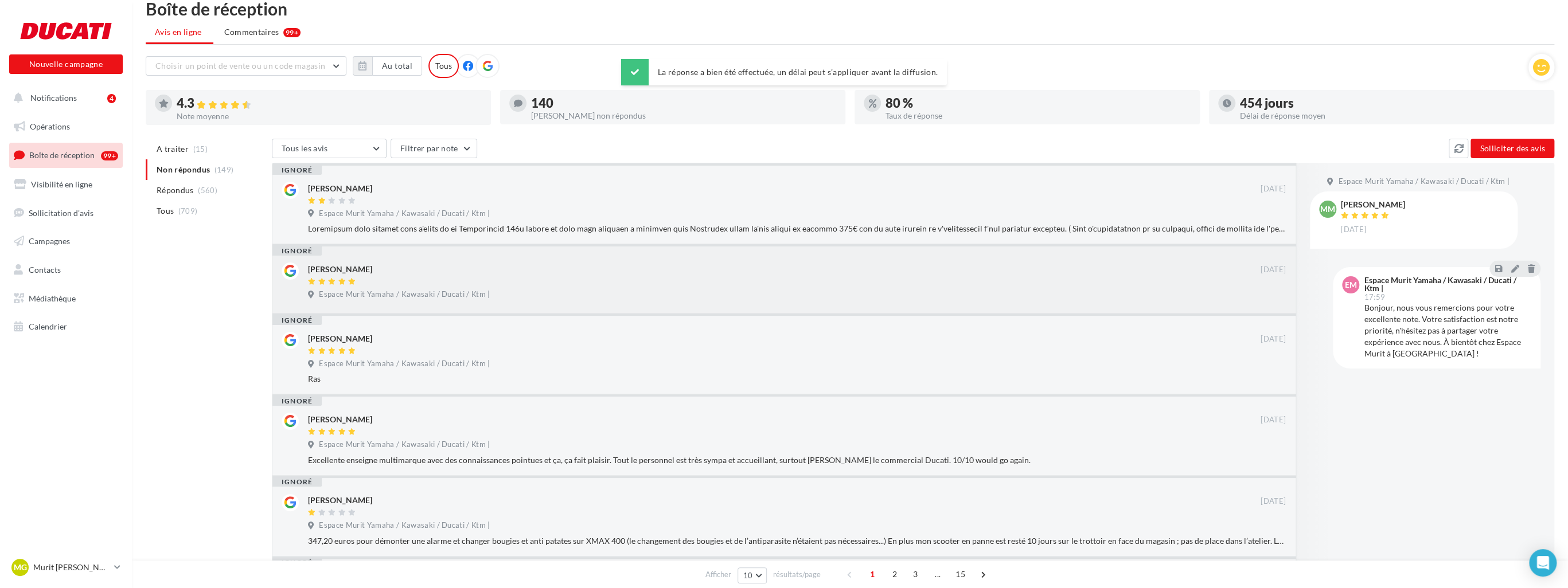
click at [851, 289] on div "Espace Murit Yamaha / Kawasaki / Ducati / Ktm |" at bounding box center [797, 295] width 978 height 12
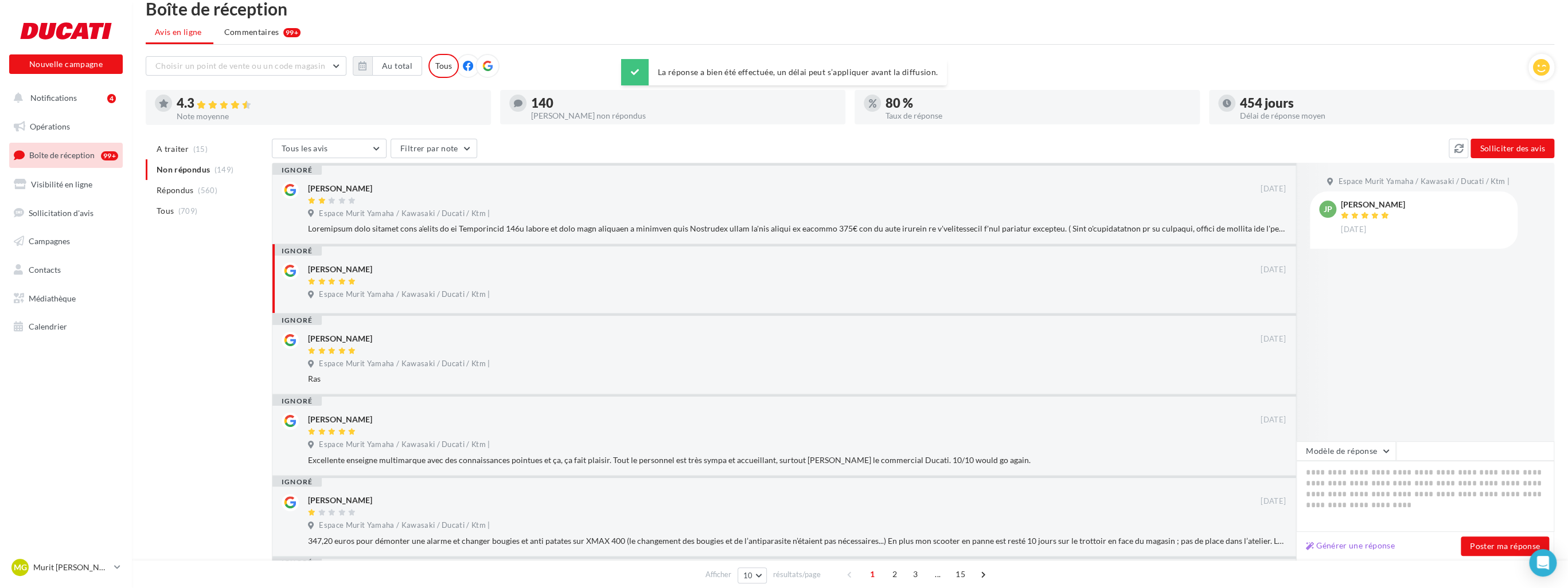
click at [1372, 535] on div "Générer une réponse Poster ma réponse" at bounding box center [1425, 546] width 259 height 29
click at [1372, 545] on button "Générer une réponse" at bounding box center [1351, 546] width 98 height 14
type textarea "**********"
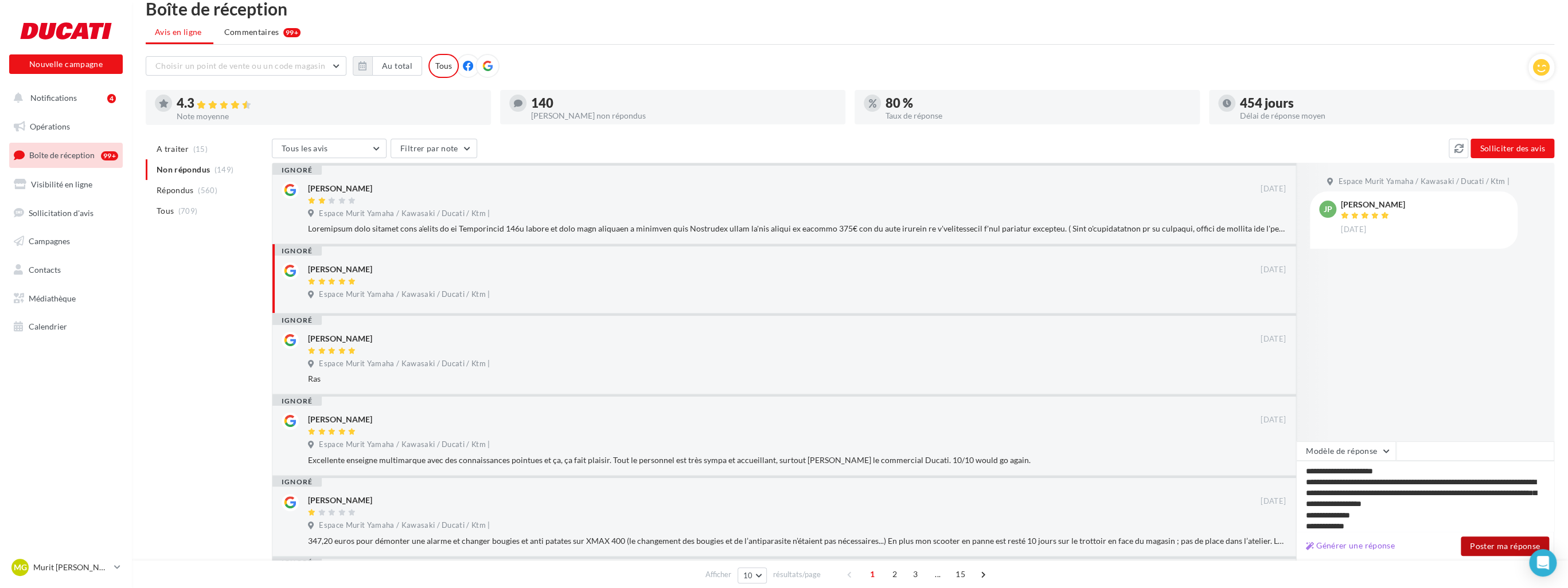
click at [1478, 544] on button "Poster ma réponse" at bounding box center [1505, 547] width 89 height 19
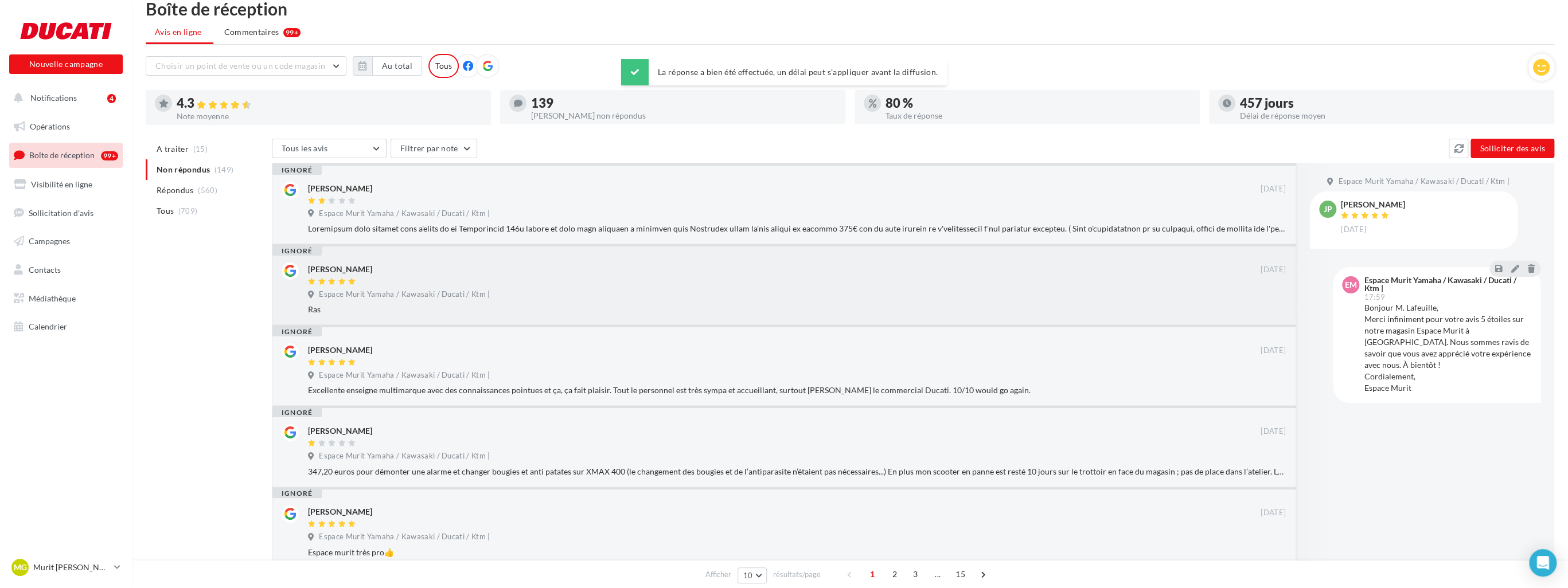
click at [531, 278] on div at bounding box center [784, 282] width 953 height 10
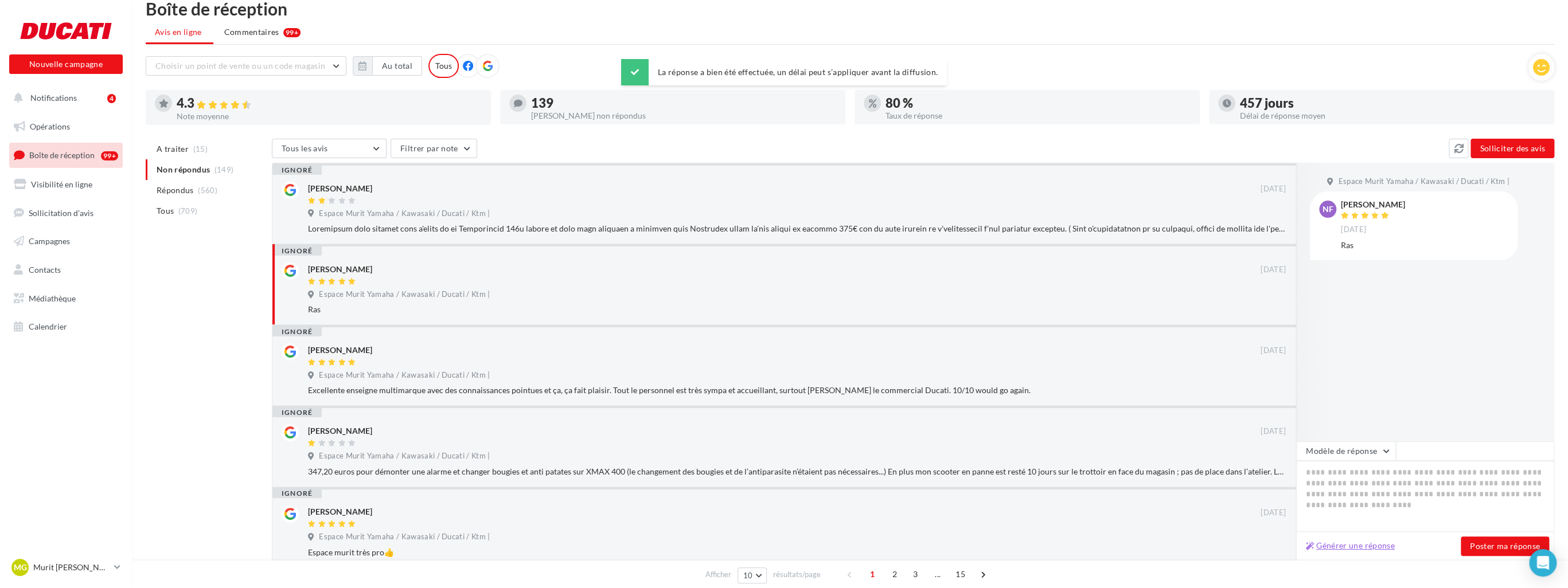
click at [1377, 543] on button "Générer une réponse" at bounding box center [1351, 546] width 98 height 14
type textarea "**********"
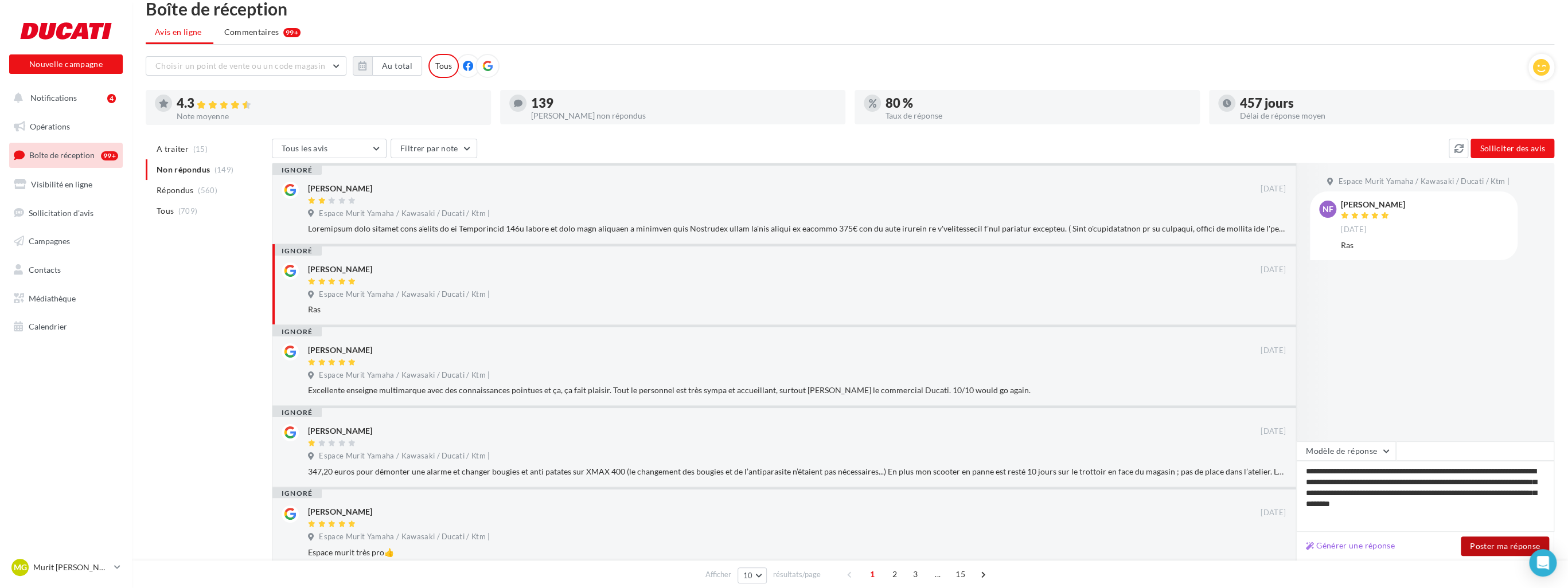
click at [1479, 547] on button "Poster ma réponse" at bounding box center [1505, 547] width 89 height 19
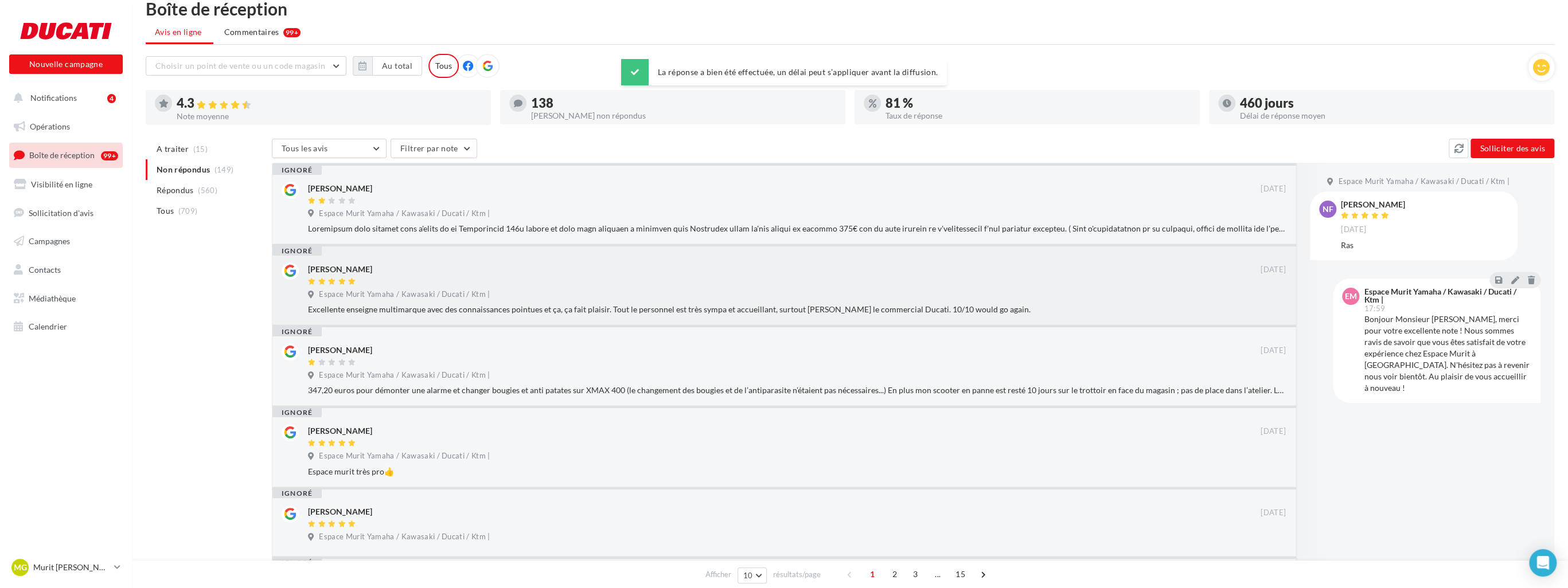
click at [706, 289] on div "Espace Murit Yamaha / Kawasaki / Ducati / Ktm |" at bounding box center [797, 295] width 978 height 12
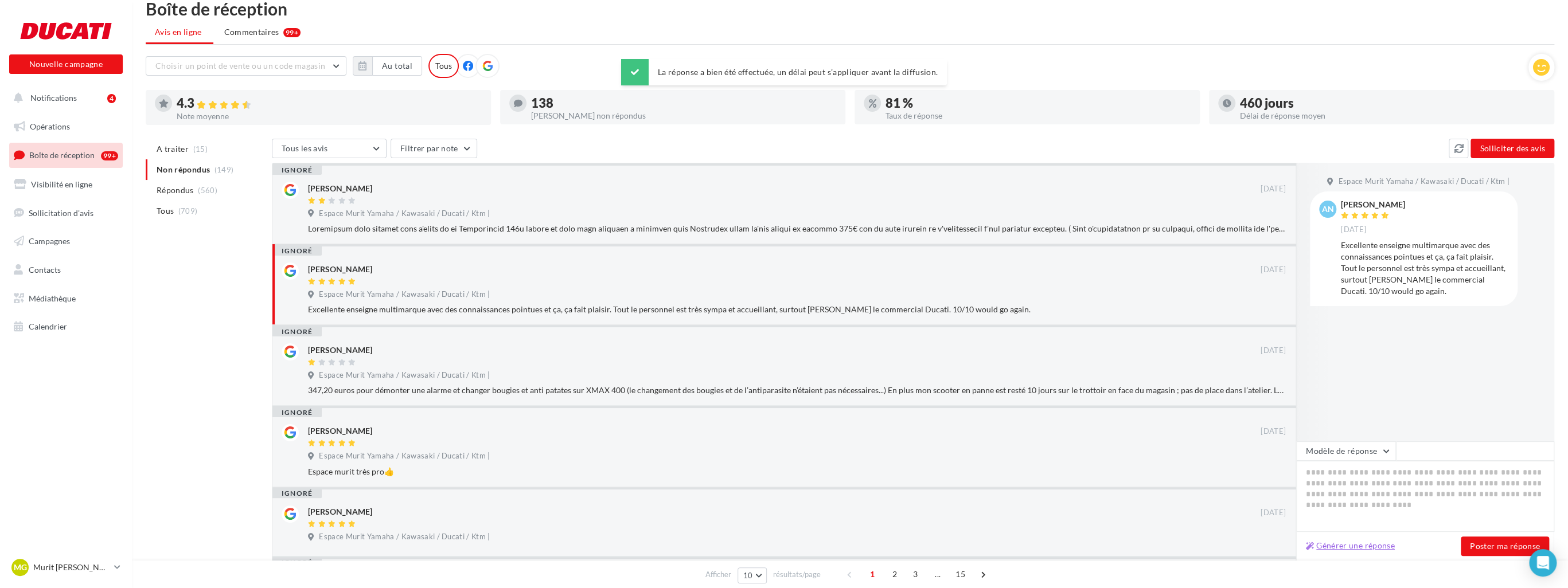
click at [1349, 544] on button "Générer une réponse" at bounding box center [1351, 546] width 98 height 14
type textarea "**********"
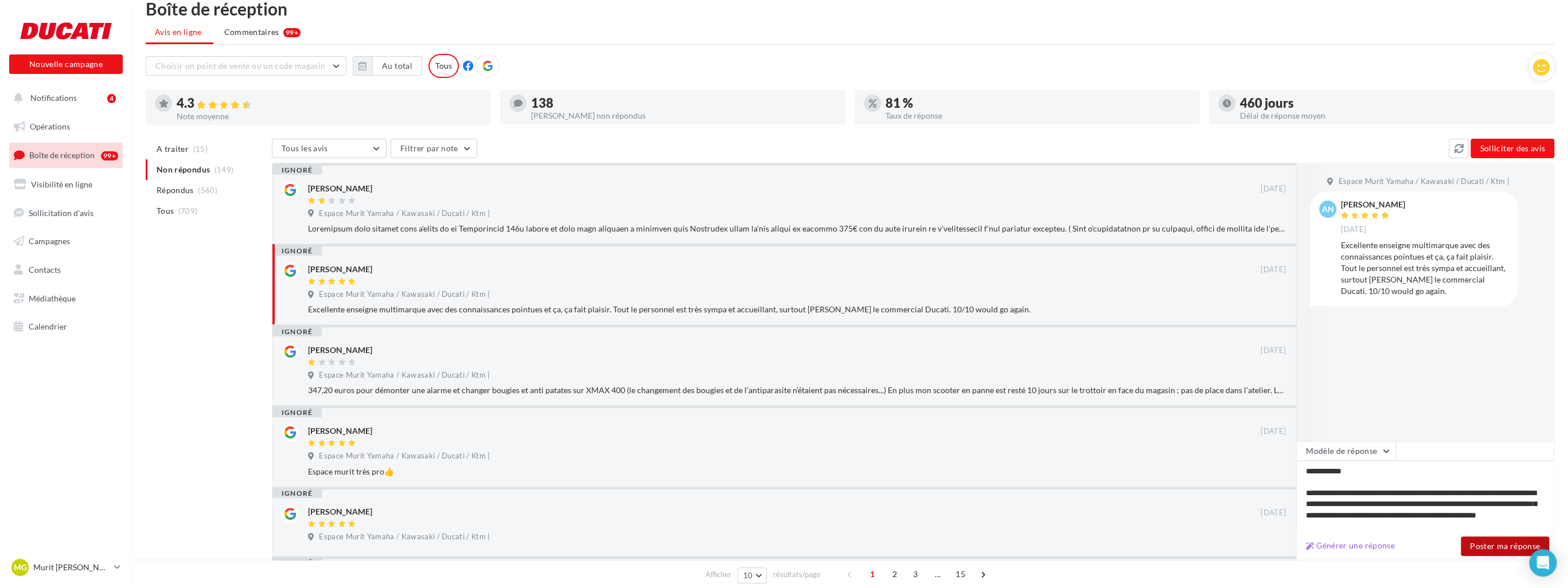
click at [1482, 540] on button "Poster ma réponse" at bounding box center [1505, 547] width 89 height 19
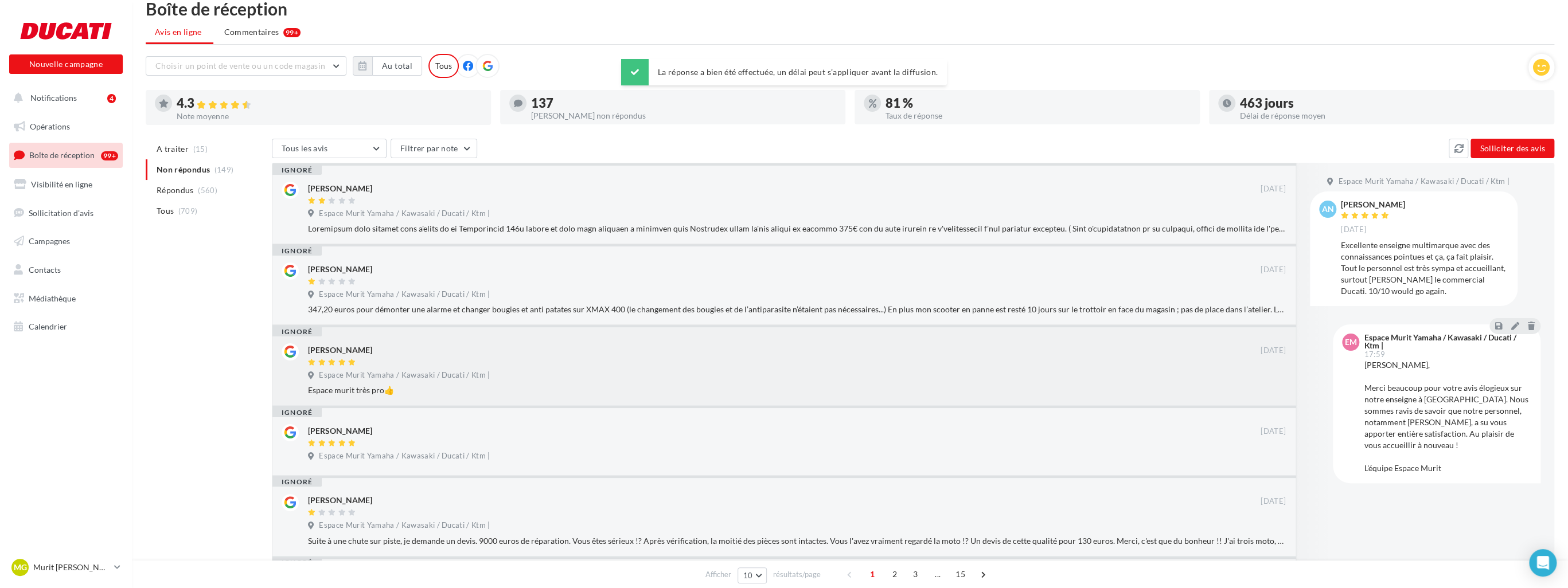
click at [595, 354] on div "Jeanluc Guettier" at bounding box center [784, 350] width 953 height 12
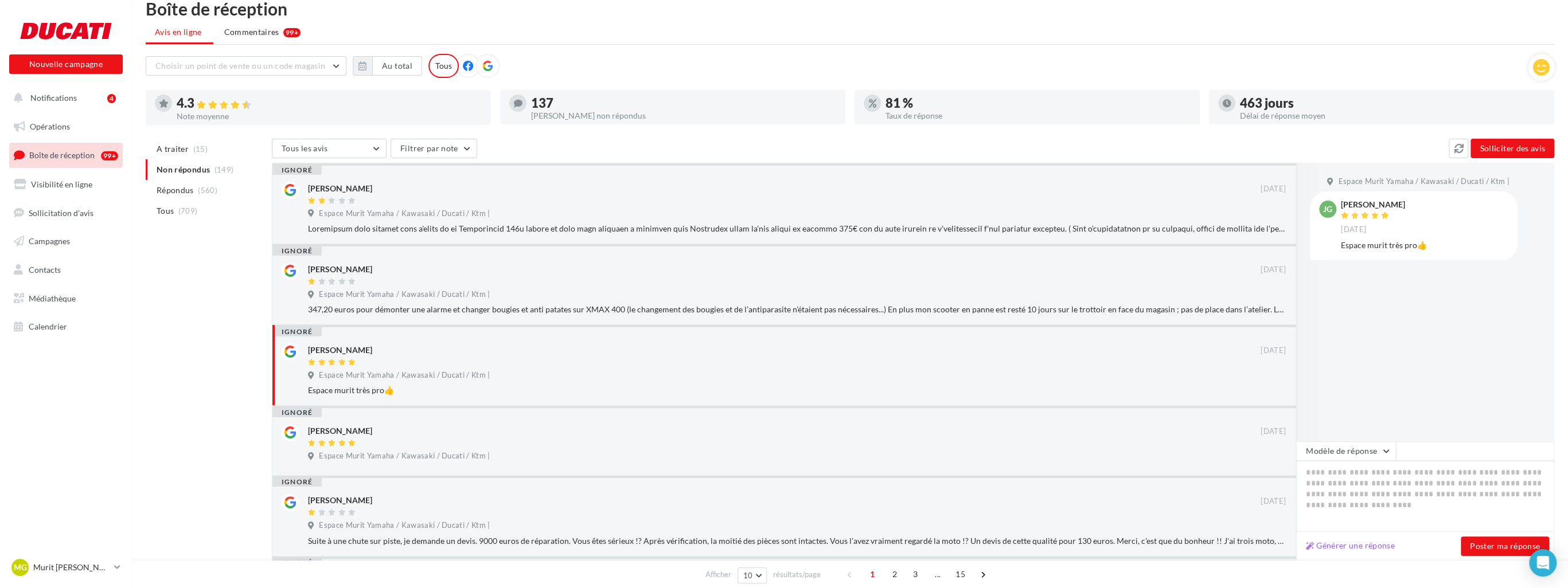
click at [1350, 536] on div "Générer une réponse Poster ma réponse" at bounding box center [1425, 546] width 259 height 29
click at [1352, 542] on button "Générer une réponse" at bounding box center [1351, 546] width 98 height 14
type textarea "**********"
click at [1483, 548] on button "Poster ma réponse" at bounding box center [1505, 547] width 89 height 19
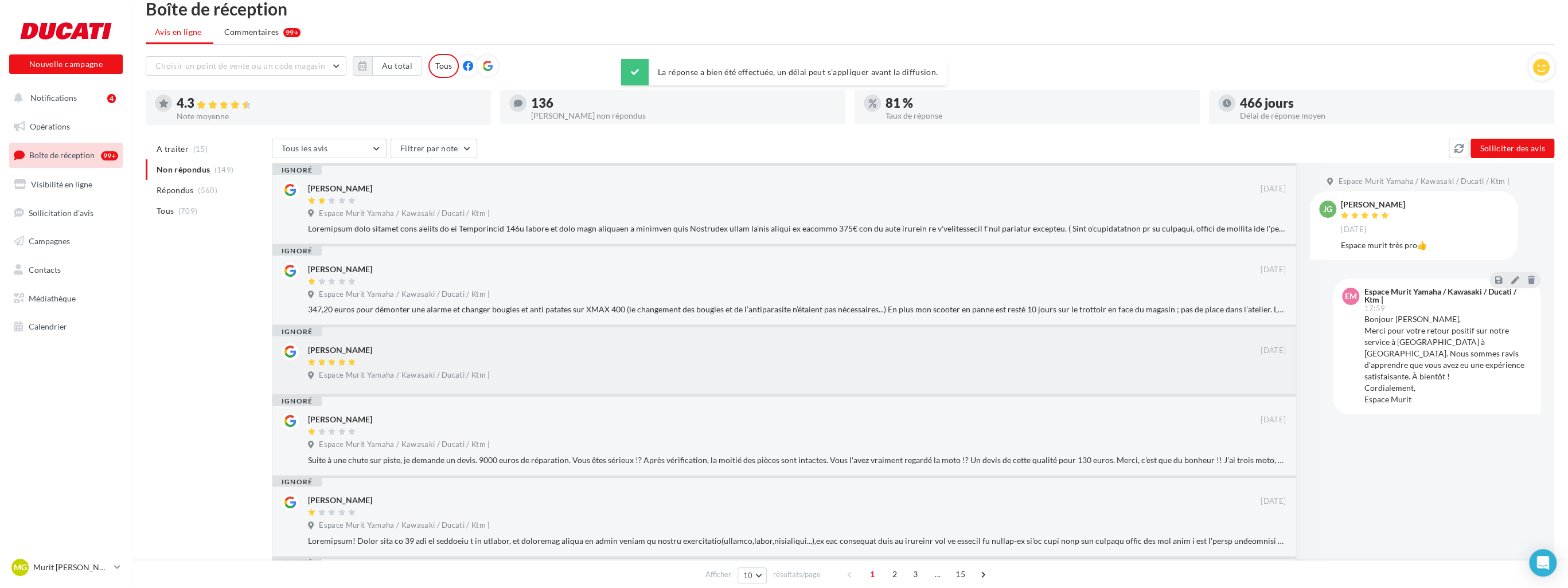
click at [529, 364] on div at bounding box center [784, 363] width 953 height 10
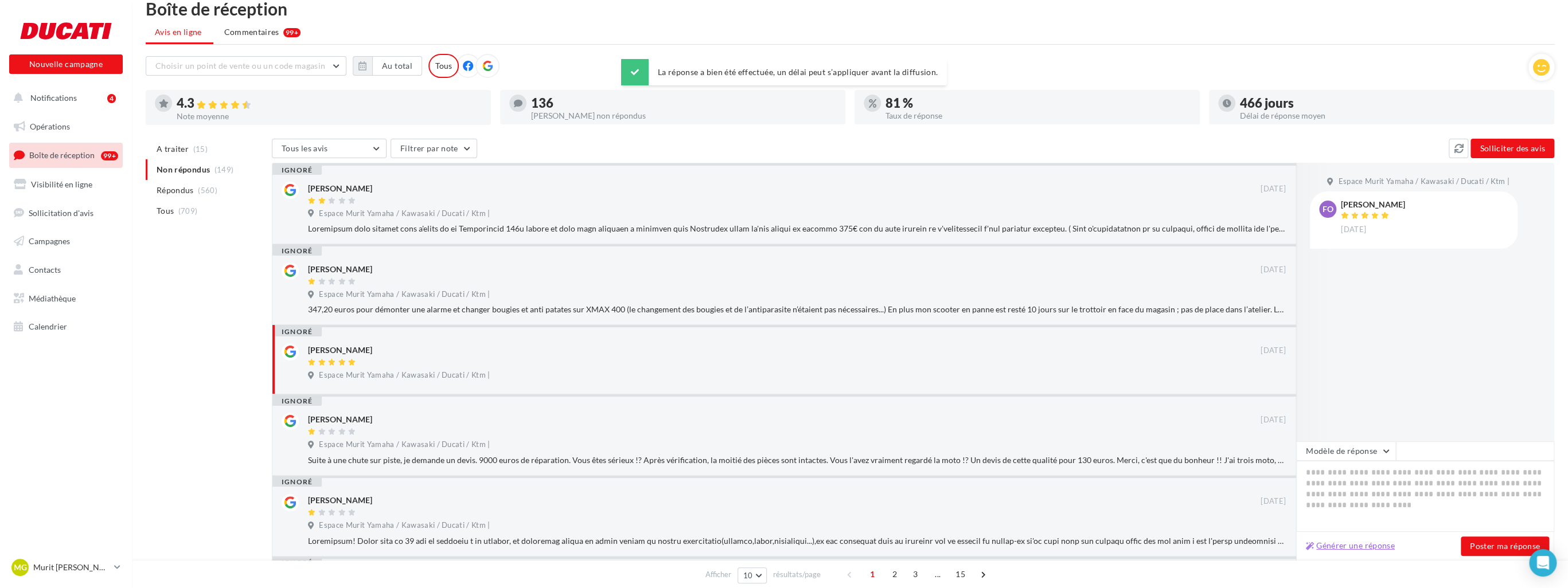
click at [1355, 545] on button "Générer une réponse" at bounding box center [1351, 546] width 98 height 14
type textarea "**********"
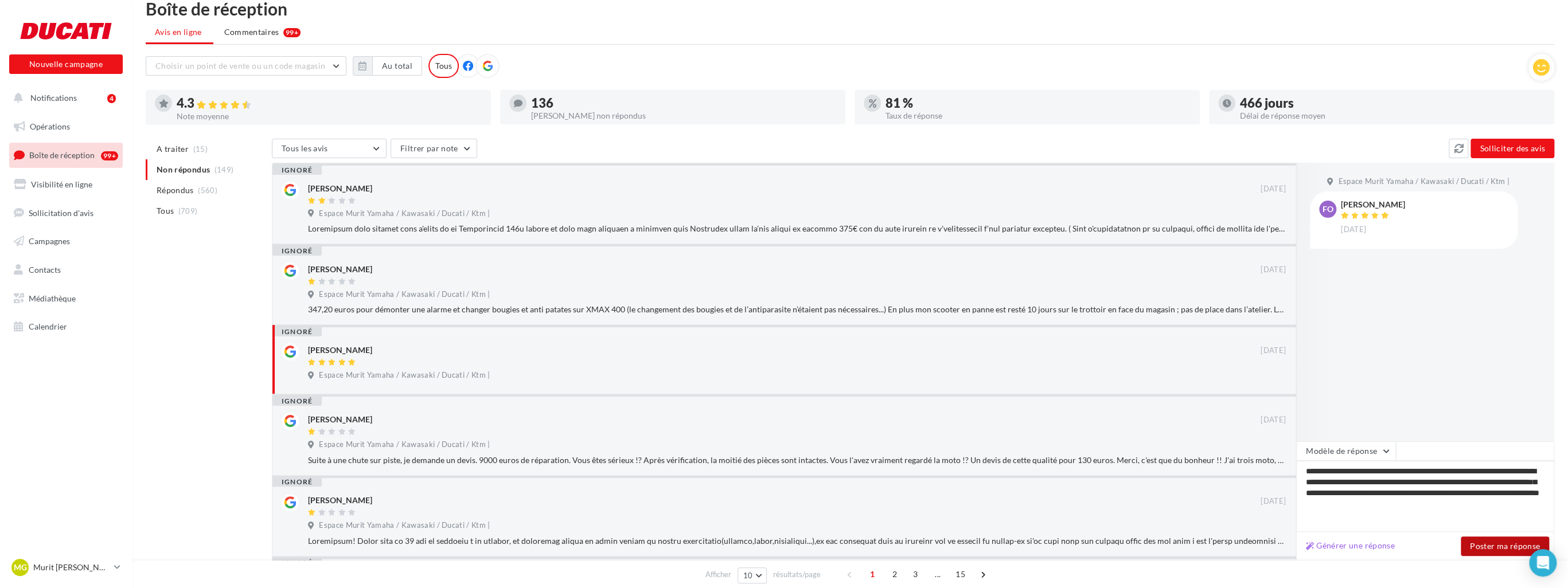
click at [1491, 545] on button "Poster ma réponse" at bounding box center [1505, 547] width 89 height 19
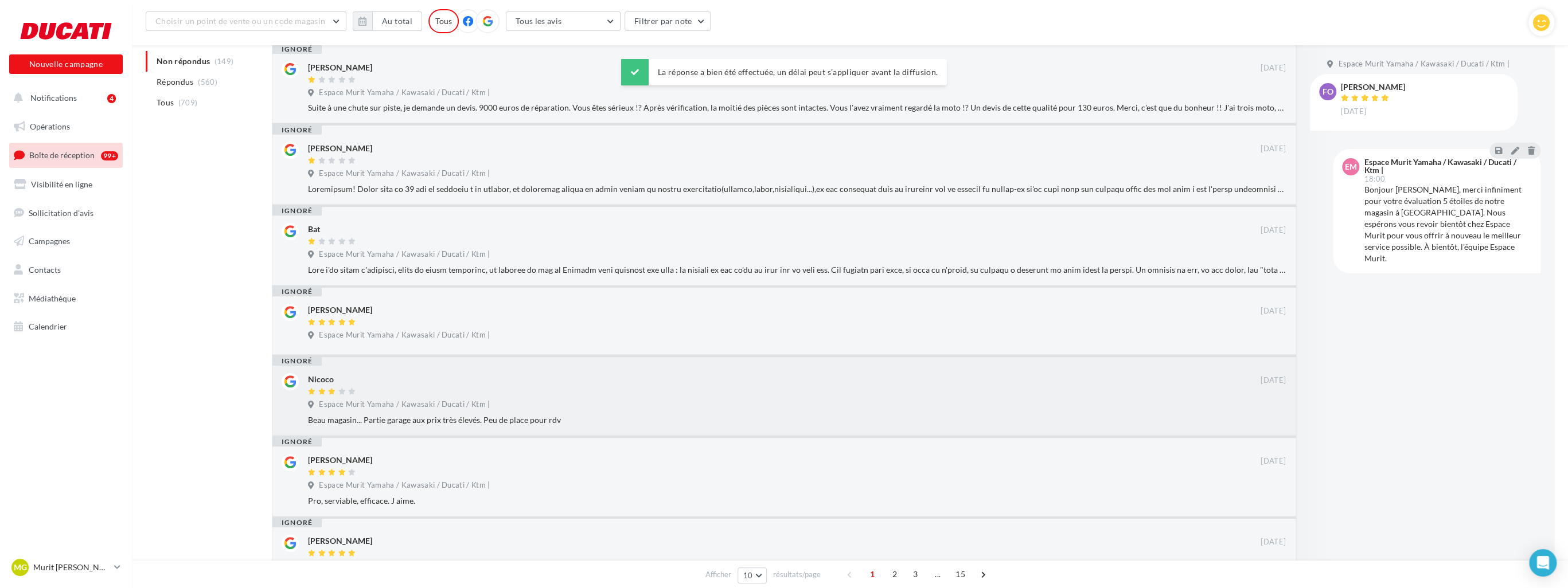
scroll to position [363, 0]
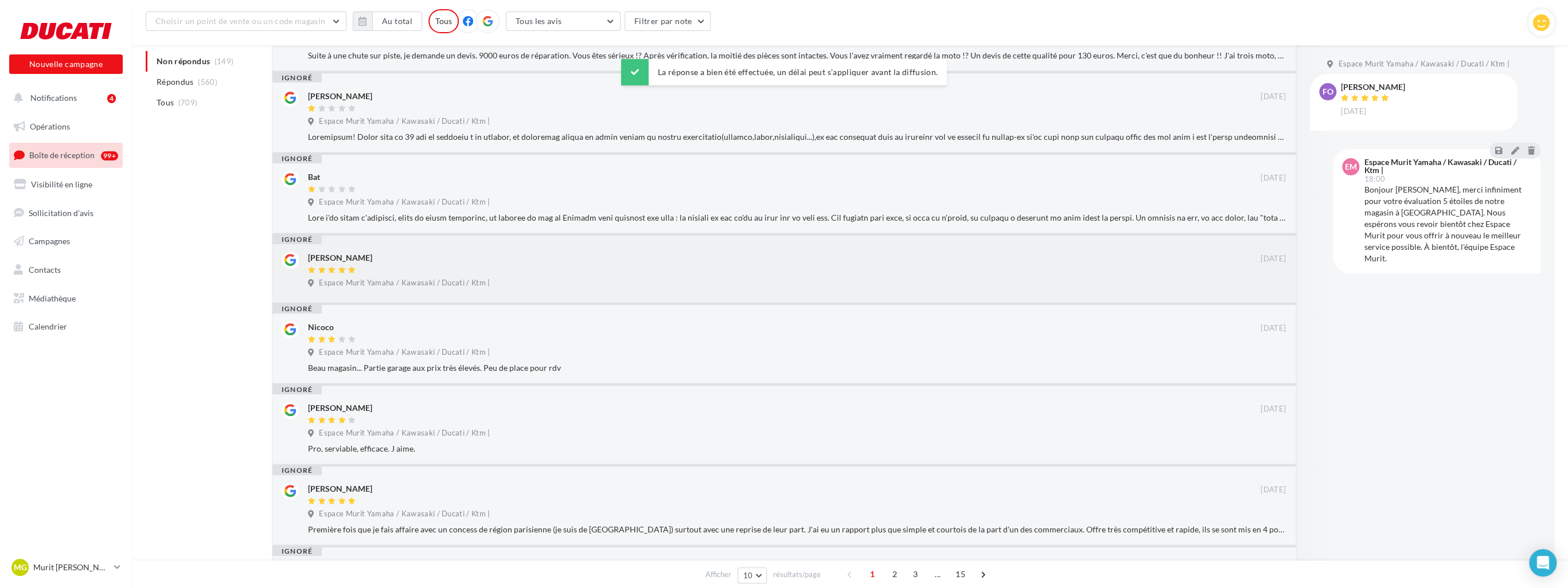
click at [586, 276] on div "Christophe Jardin 14/12/2018 Espace Murit Yamaha / Kawasaki / Ducati / Ktm |" at bounding box center [797, 272] width 978 height 41
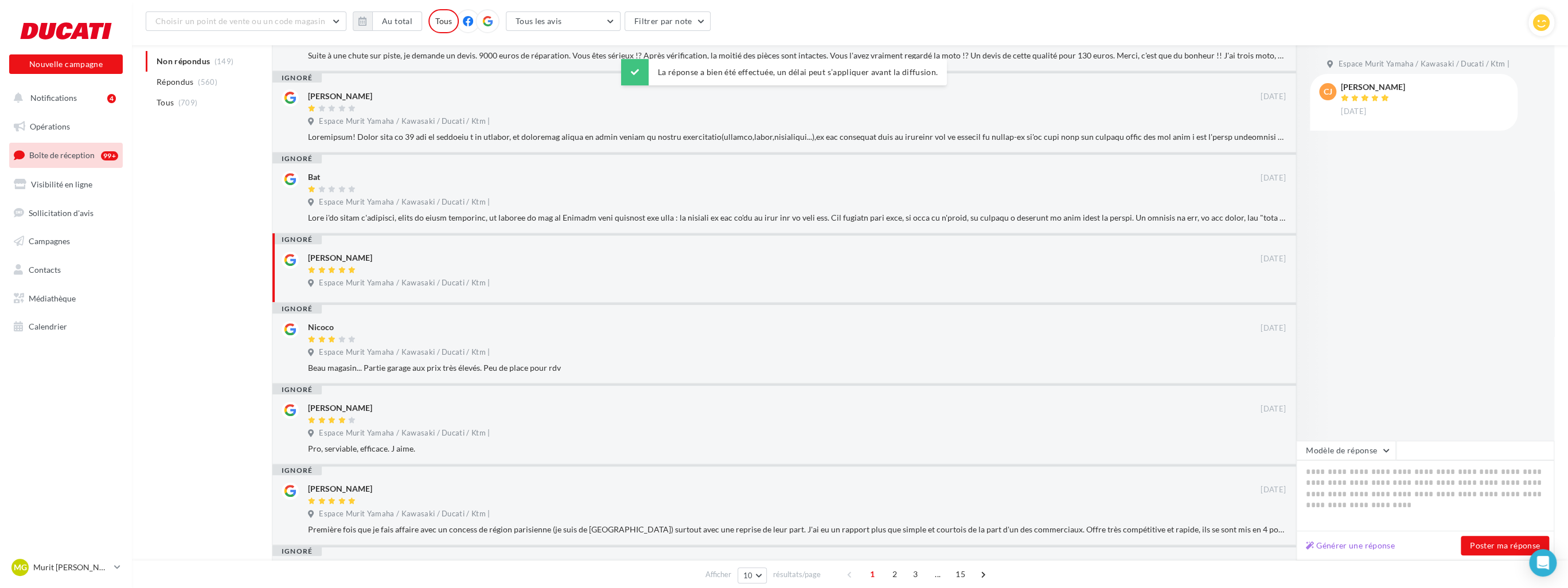
click at [1372, 554] on div "Générer une réponse Poster ma réponse" at bounding box center [1425, 546] width 259 height 29
click at [1343, 548] on button "Générer une réponse" at bounding box center [1351, 546] width 98 height 14
type textarea "**********"
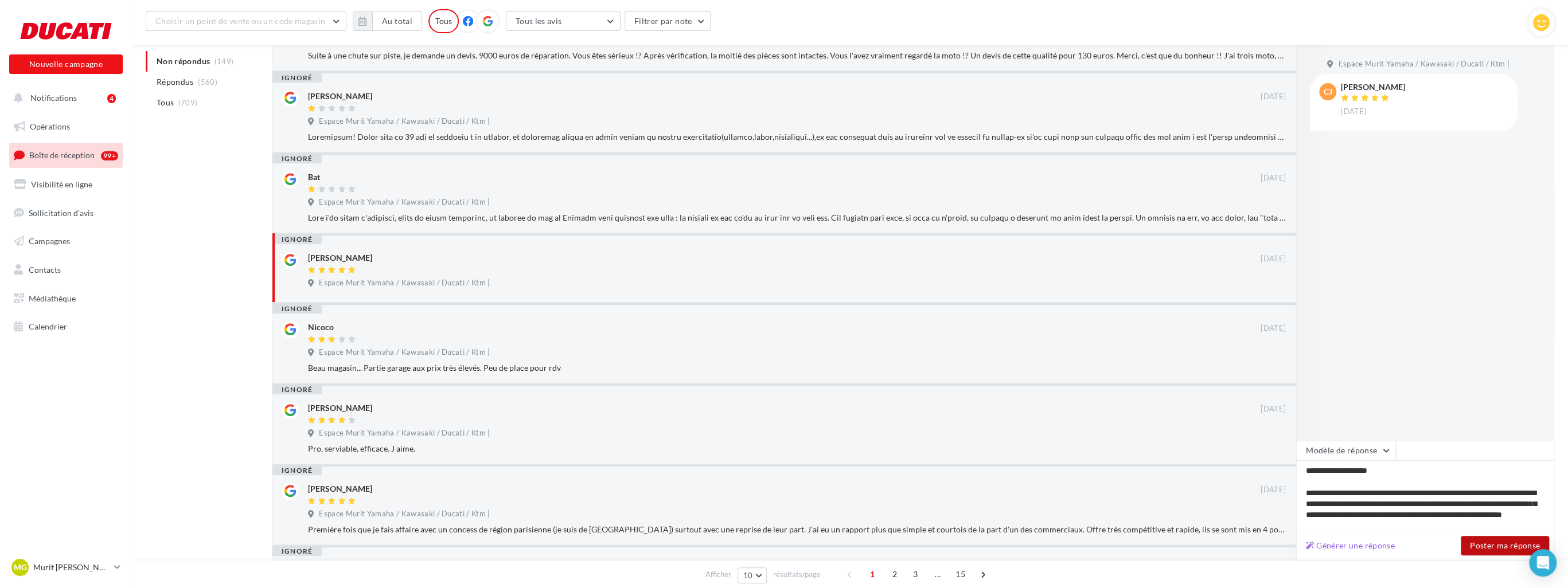
click at [1482, 546] on button "Poster ma réponse" at bounding box center [1505, 546] width 89 height 19
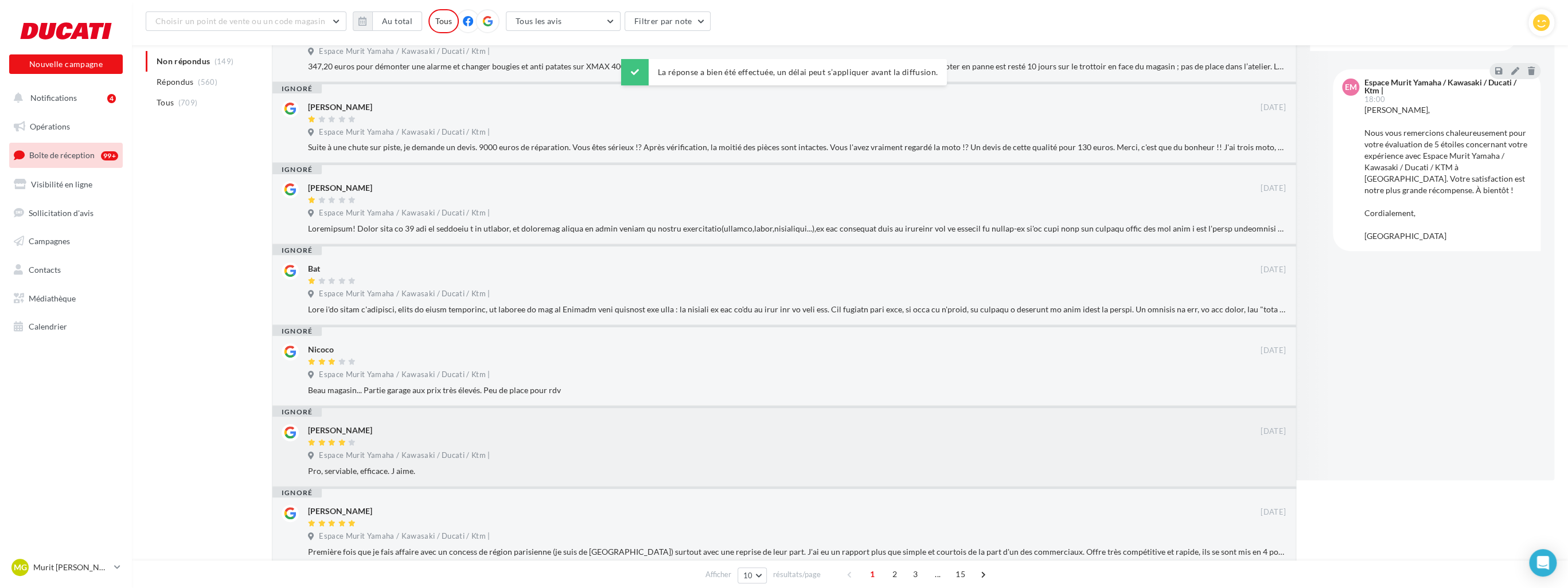
scroll to position [341, 0]
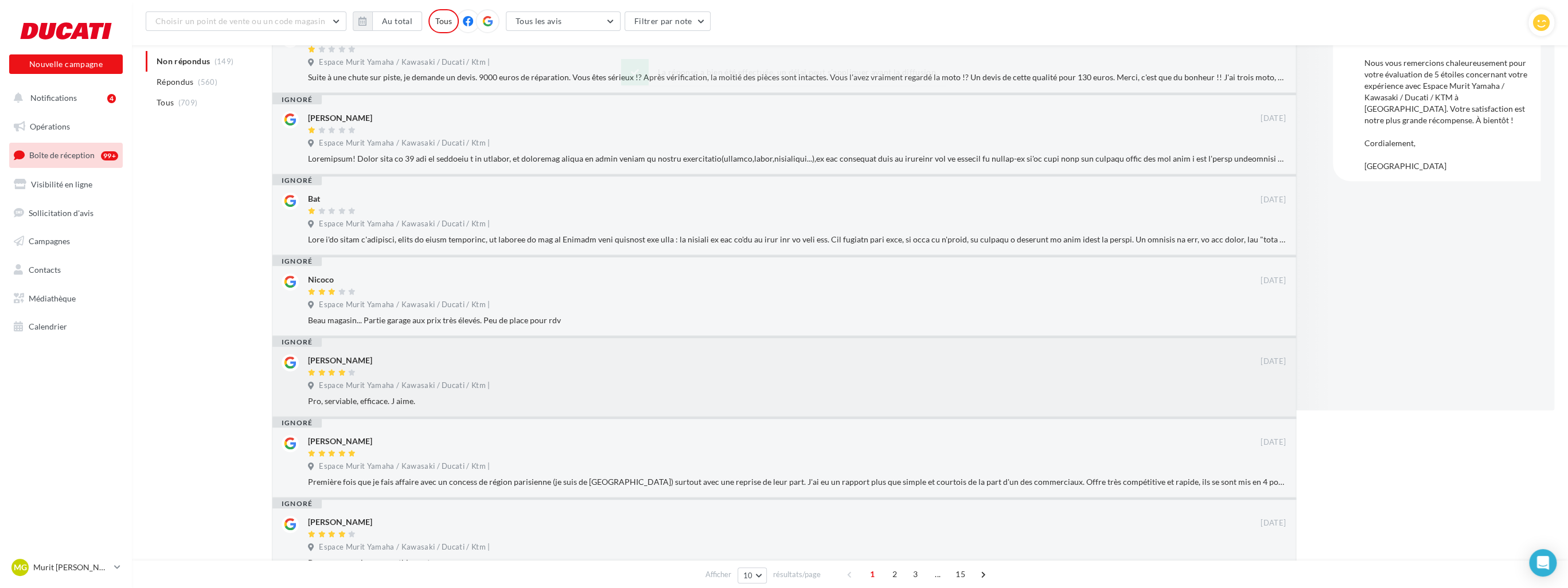
click at [585, 369] on div at bounding box center [784, 373] width 953 height 10
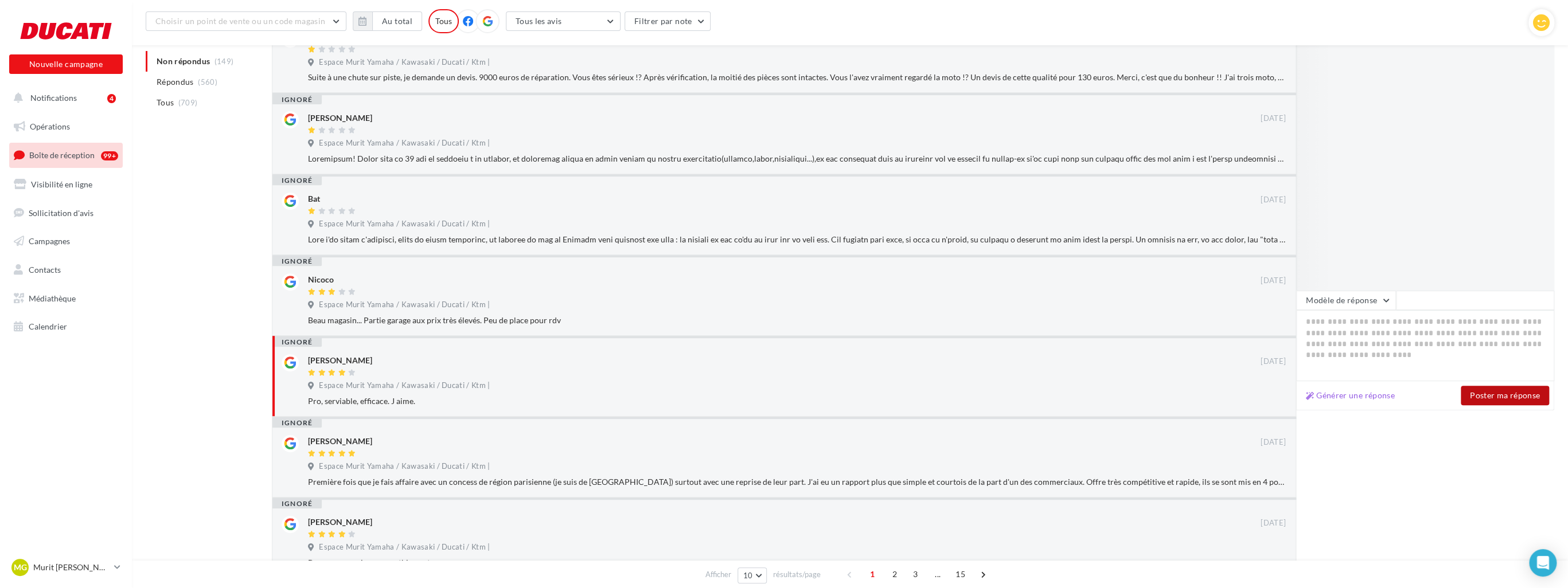
click at [1479, 397] on button "Poster ma réponse" at bounding box center [1505, 395] width 89 height 19
click at [1345, 180] on div at bounding box center [1333, 93] width 74 height 396
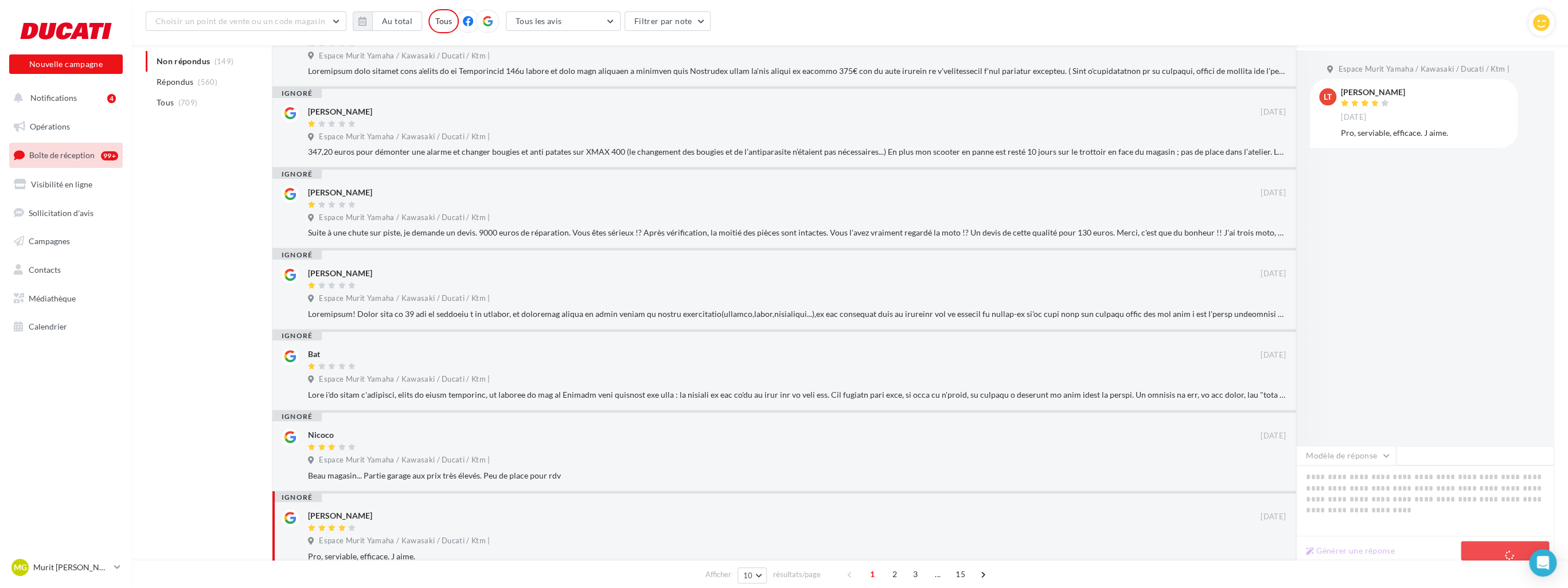
scroll to position [111, 0]
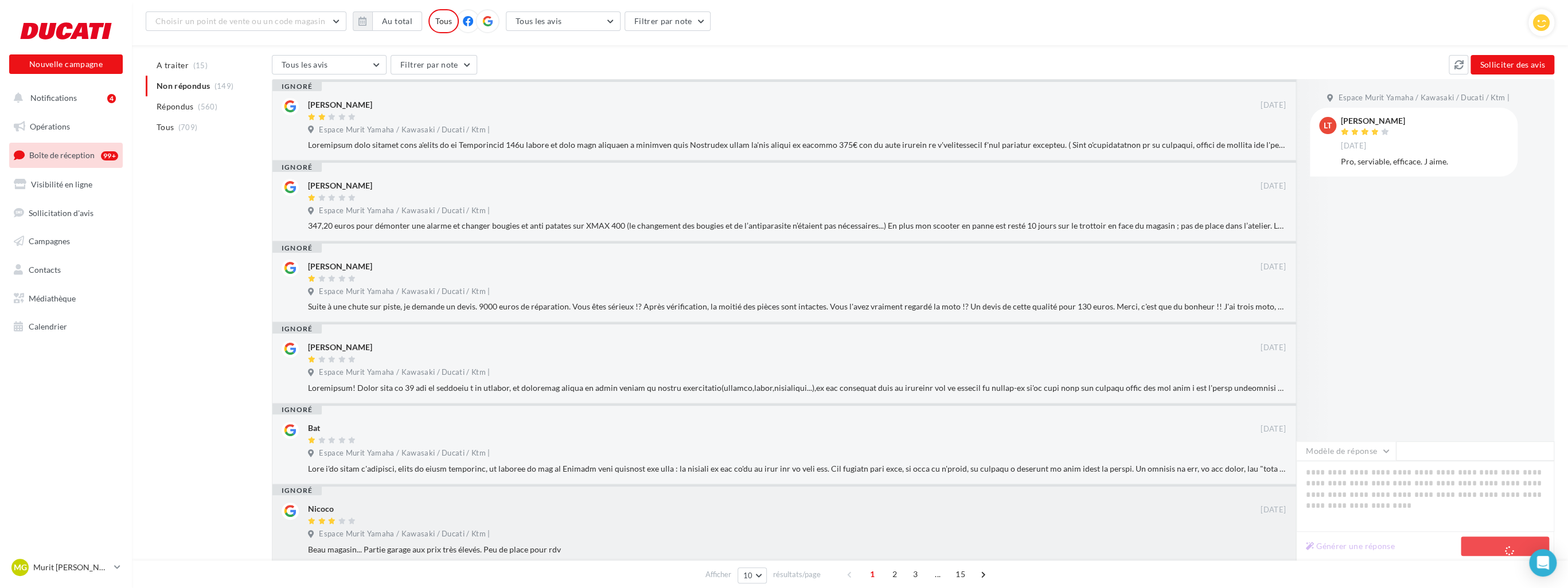
click at [416, 526] on div at bounding box center [784, 521] width 953 height 10
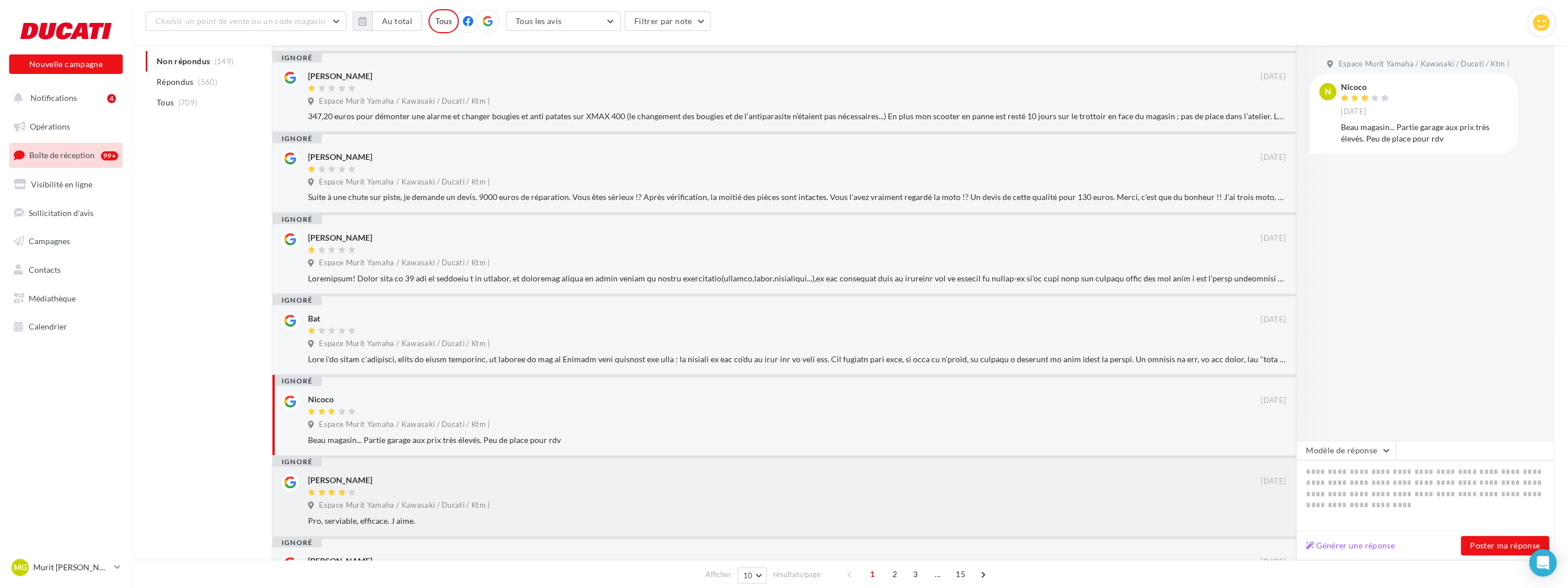
scroll to position [226, 0]
click at [431, 497] on span "Espace Murit Yamaha / Kawasaki / Ducati / Ktm |" at bounding box center [404, 500] width 171 height 11
click at [1377, 548] on button "Générer une réponse" at bounding box center [1351, 546] width 98 height 14
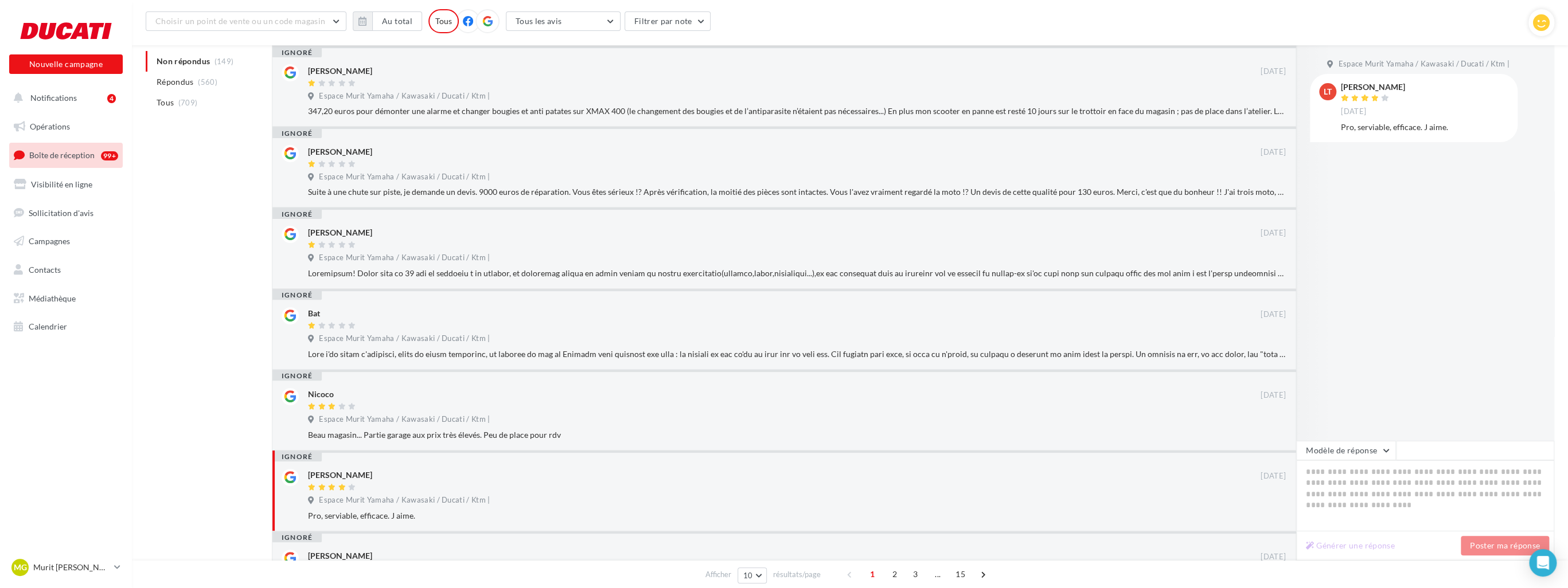
type textarea "**********"
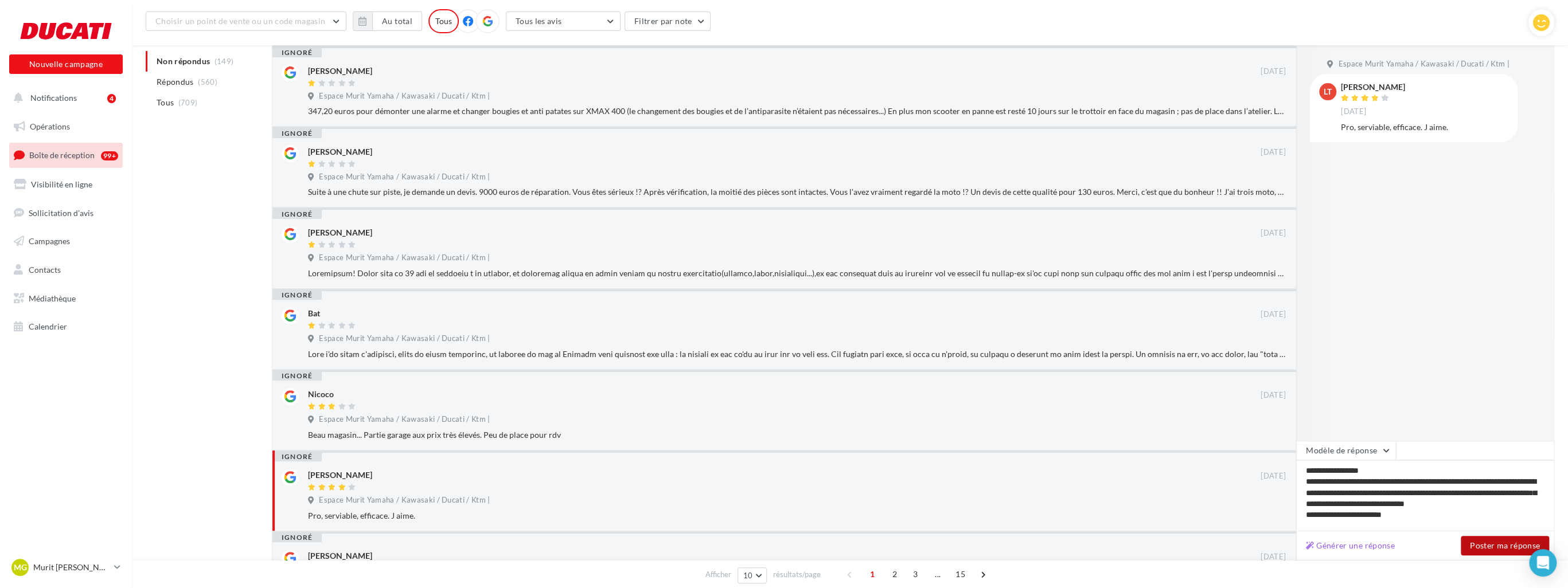
click at [1489, 552] on button "Poster ma réponse" at bounding box center [1505, 546] width 89 height 19
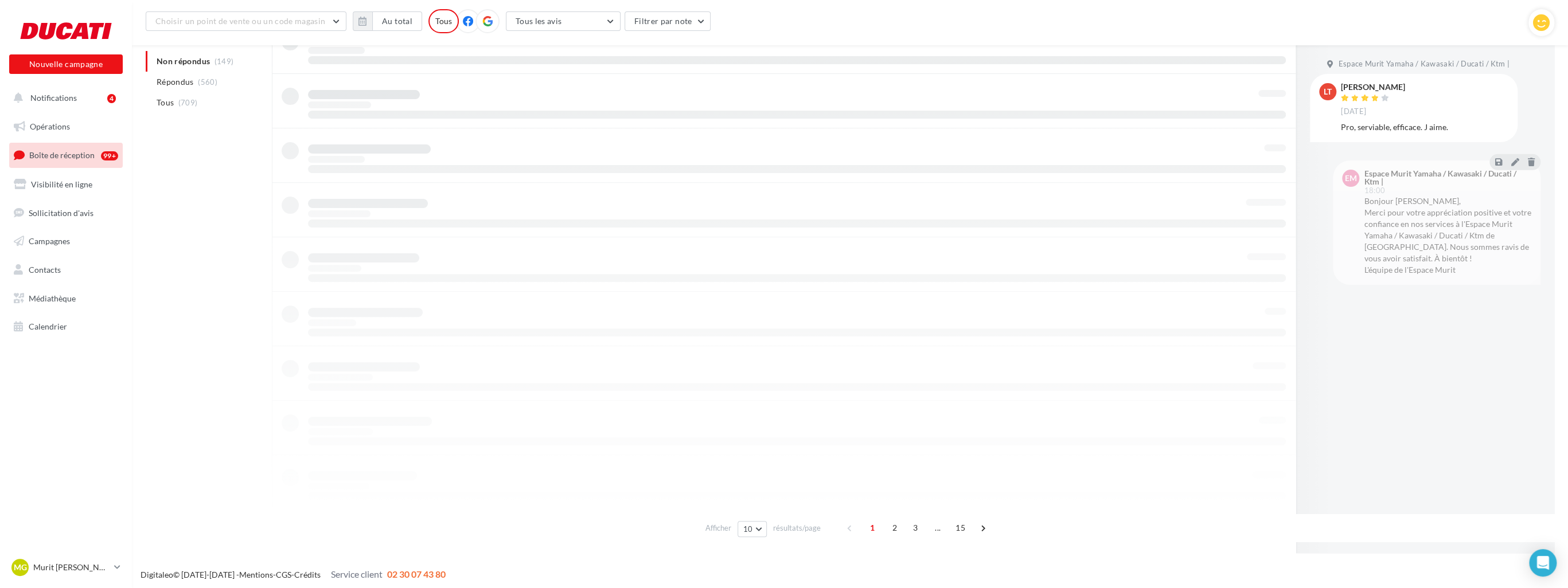
scroll to position [225, 0]
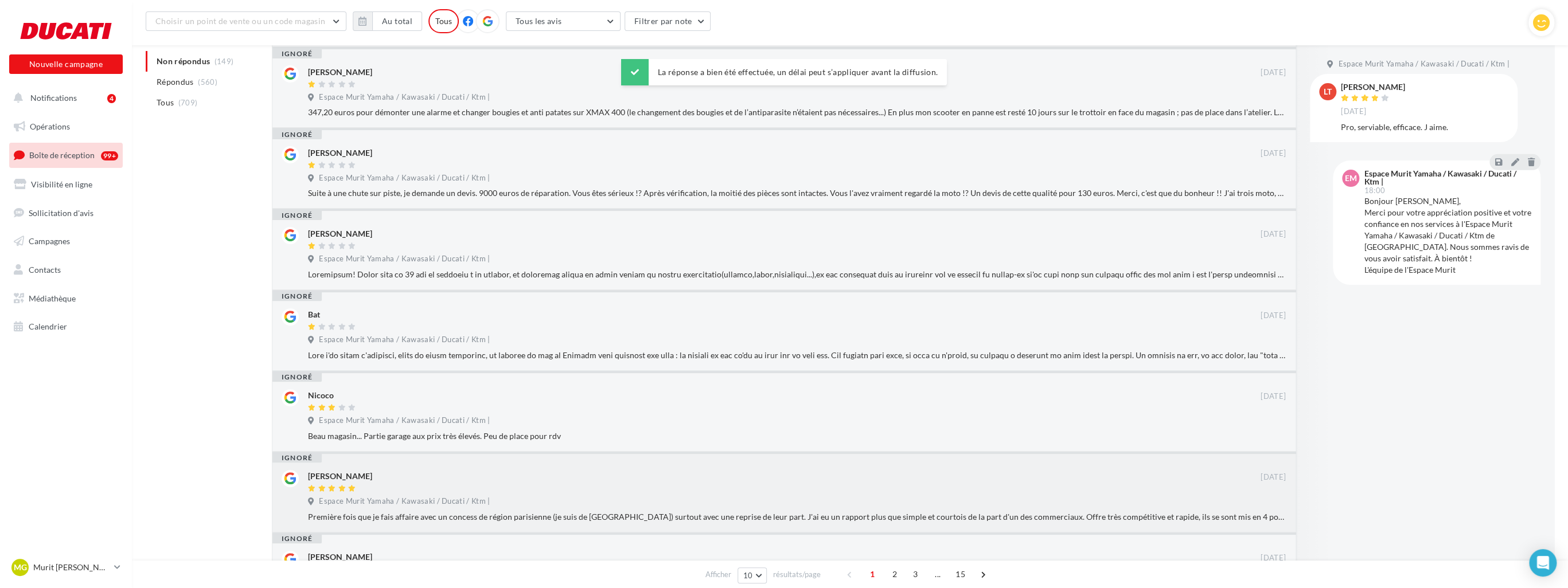
click at [488, 487] on div at bounding box center [784, 489] width 953 height 10
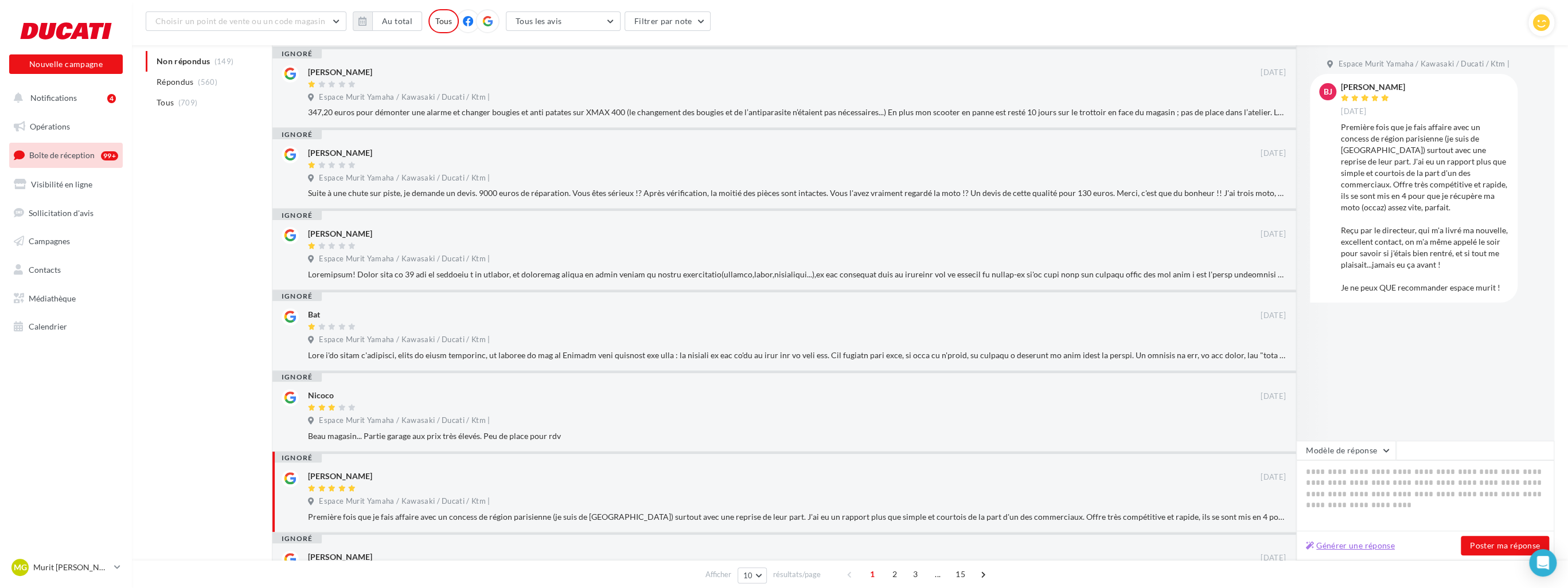
click at [1344, 549] on button "Générer une réponse" at bounding box center [1351, 546] width 98 height 14
type textarea "**********"
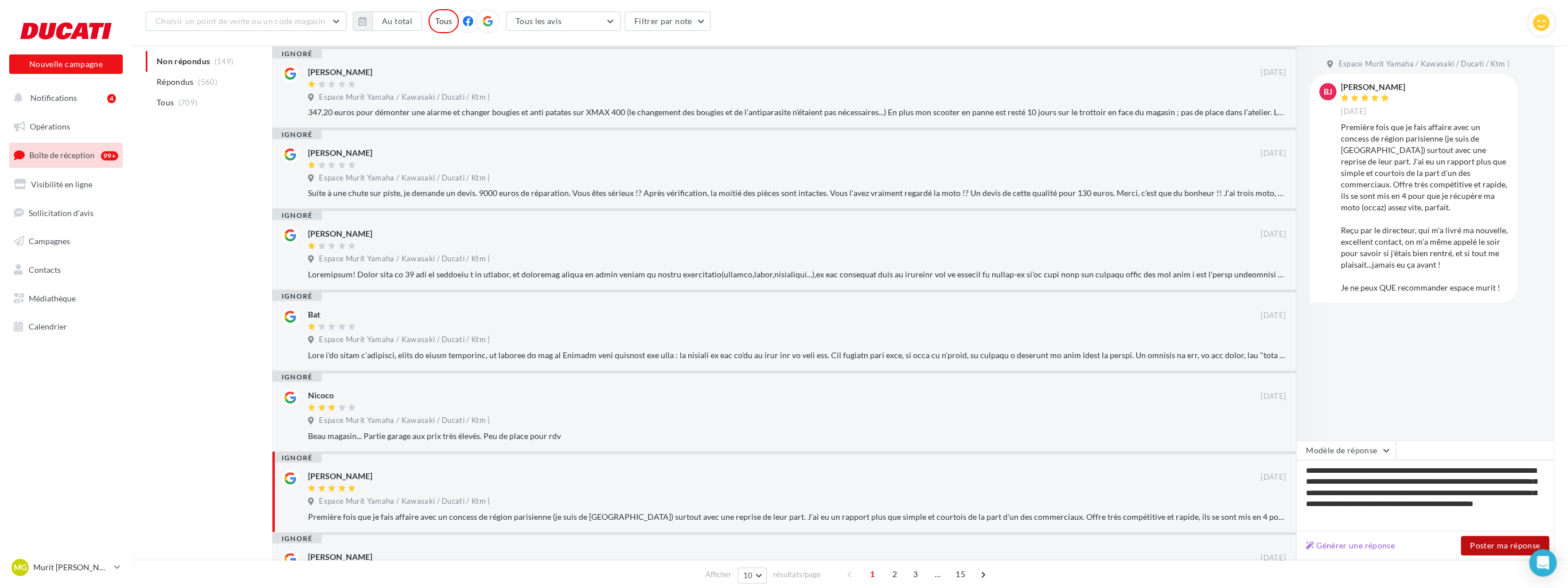
click at [1494, 545] on button "Poster ma réponse" at bounding box center [1505, 546] width 89 height 19
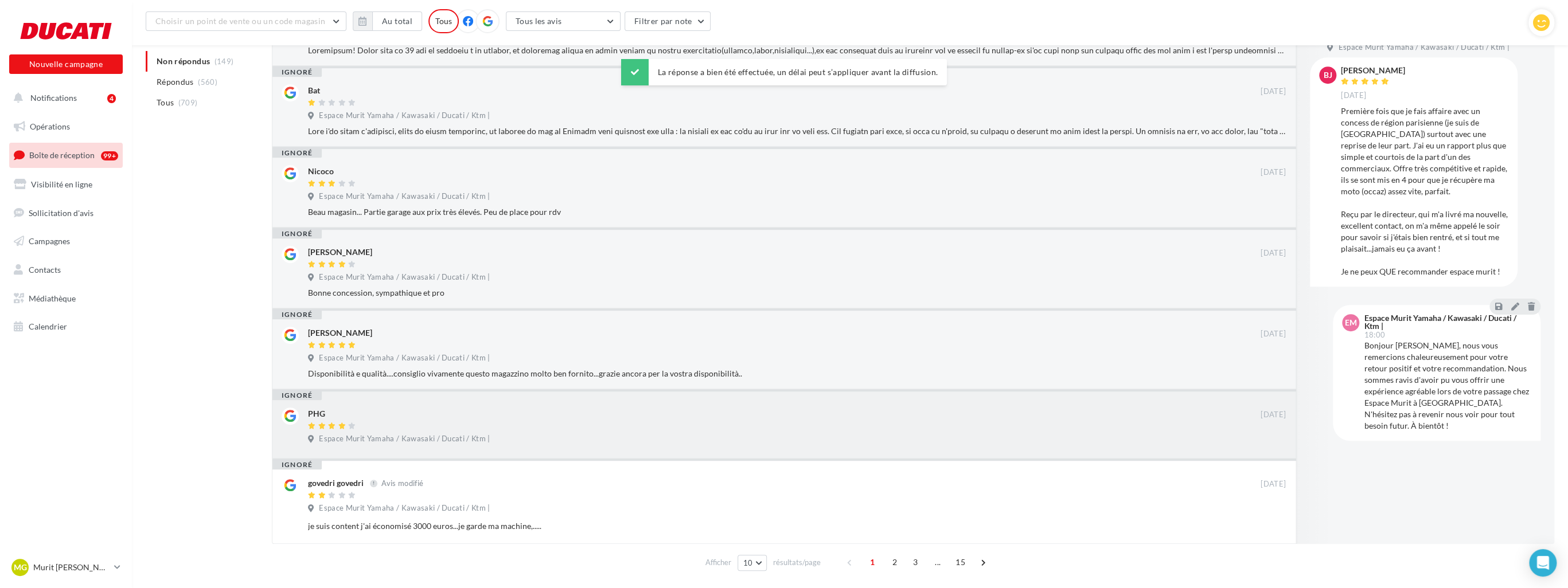
scroll to position [454, 0]
click at [502, 276] on div "Espace Murit Yamaha / Kawasaki / Ducati / Ktm |" at bounding box center [797, 274] width 978 height 12
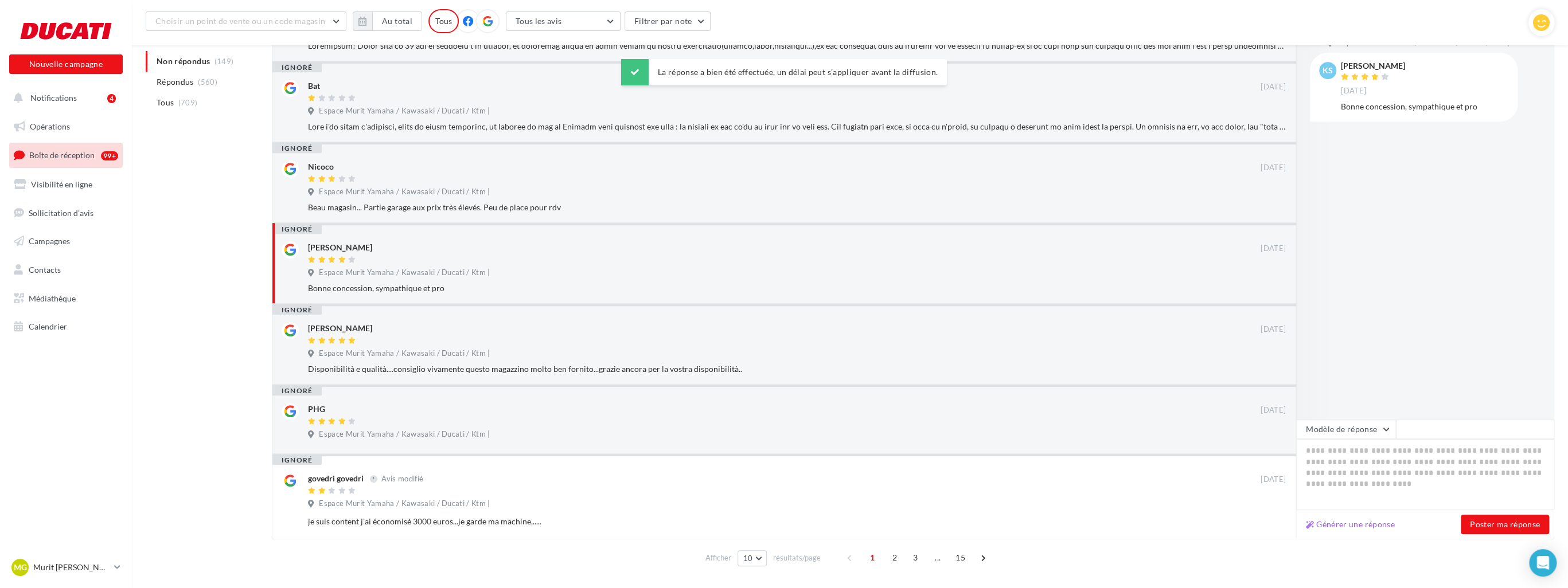
click at [1363, 513] on div "Générer une réponse Poster ma réponse" at bounding box center [1425, 524] width 259 height 29
click at [1366, 522] on button "Générer une réponse" at bounding box center [1351, 525] width 98 height 14
type textarea "**********"
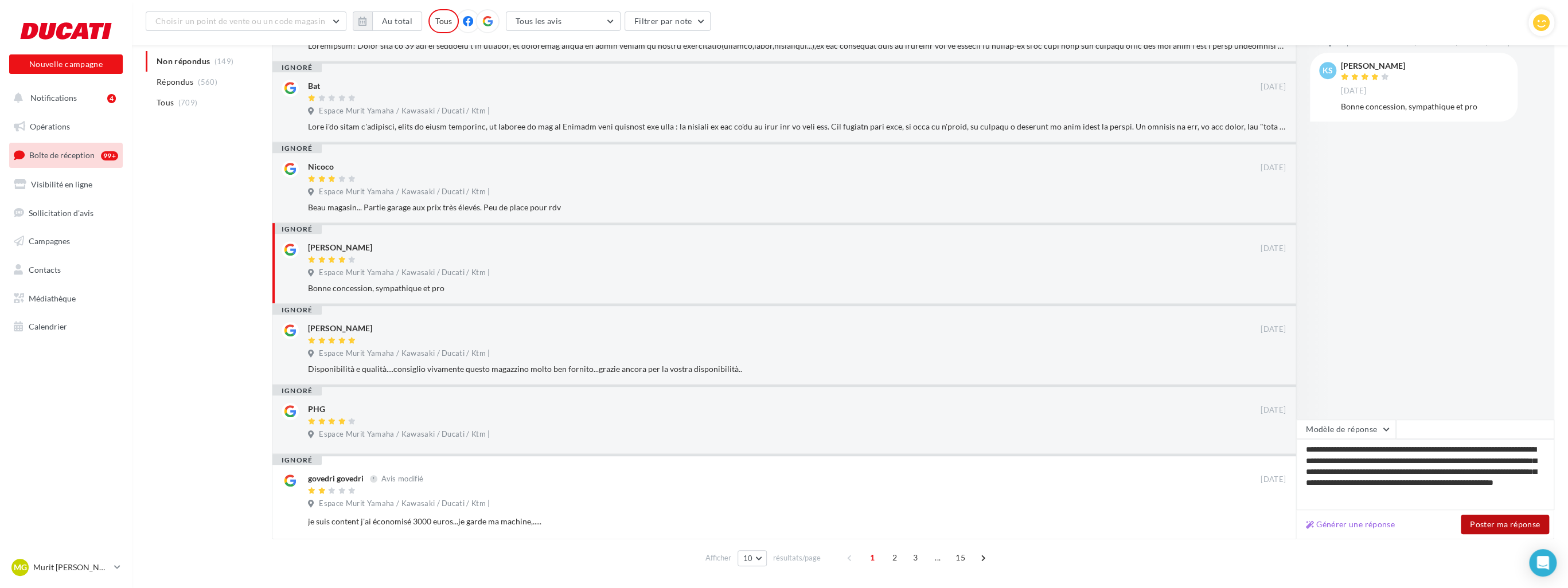
click at [1472, 524] on button "Poster ma réponse" at bounding box center [1505, 525] width 89 height 19
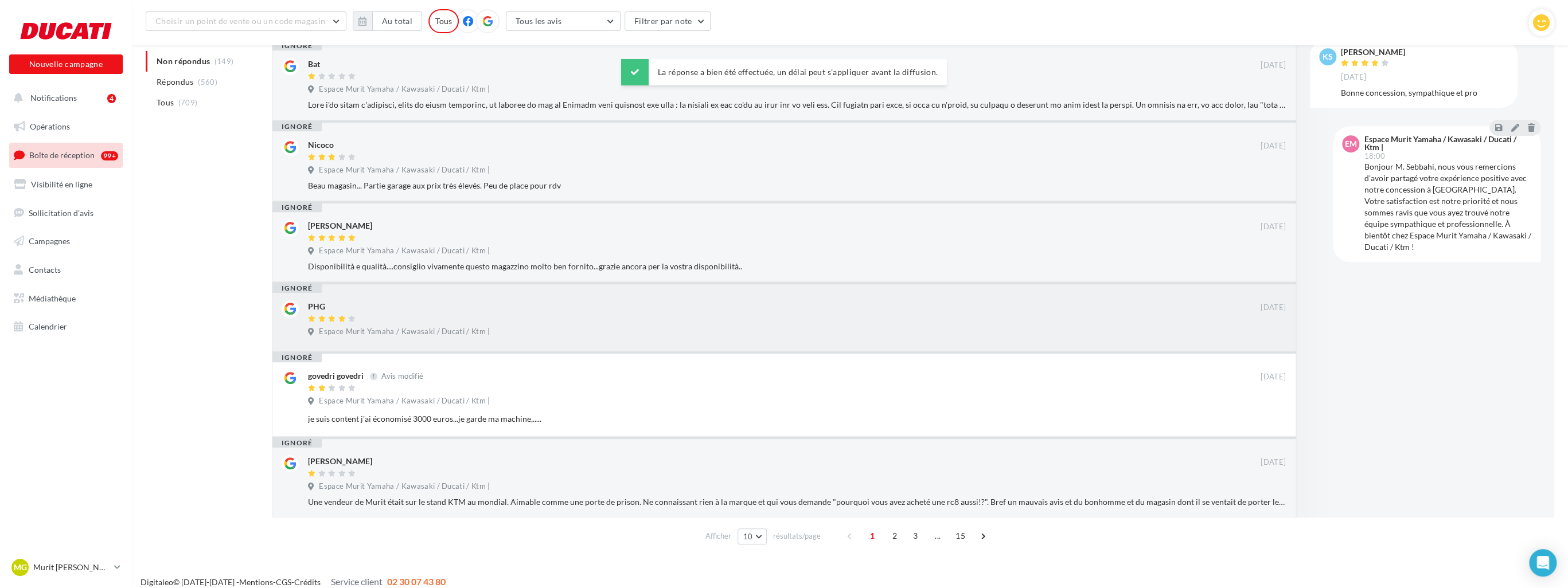
scroll to position [485, 0]
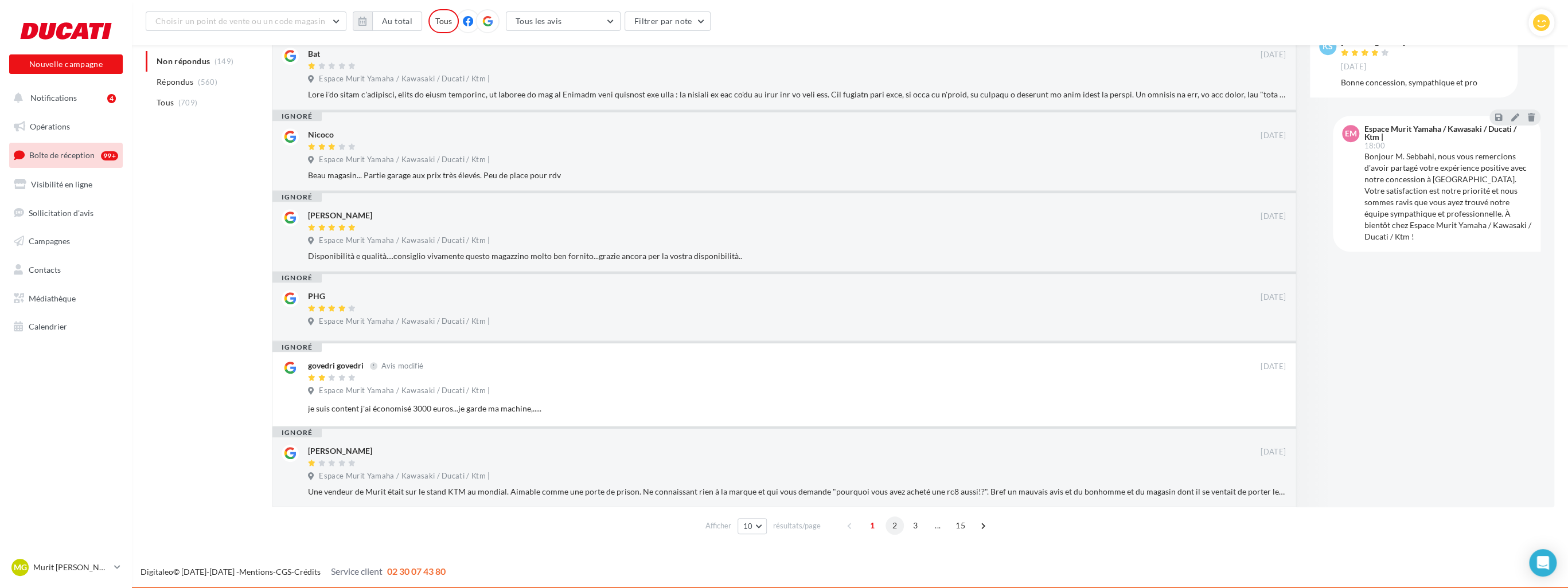
click at [894, 521] on span "2" at bounding box center [894, 526] width 18 height 18
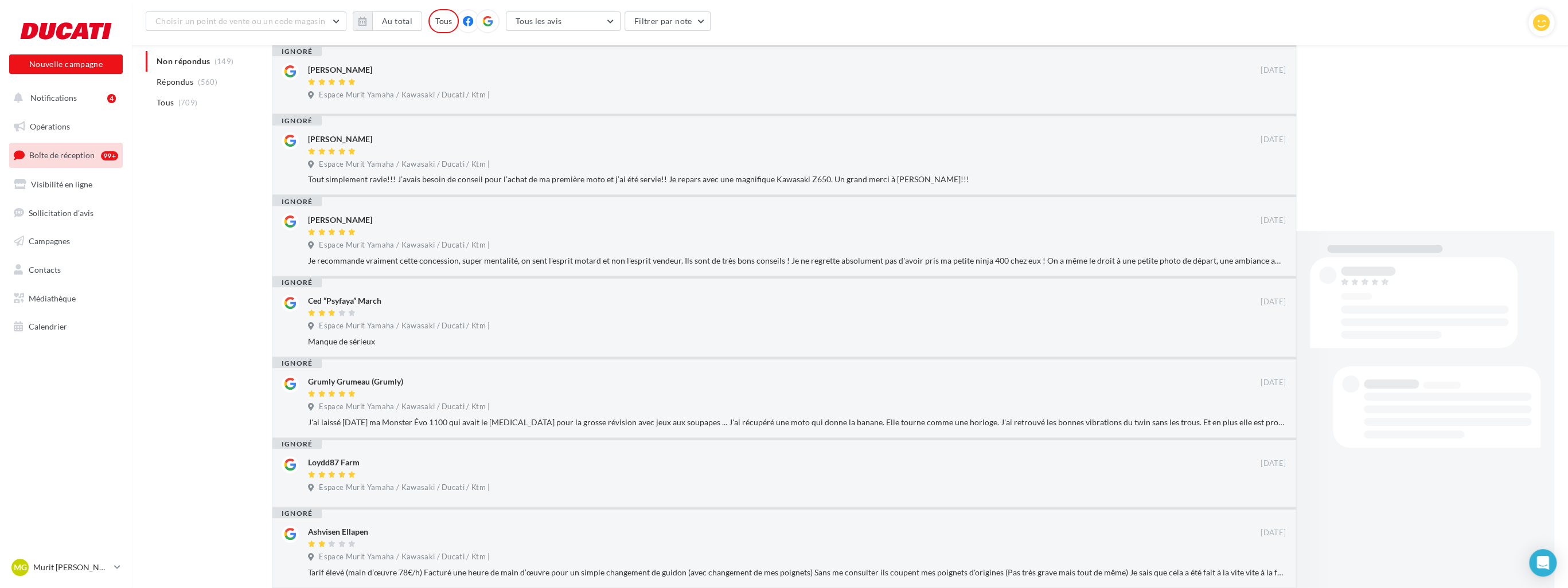
scroll to position [458, 0]
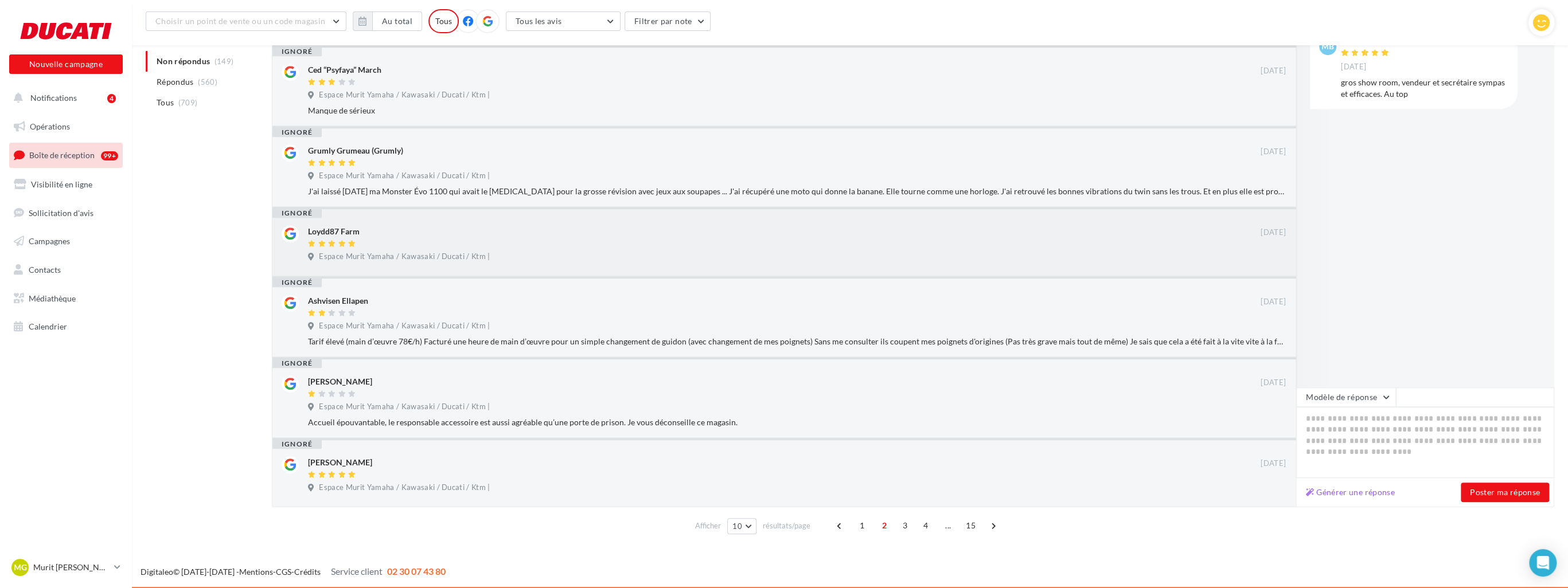
click at [540, 228] on div "Loydd87 Farm" at bounding box center [784, 231] width 953 height 12
click at [1364, 495] on button "Générer une réponse" at bounding box center [1351, 492] width 98 height 14
type textarea "**********"
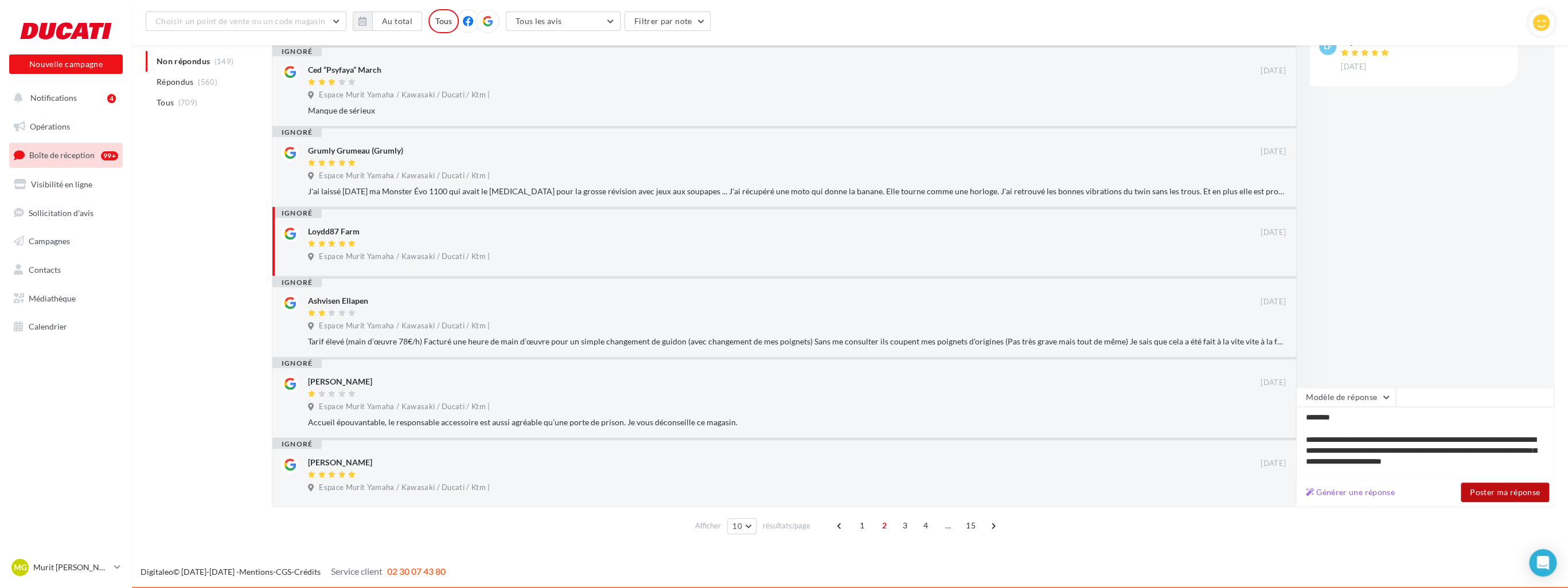
click at [1501, 493] on button "Poster ma réponse" at bounding box center [1505, 492] width 89 height 19
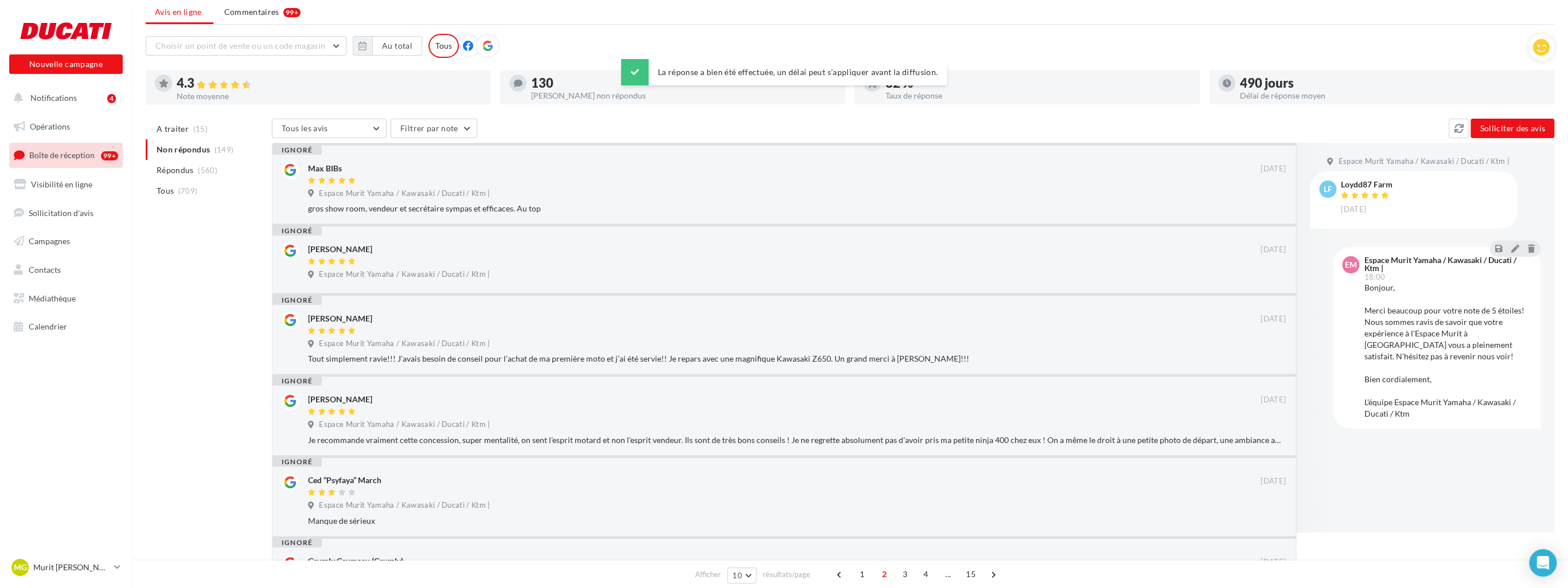
scroll to position [0, 0]
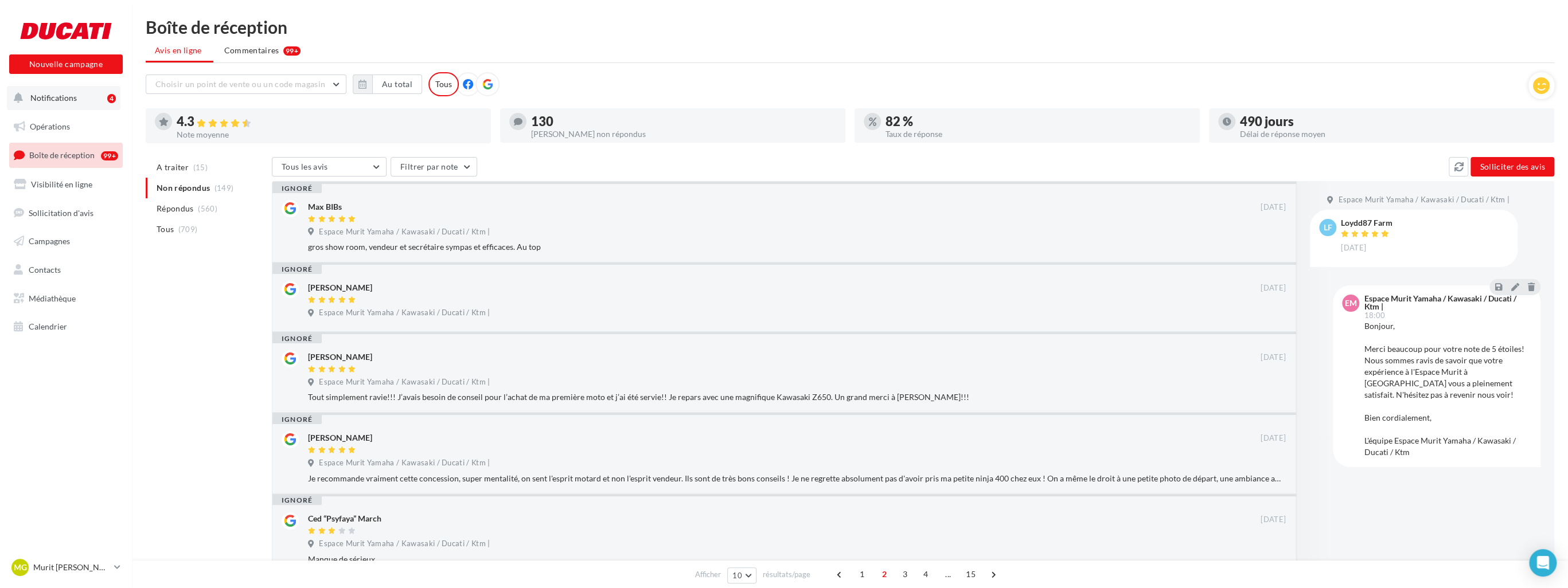
click at [55, 93] on span "Notifications" at bounding box center [53, 97] width 46 height 10
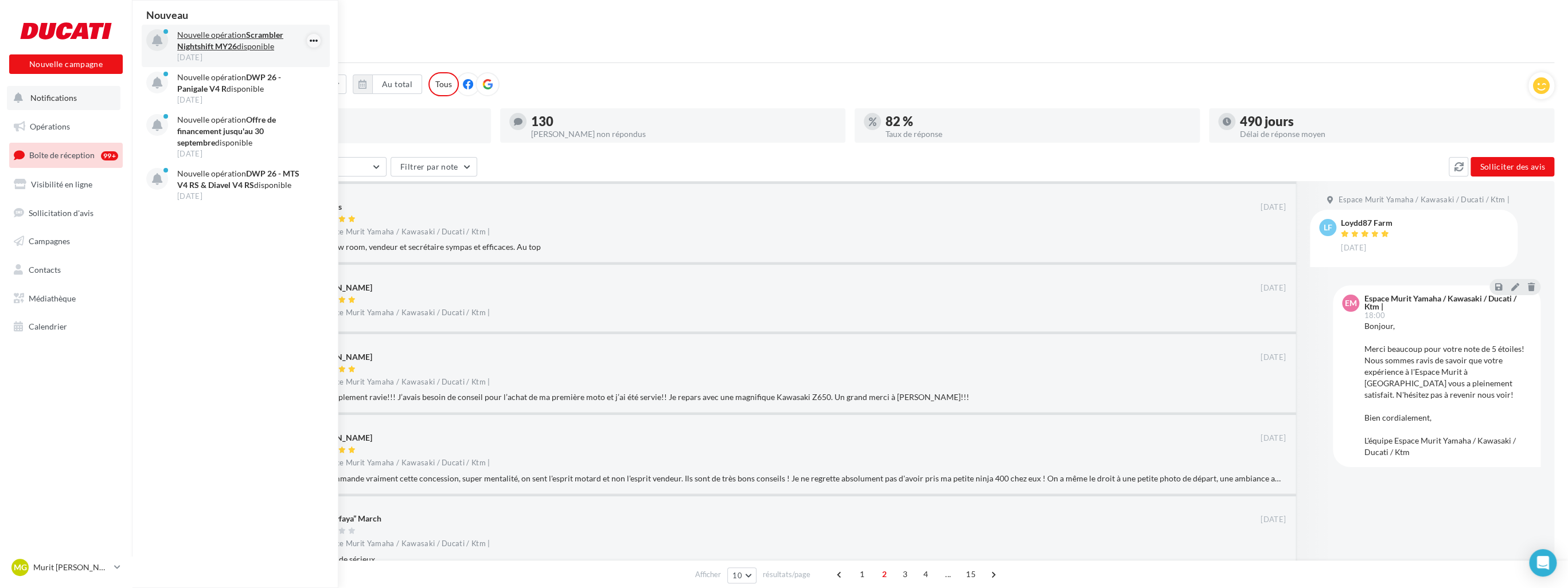
click at [315, 38] on icon "button" at bounding box center [314, 41] width 9 height 14
click at [280, 60] on button "Archiver" at bounding box center [256, 63] width 130 height 26
click at [309, 45] on icon "button" at bounding box center [314, 41] width 9 height 14
click at [292, 60] on button "Archiver" at bounding box center [256, 63] width 130 height 26
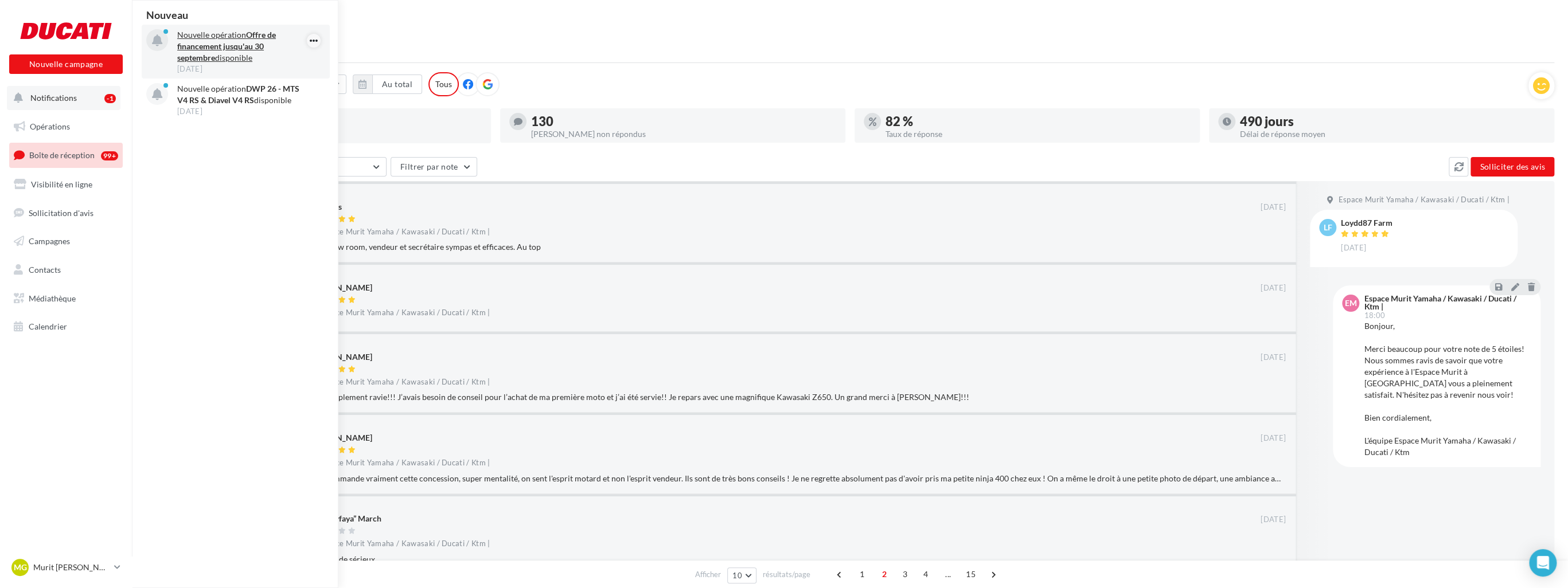
click at [316, 44] on icon "button" at bounding box center [314, 41] width 9 height 14
click at [293, 68] on button "Archiver" at bounding box center [256, 63] width 130 height 26
click at [312, 46] on icon "button" at bounding box center [314, 41] width 9 height 14
click at [283, 75] on button "Archiver" at bounding box center [256, 63] width 130 height 26
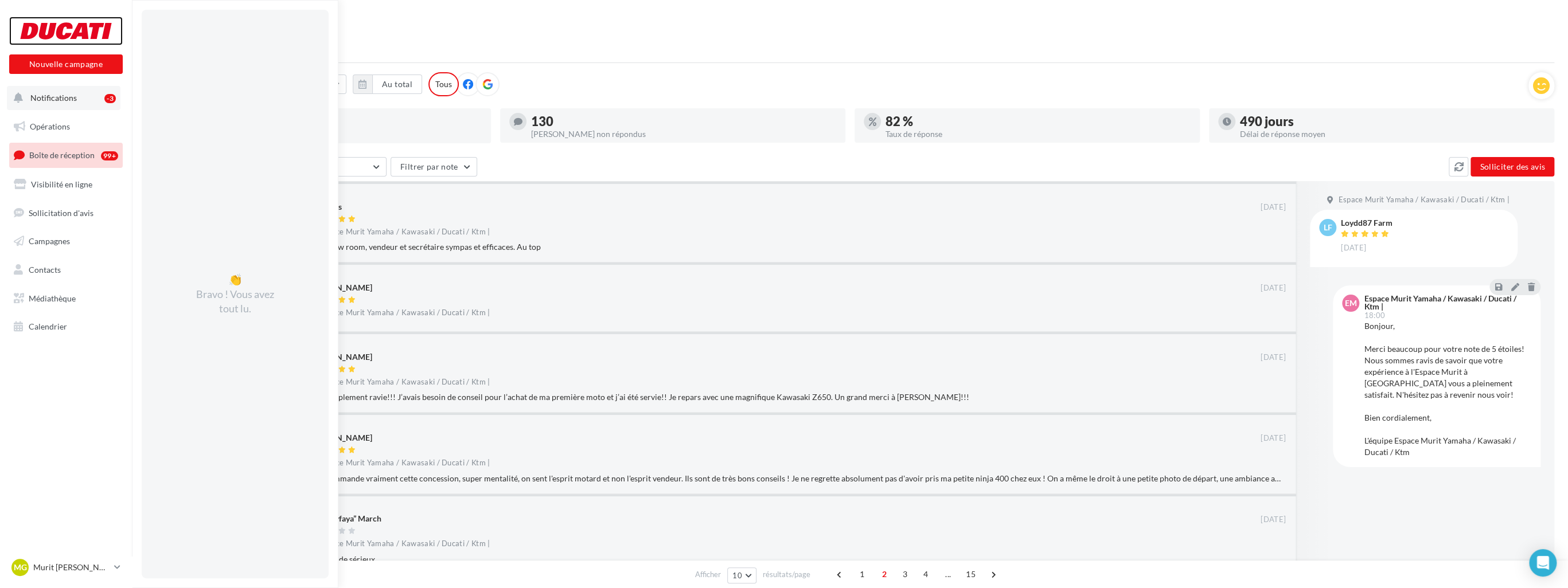
click at [75, 29] on div at bounding box center [66, 31] width 92 height 29
